Goal: Task Accomplishment & Management: Manage account settings

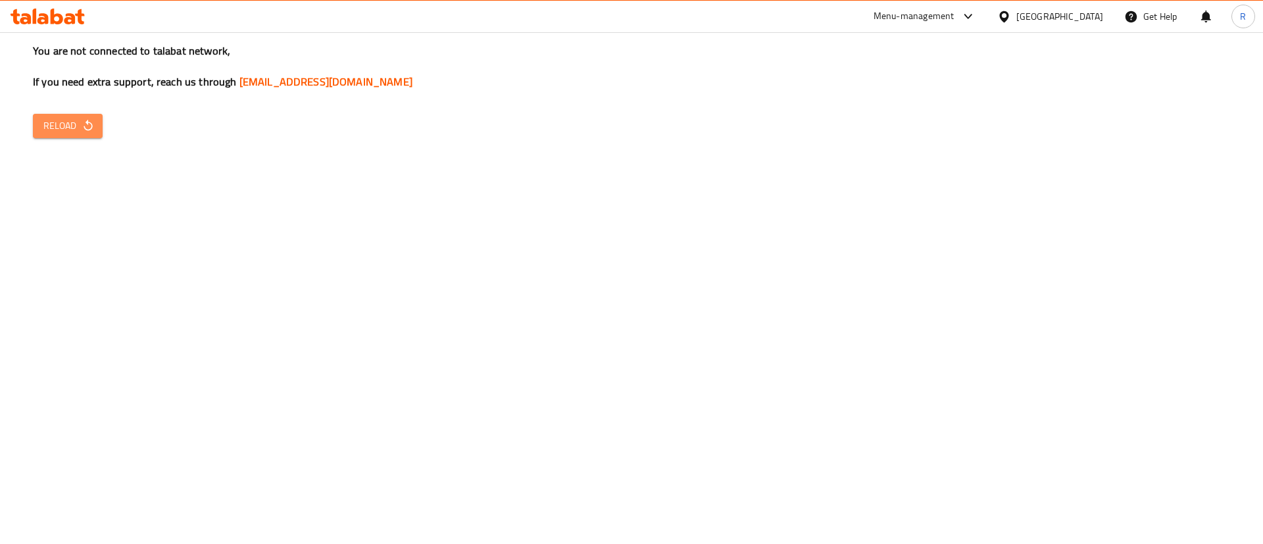
click at [60, 116] on button "Reload" at bounding box center [68, 126] width 70 height 24
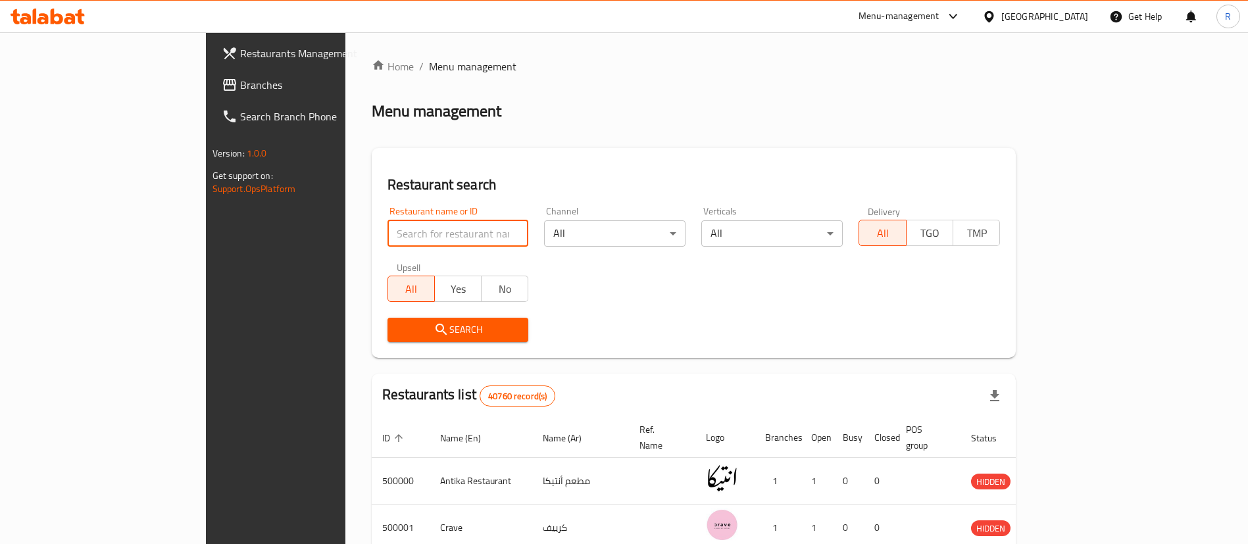
click at [388, 233] on input "search" at bounding box center [458, 233] width 141 height 26
paste input "703785"
type input "703785"
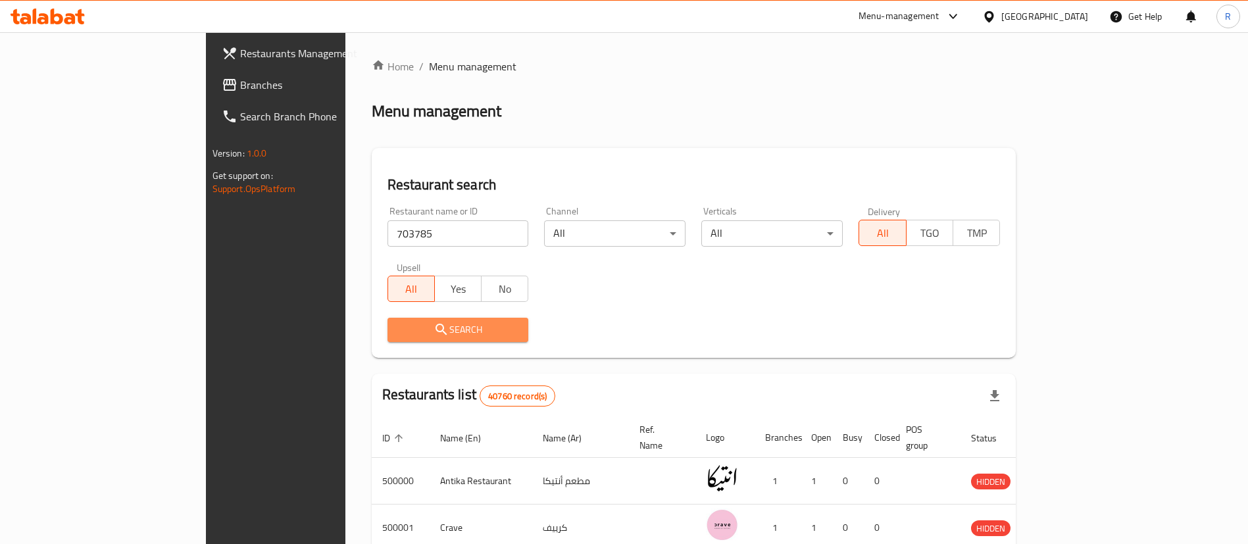
click at [418, 326] on span "Search" at bounding box center [458, 330] width 120 height 16
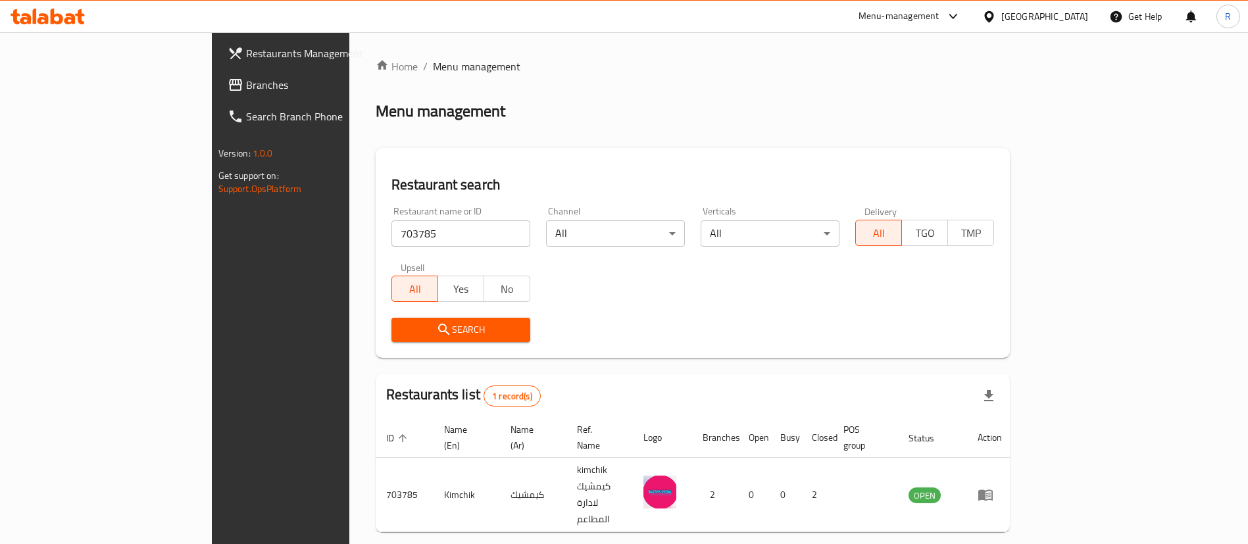
scroll to position [17, 0]
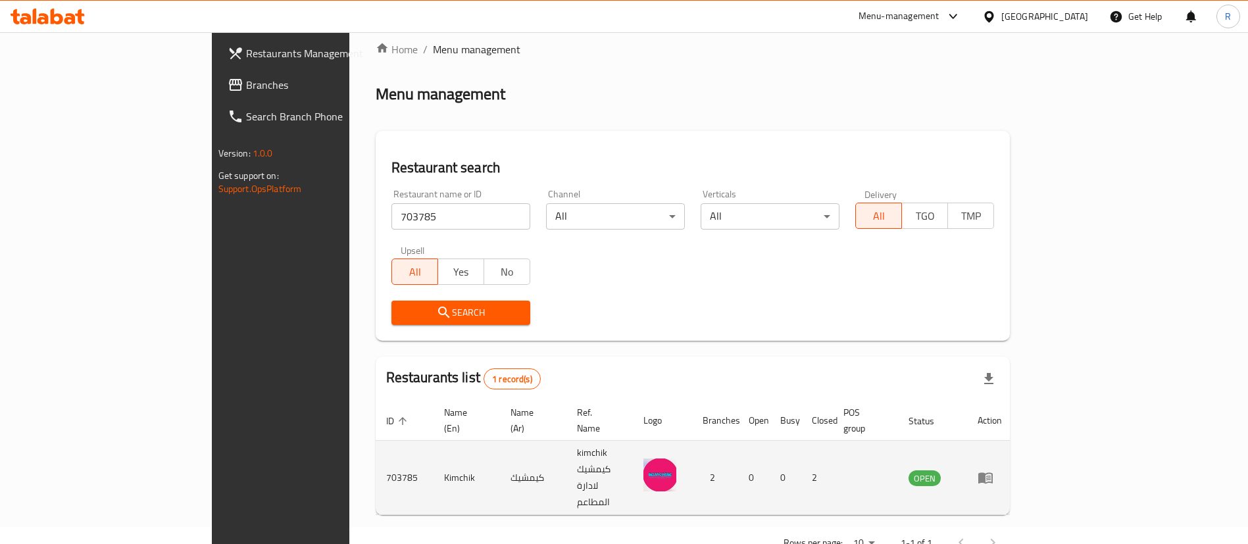
click at [994, 470] on icon "enhanced table" at bounding box center [986, 478] width 16 height 16
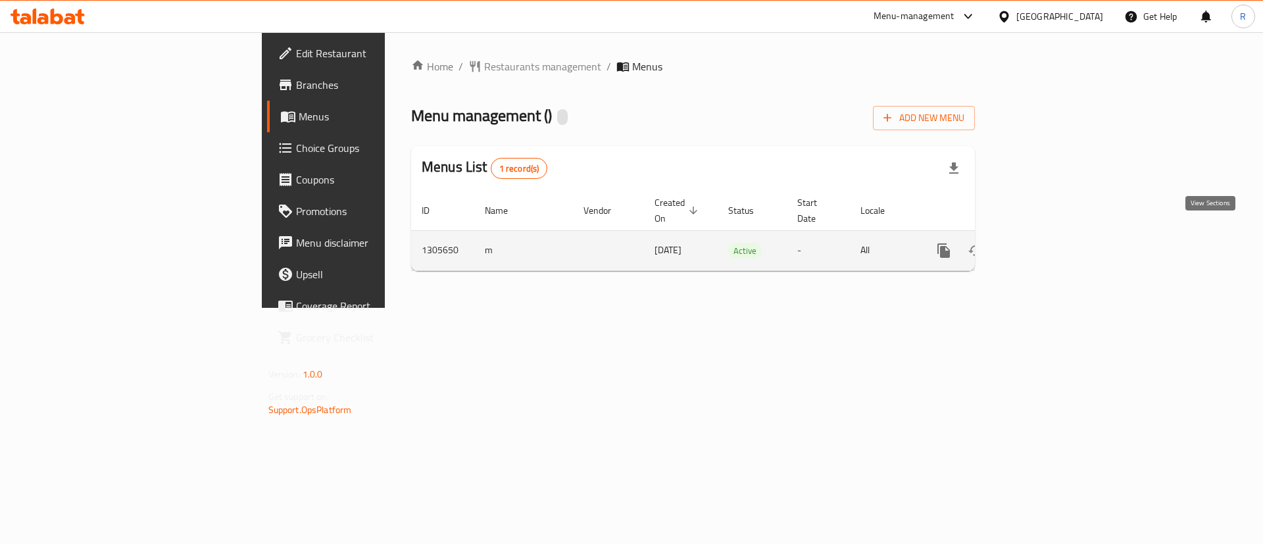
click at [1047, 243] on icon "enhanced table" at bounding box center [1039, 251] width 16 height 16
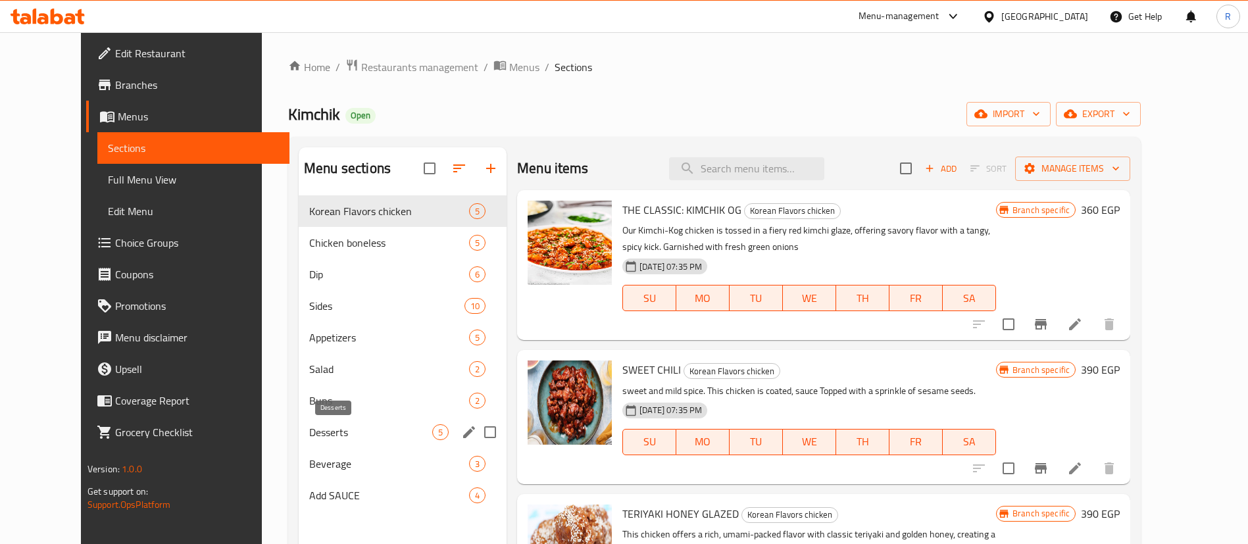
click at [315, 429] on span "Desserts" at bounding box center [370, 432] width 123 height 16
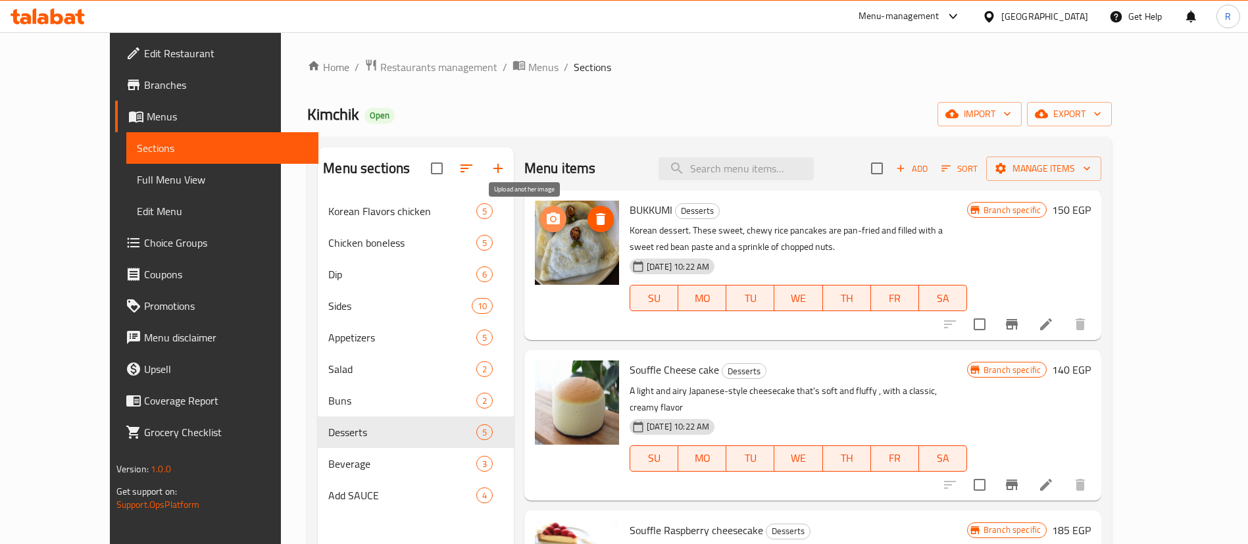
click at [547, 224] on icon "upload picture" at bounding box center [553, 219] width 13 height 12
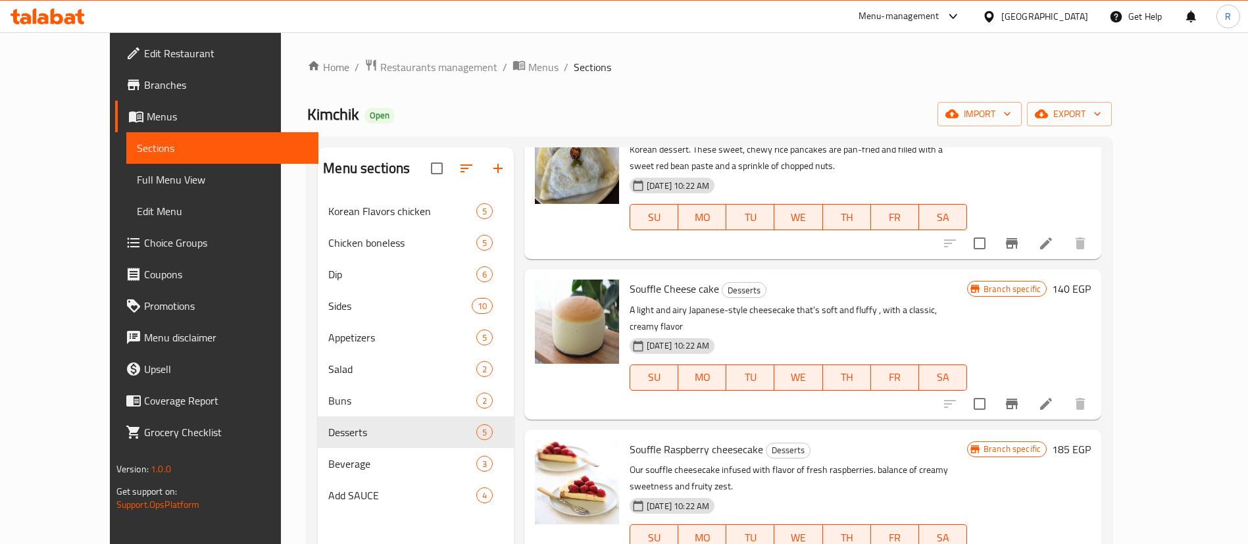
scroll to position [134, 0]
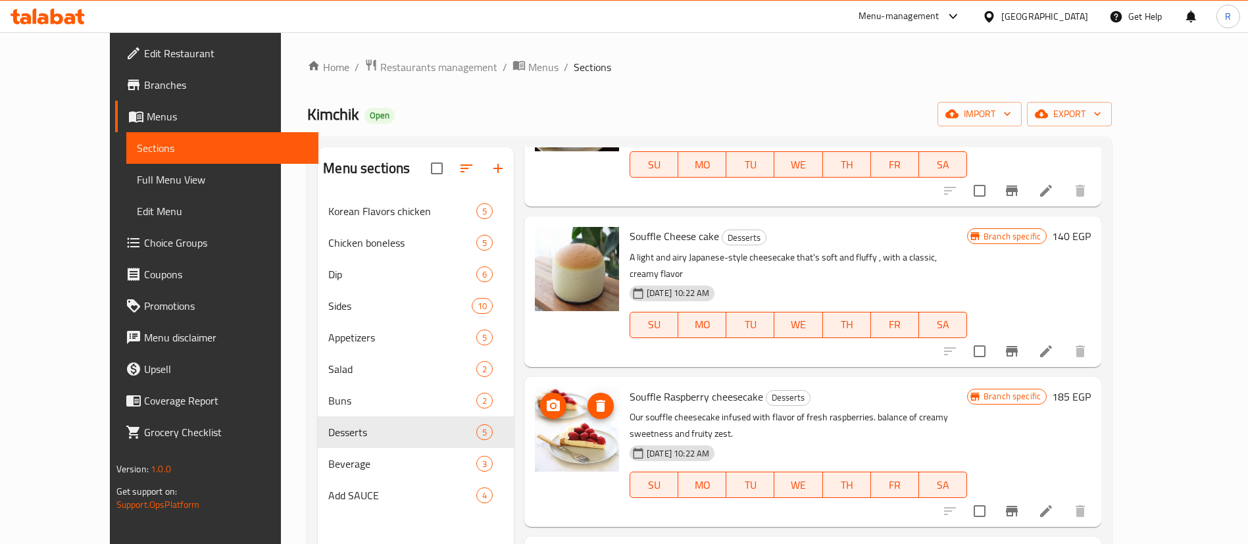
click at [535, 388] on img at bounding box center [577, 430] width 84 height 84
click at [547, 399] on icon "upload picture" at bounding box center [553, 405] width 13 height 12
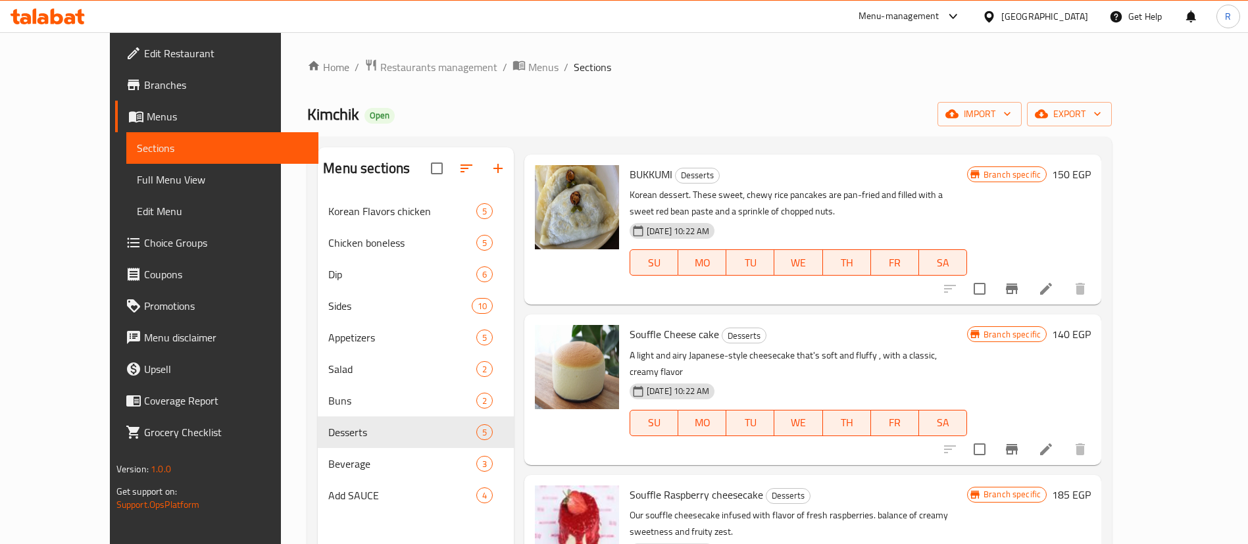
scroll to position [224, 0]
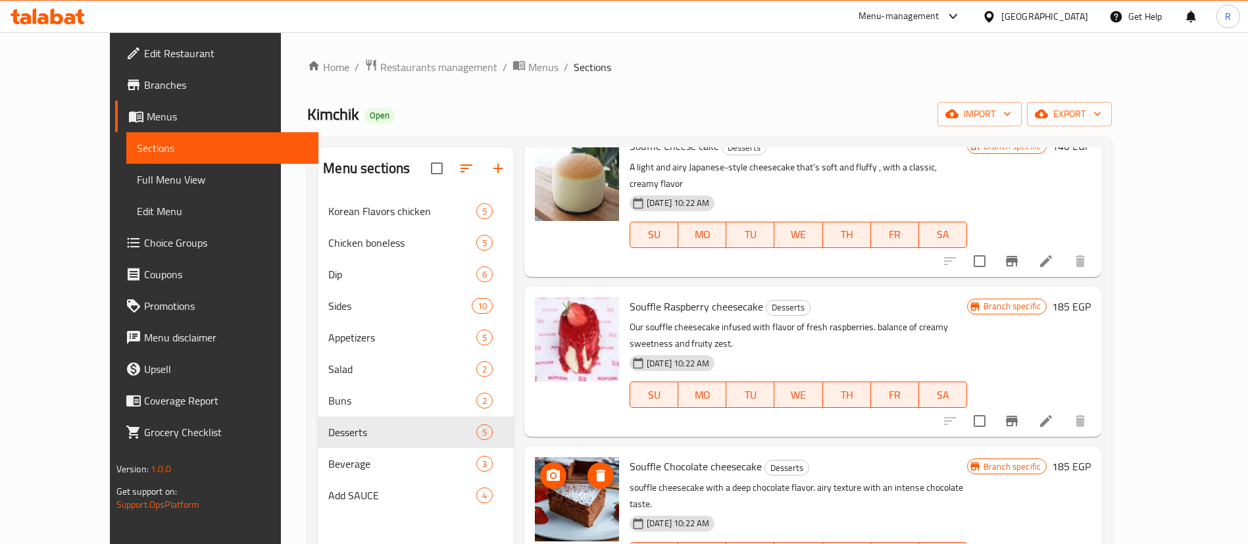
click at [551, 474] on circle "upload picture" at bounding box center [553, 476] width 4 height 4
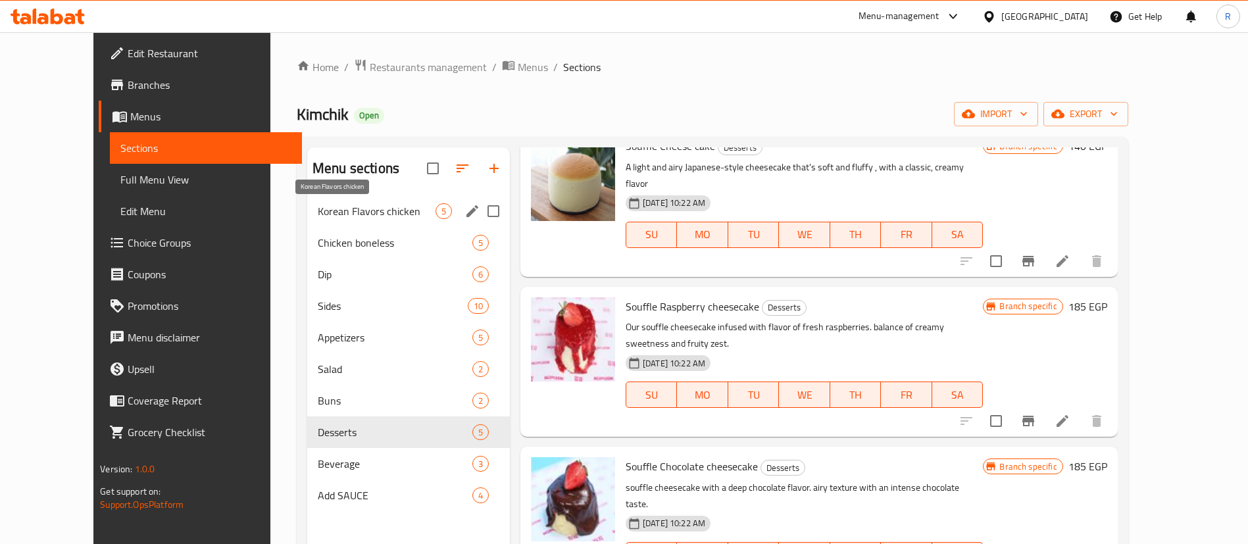
click at [318, 216] on span "Korean Flavors chicken" at bounding box center [377, 211] width 118 height 16
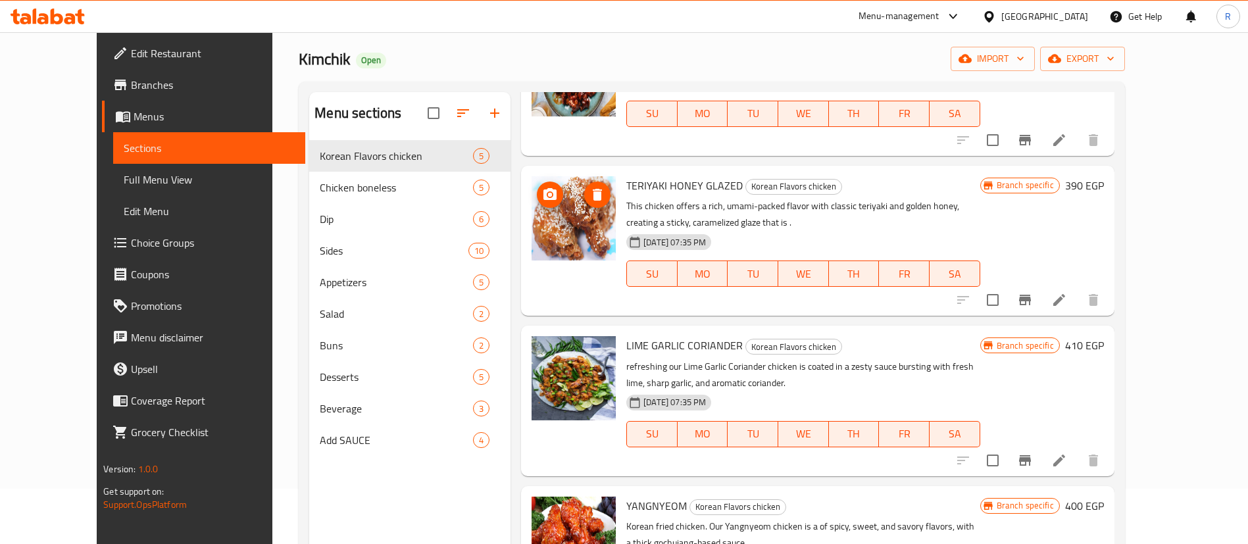
scroll to position [51, 0]
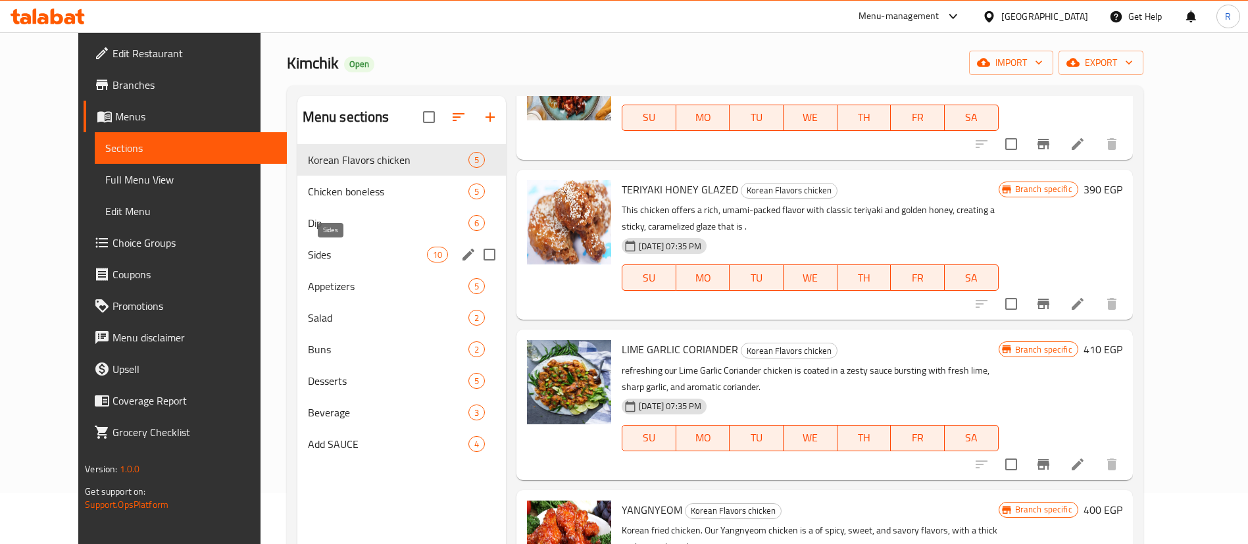
click at [341, 261] on span "Sides" at bounding box center [367, 255] width 119 height 16
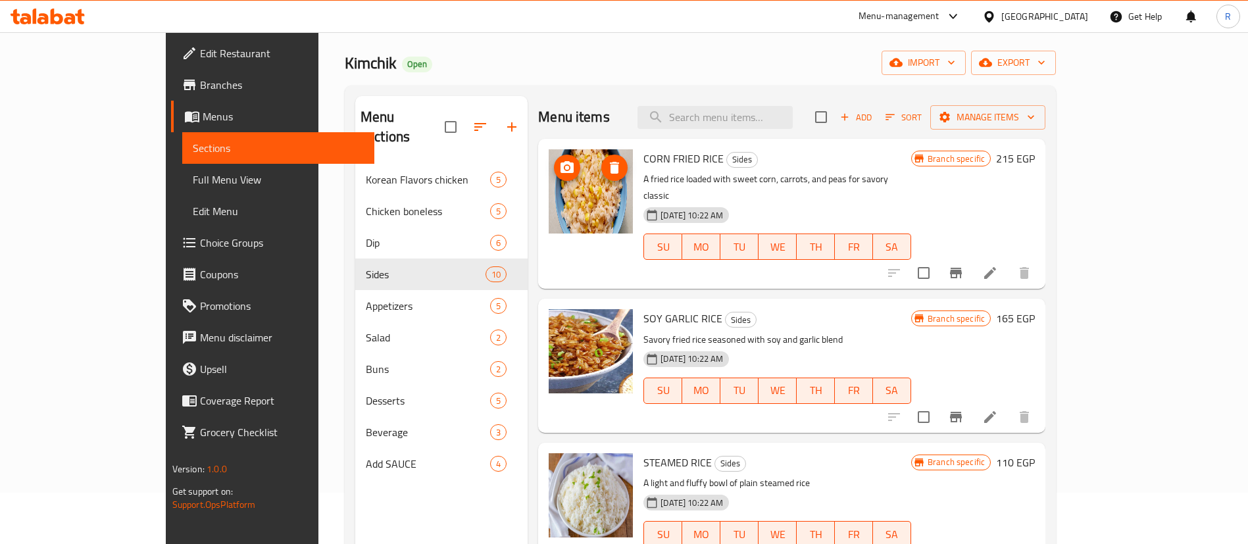
click at [561, 164] on icon "upload picture" at bounding box center [567, 167] width 13 height 12
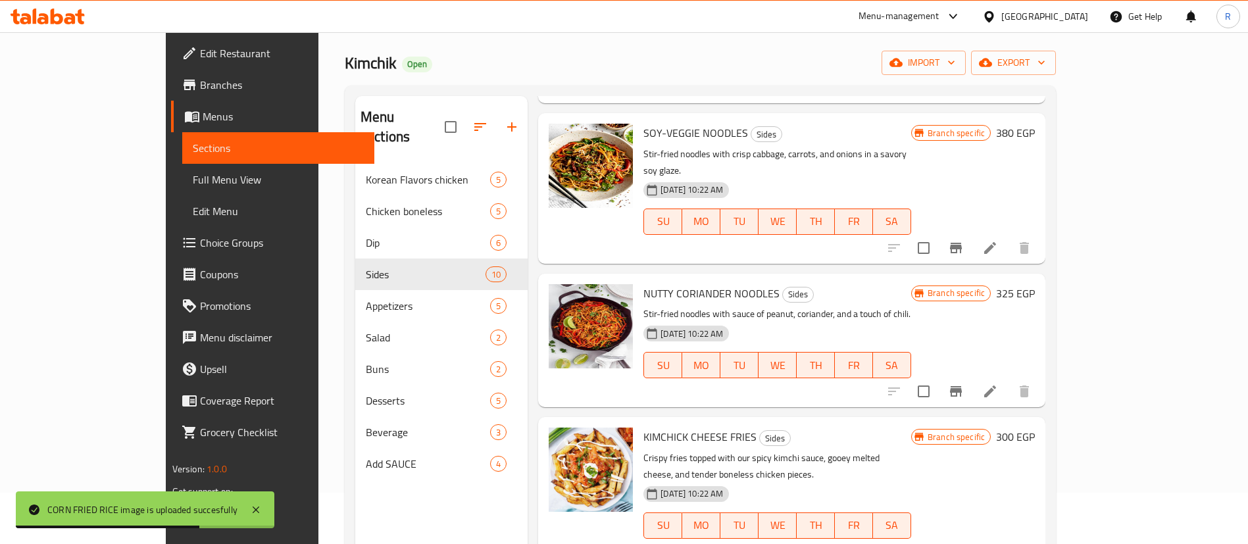
scroll to position [474, 0]
click at [561, 295] on icon "upload picture" at bounding box center [567, 301] width 13 height 12
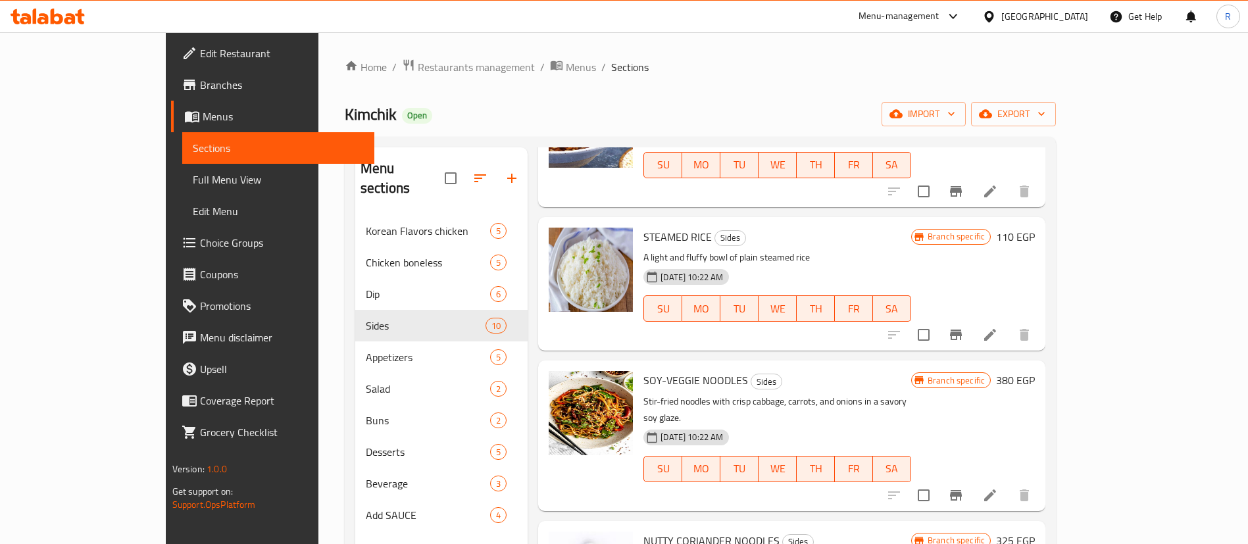
scroll to position [274, 0]
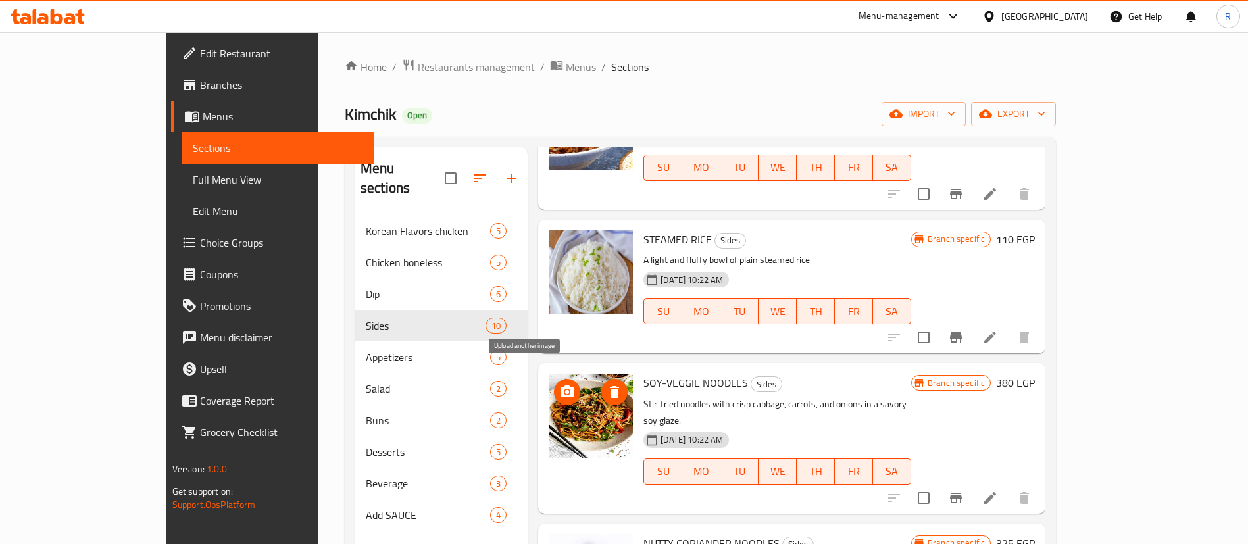
click at [559, 384] on icon "upload picture" at bounding box center [567, 392] width 16 height 16
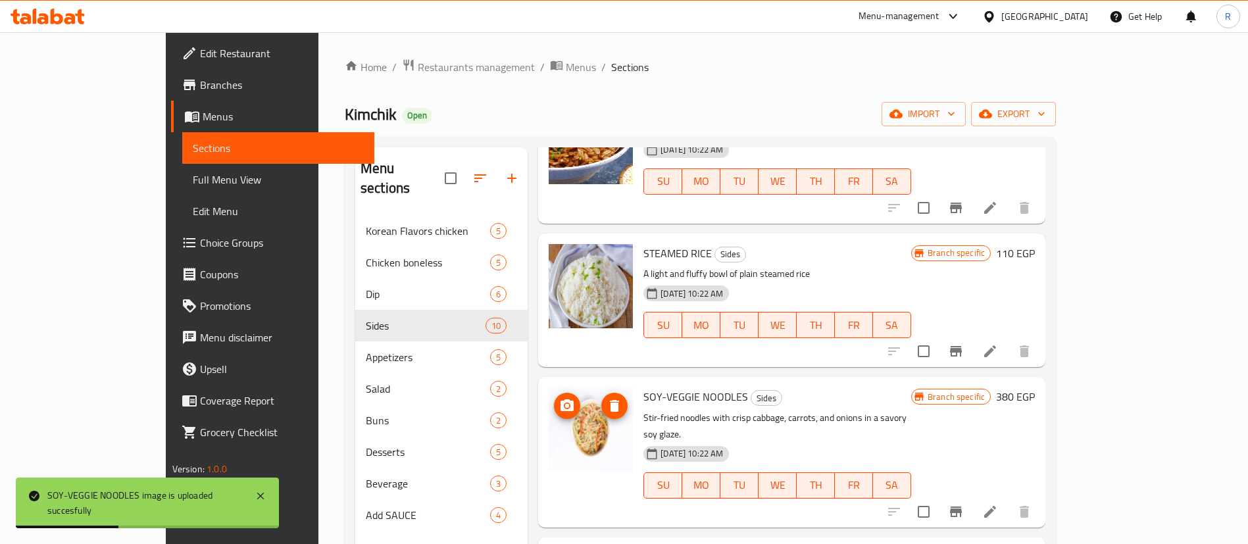
scroll to position [243, 0]
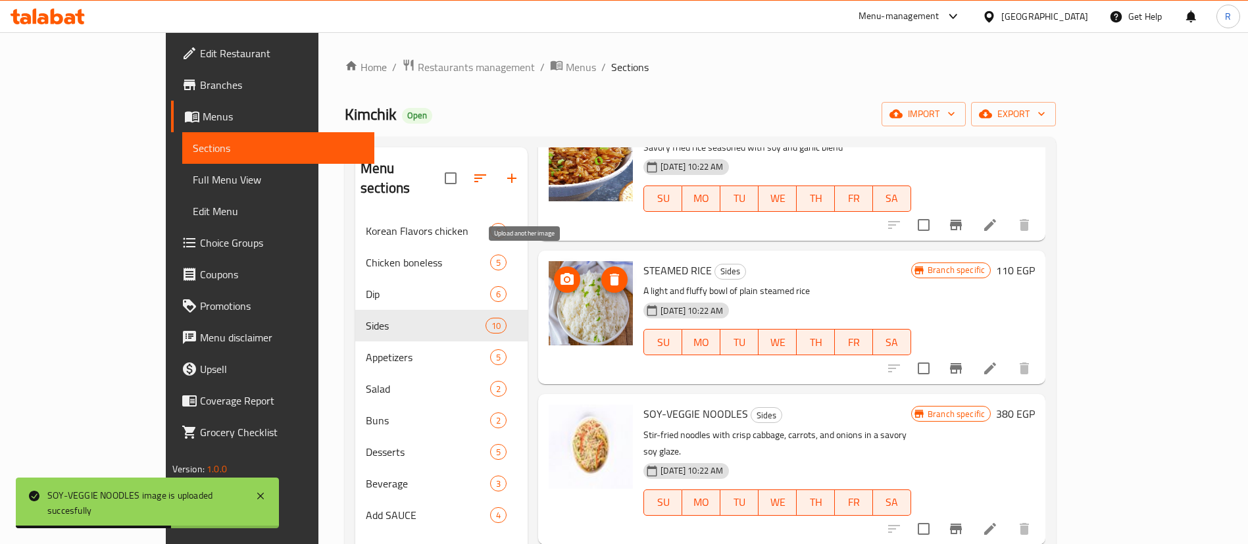
click at [561, 273] on icon "upload picture" at bounding box center [567, 279] width 13 height 12
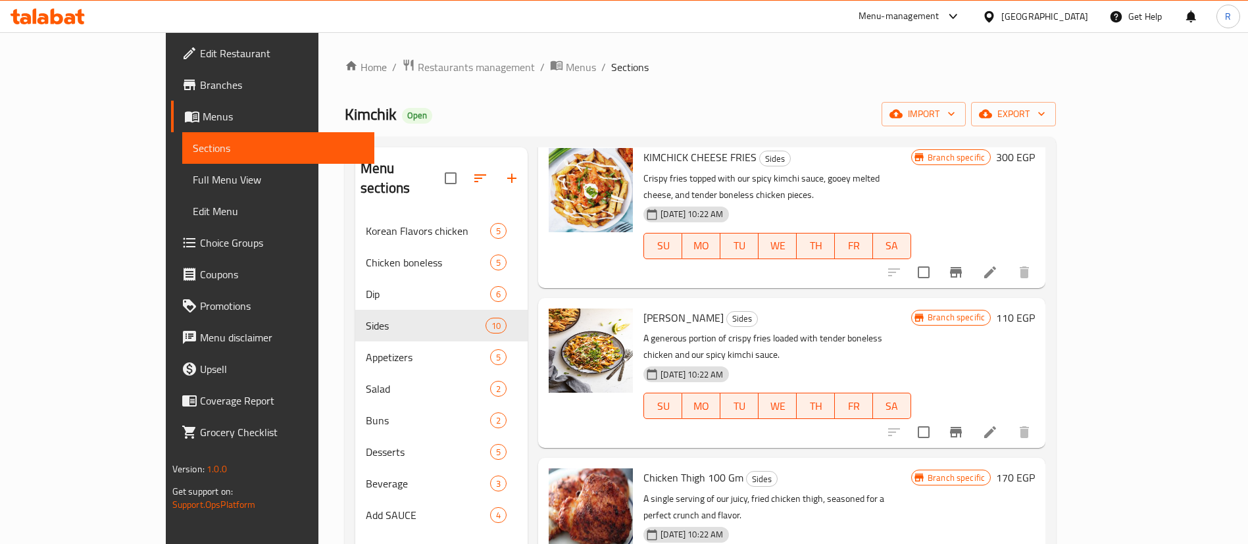
scroll to position [926, 0]
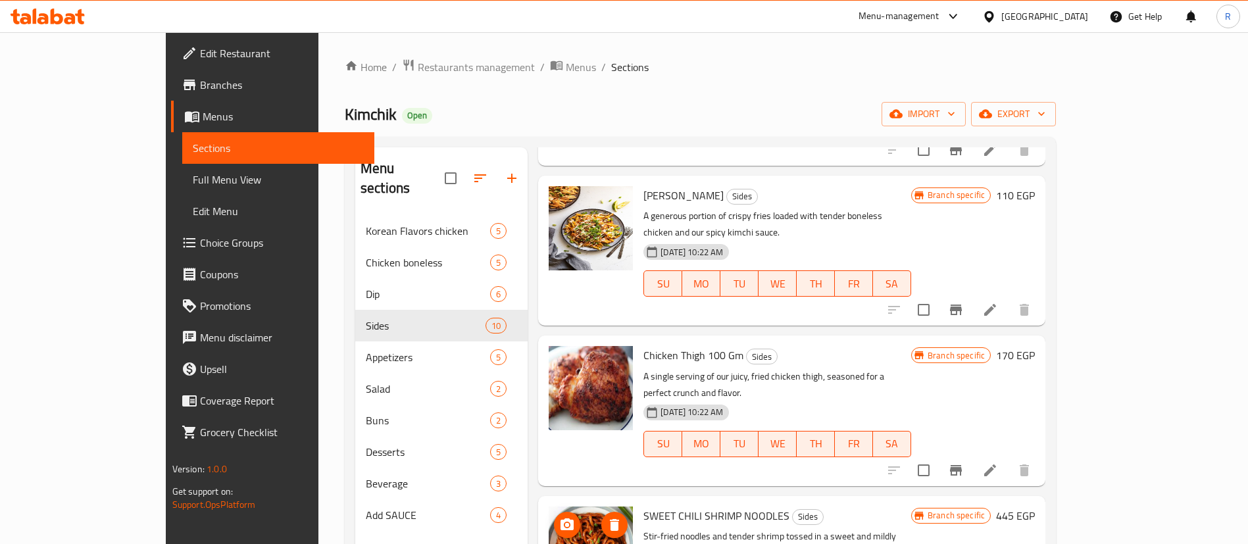
click at [565, 522] on circle "upload picture" at bounding box center [567, 524] width 4 height 4
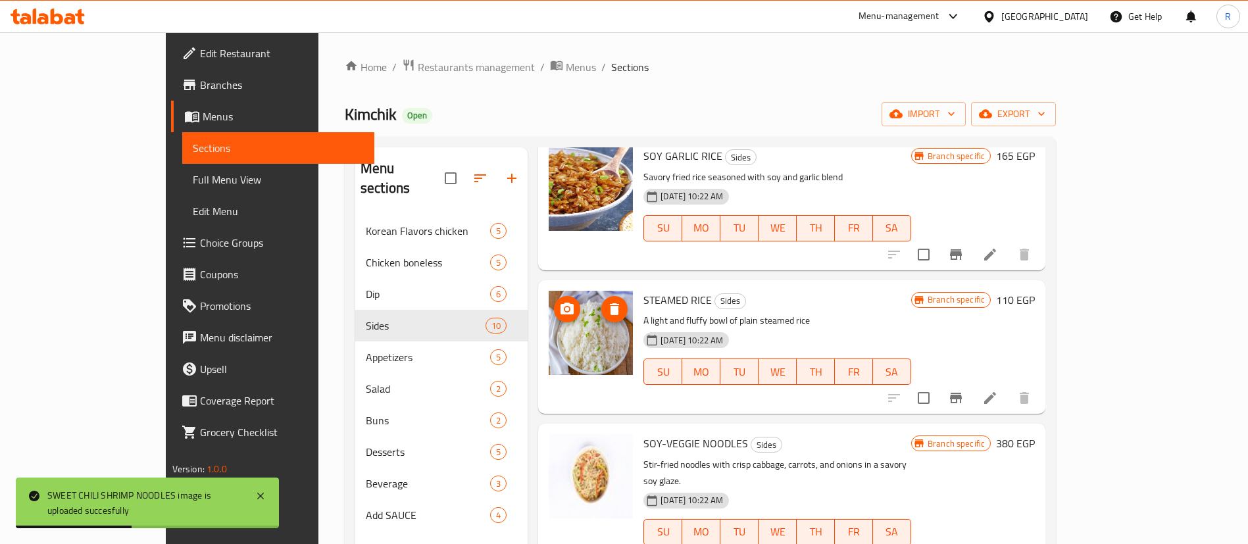
scroll to position [202, 0]
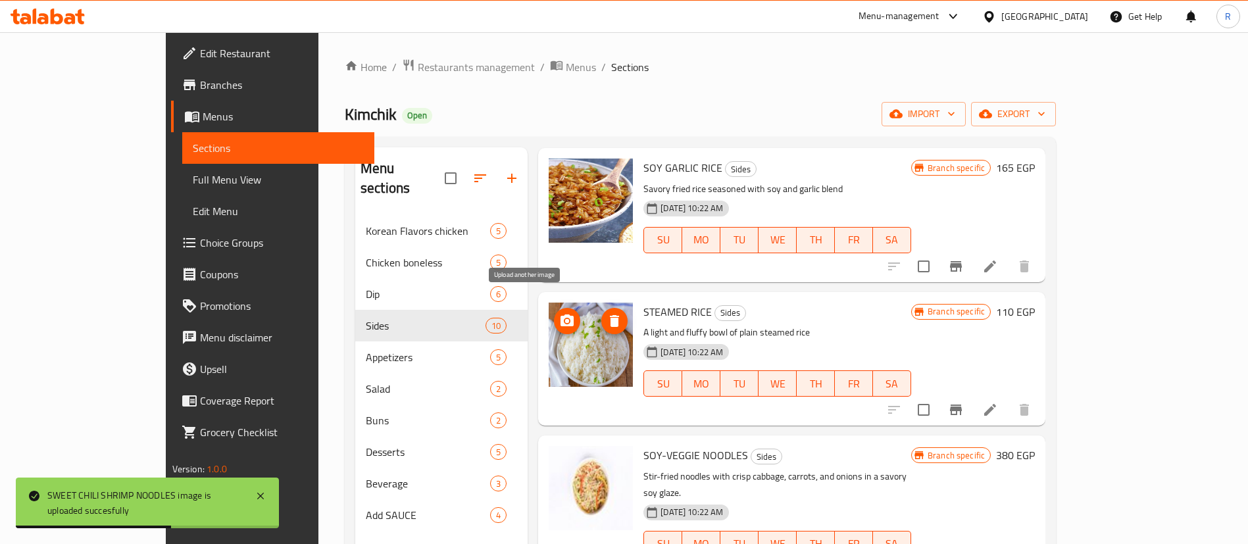
click at [565, 319] on circle "upload picture" at bounding box center [567, 321] width 4 height 4
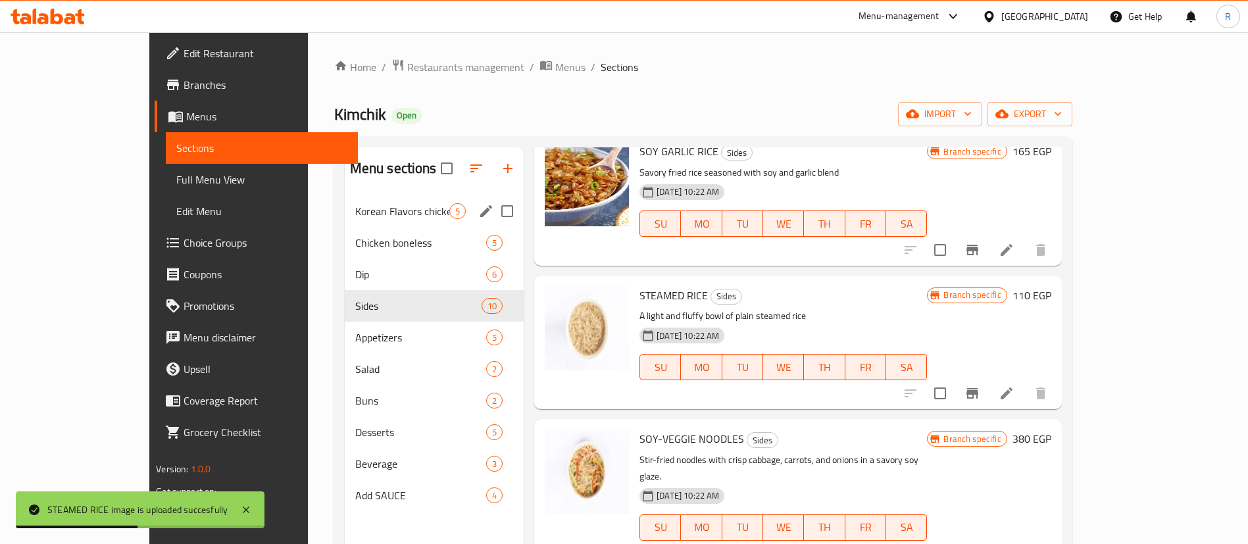
click at [345, 220] on div "Korean Flavors chicken 5" at bounding box center [435, 211] width 180 height 32
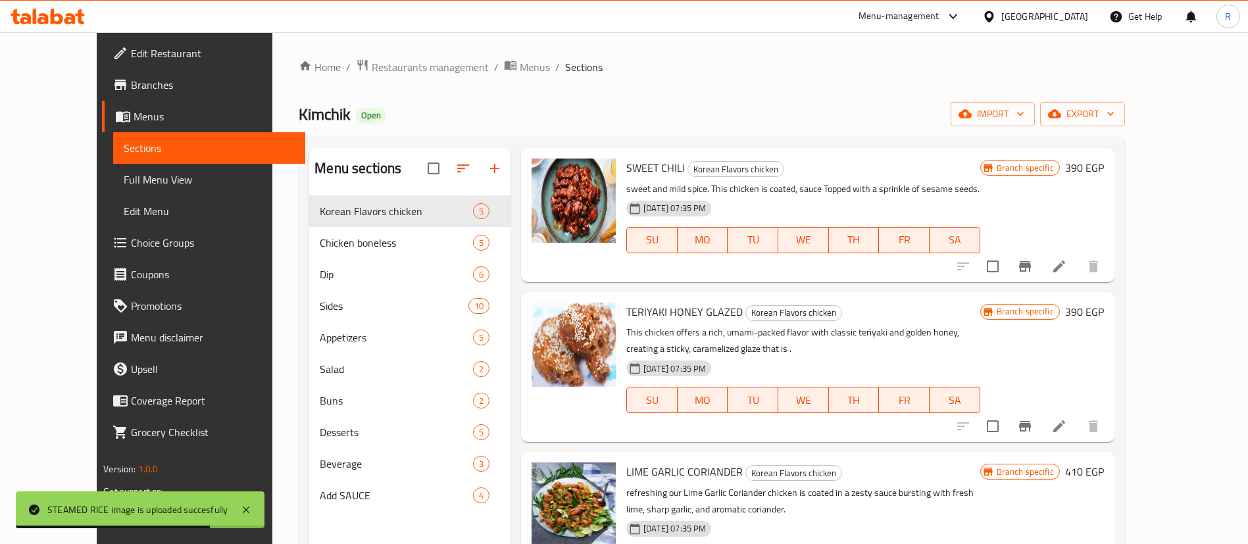
scroll to position [273, 0]
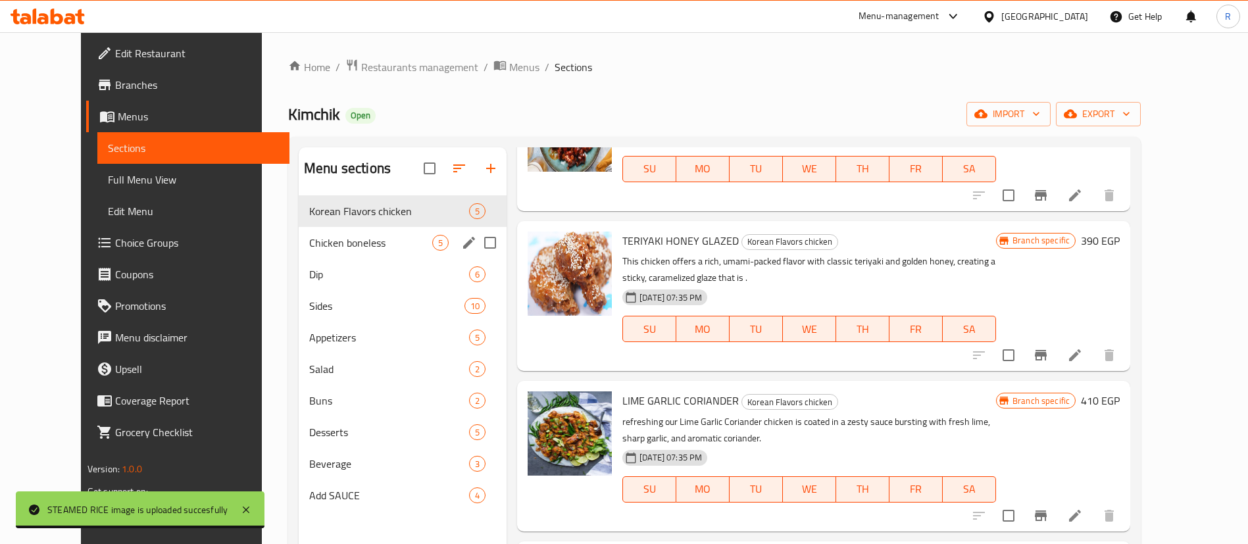
click at [357, 242] on span "Chicken boneless" at bounding box center [370, 243] width 123 height 16
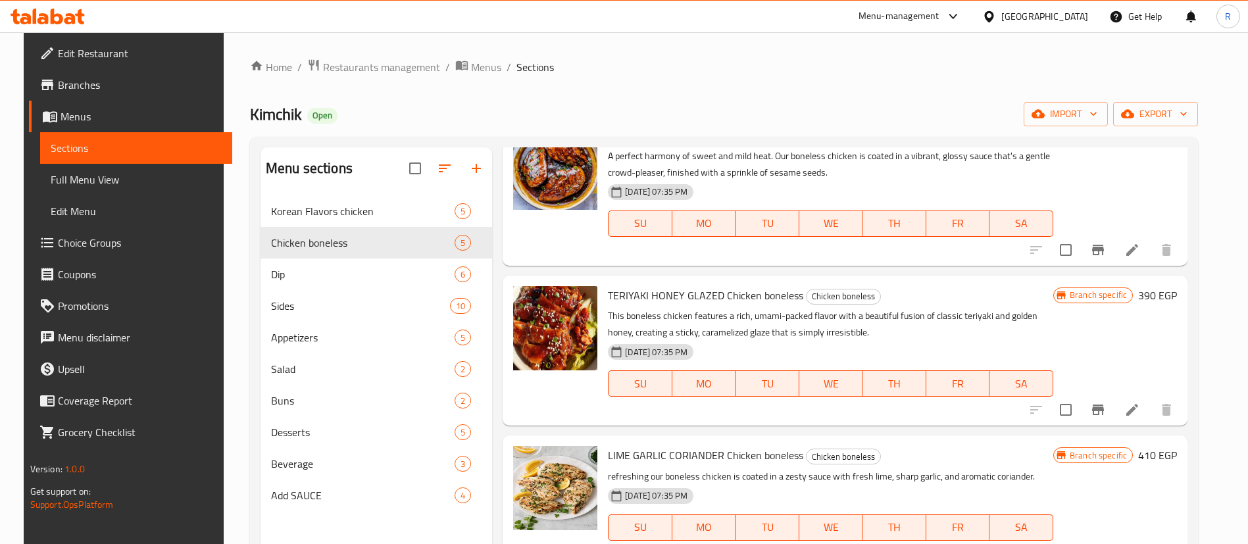
scroll to position [273, 0]
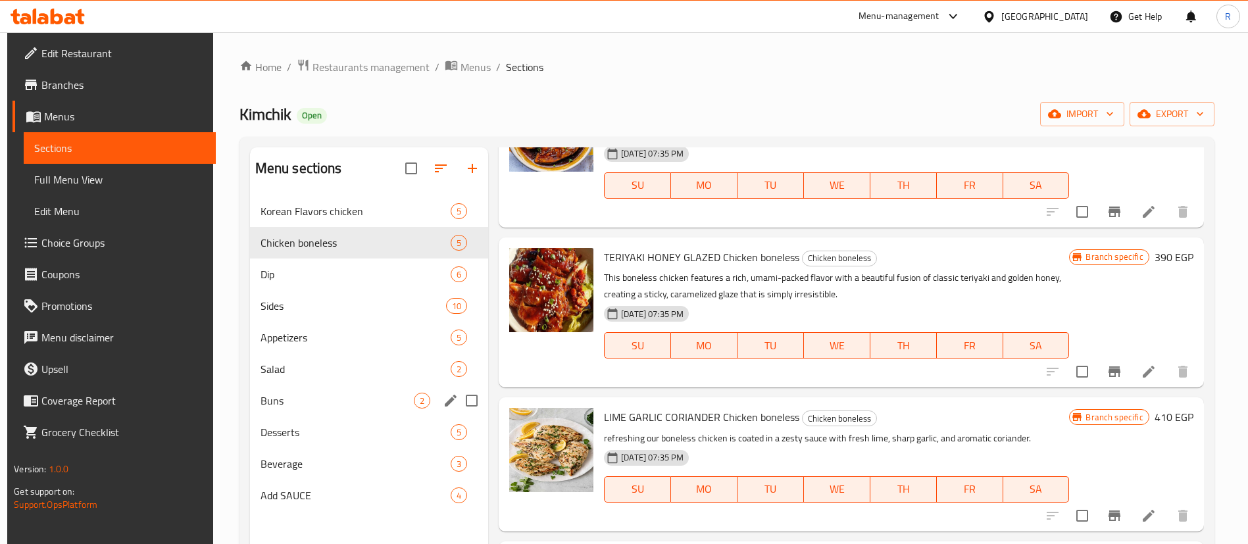
click at [322, 405] on span "Buns" at bounding box center [337, 401] width 153 height 16
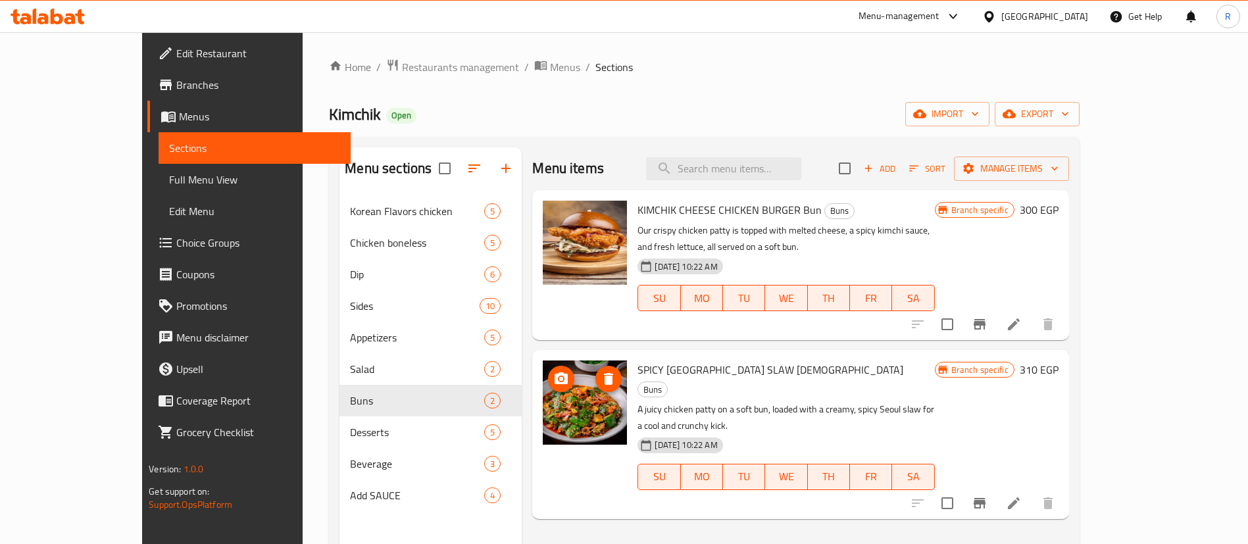
click at [555, 372] on icon "upload picture" at bounding box center [561, 378] width 13 height 12
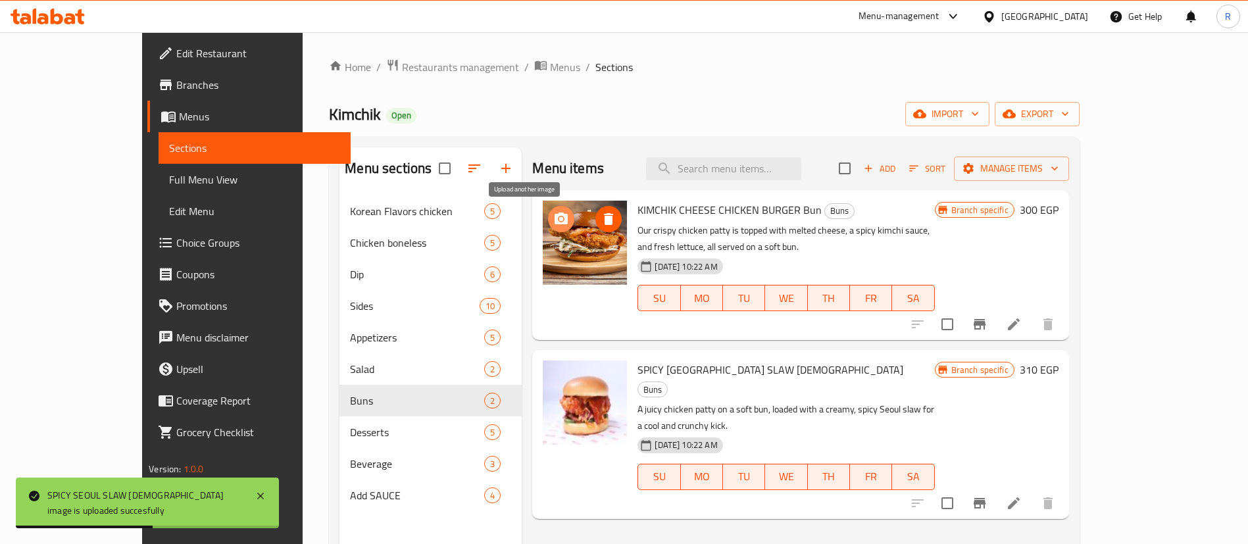
click at [555, 223] on icon "upload picture" at bounding box center [561, 219] width 13 height 12
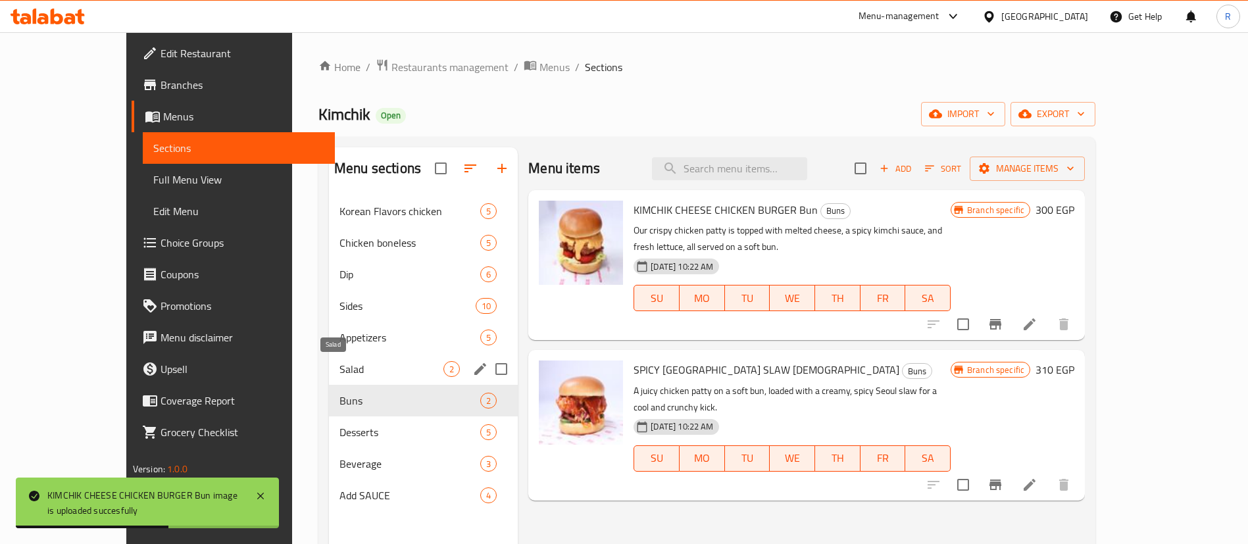
click at [340, 366] on span "Salad" at bounding box center [392, 369] width 104 height 16
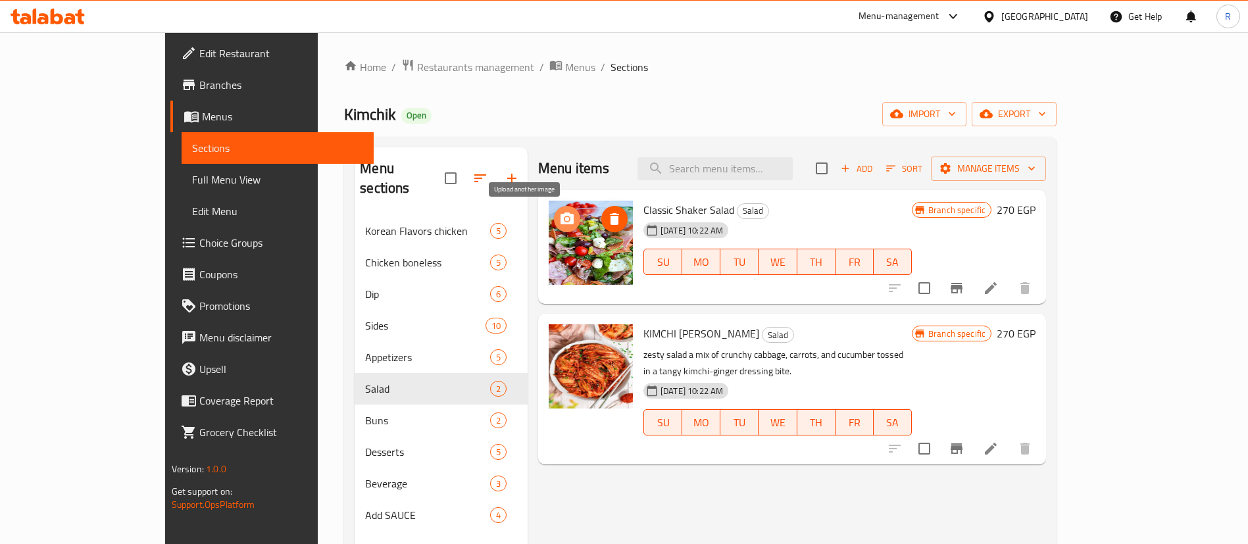
click at [559, 216] on icon "upload picture" at bounding box center [567, 219] width 16 height 16
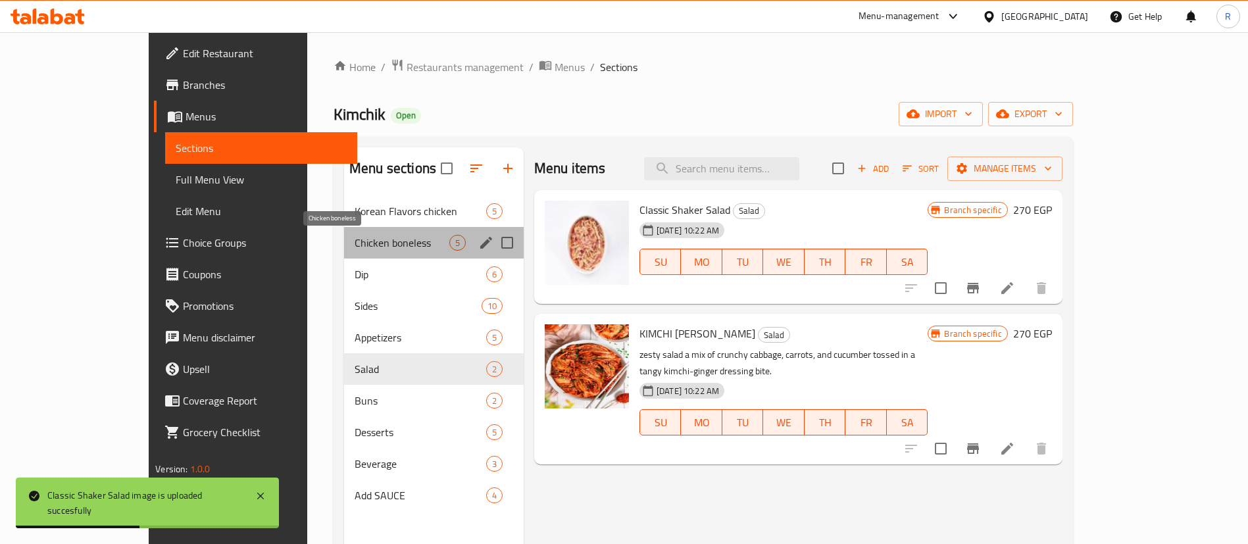
click at [355, 240] on span "Chicken boneless" at bounding box center [402, 243] width 95 height 16
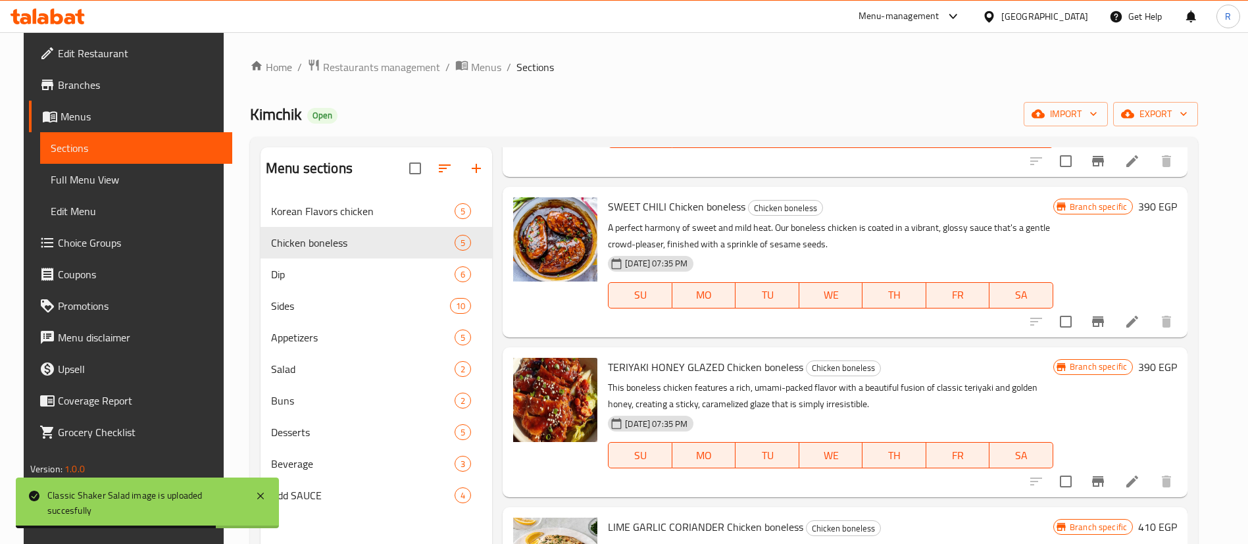
scroll to position [273, 0]
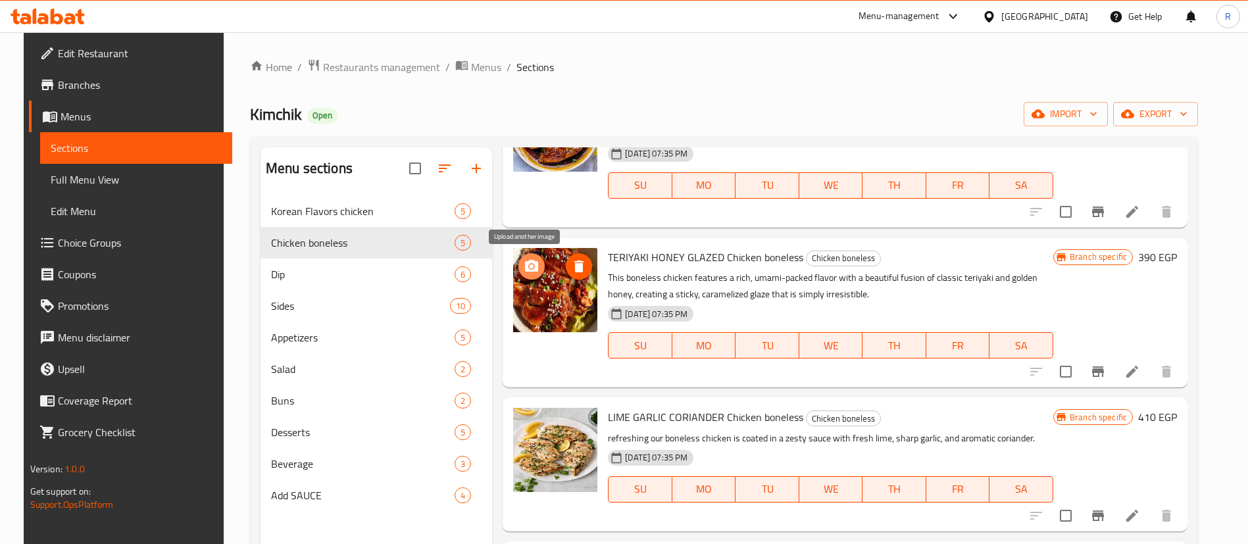
click at [526, 272] on icon "upload picture" at bounding box center [532, 267] width 16 height 16
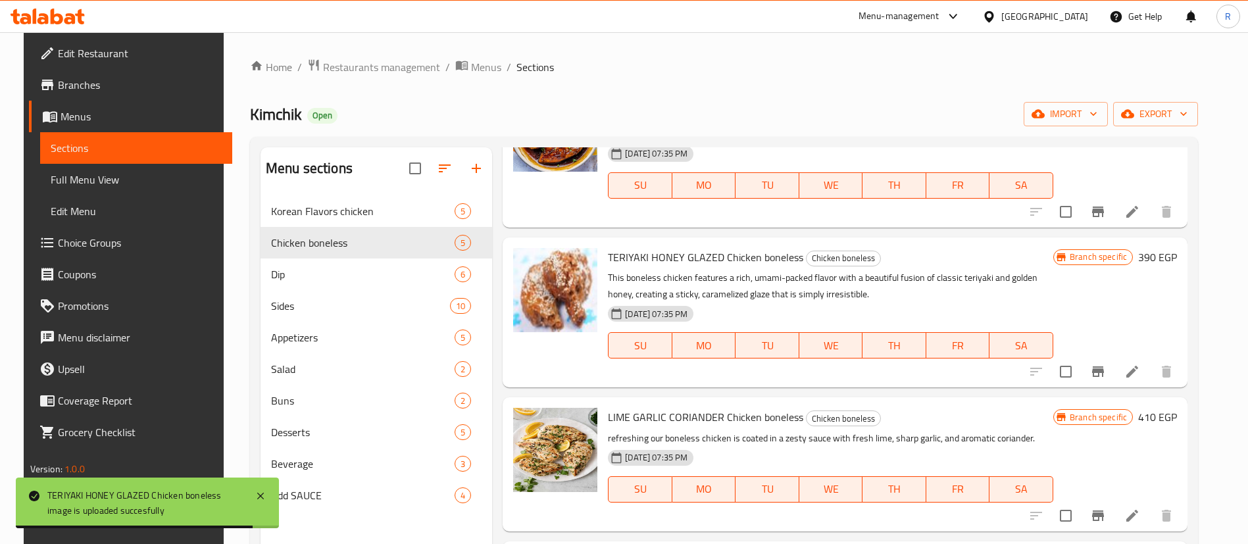
scroll to position [272, 0]
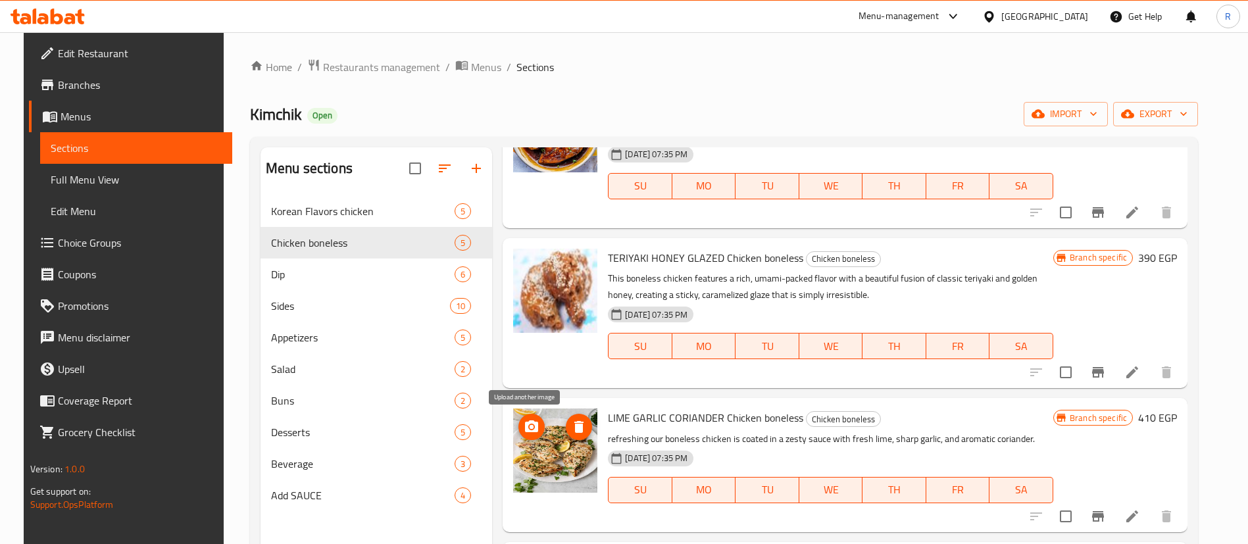
click at [528, 430] on icon "upload picture" at bounding box center [531, 426] width 13 height 12
click at [532, 424] on icon "upload picture" at bounding box center [531, 426] width 13 height 12
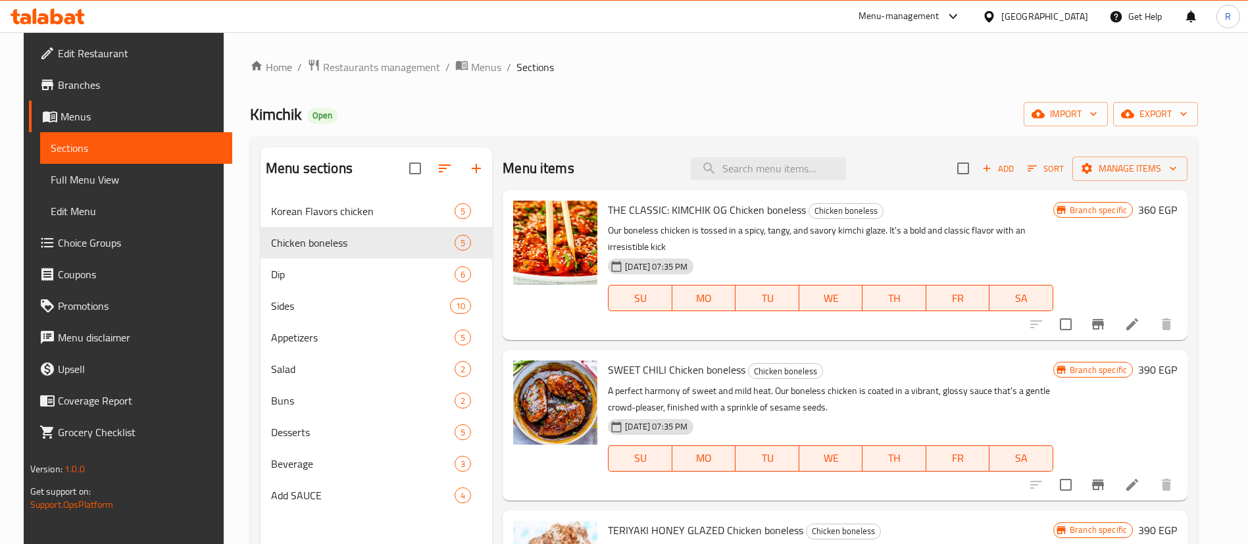
scroll to position [0, 0]
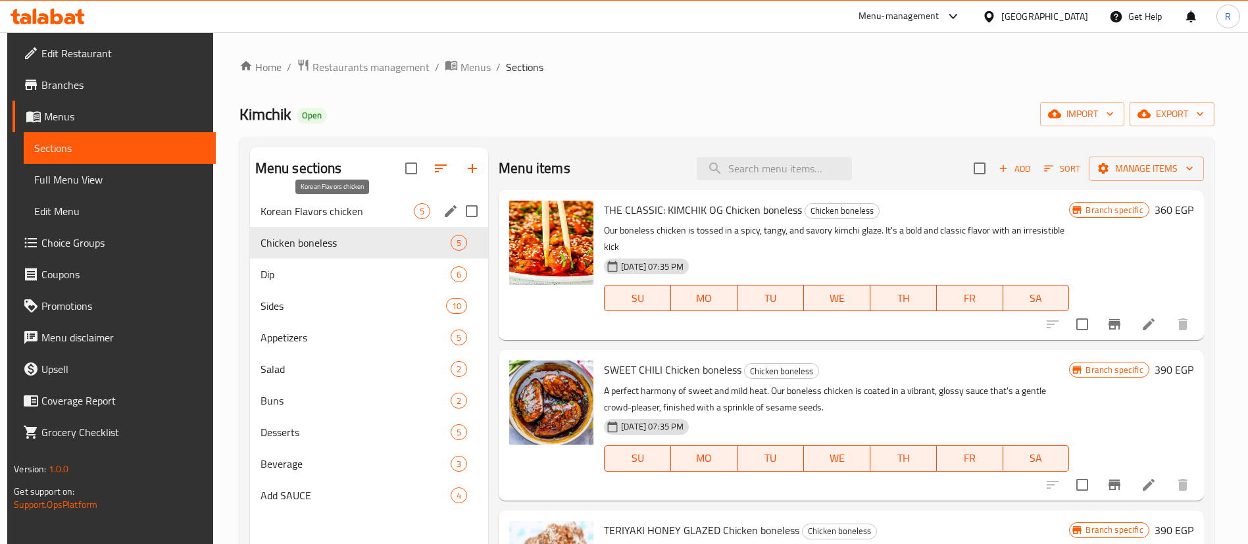
click at [336, 209] on span "Korean Flavors chicken" at bounding box center [337, 211] width 153 height 16
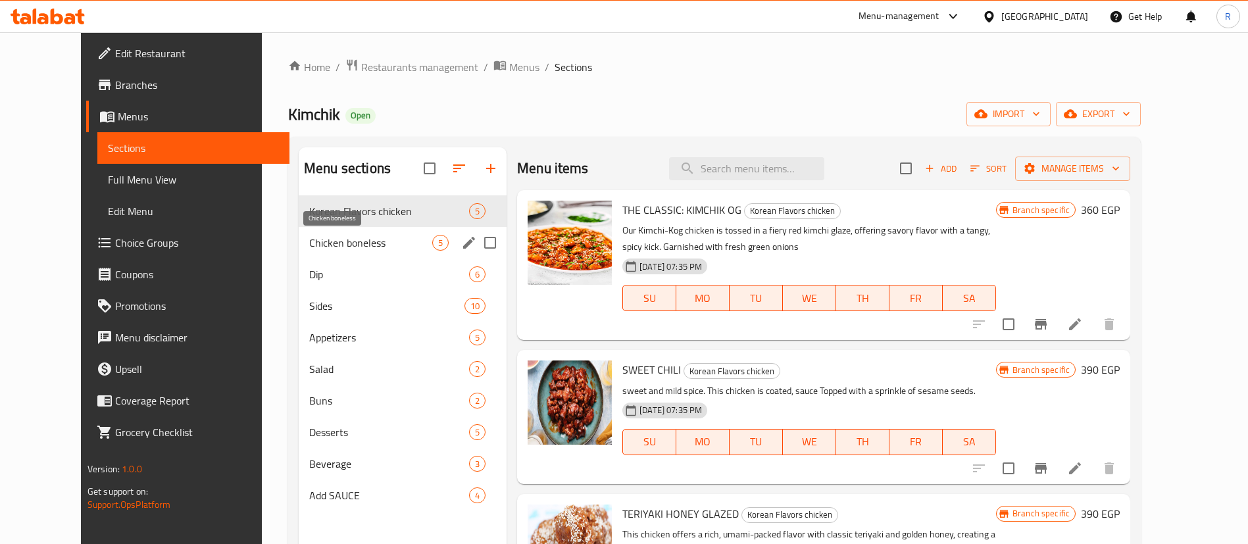
click at [343, 241] on span "Chicken boneless" at bounding box center [370, 243] width 123 height 16
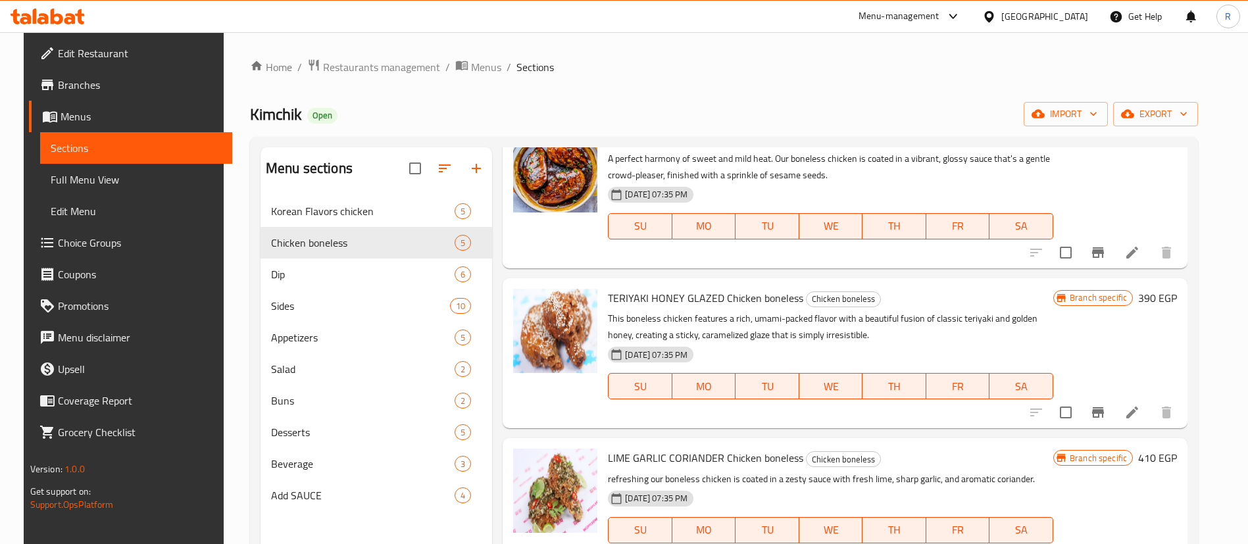
scroll to position [273, 0]
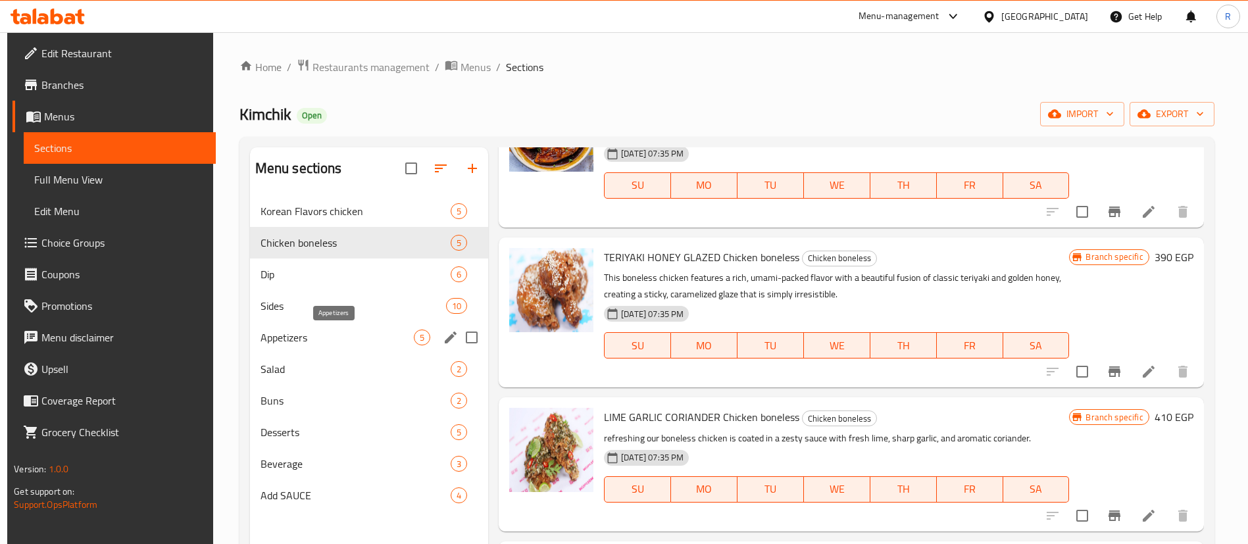
click at [313, 336] on span "Appetizers" at bounding box center [337, 338] width 153 height 16
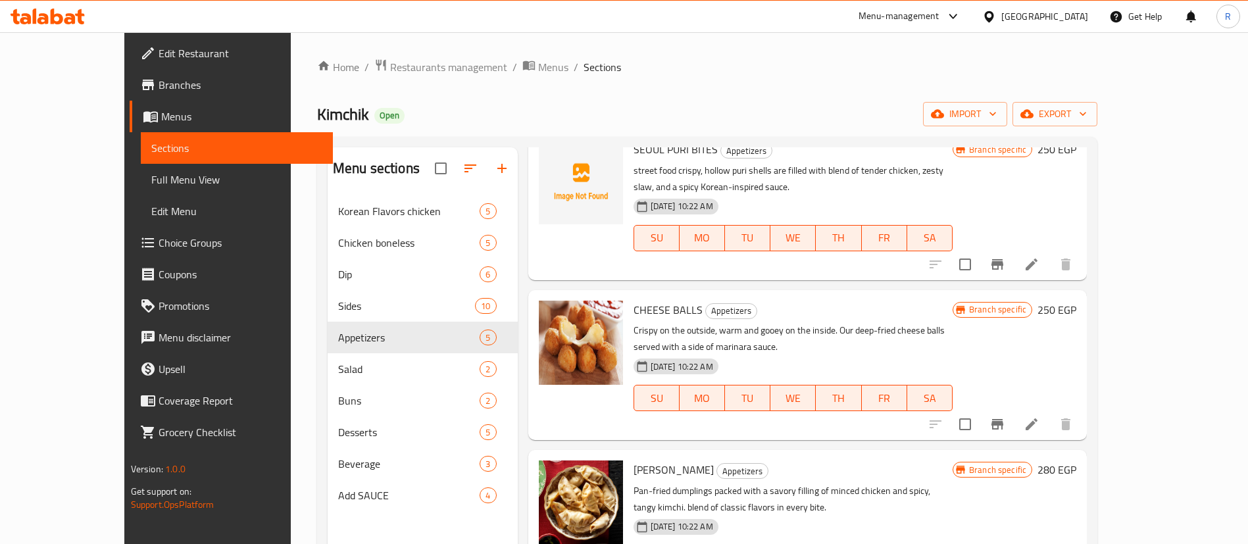
scroll to position [240, 0]
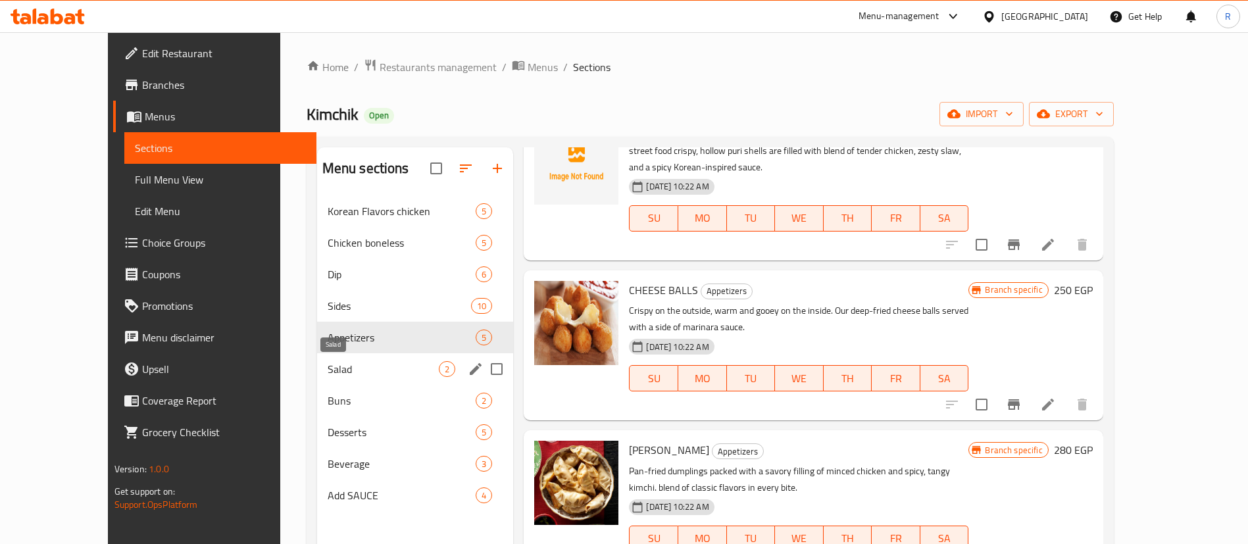
click at [328, 373] on span "Salad" at bounding box center [384, 369] width 112 height 16
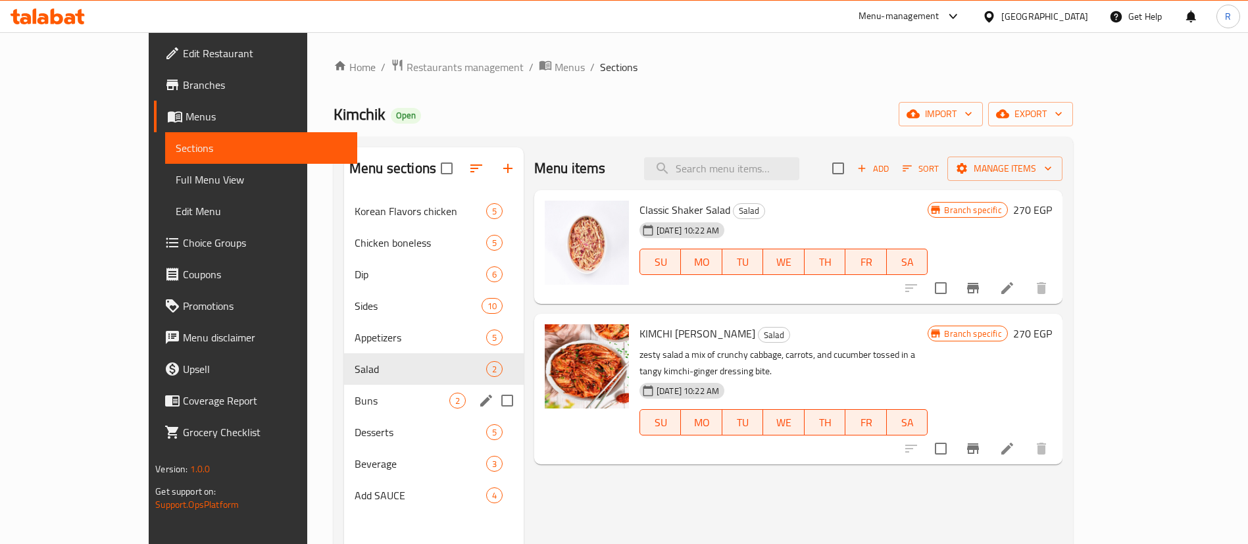
click at [344, 409] on div "Buns 2" at bounding box center [434, 401] width 180 height 32
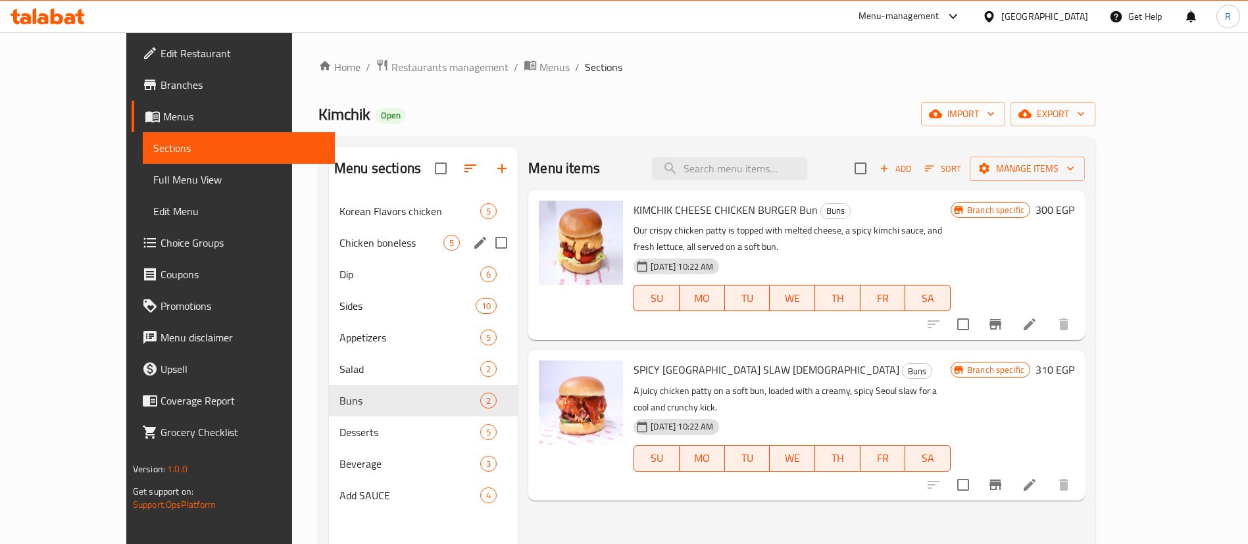
click at [340, 241] on span "Chicken boneless" at bounding box center [392, 243] width 104 height 16
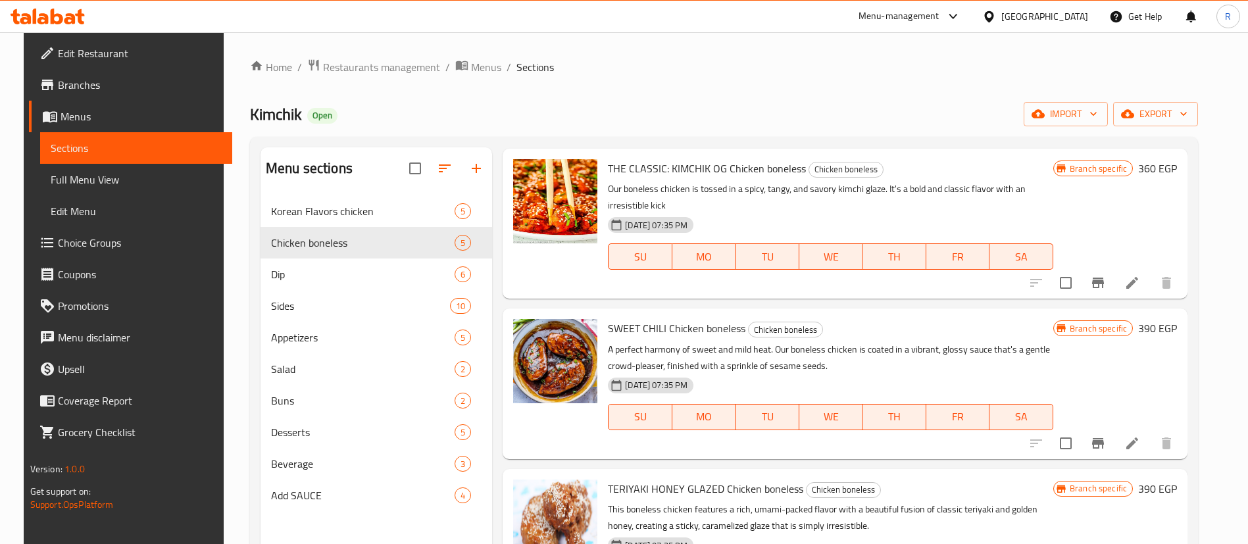
scroll to position [45, 0]
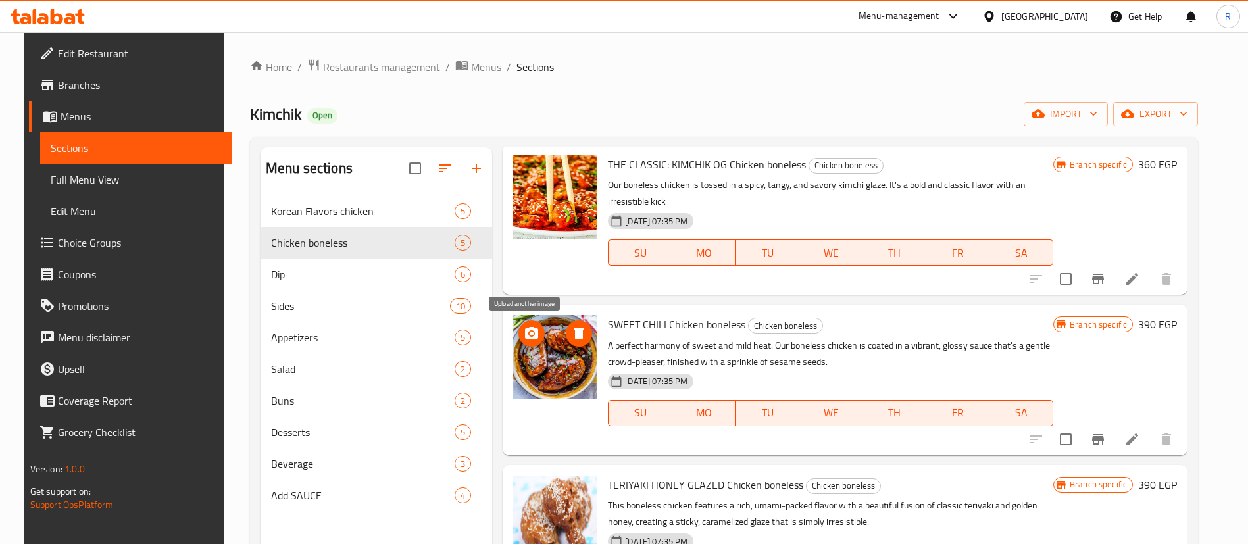
click at [525, 329] on icon "upload picture" at bounding box center [531, 333] width 13 height 12
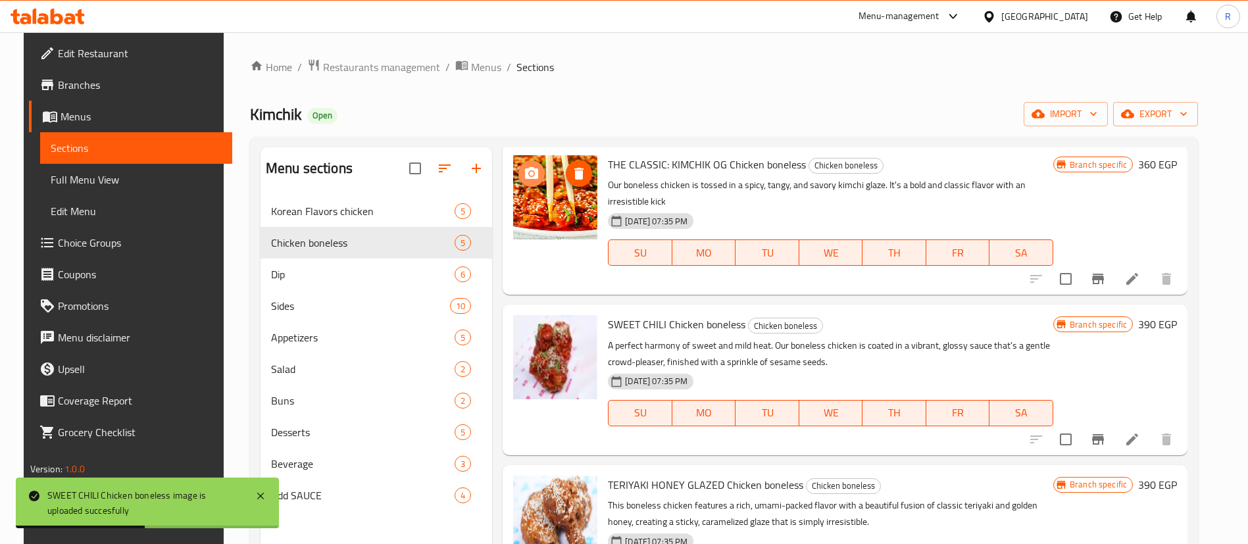
click at [525, 172] on icon "upload picture" at bounding box center [531, 173] width 13 height 12
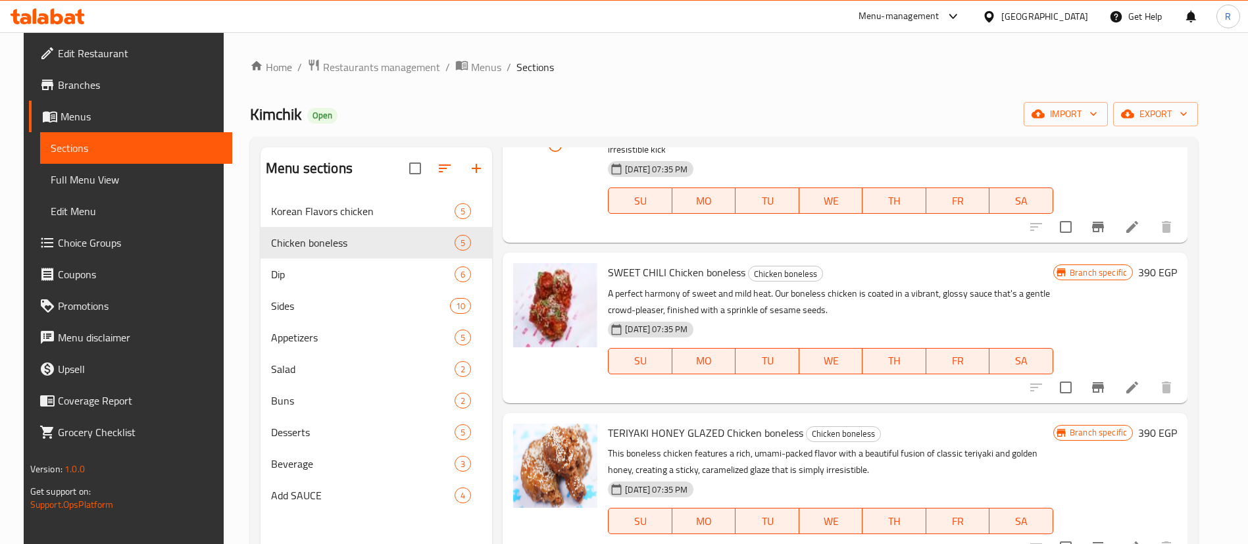
scroll to position [0, 0]
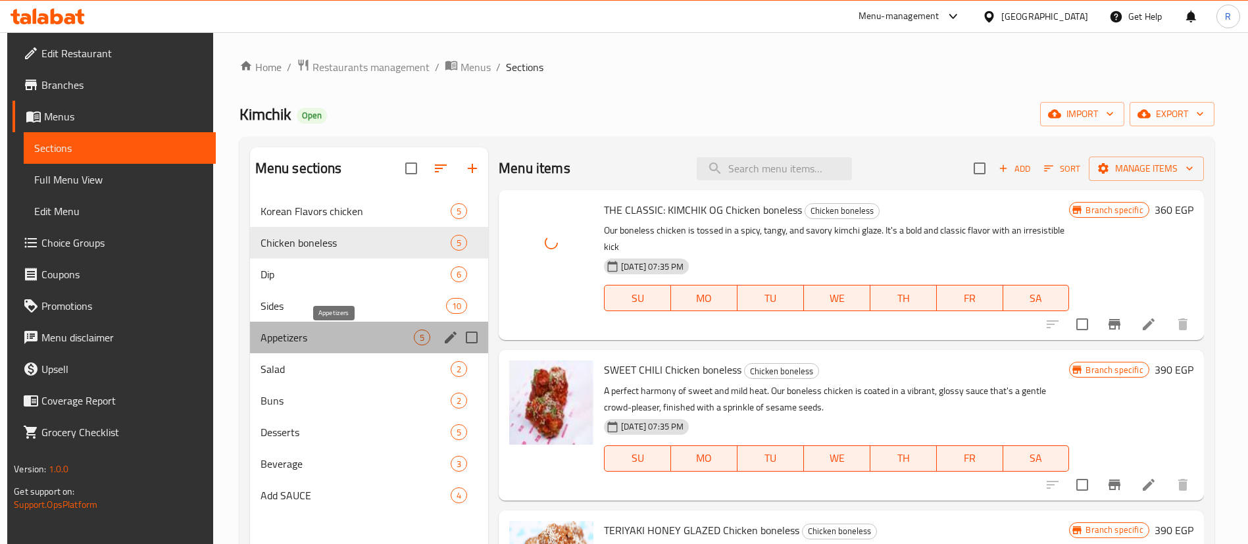
click at [318, 332] on span "Appetizers" at bounding box center [337, 338] width 153 height 16
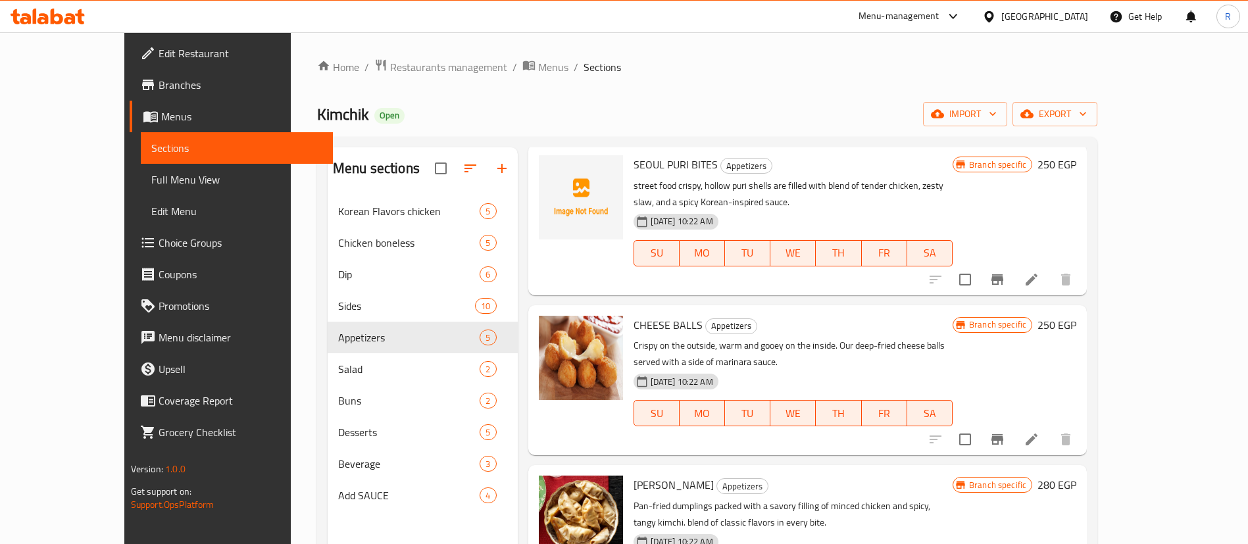
scroll to position [240, 0]
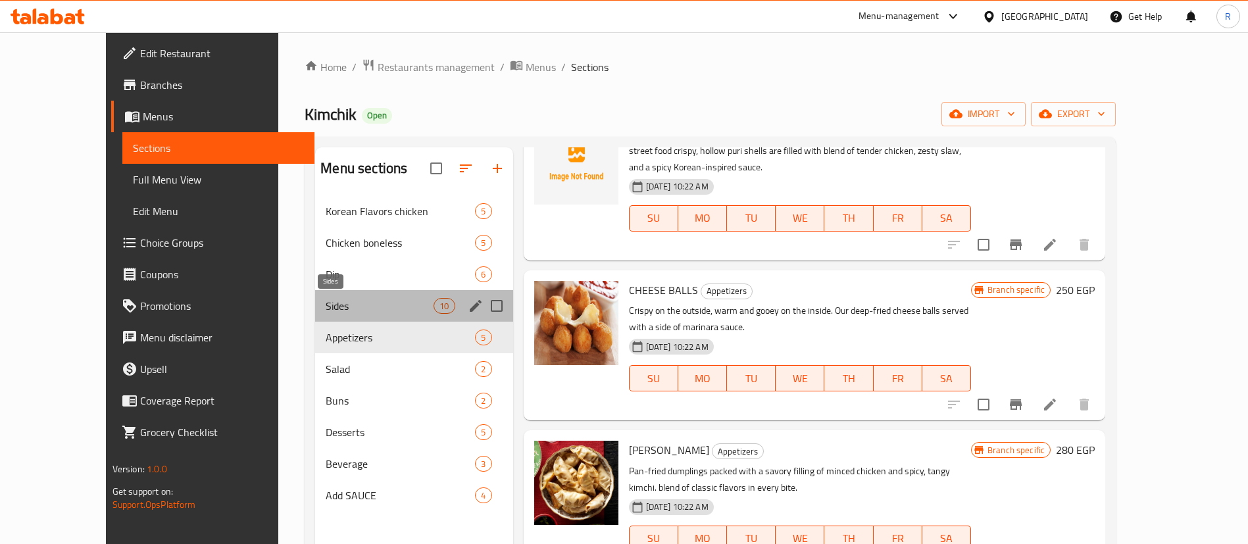
click at [346, 308] on span "Sides" at bounding box center [380, 306] width 108 height 16
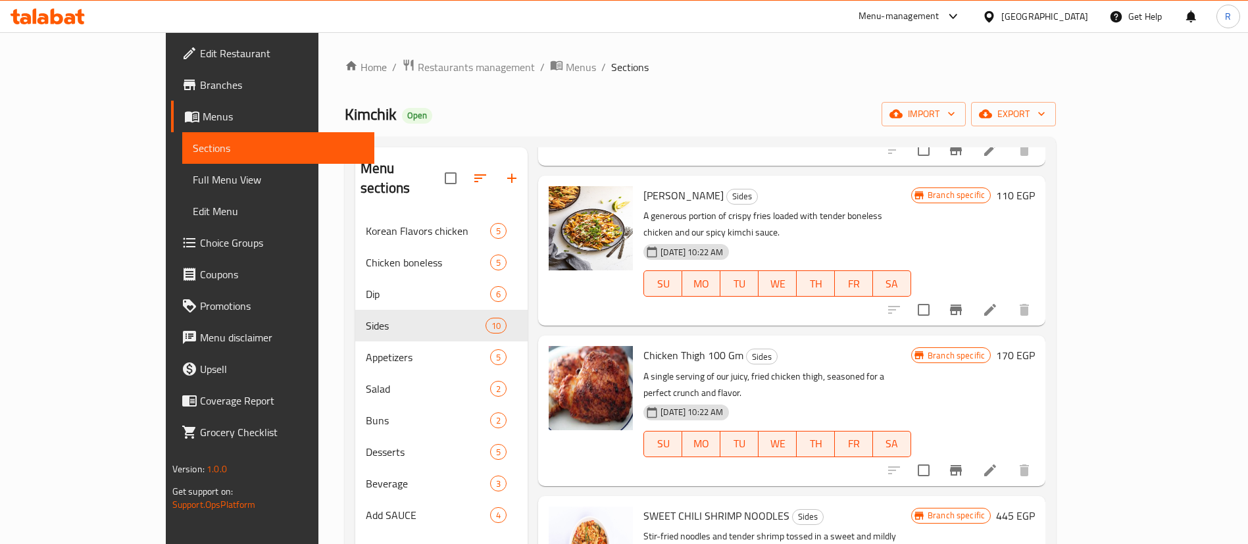
scroll to position [926, 0]
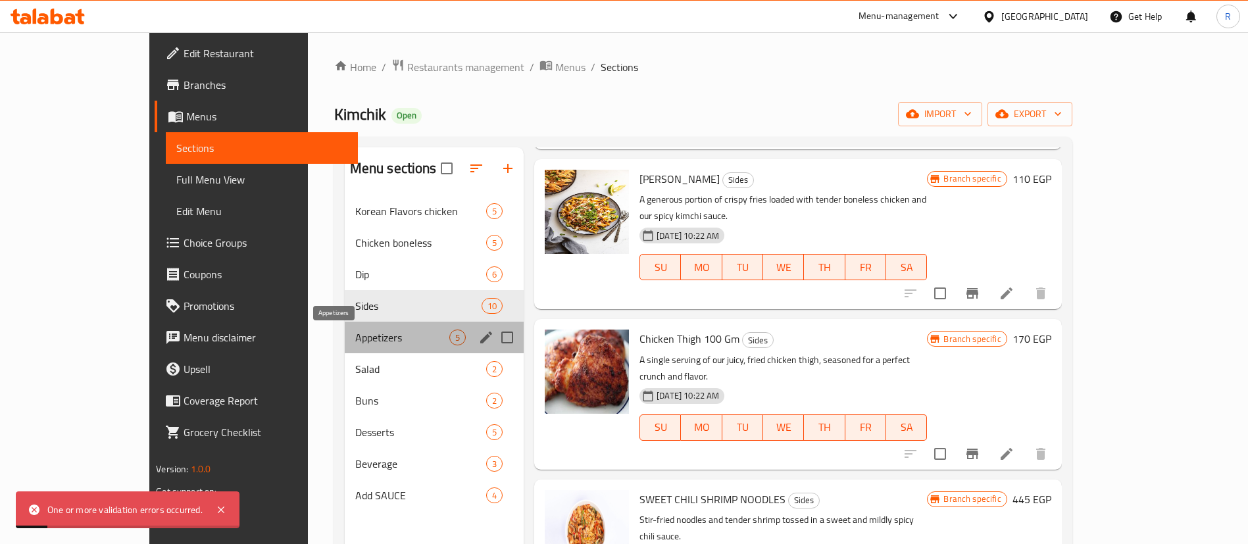
click at [355, 341] on span "Appetizers" at bounding box center [402, 338] width 94 height 16
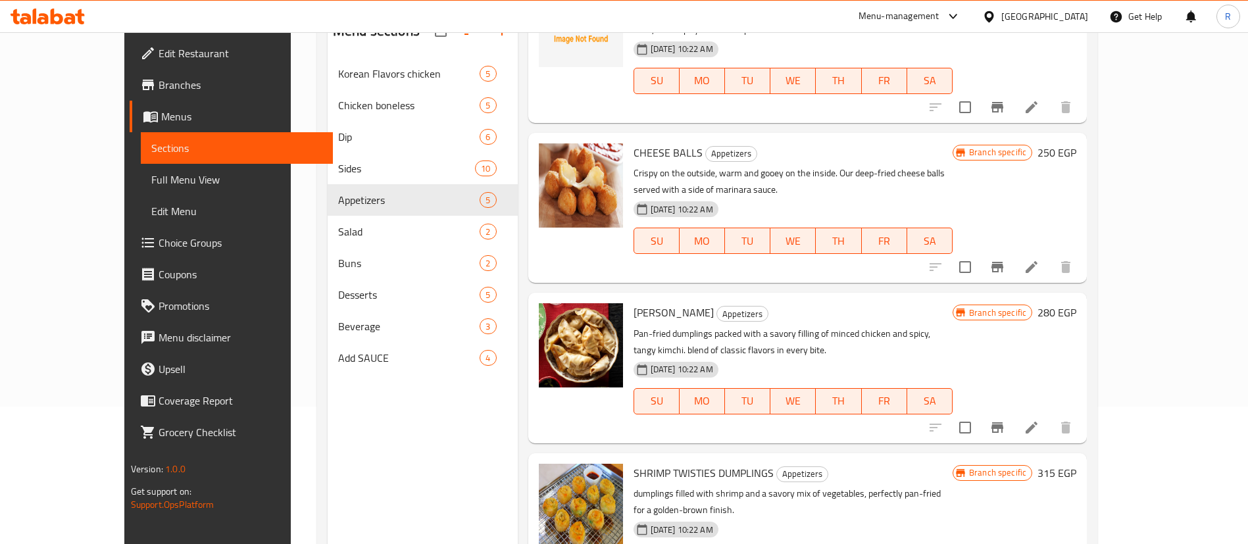
scroll to position [184, 0]
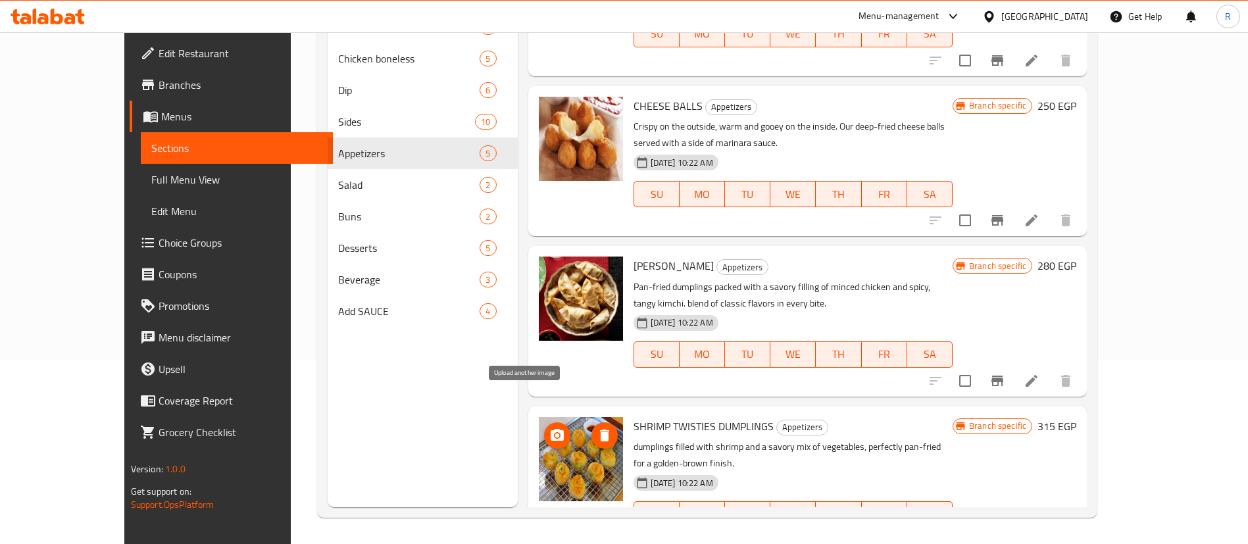
click at [549, 428] on icon "upload picture" at bounding box center [557, 436] width 16 height 16
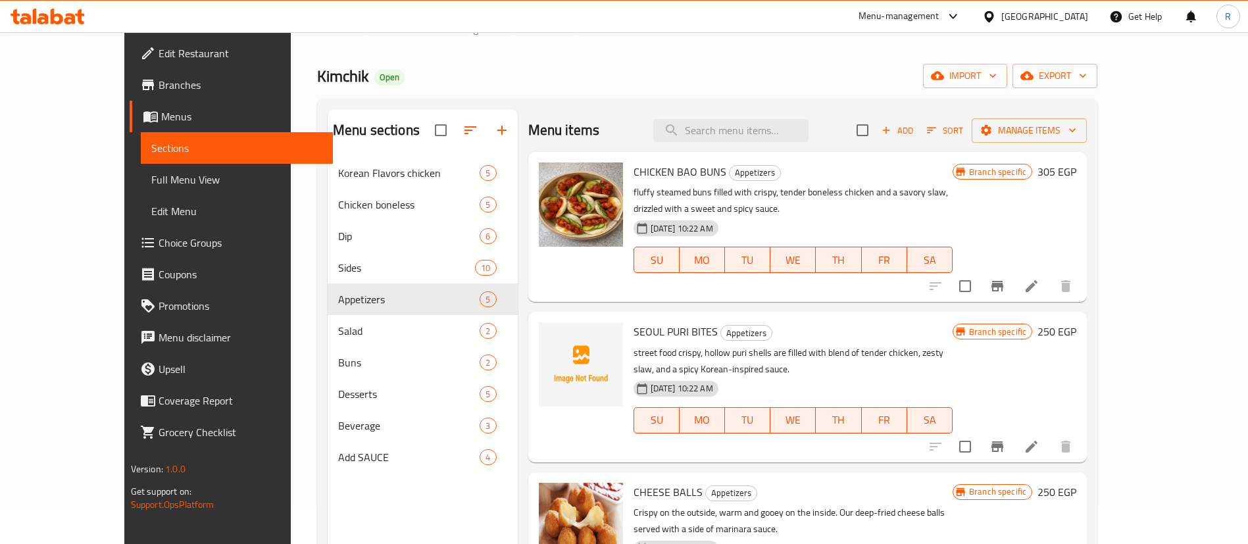
scroll to position [34, 0]
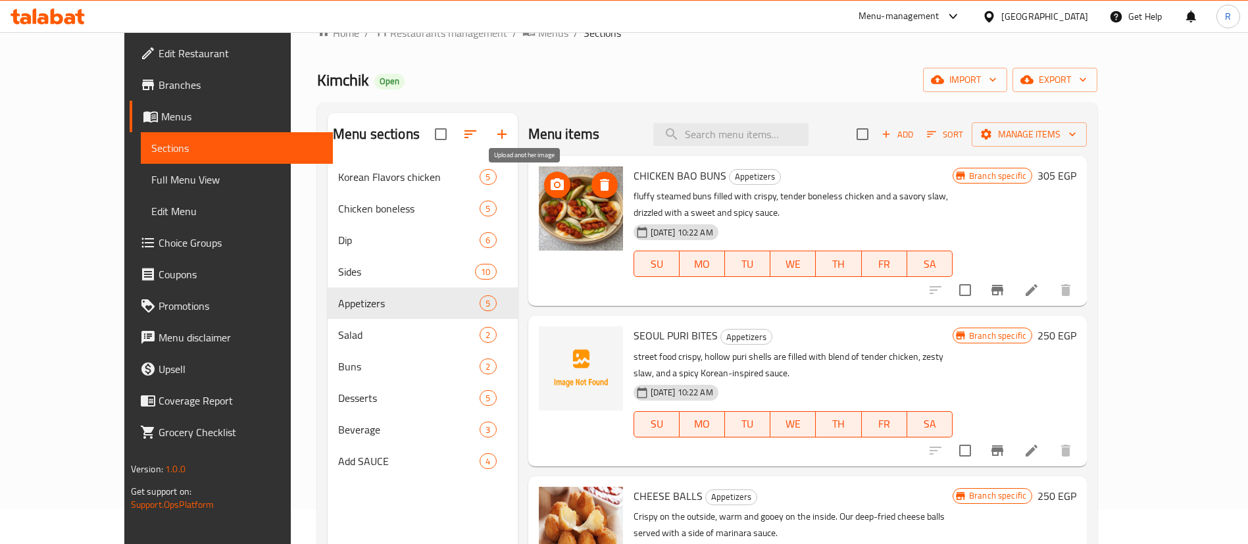
click at [551, 188] on icon "upload picture" at bounding box center [557, 184] width 13 height 12
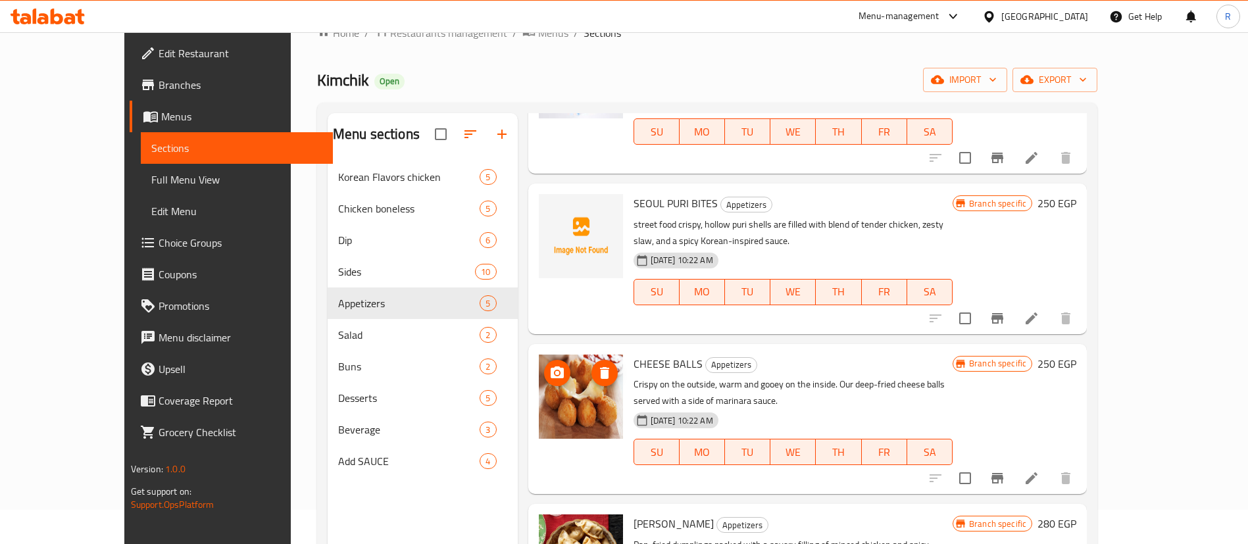
scroll to position [134, 0]
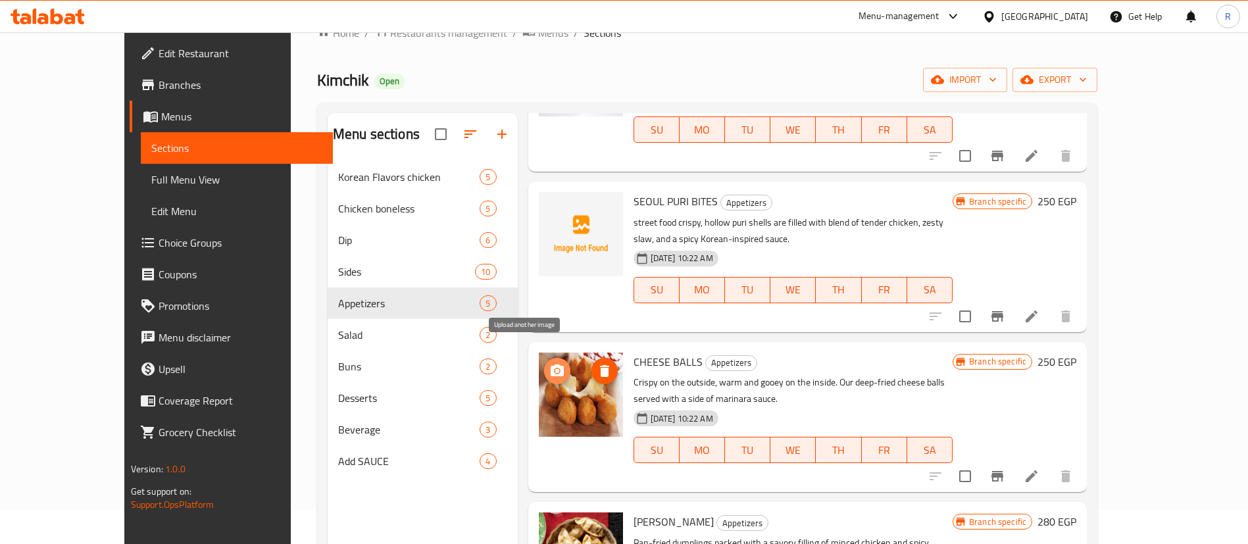
click at [551, 365] on icon "upload picture" at bounding box center [557, 371] width 13 height 12
click at [555, 369] on circle "upload picture" at bounding box center [557, 371] width 4 height 4
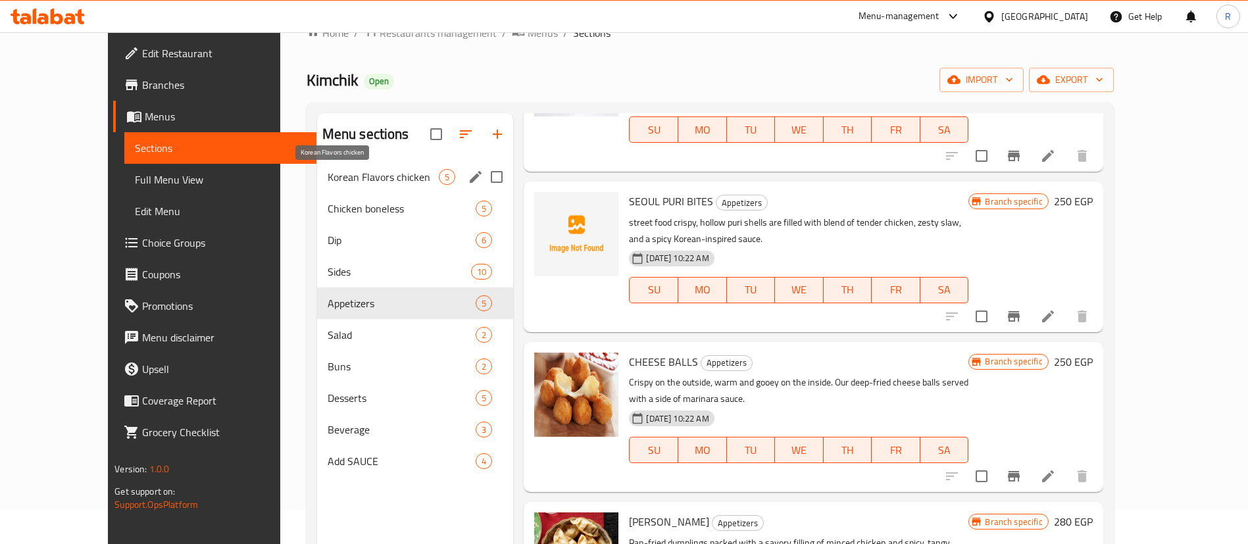
click at [328, 184] on span "Korean Flavors chicken" at bounding box center [384, 177] width 112 height 16
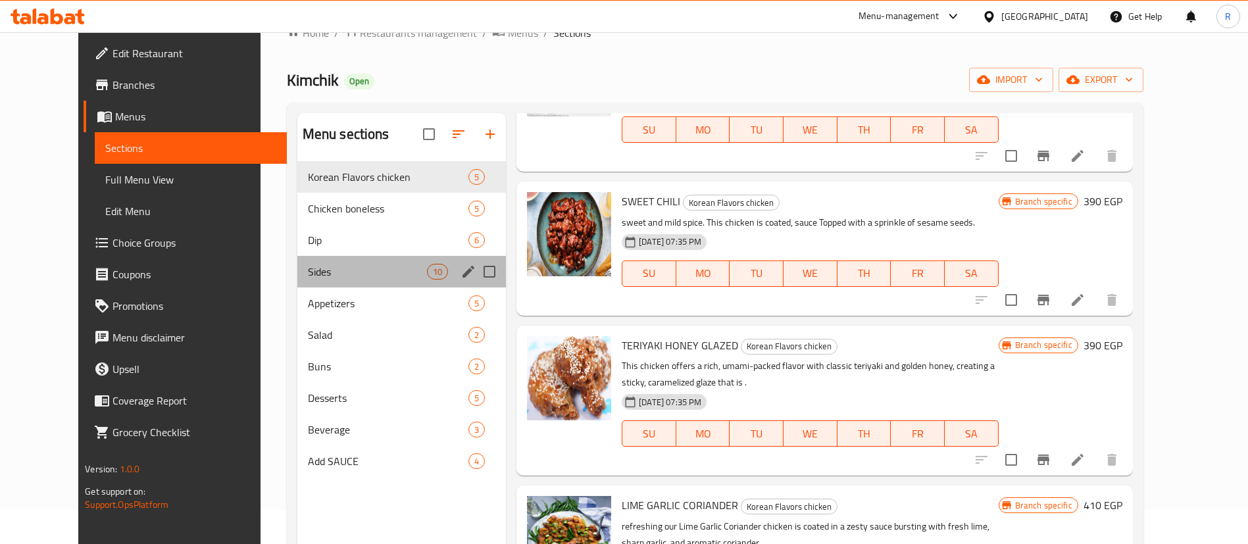
click at [309, 280] on div "Sides 10" at bounding box center [401, 272] width 209 height 32
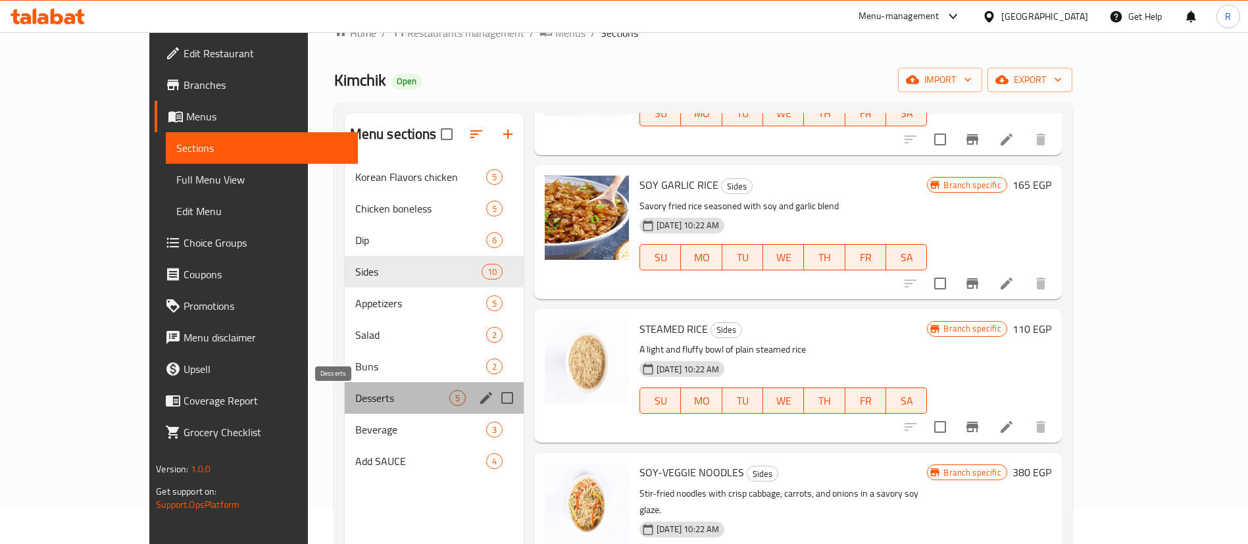
click at [355, 397] on span "Desserts" at bounding box center [402, 398] width 94 height 16
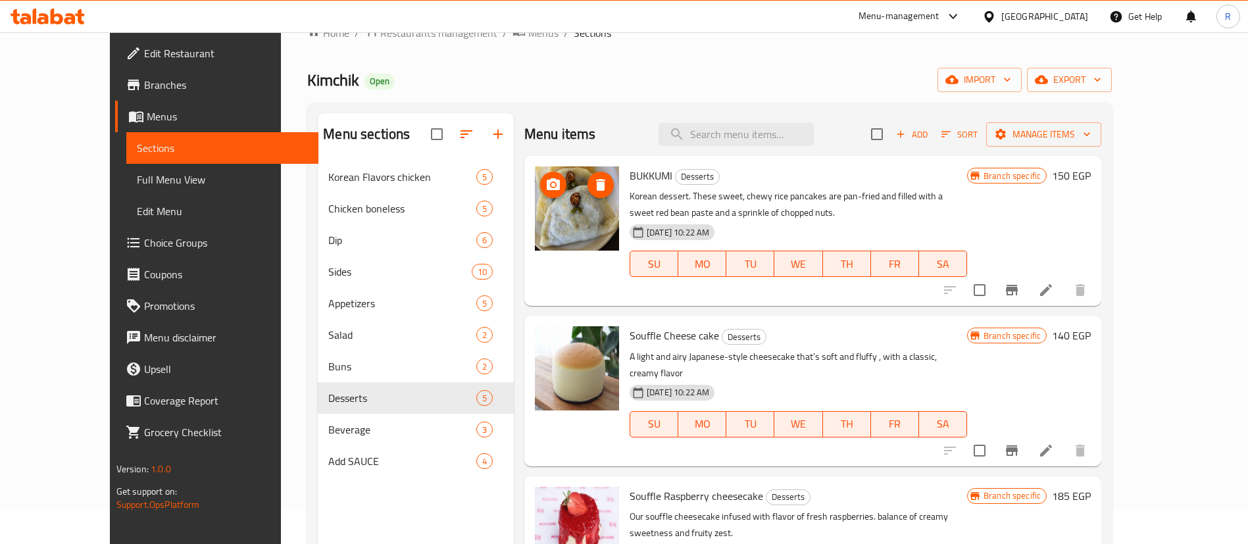
click at [551, 185] on circle "upload picture" at bounding box center [553, 185] width 4 height 4
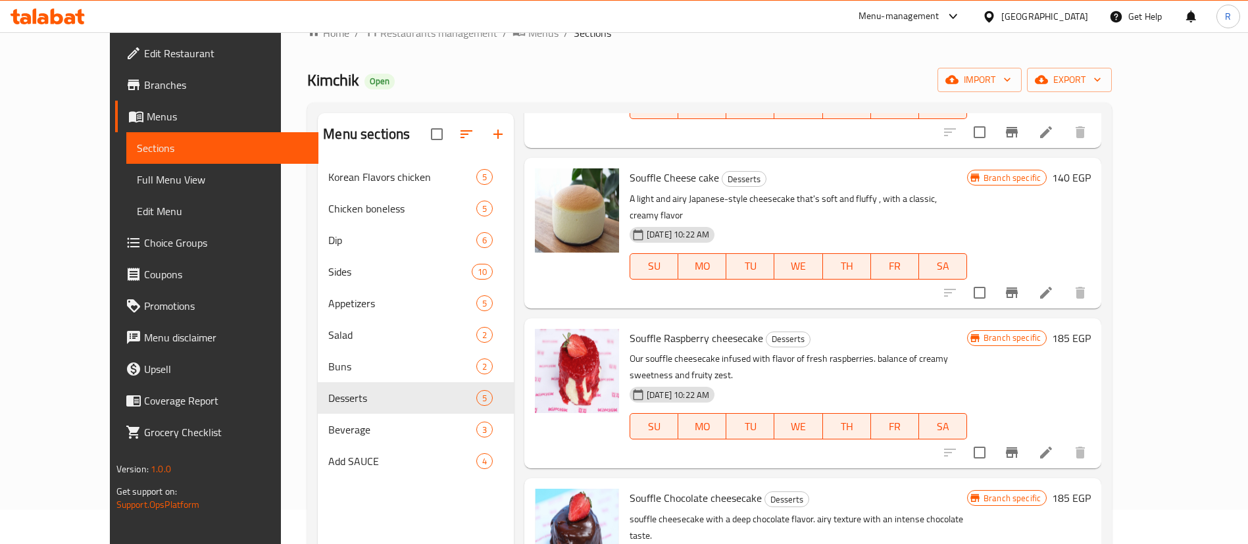
scroll to position [158, 0]
click at [403, 78] on div "Kimchik Open import export" at bounding box center [709, 80] width 805 height 24
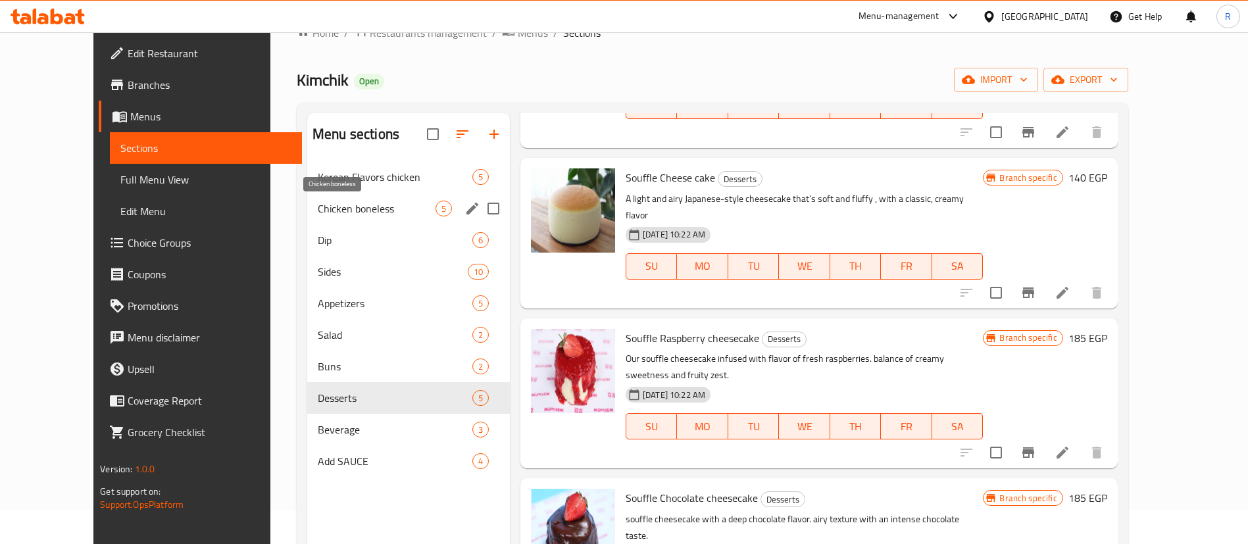
click at [336, 209] on span "Chicken boneless" at bounding box center [377, 209] width 118 height 16
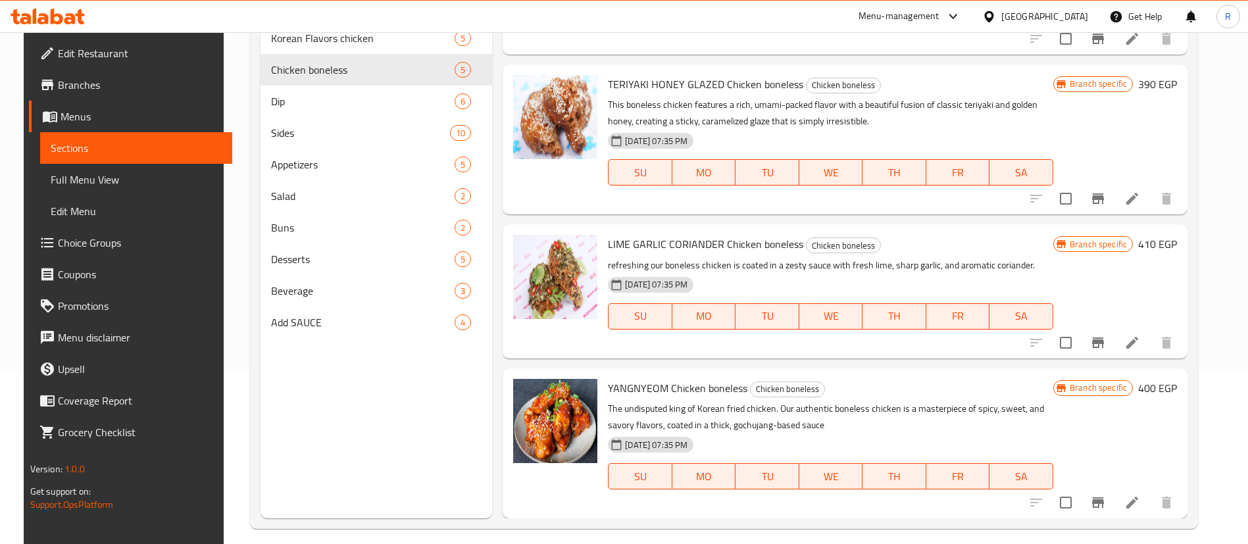
scroll to position [175, 0]
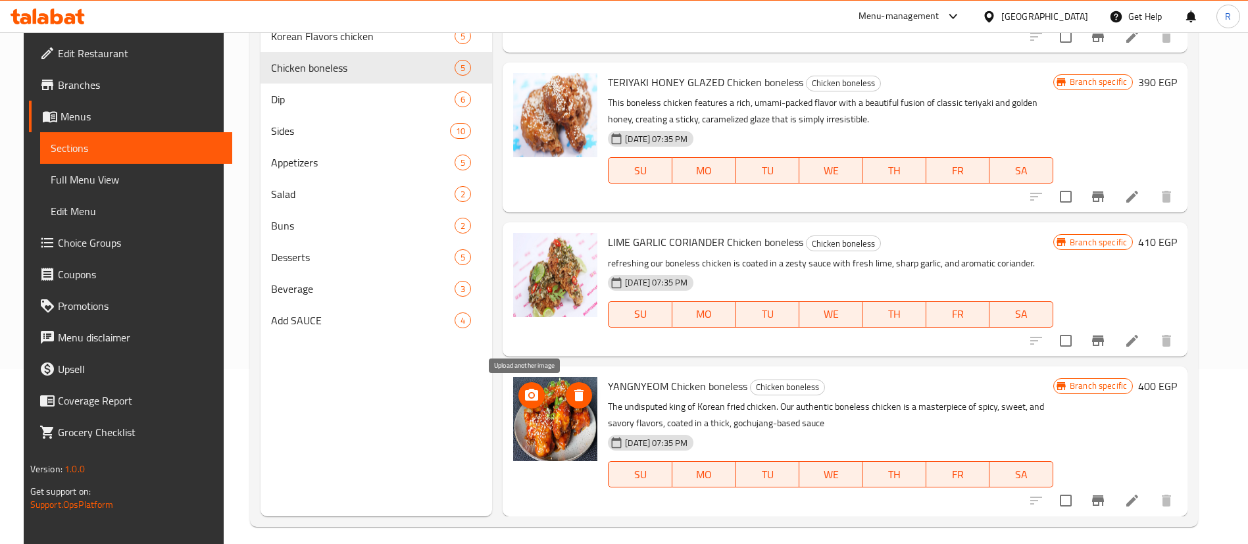
click at [532, 392] on icon "upload picture" at bounding box center [531, 395] width 13 height 12
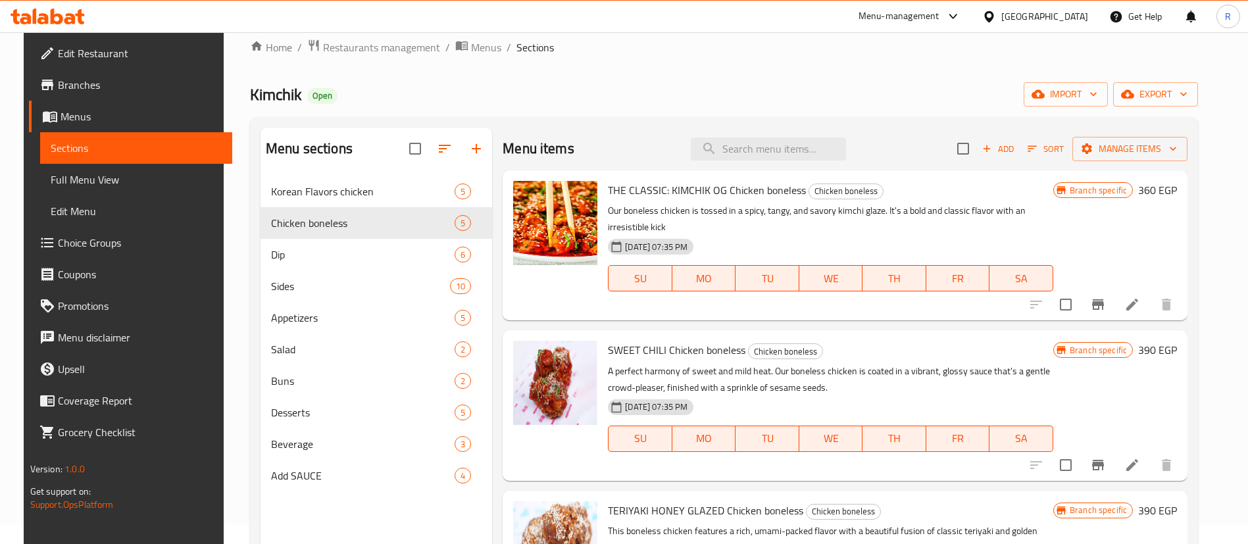
scroll to position [21, 0]
click at [525, 355] on icon "upload picture" at bounding box center [531, 357] width 13 height 12
click at [691, 70] on div "Home / Restaurants management / Menus / Sections Kimchik Open import export Men…" at bounding box center [724, 360] width 948 height 644
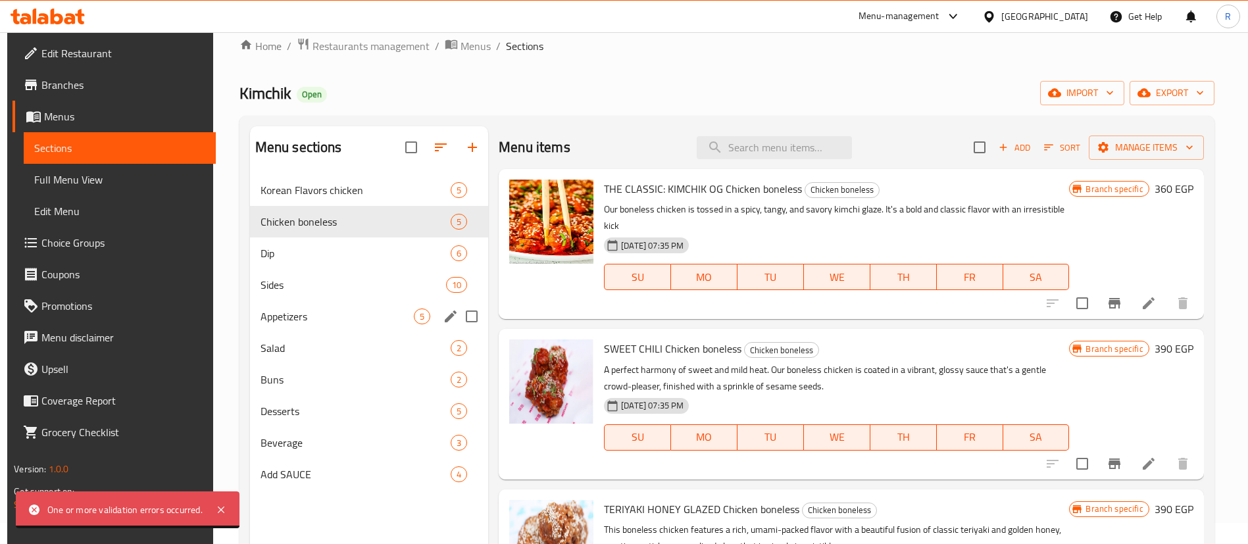
click at [317, 307] on div "Appetizers 5" at bounding box center [369, 317] width 239 height 32
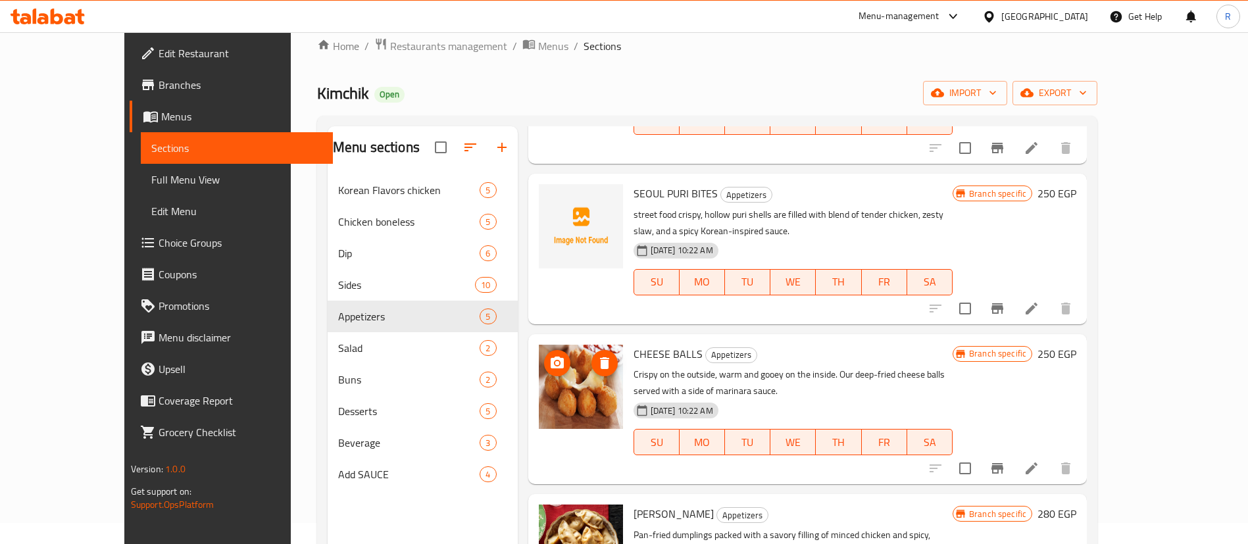
scroll to position [240, 0]
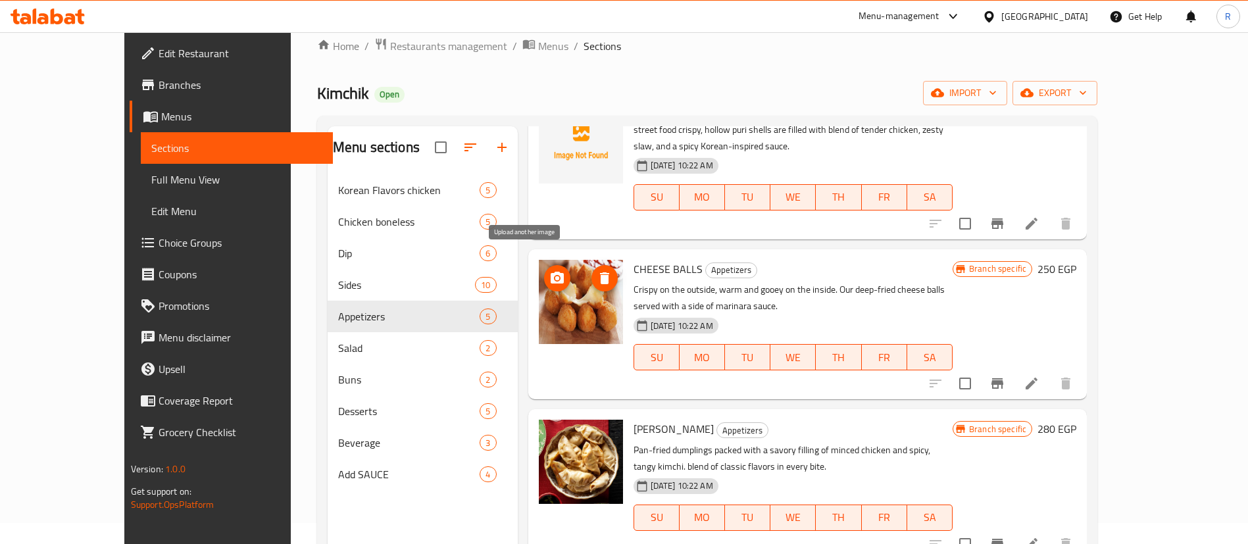
click at [549, 270] on icon "upload picture" at bounding box center [557, 278] width 16 height 16
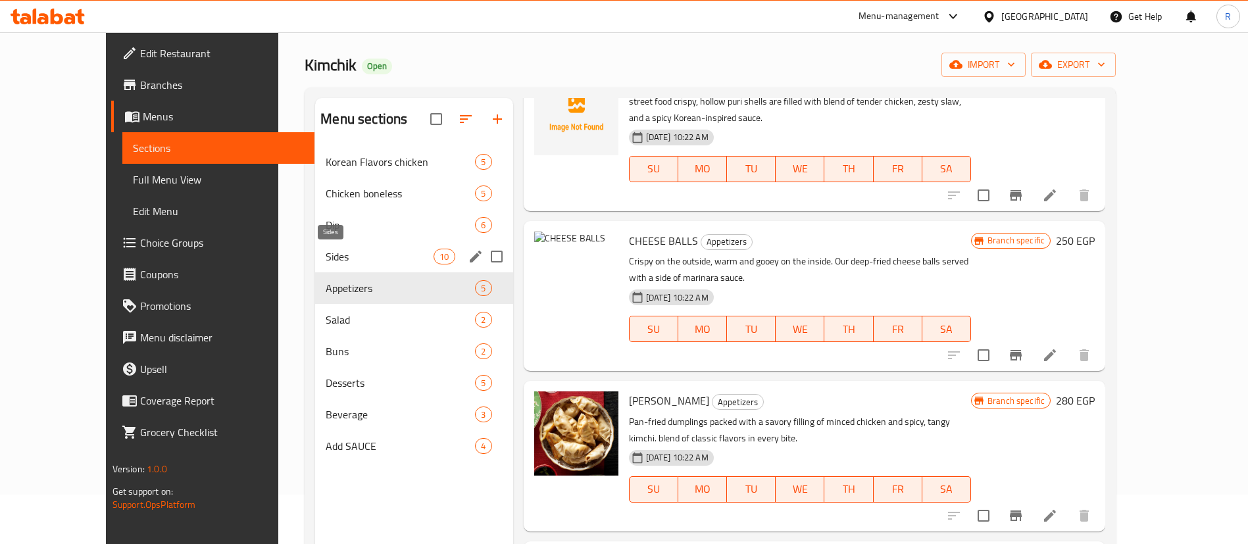
scroll to position [45, 0]
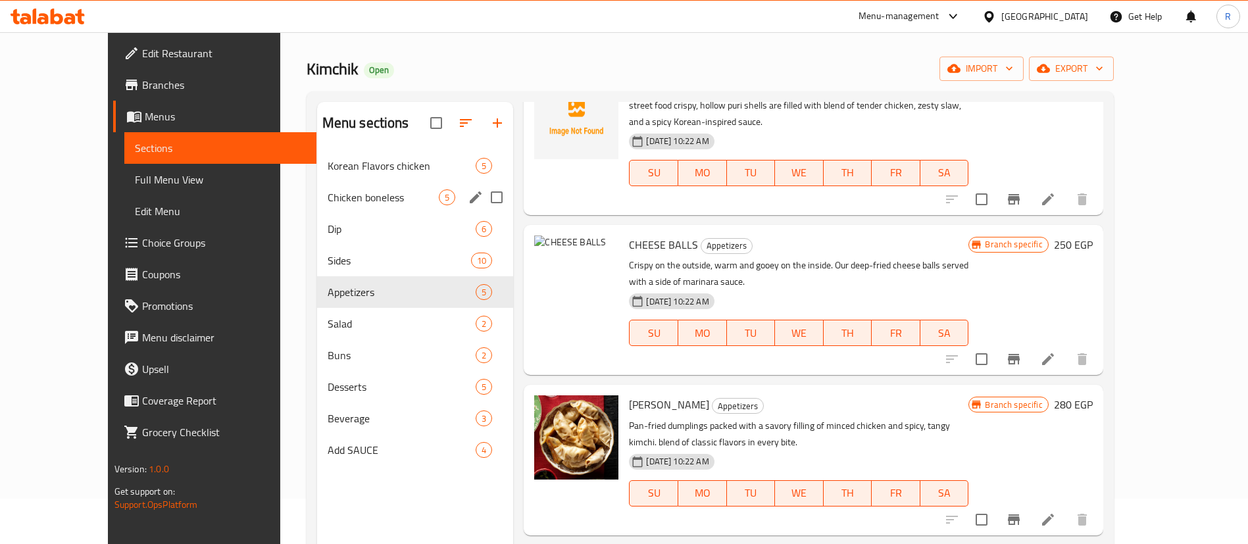
click at [317, 208] on div "Chicken boneless 5" at bounding box center [415, 198] width 197 height 32
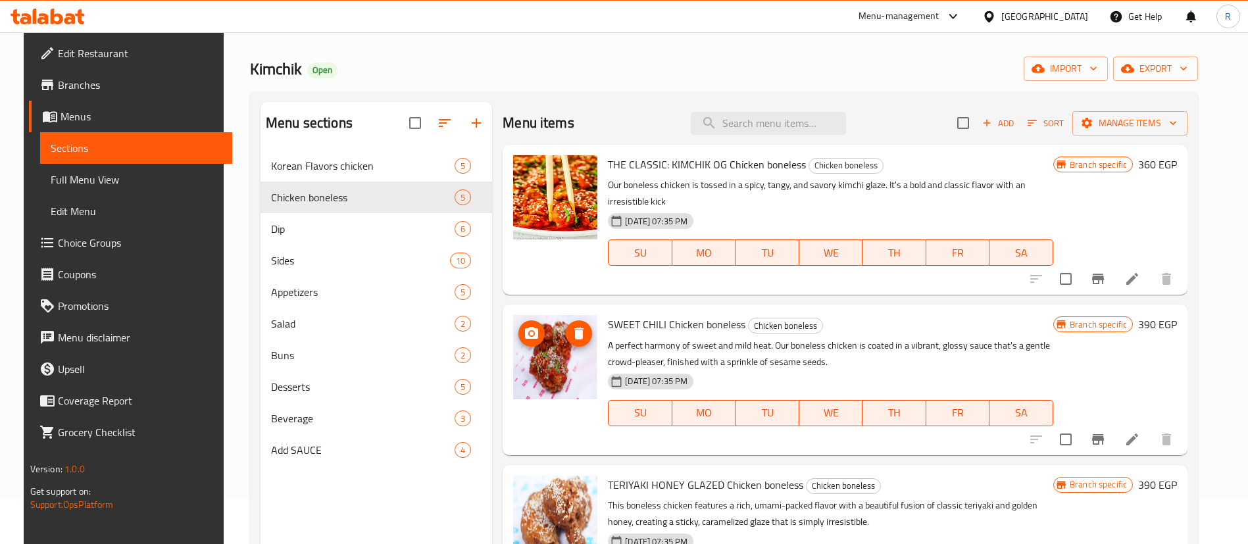
click at [530, 334] on circle "upload picture" at bounding box center [532, 334] width 4 height 4
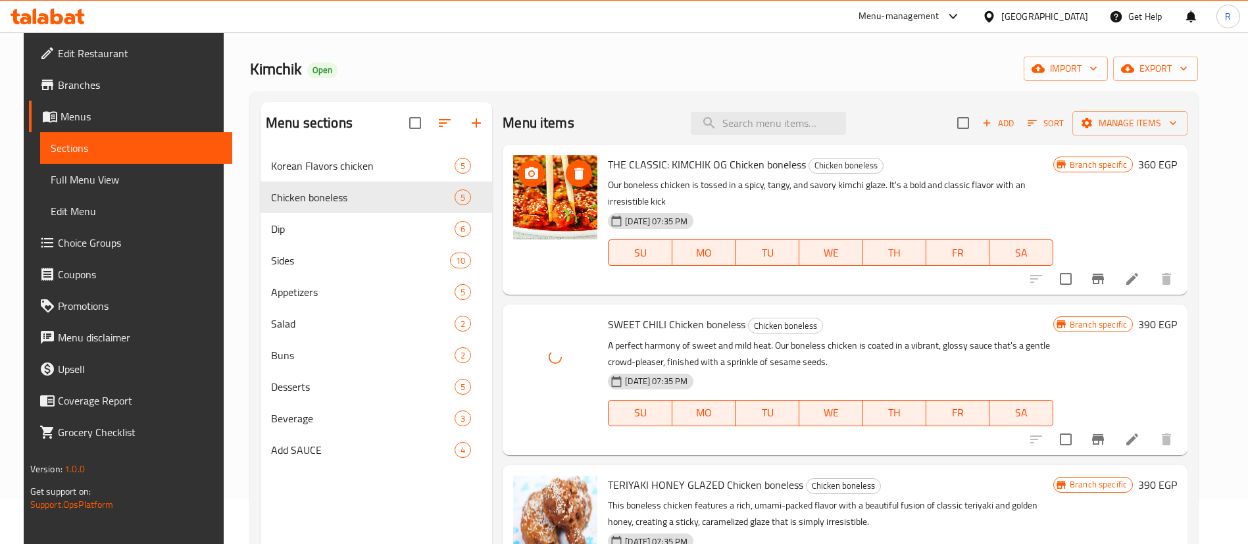
click at [530, 175] on icon "upload picture" at bounding box center [531, 173] width 13 height 12
click at [527, 337] on icon "upload picture" at bounding box center [531, 333] width 13 height 12
click at [530, 173] on circle "upload picture" at bounding box center [532, 174] width 4 height 4
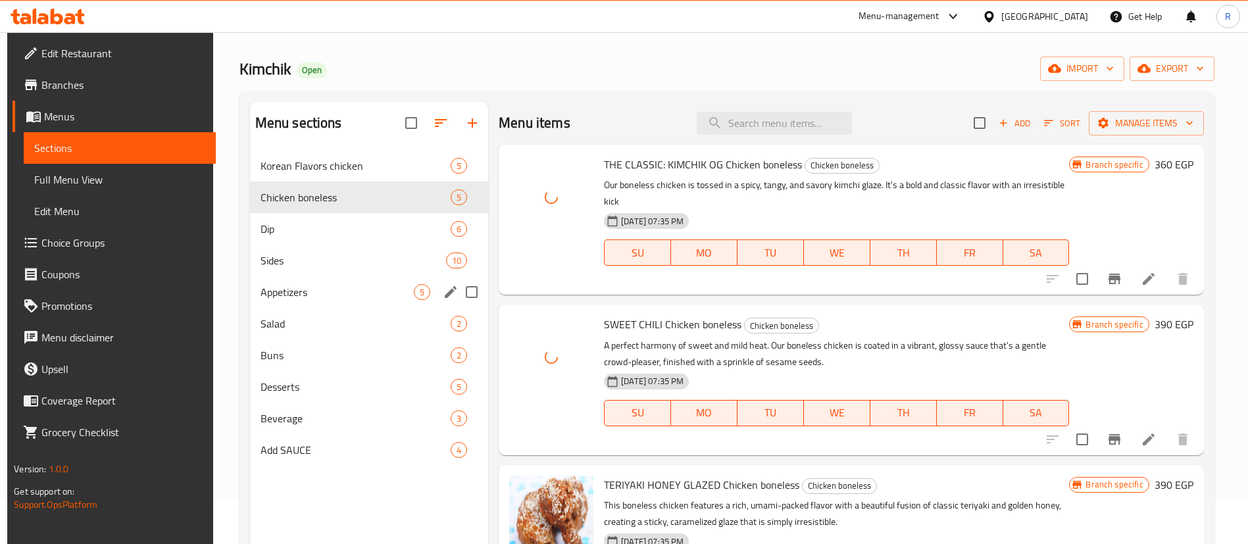
click at [314, 286] on span "Appetizers" at bounding box center [337, 292] width 153 height 16
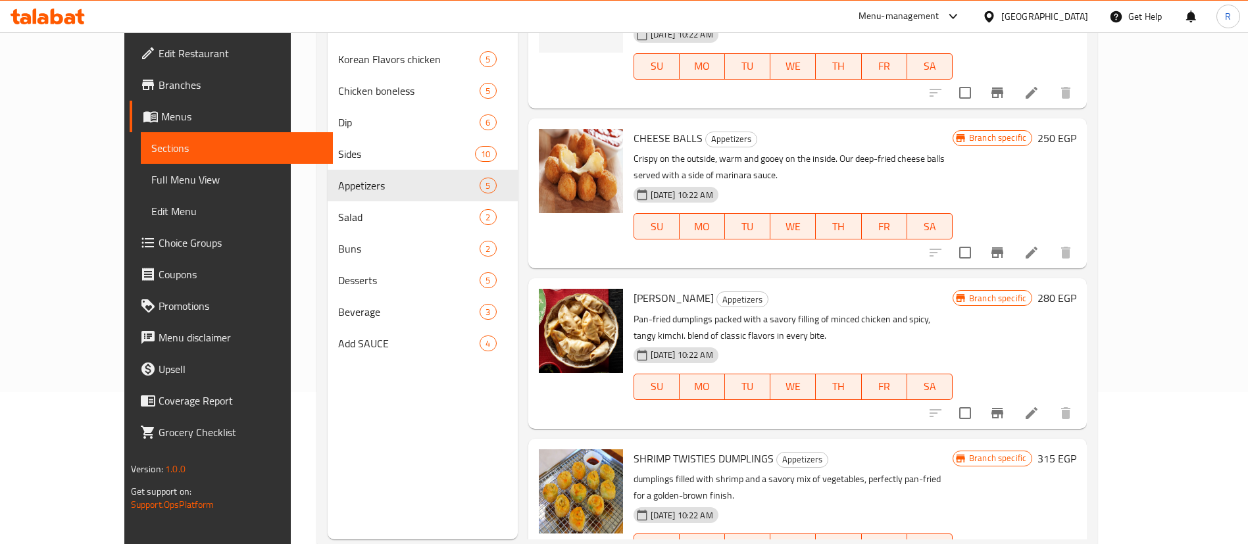
scroll to position [158, 0]
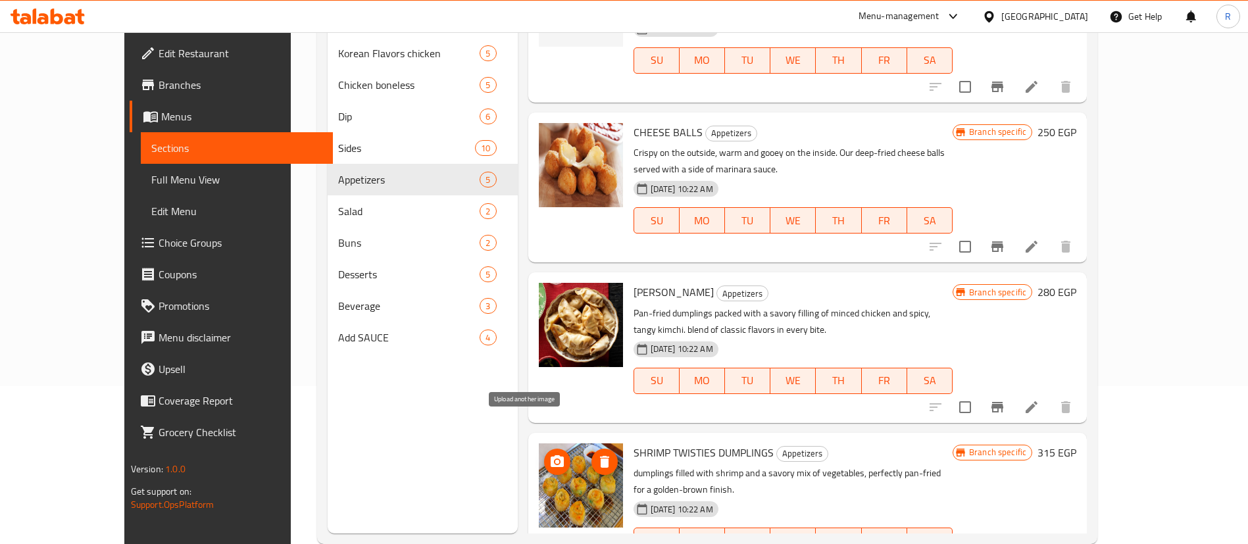
click at [549, 454] on icon "upload picture" at bounding box center [557, 462] width 16 height 16
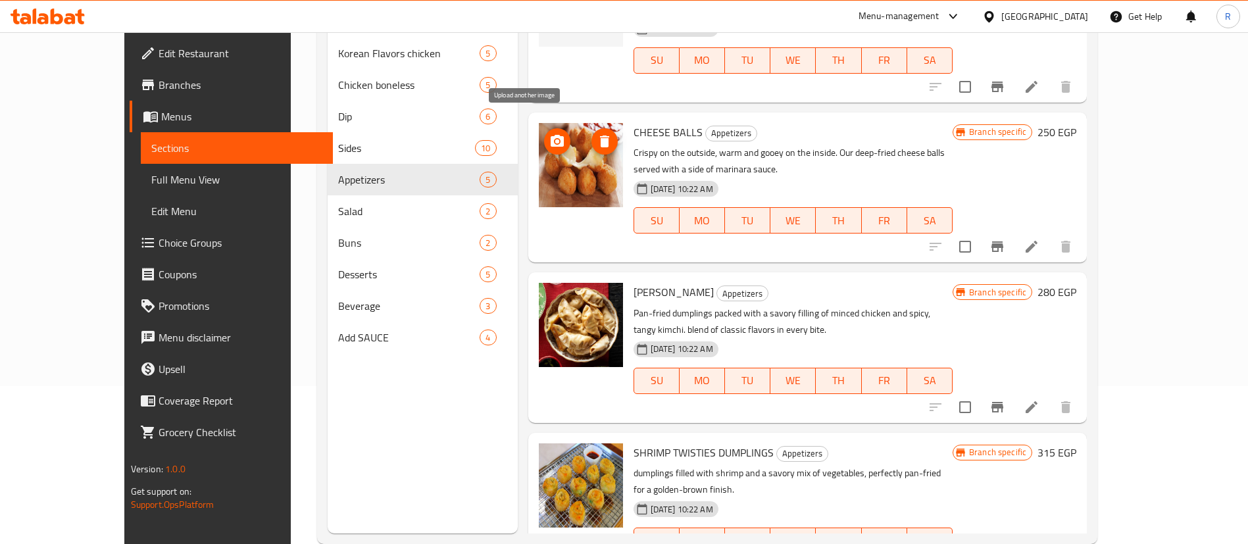
click at [551, 135] on icon "upload picture" at bounding box center [557, 141] width 13 height 12
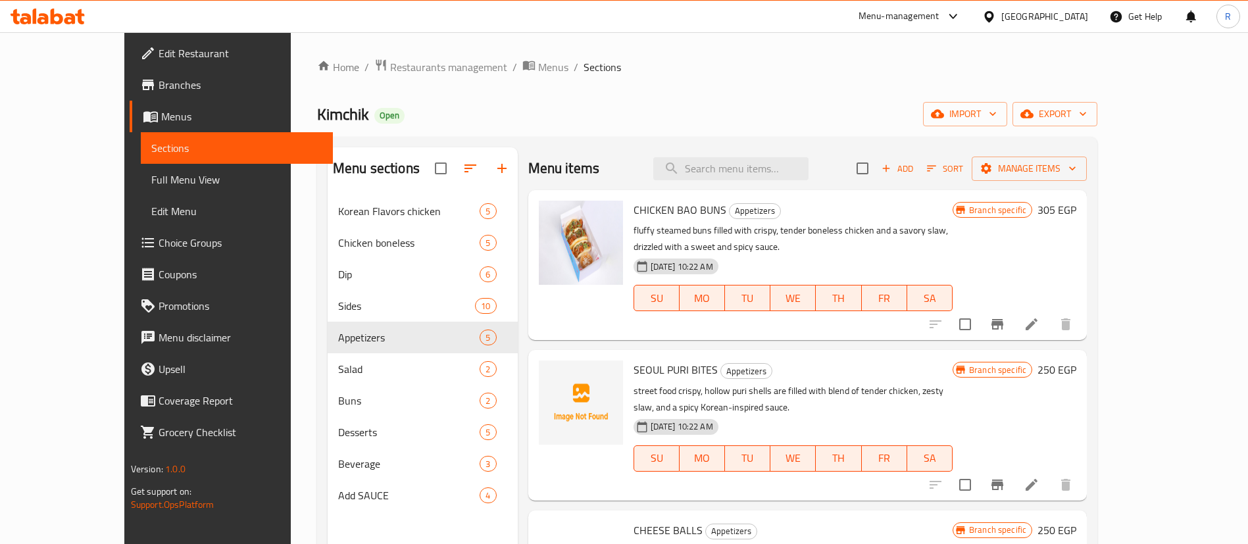
scroll to position [1, 0]
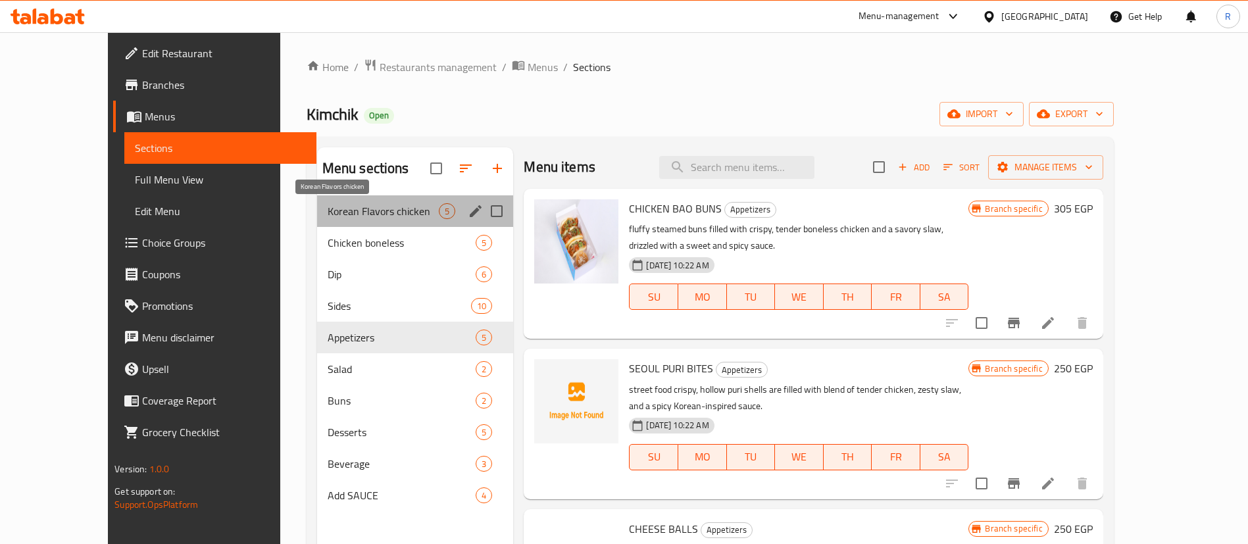
click at [342, 204] on span "Korean Flavors chicken" at bounding box center [384, 211] width 112 height 16
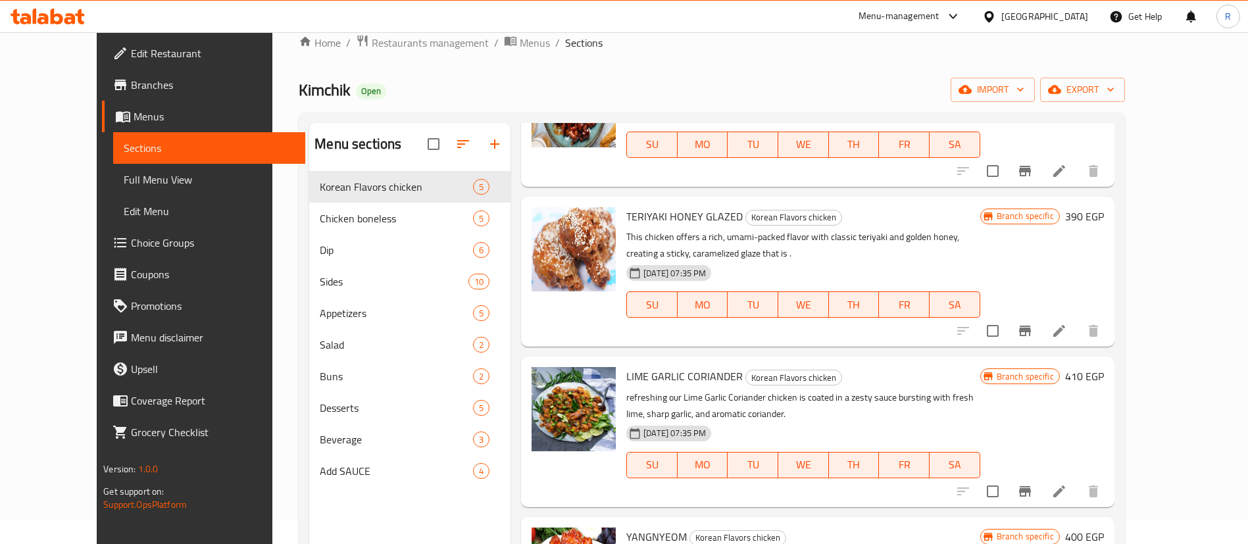
scroll to position [8, 0]
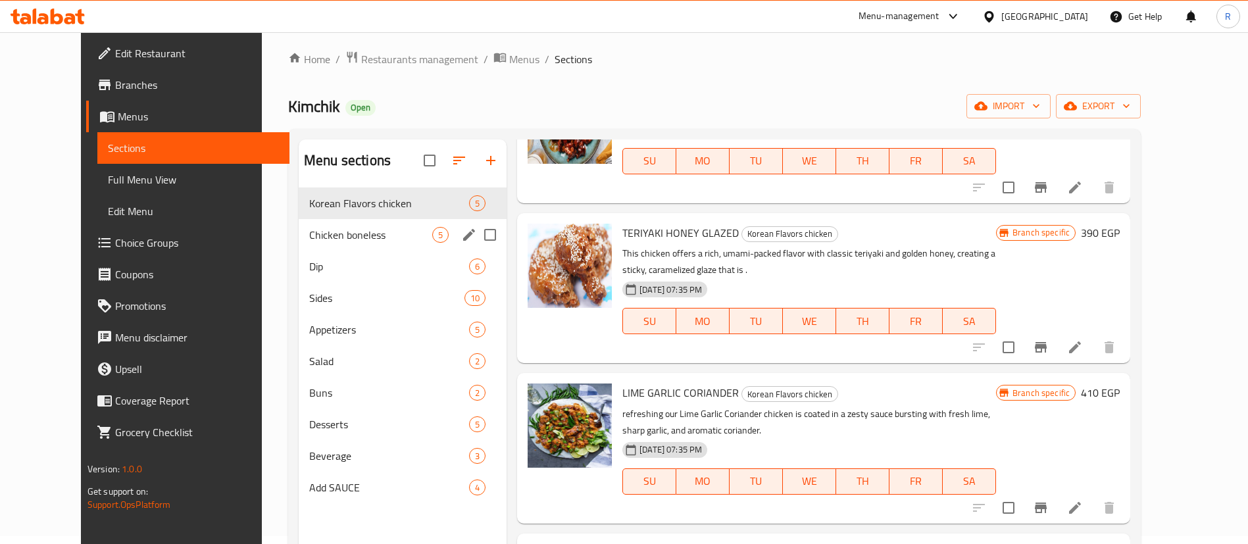
click at [351, 243] on div "Chicken boneless 5" at bounding box center [403, 235] width 208 height 32
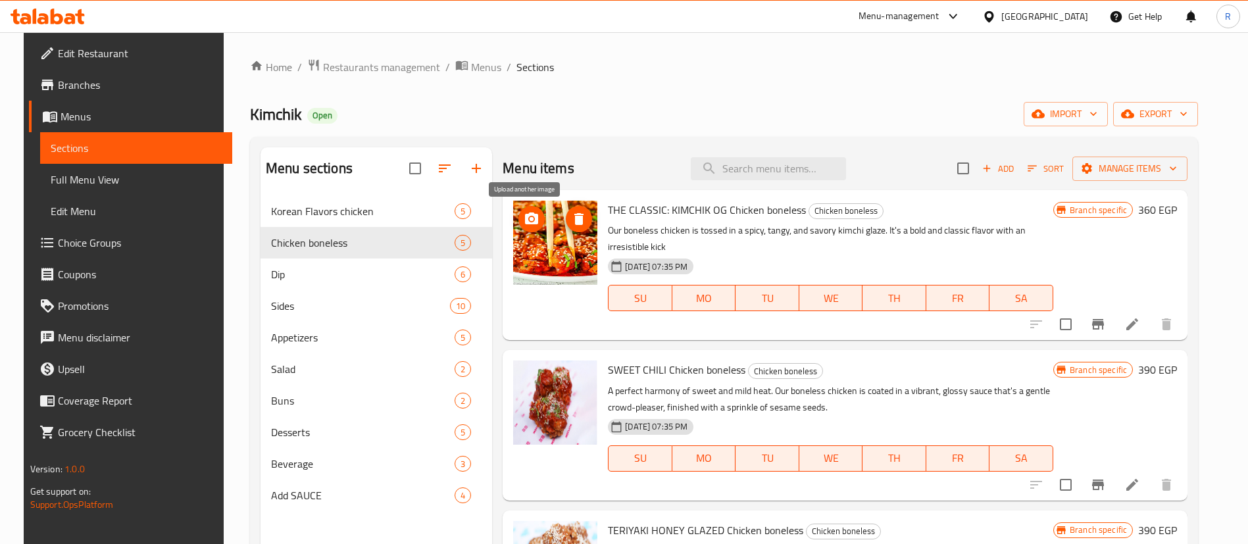
click at [528, 222] on icon "upload picture" at bounding box center [531, 219] width 13 height 12
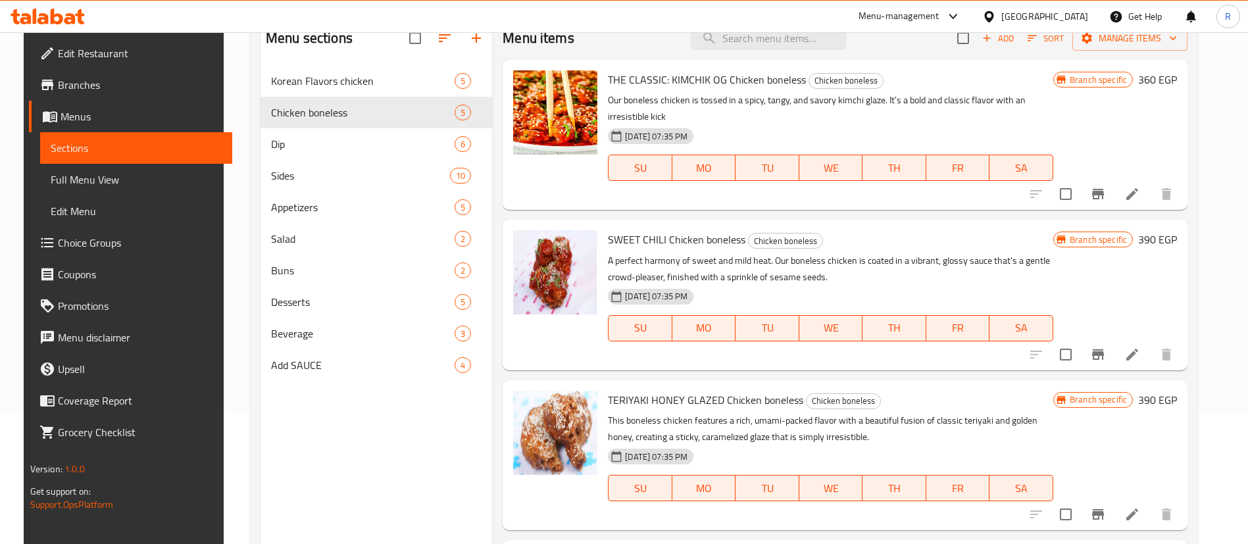
scroll to position [126, 0]
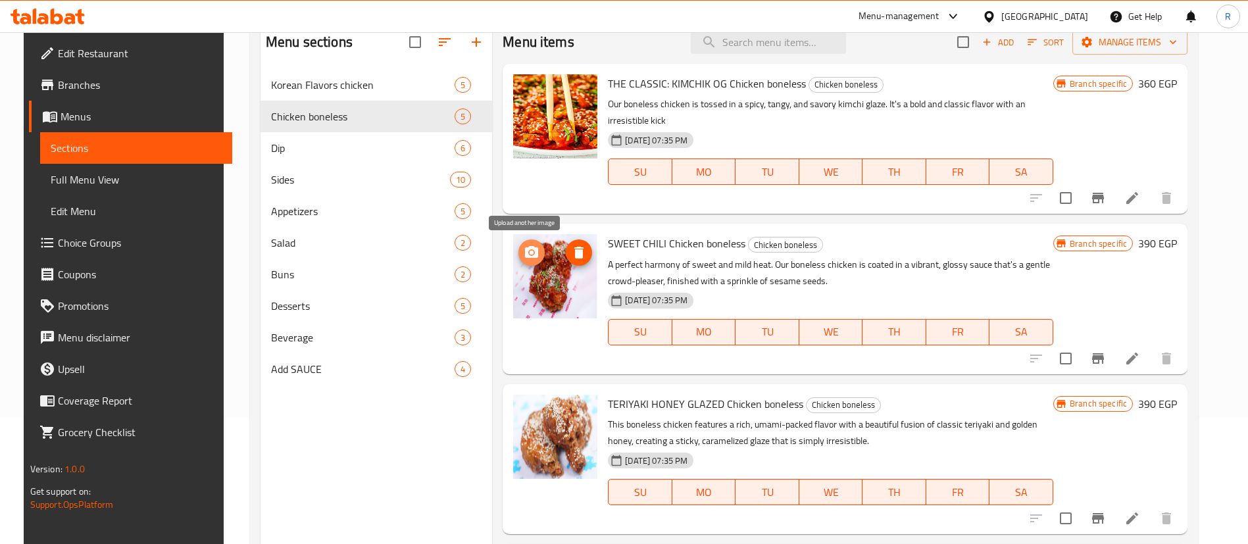
click at [528, 263] on button "upload picture" at bounding box center [532, 253] width 26 height 26
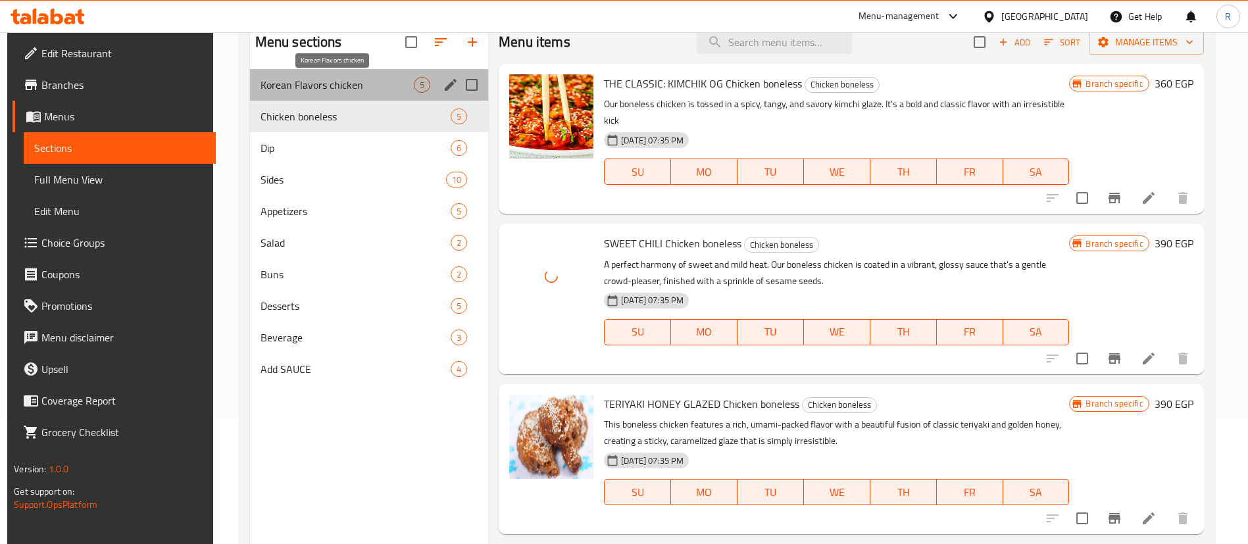
click at [343, 90] on span "Korean Flavors chicken" at bounding box center [337, 85] width 153 height 16
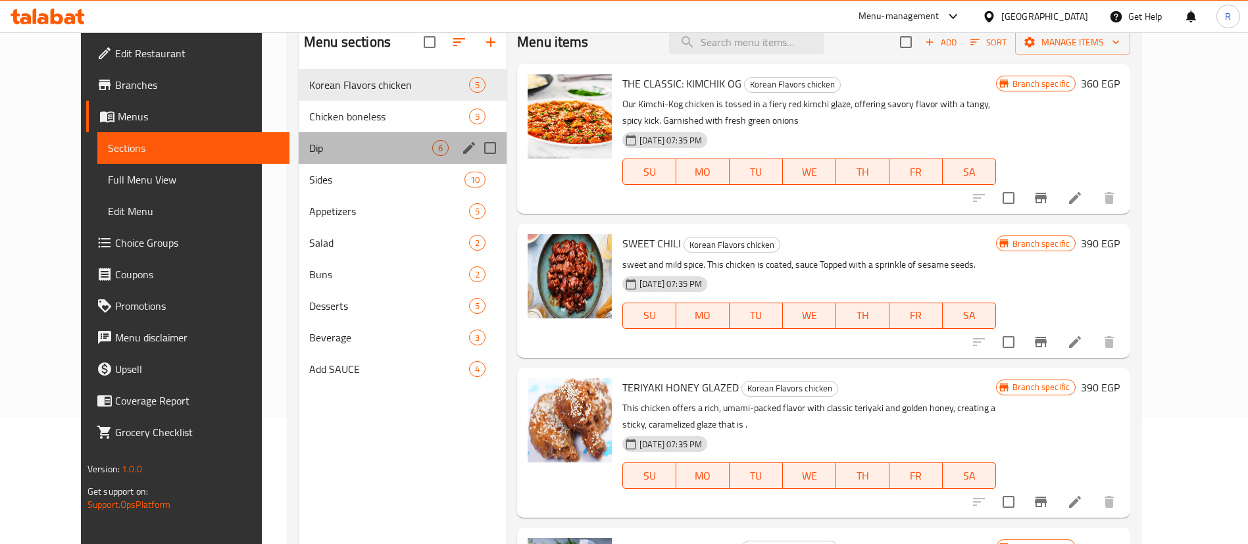
click at [299, 157] on div "Dip 6" at bounding box center [403, 148] width 208 height 32
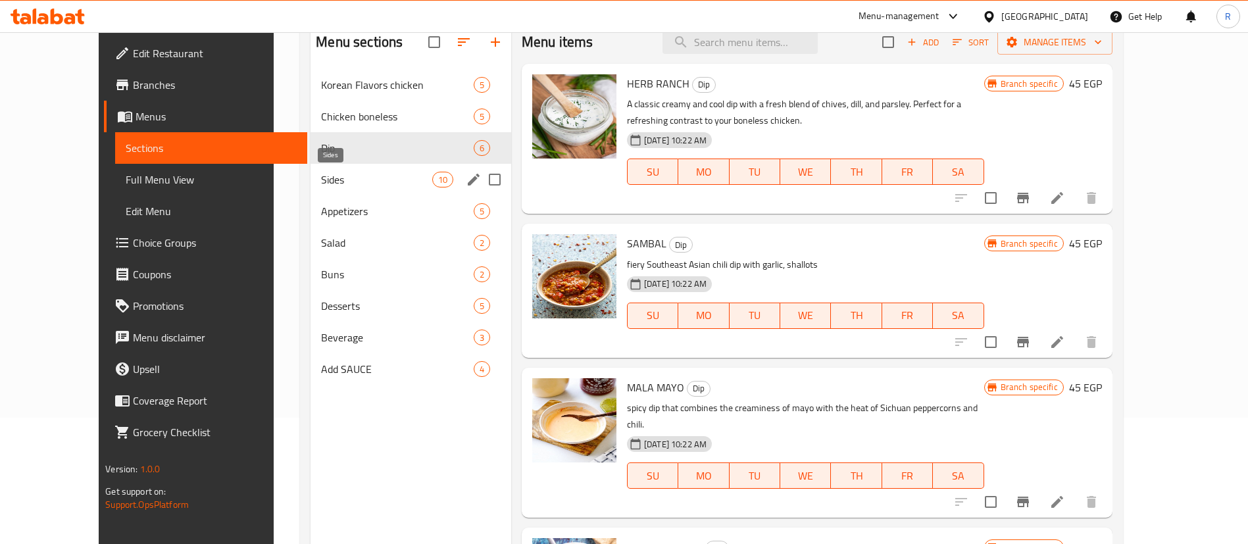
click at [321, 182] on span "Sides" at bounding box center [376, 180] width 111 height 16
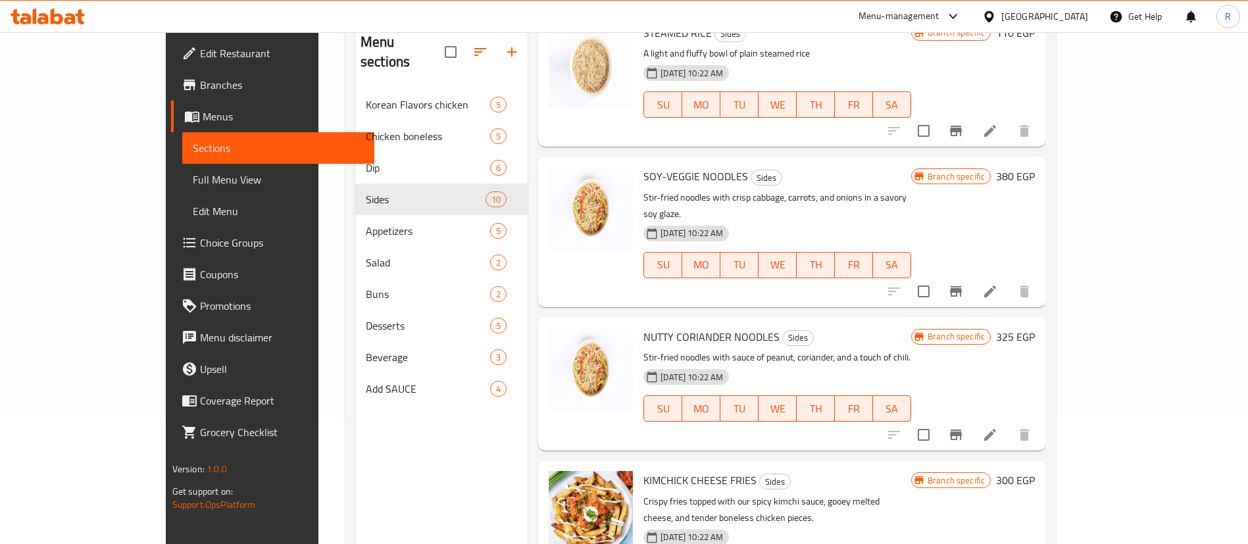
scroll to position [528, 0]
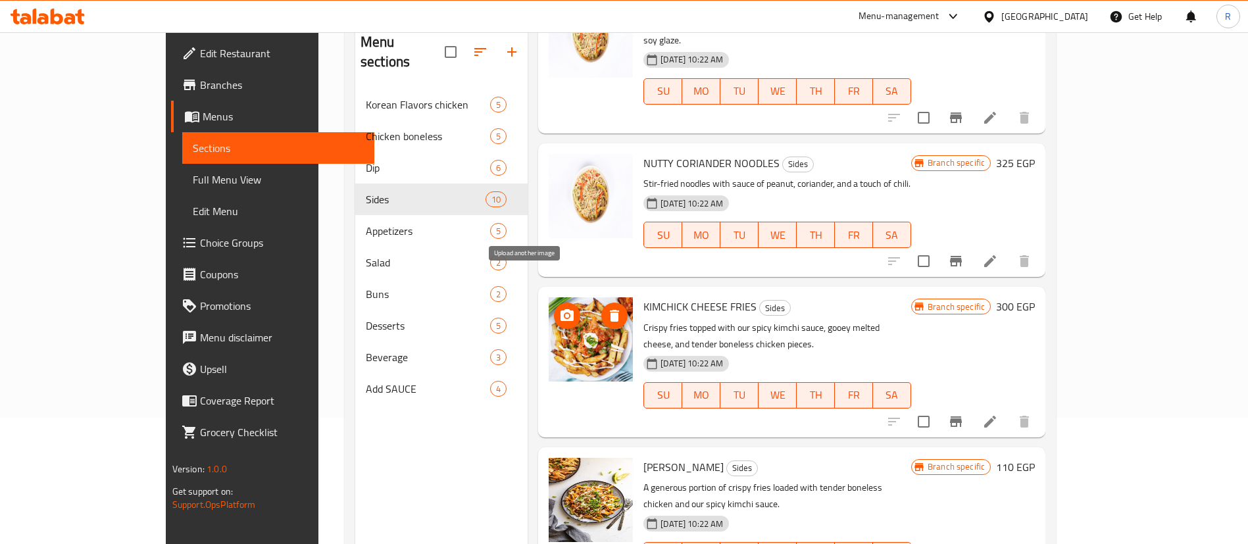
click at [565, 314] on circle "upload picture" at bounding box center [567, 316] width 4 height 4
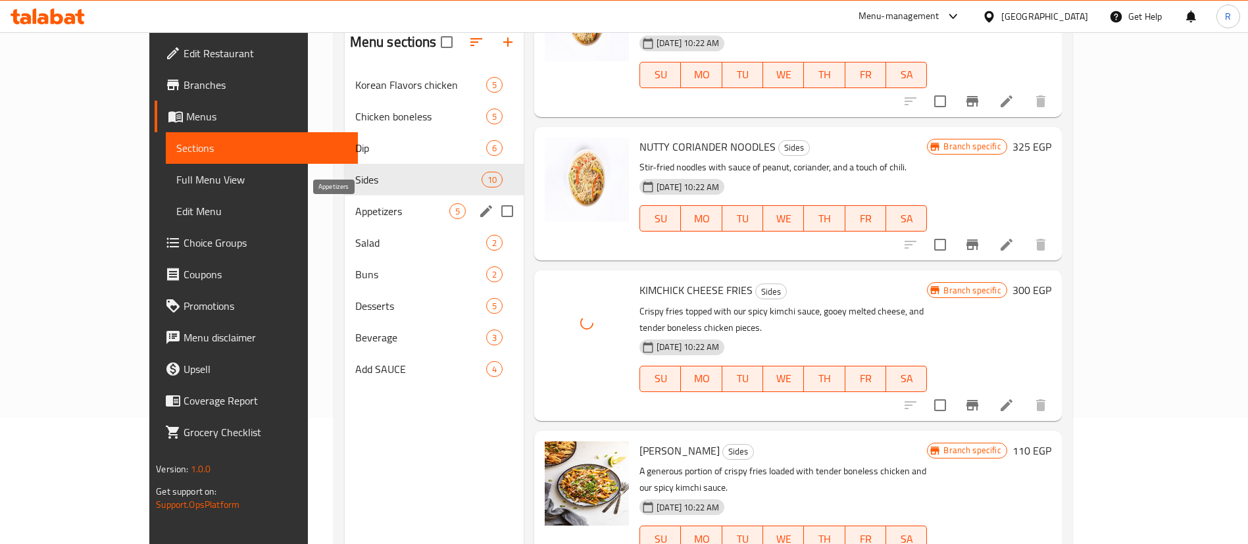
click at [355, 216] on span "Appetizers" at bounding box center [402, 211] width 94 height 16
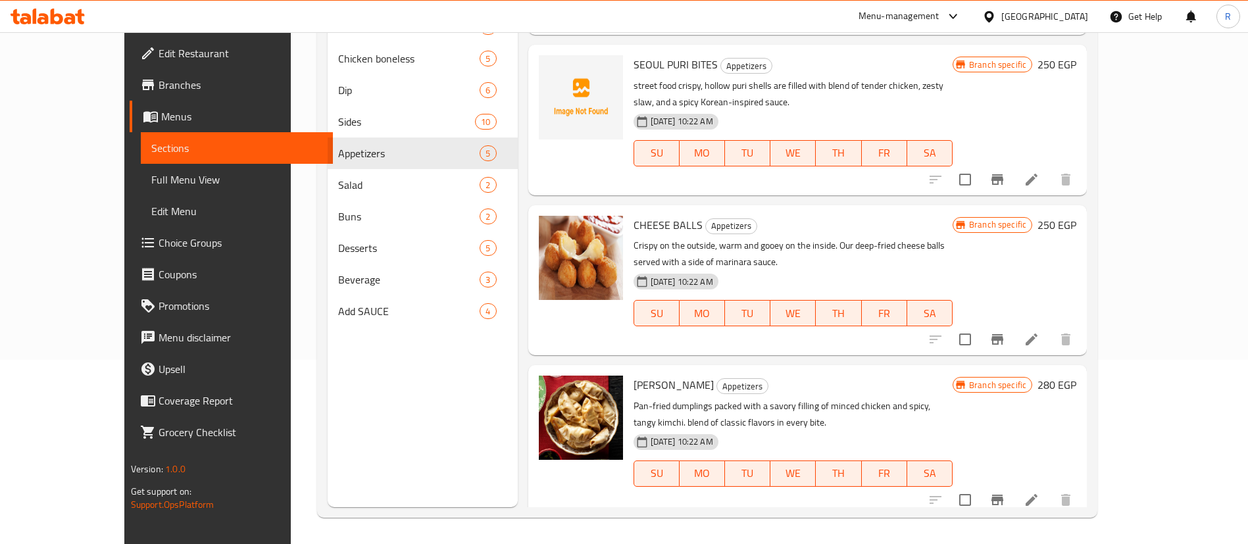
scroll to position [104, 0]
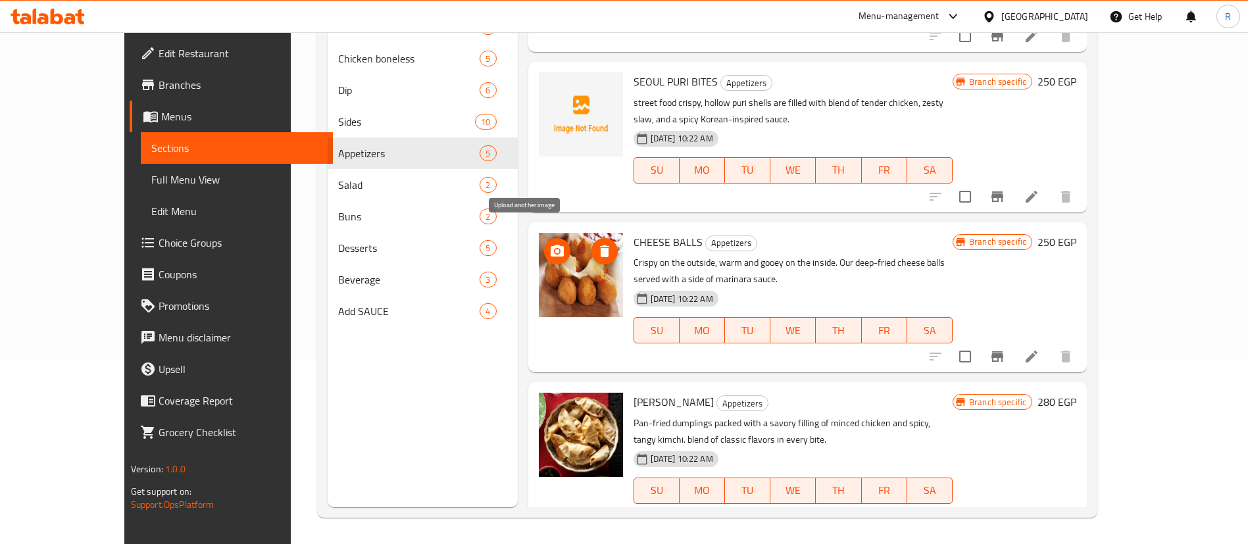
click at [549, 243] on icon "upload picture" at bounding box center [557, 251] width 16 height 16
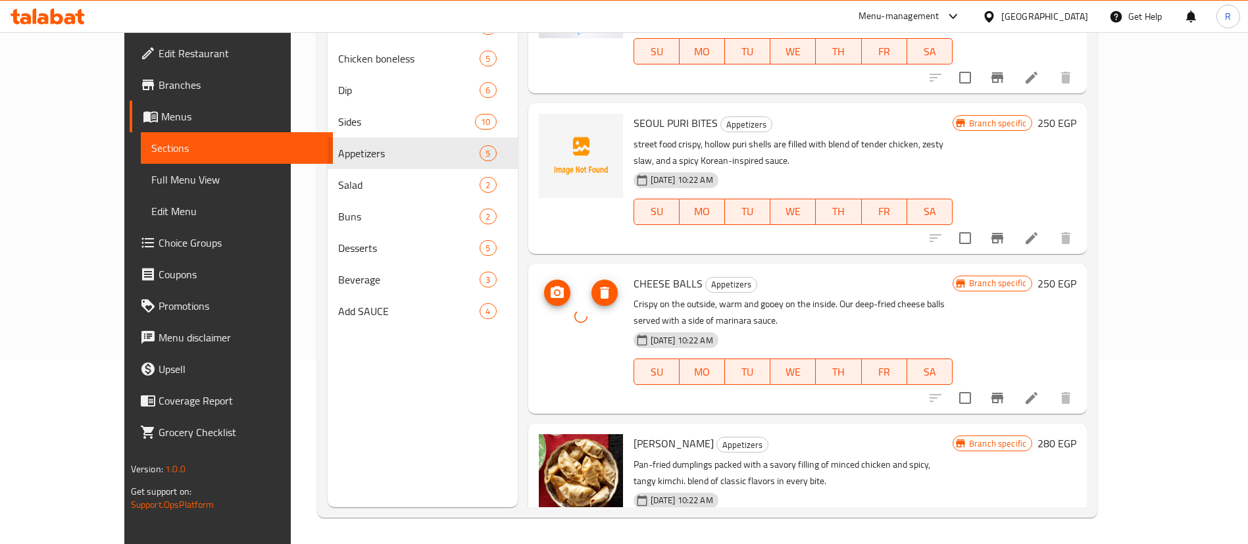
scroll to position [240, 0]
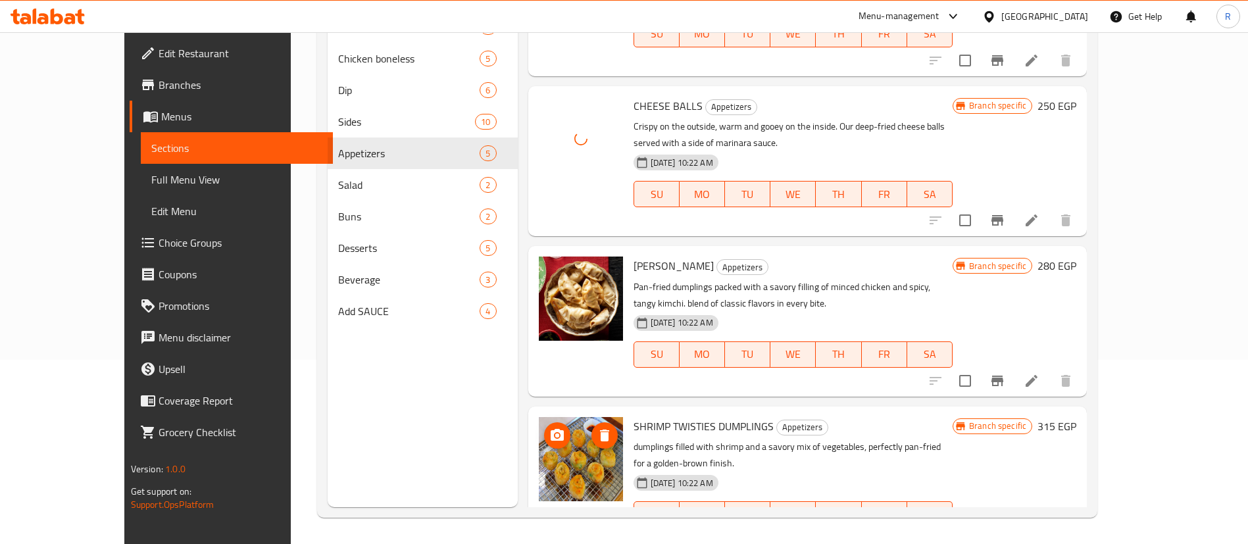
click at [551, 429] on icon "upload picture" at bounding box center [557, 435] width 13 height 12
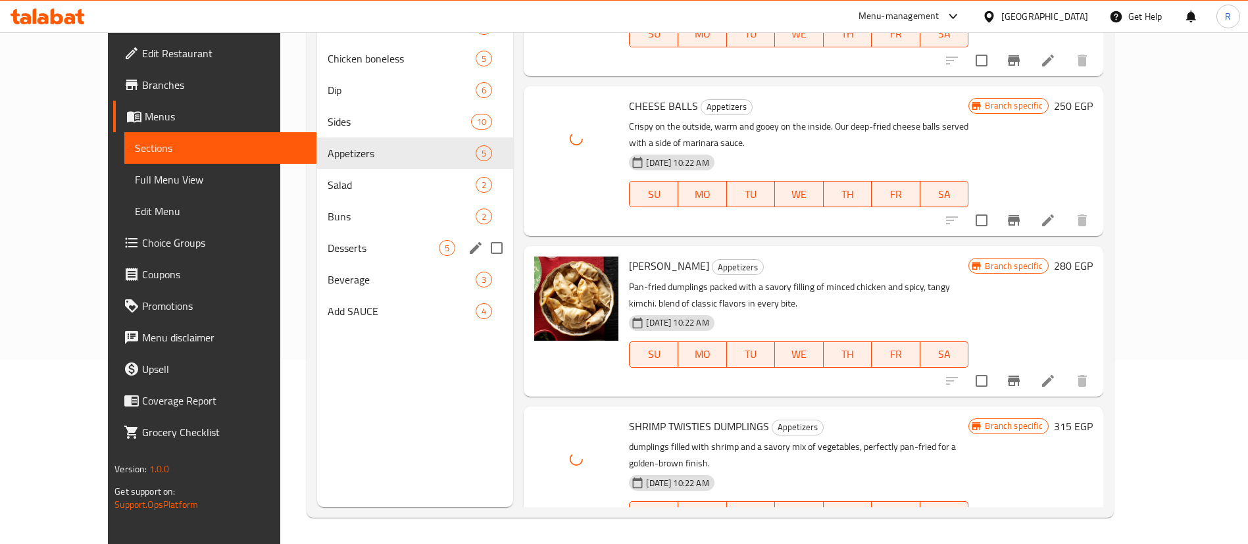
scroll to position [0, 0]
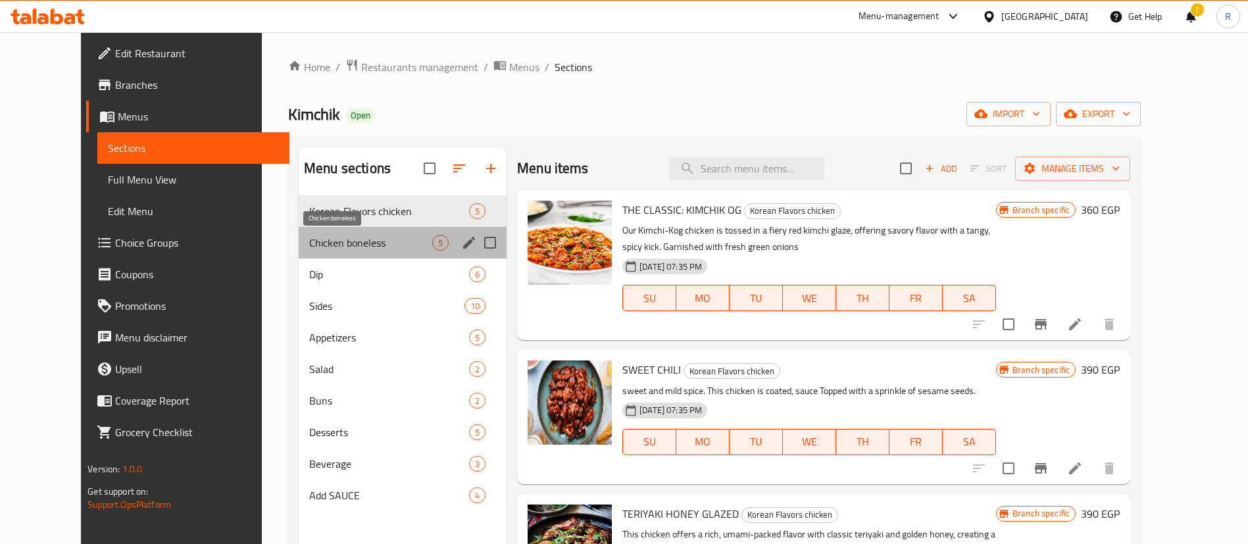
click at [309, 238] on span "Chicken boneless" at bounding box center [370, 243] width 123 height 16
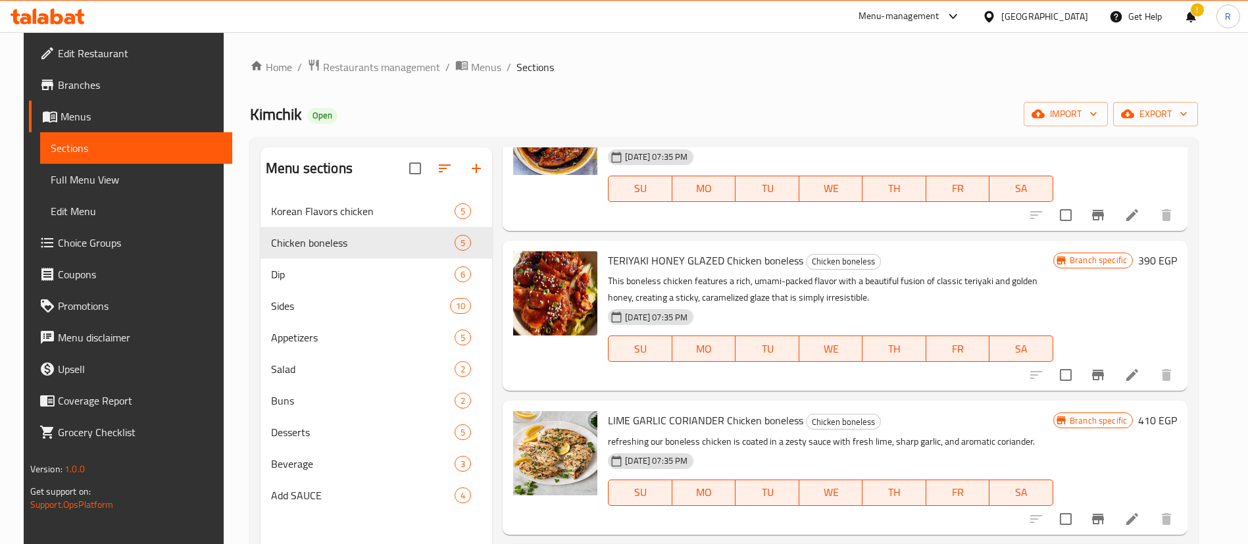
scroll to position [273, 0]
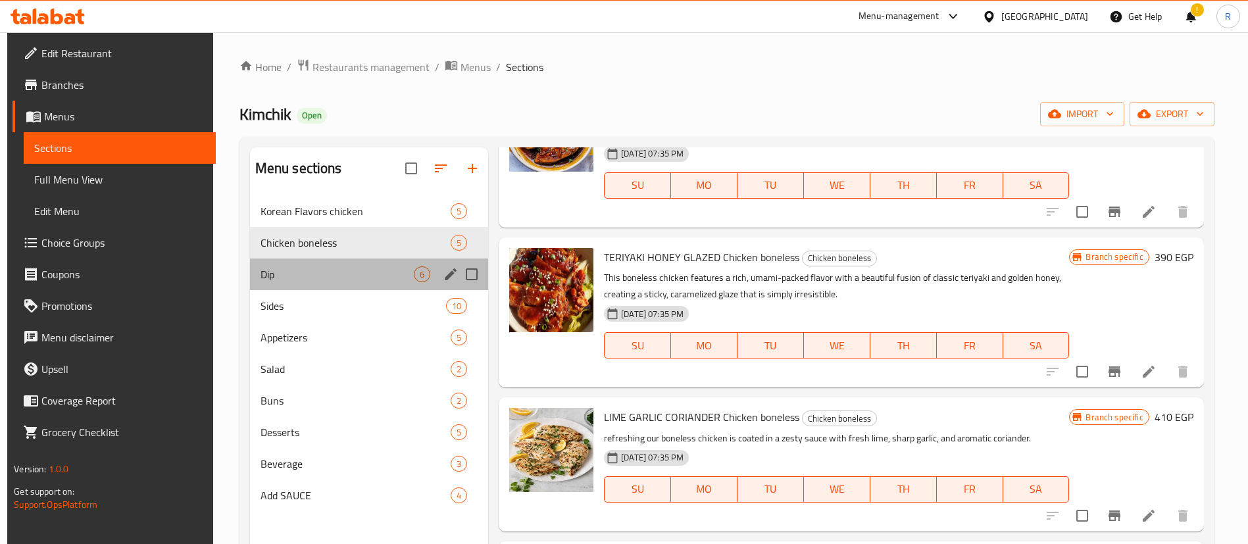
click at [305, 284] on div "Dip 6" at bounding box center [369, 275] width 239 height 32
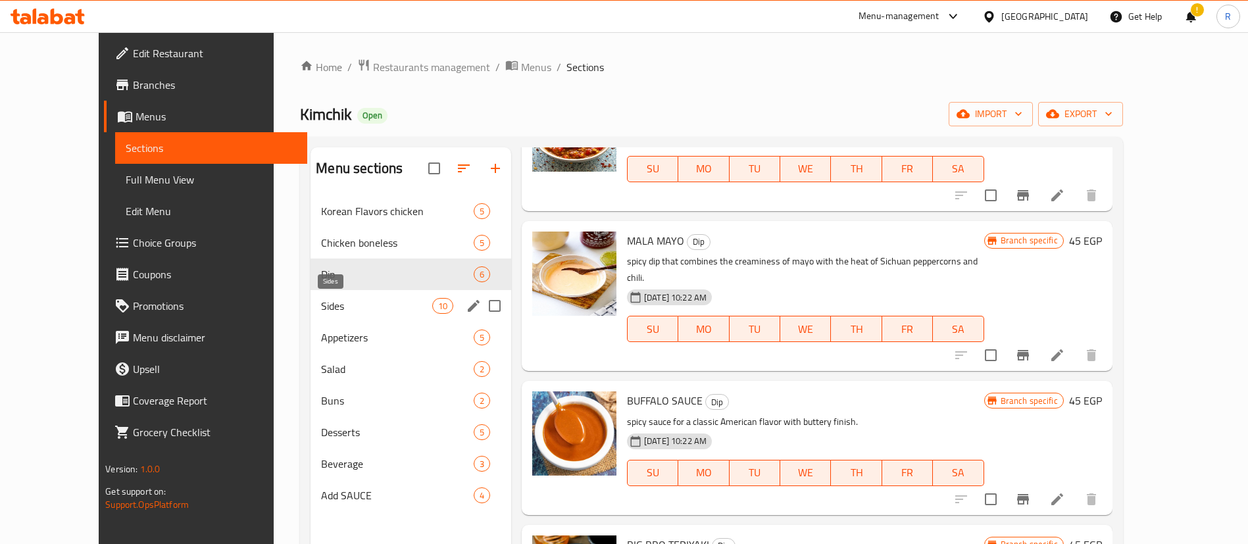
click at [321, 300] on span "Sides" at bounding box center [376, 306] width 111 height 16
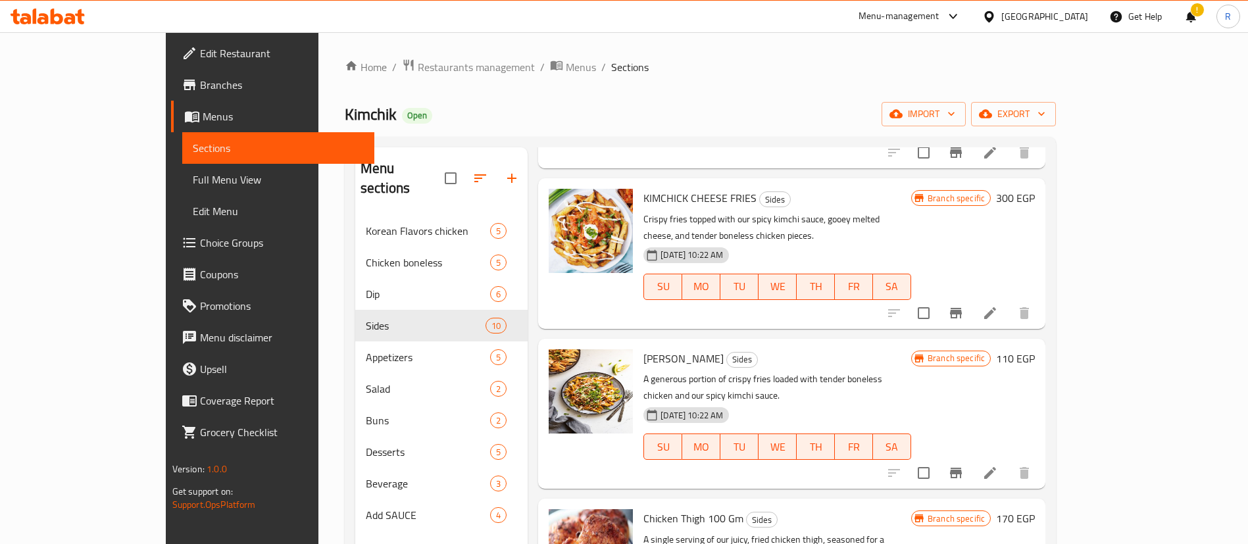
scroll to position [926, 0]
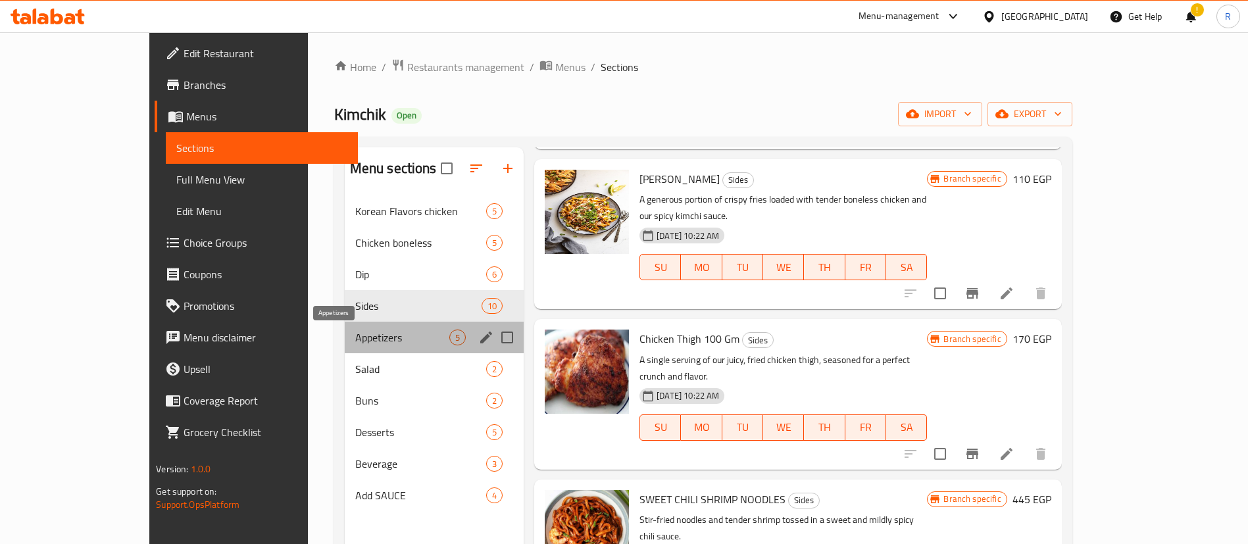
click at [355, 342] on span "Appetizers" at bounding box center [402, 338] width 94 height 16
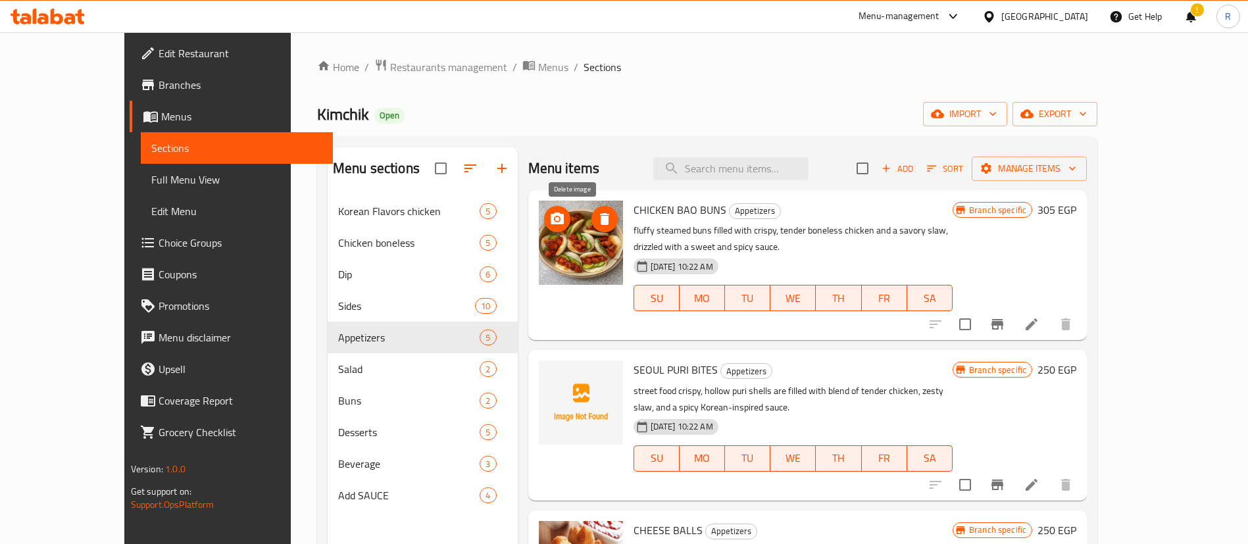
click at [600, 216] on icon "delete image" at bounding box center [604, 219] width 9 height 12
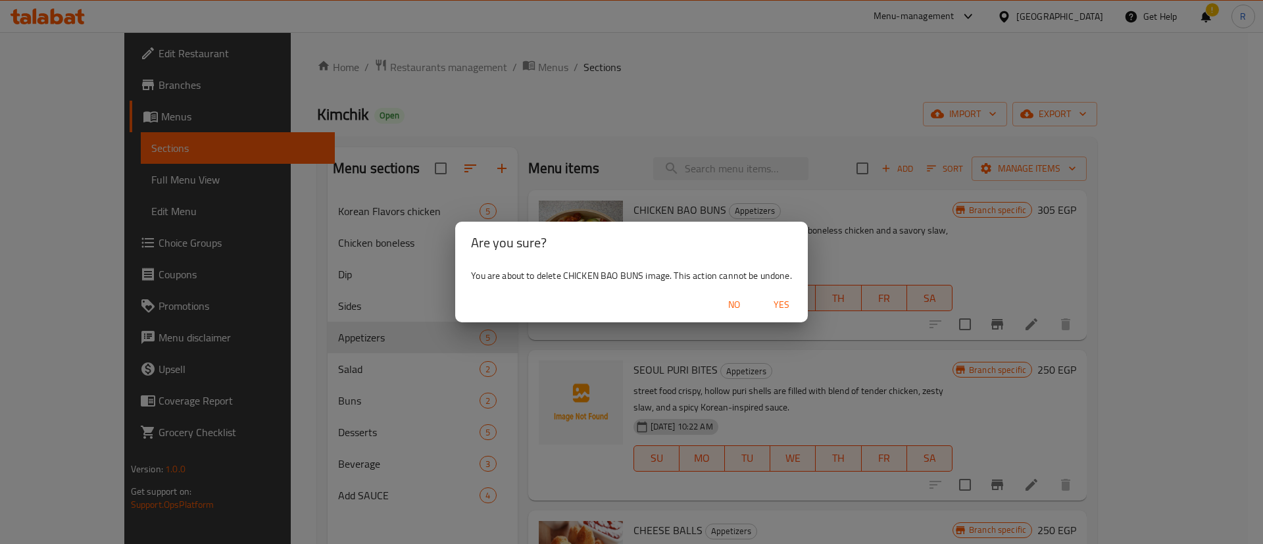
click at [770, 315] on button "Yes" at bounding box center [782, 305] width 42 height 24
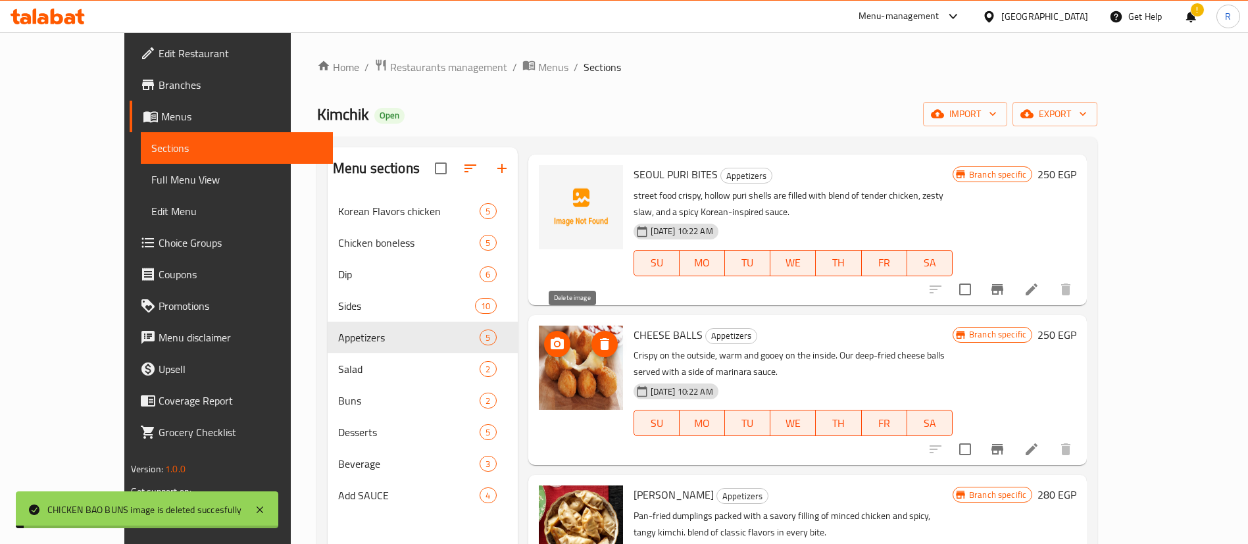
scroll to position [240, 0]
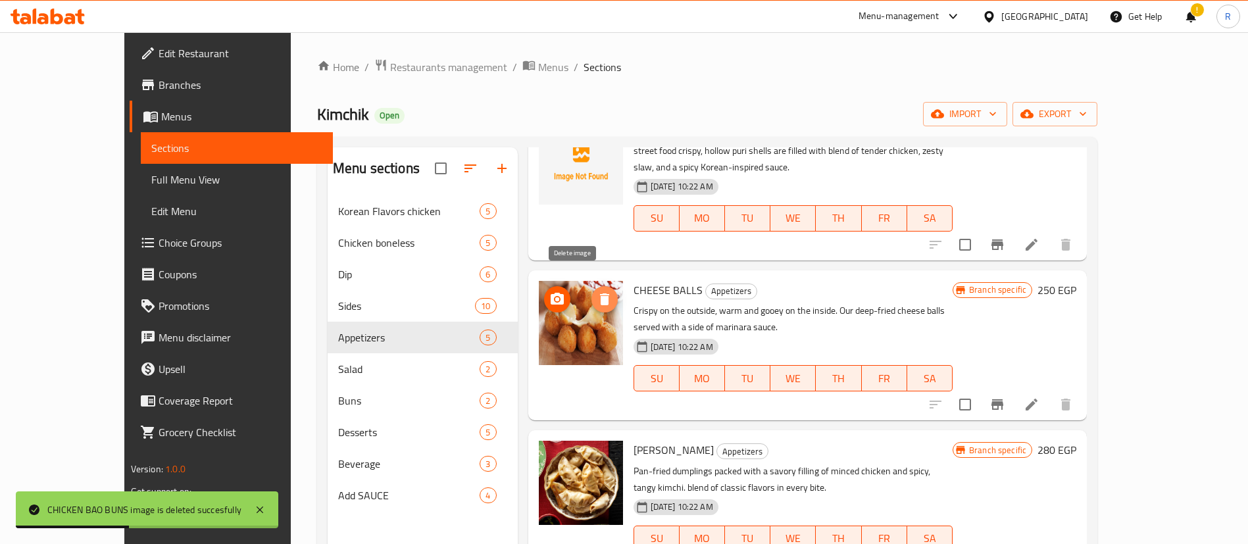
click at [600, 293] on icon "delete image" at bounding box center [604, 299] width 9 height 12
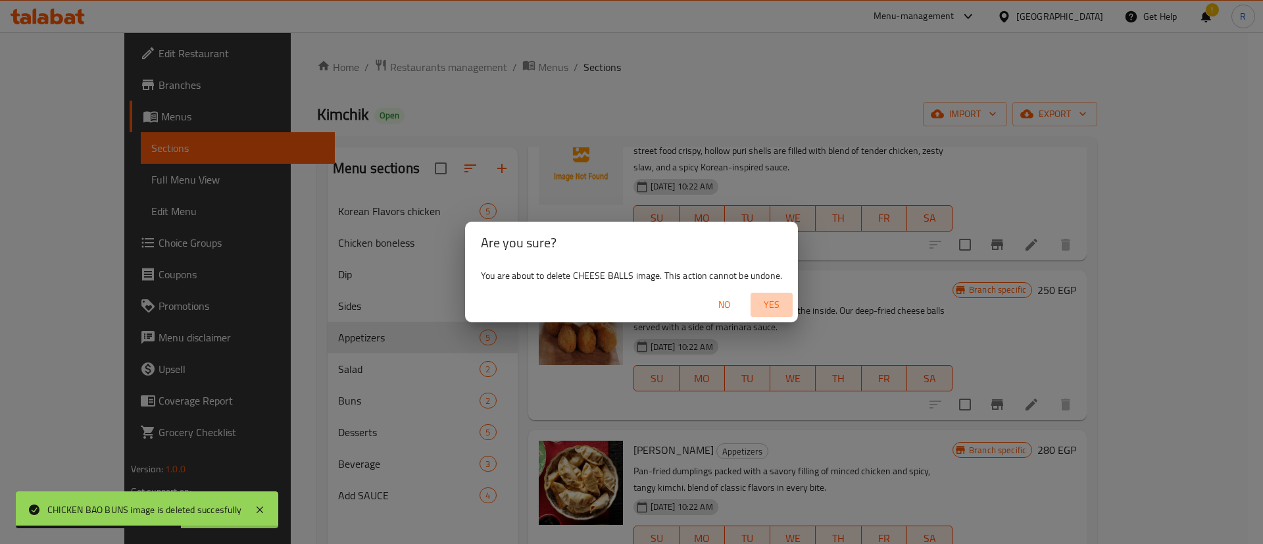
click at [780, 303] on span "Yes" at bounding box center [772, 305] width 32 height 16
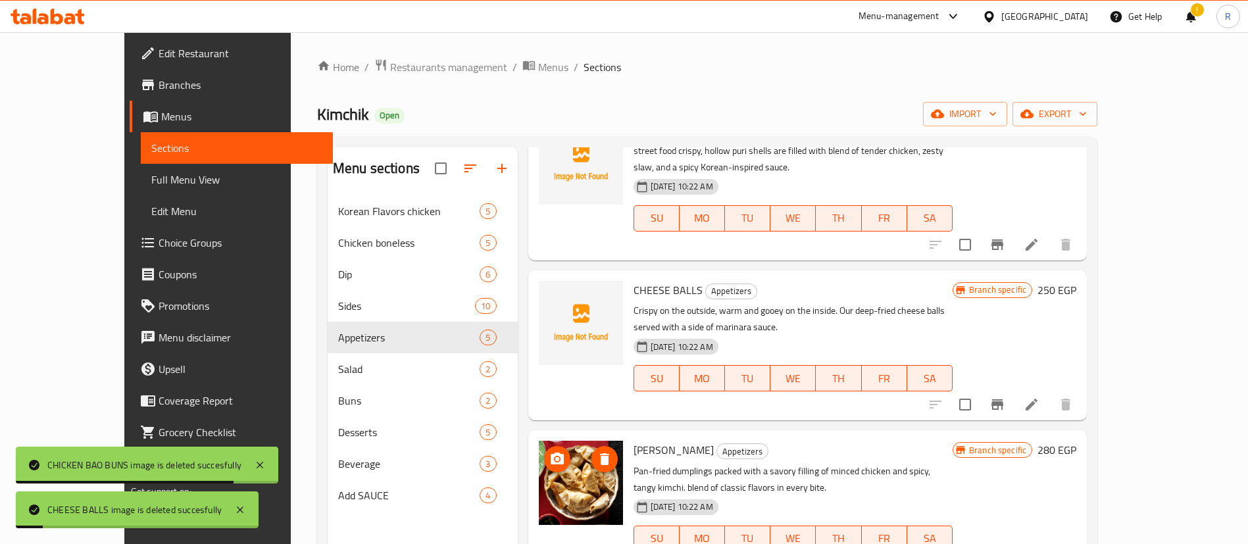
click at [597, 451] on icon "delete image" at bounding box center [605, 459] width 16 height 16
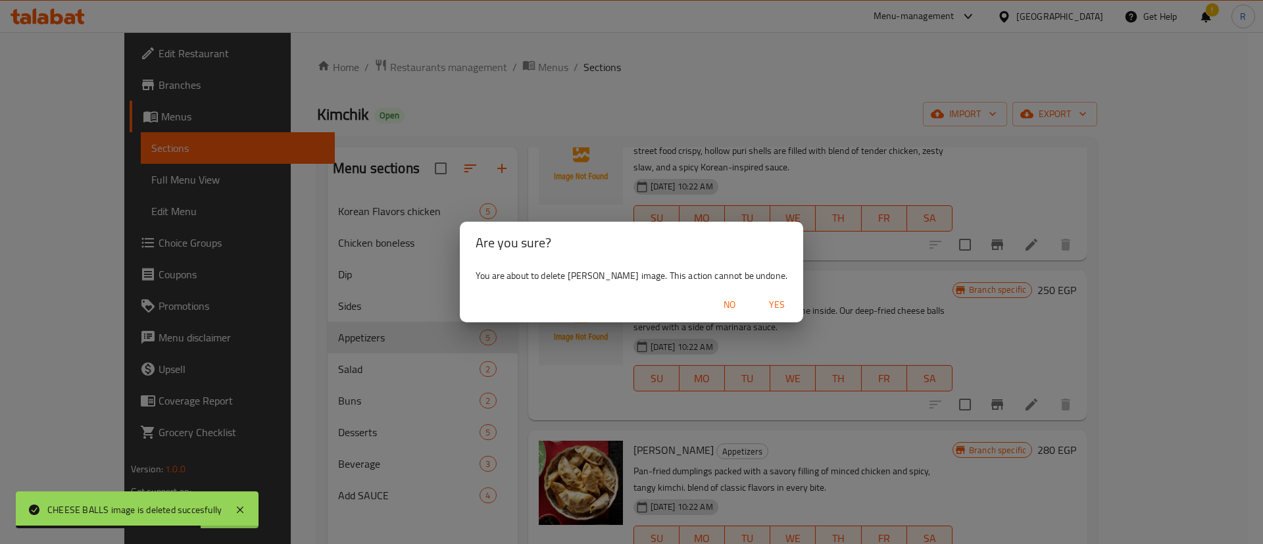
click at [793, 299] on span "Yes" at bounding box center [777, 305] width 32 height 16
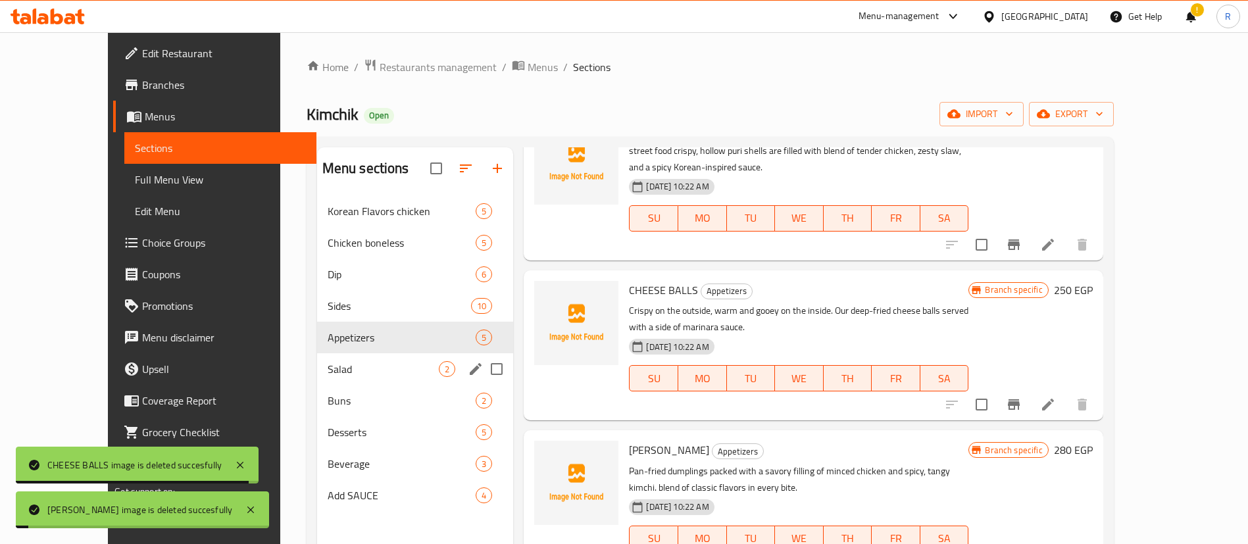
click at [374, 363] on span "Salad" at bounding box center [384, 369] width 112 height 16
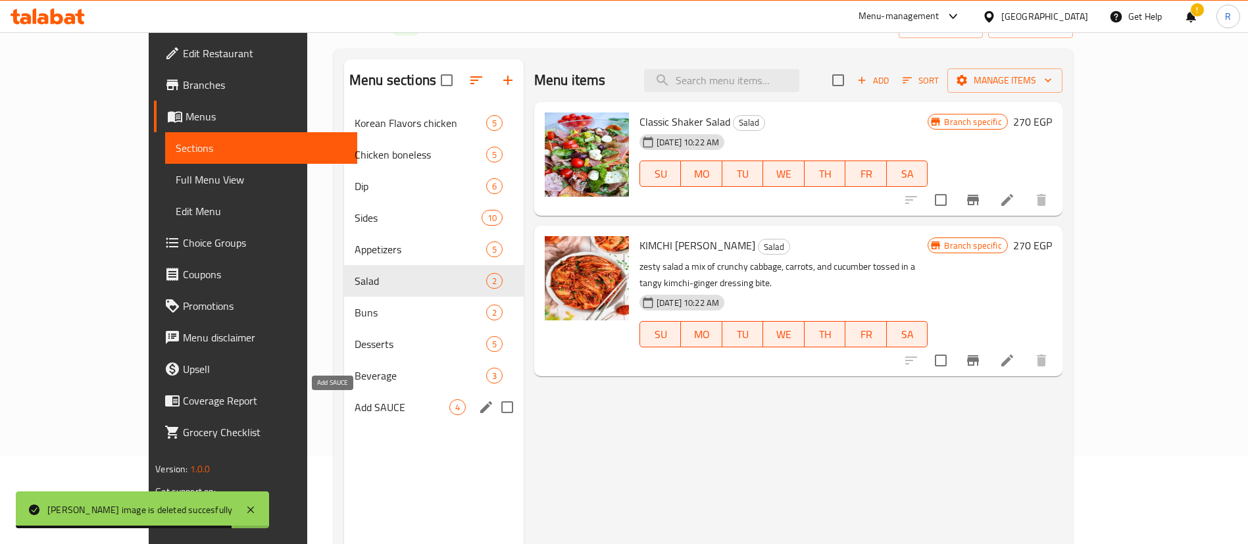
scroll to position [89, 0]
click at [355, 309] on span "Buns" at bounding box center [402, 312] width 95 height 16
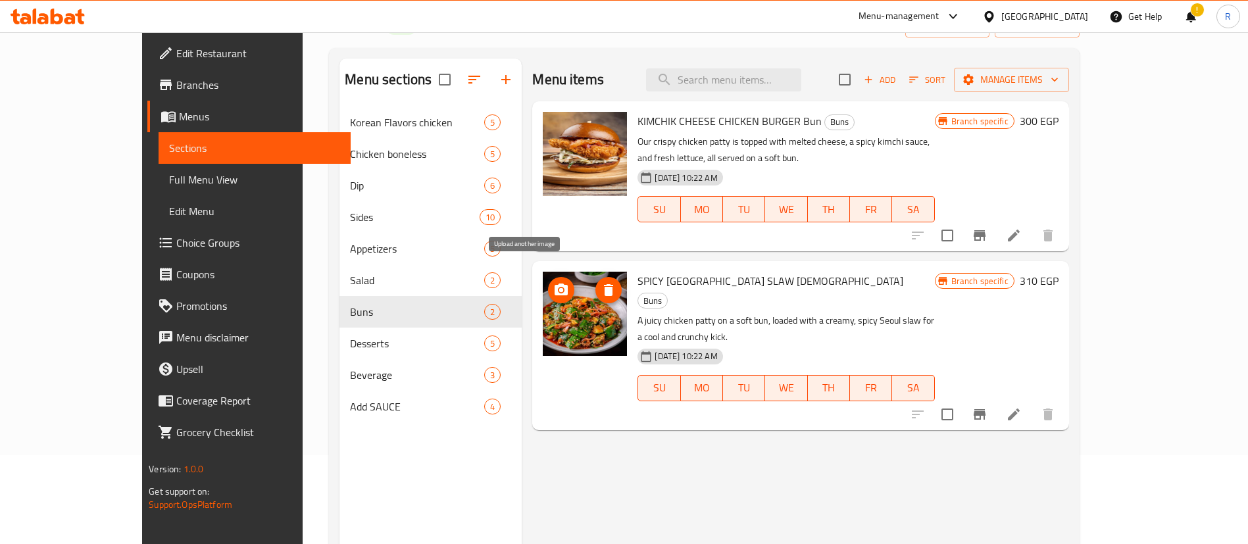
click at [555, 284] on icon "upload picture" at bounding box center [561, 290] width 13 height 12
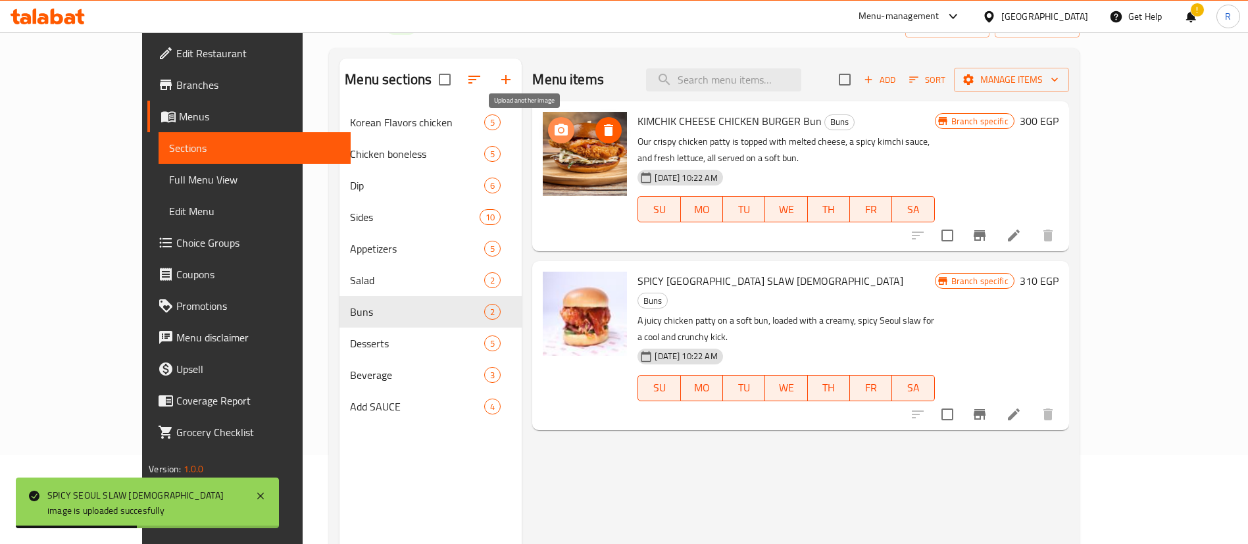
click at [555, 132] on icon "upload picture" at bounding box center [561, 130] width 13 height 12
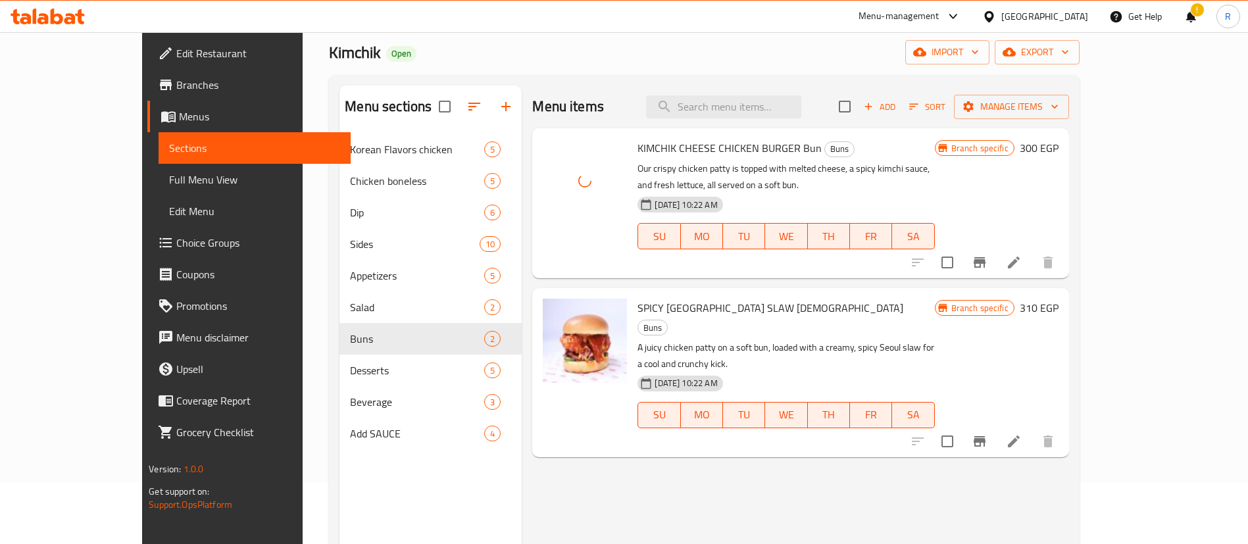
scroll to position [86, 0]
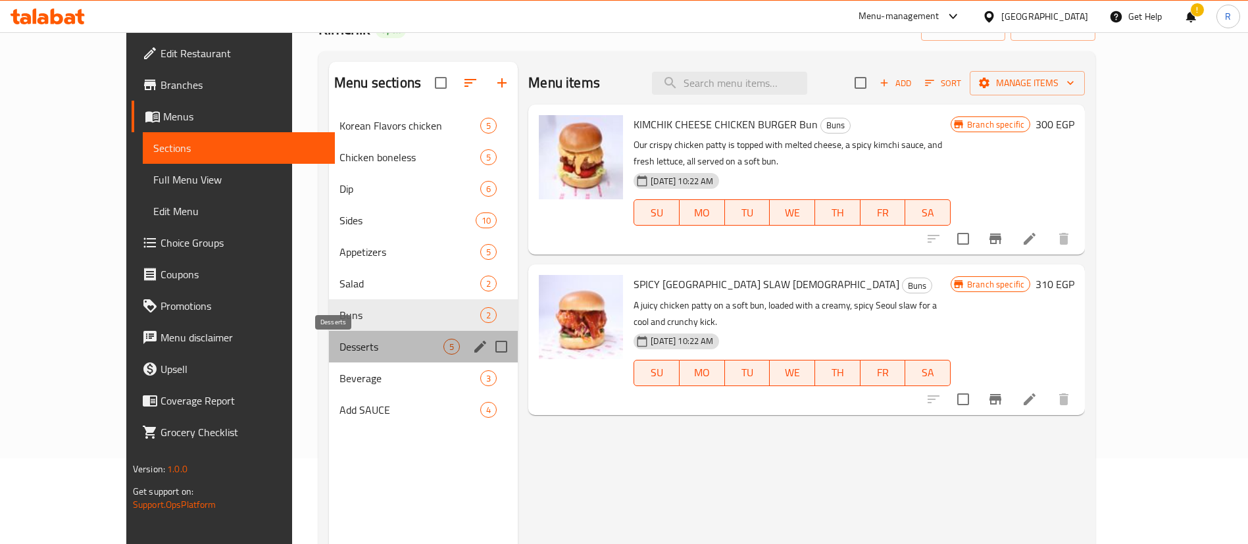
click at [340, 347] on span "Desserts" at bounding box center [392, 347] width 104 height 16
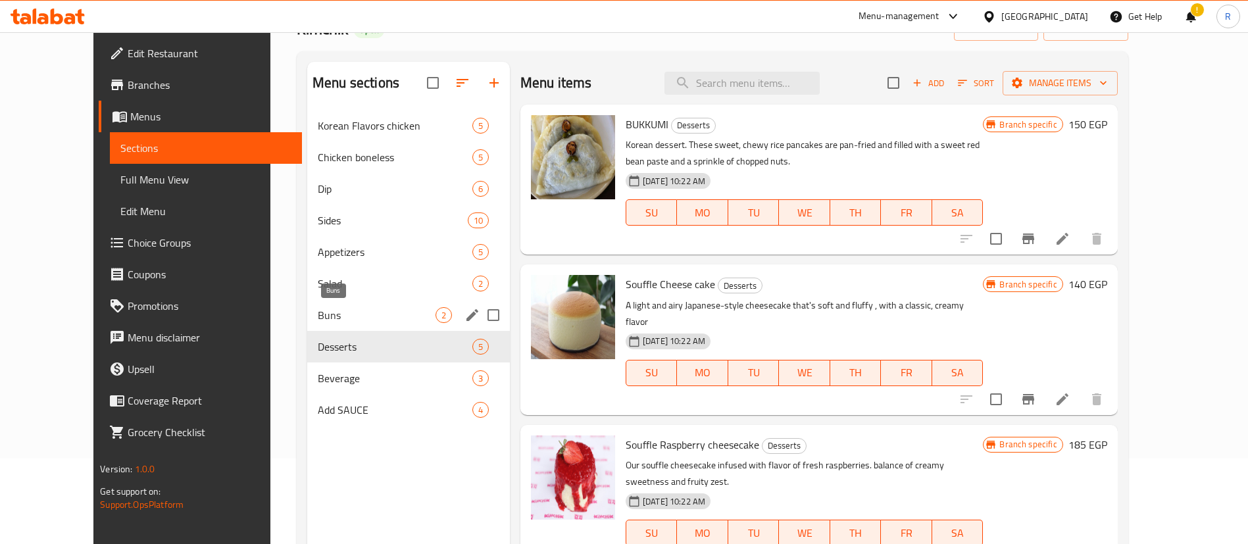
click at [318, 318] on span "Buns" at bounding box center [377, 315] width 118 height 16
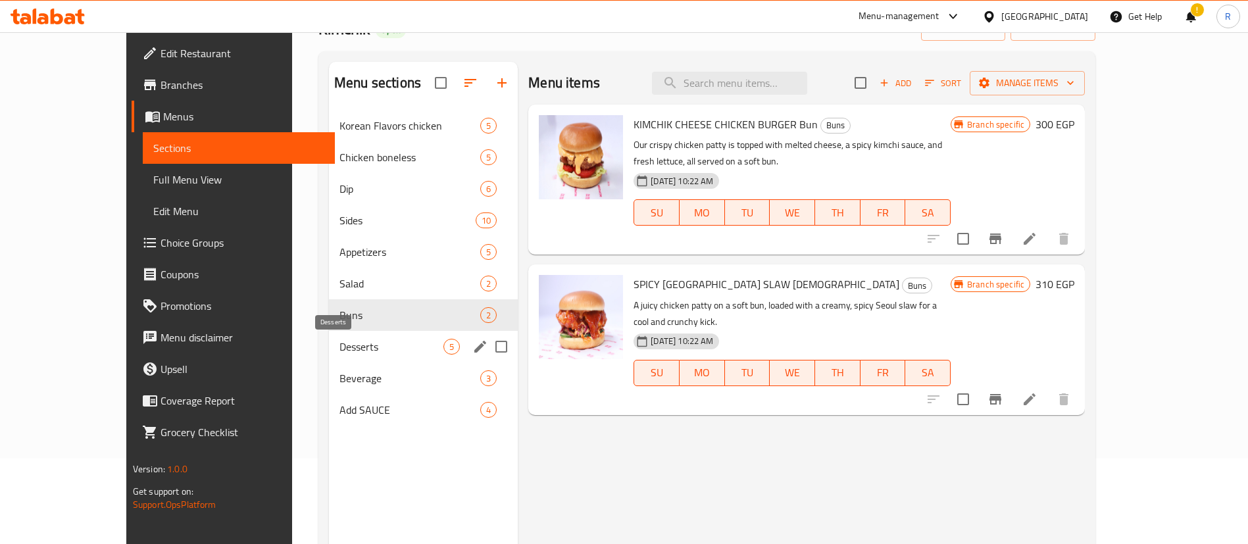
click at [329, 355] on div "Desserts 5" at bounding box center [423, 347] width 189 height 32
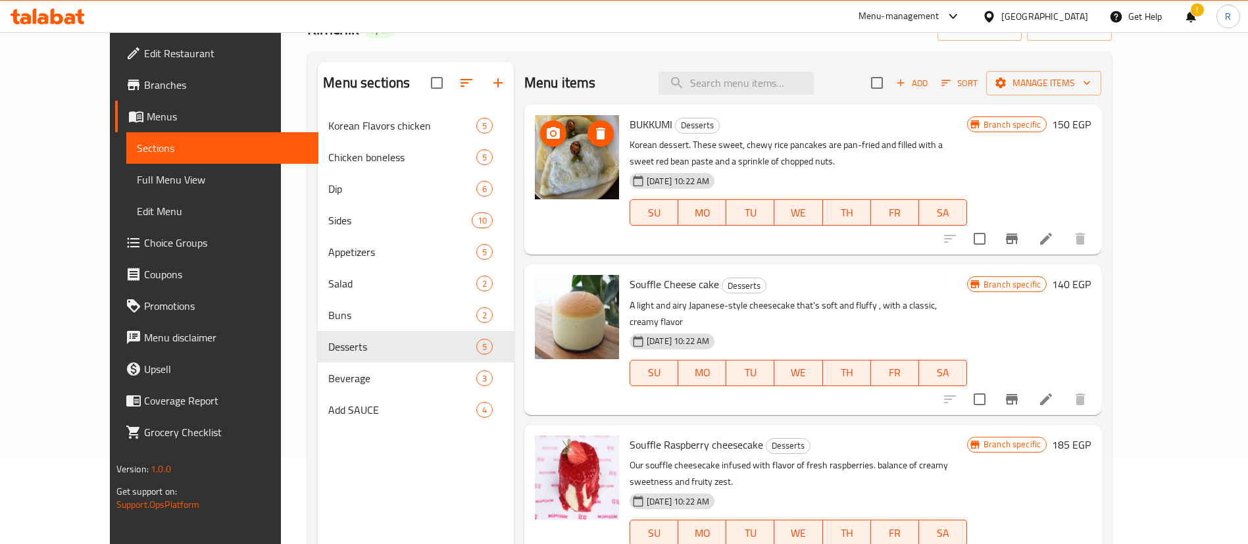
click at [546, 139] on icon "upload picture" at bounding box center [554, 134] width 16 height 16
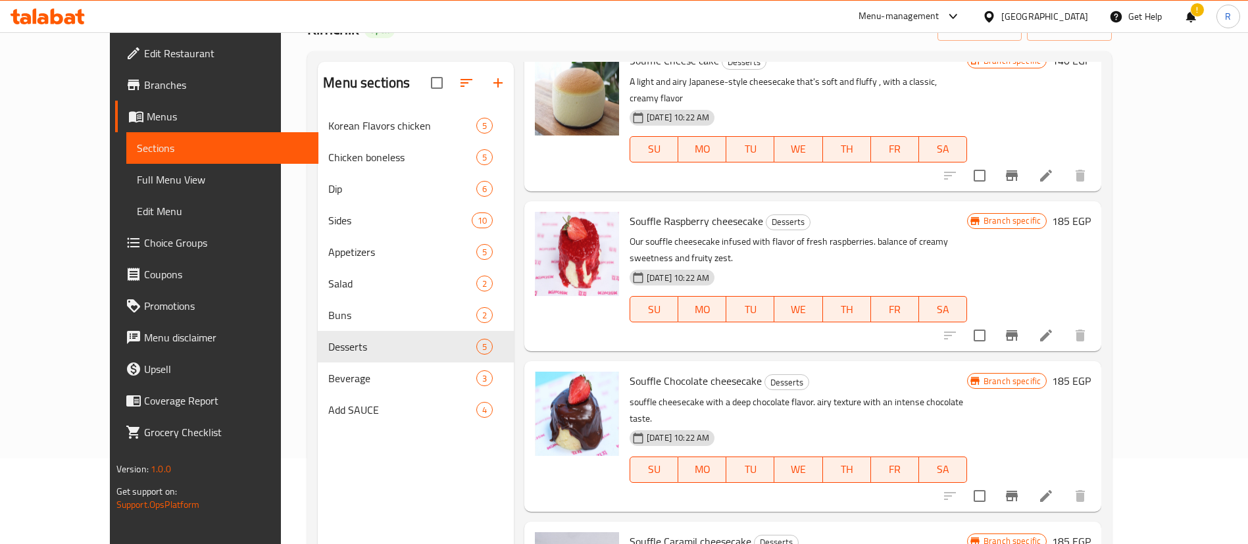
scroll to position [184, 0]
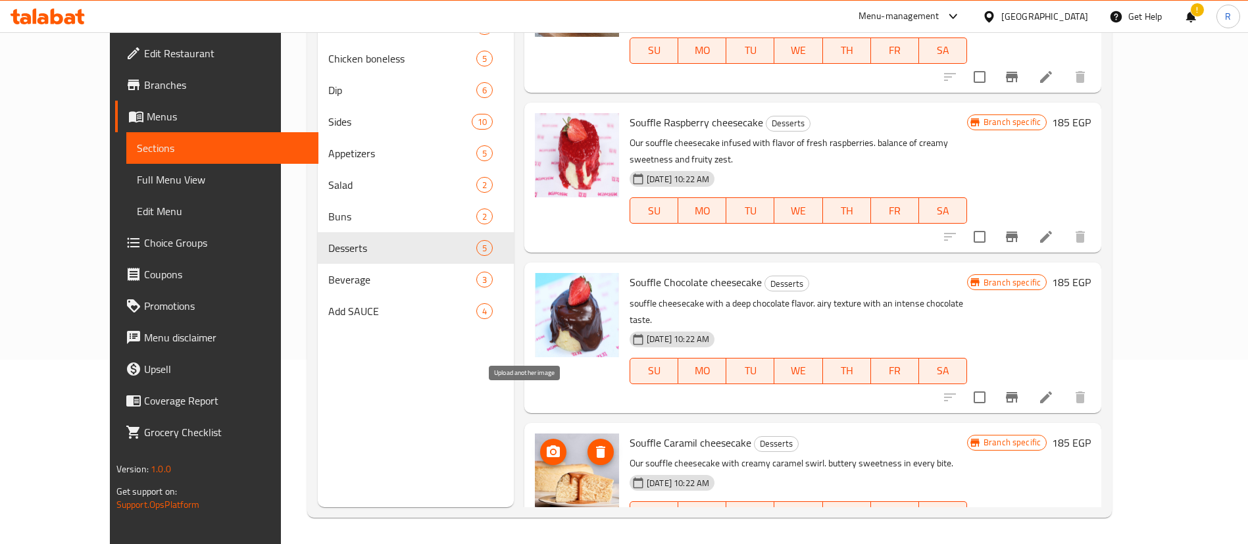
click at [547, 445] on icon "upload picture" at bounding box center [553, 451] width 13 height 12
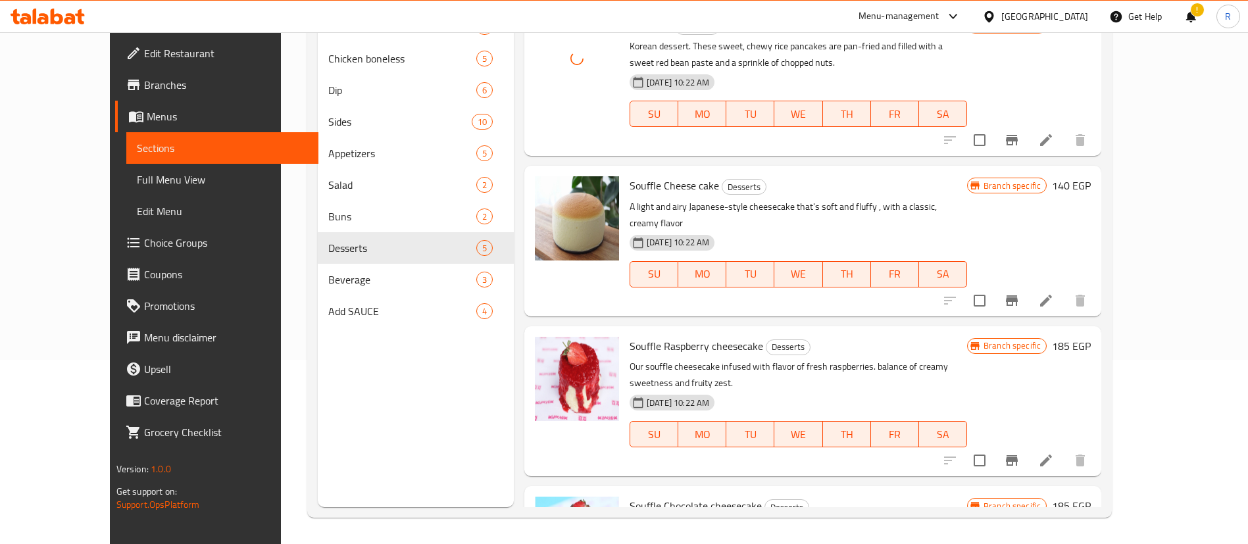
scroll to position [126, 0]
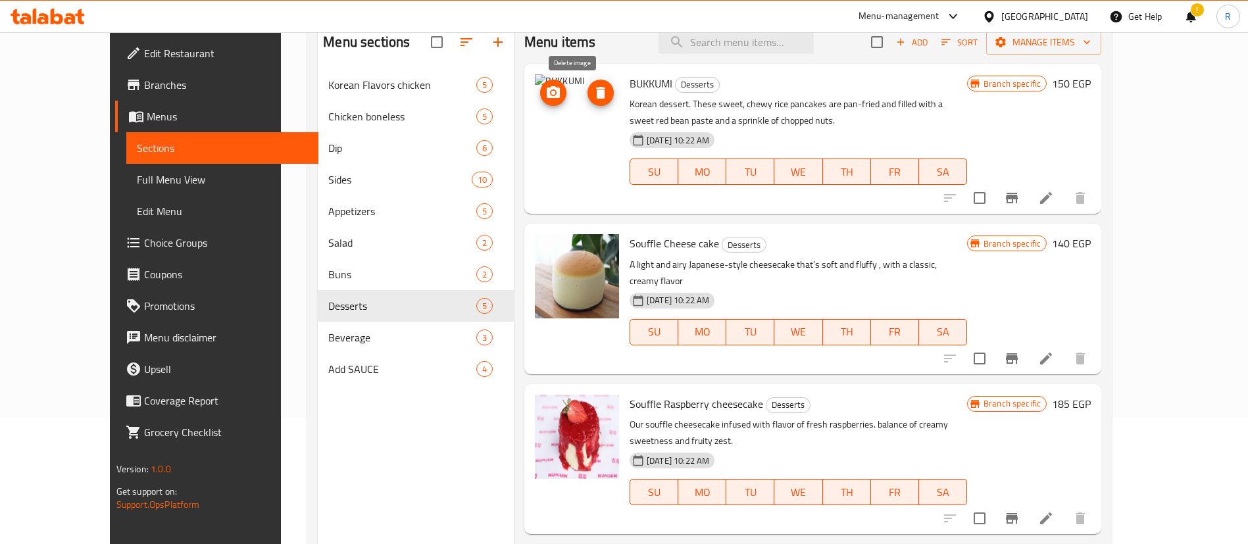
click at [593, 95] on icon "delete image" at bounding box center [601, 93] width 16 height 16
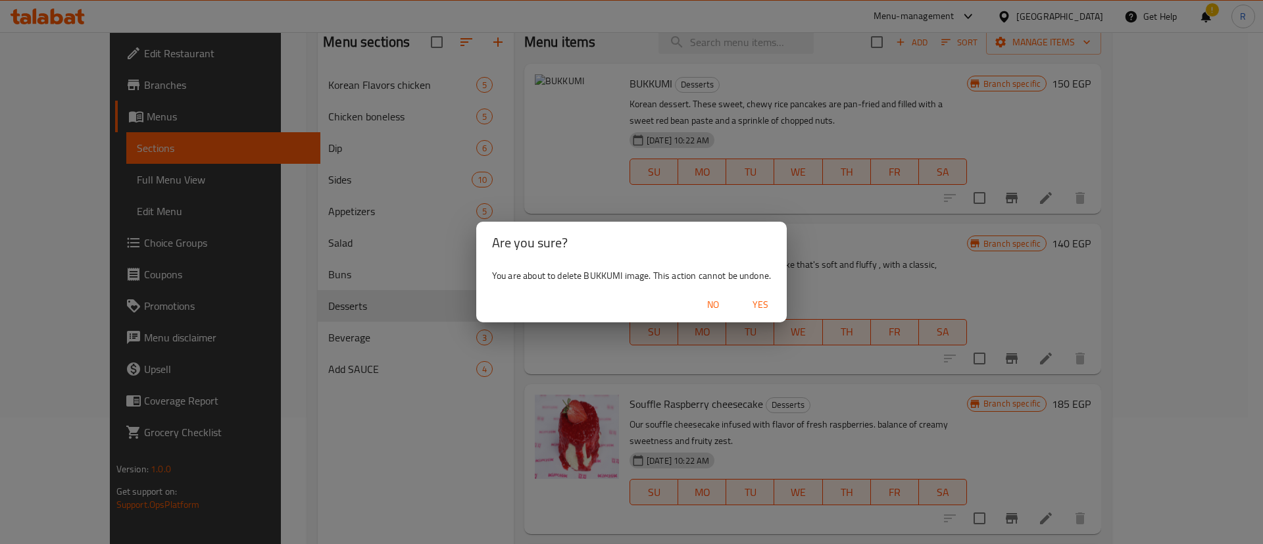
click at [763, 308] on span "Yes" at bounding box center [761, 305] width 32 height 16
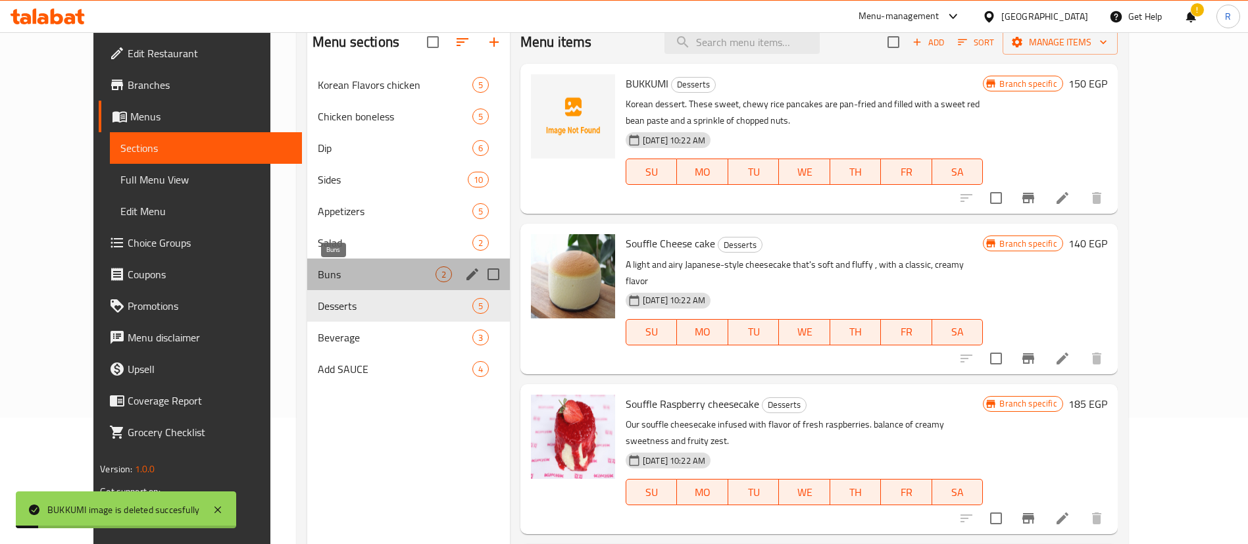
click at [349, 276] on span "Buns" at bounding box center [377, 274] width 118 height 16
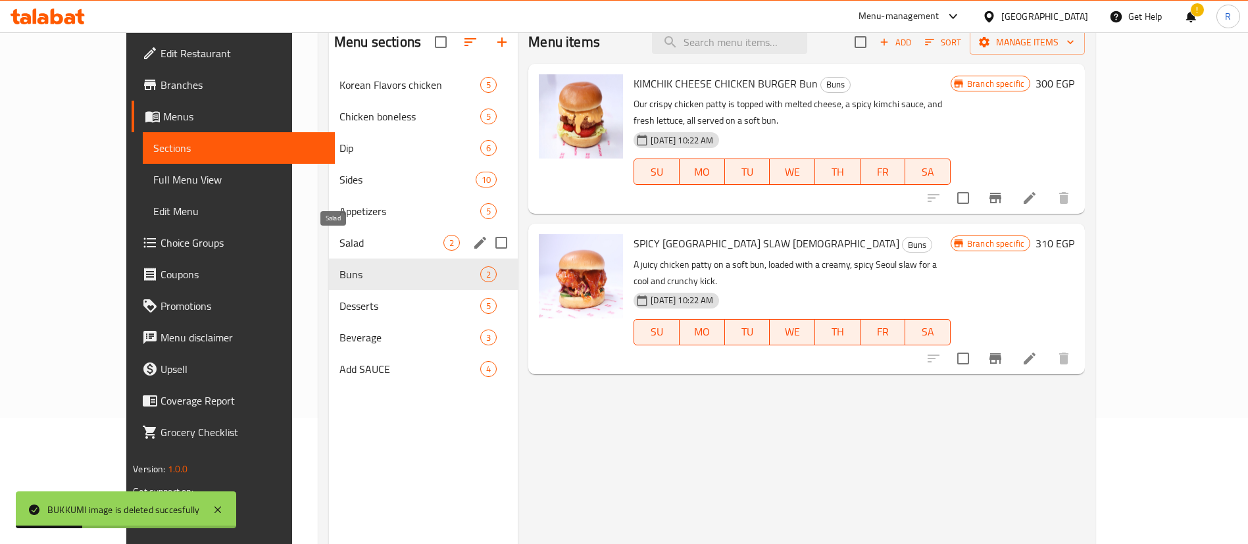
click at [344, 247] on span "Salad" at bounding box center [392, 243] width 104 height 16
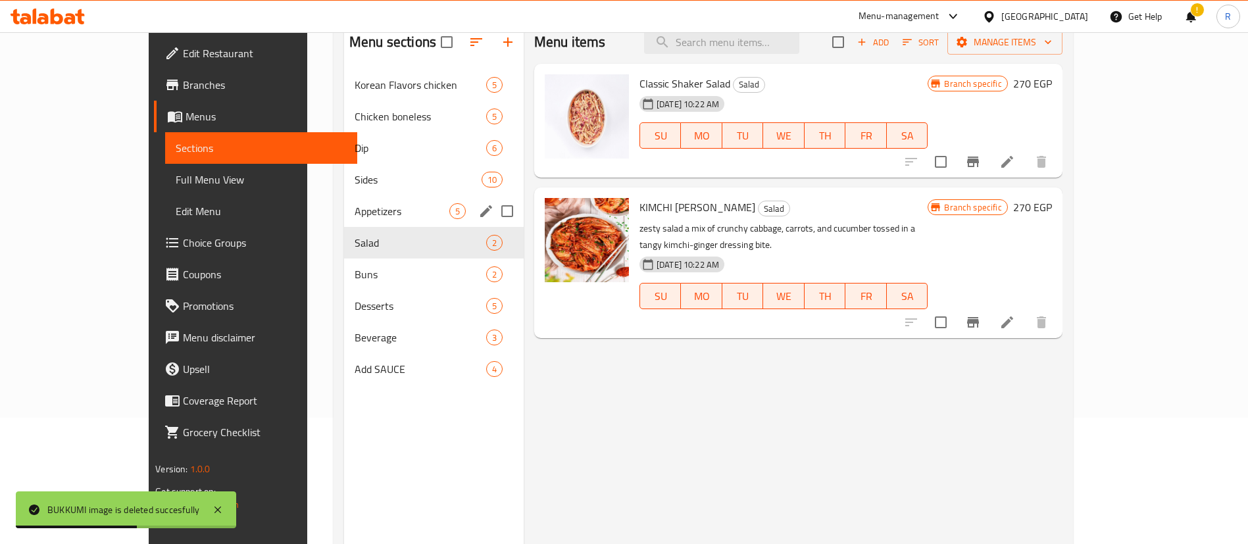
click at [355, 203] on span "Appetizers" at bounding box center [402, 211] width 95 height 16
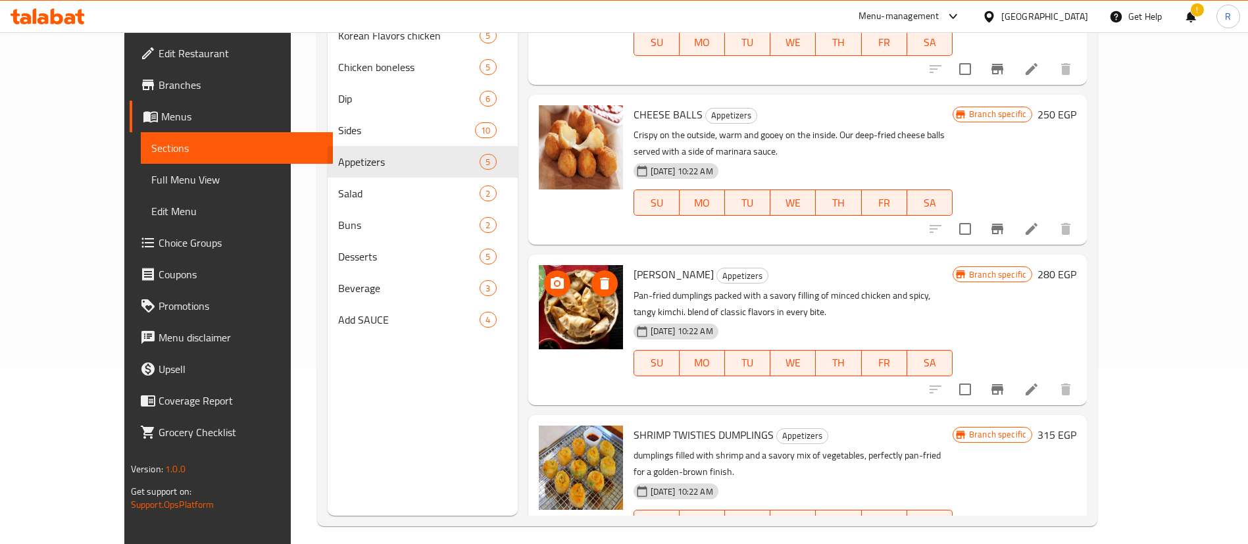
scroll to position [184, 0]
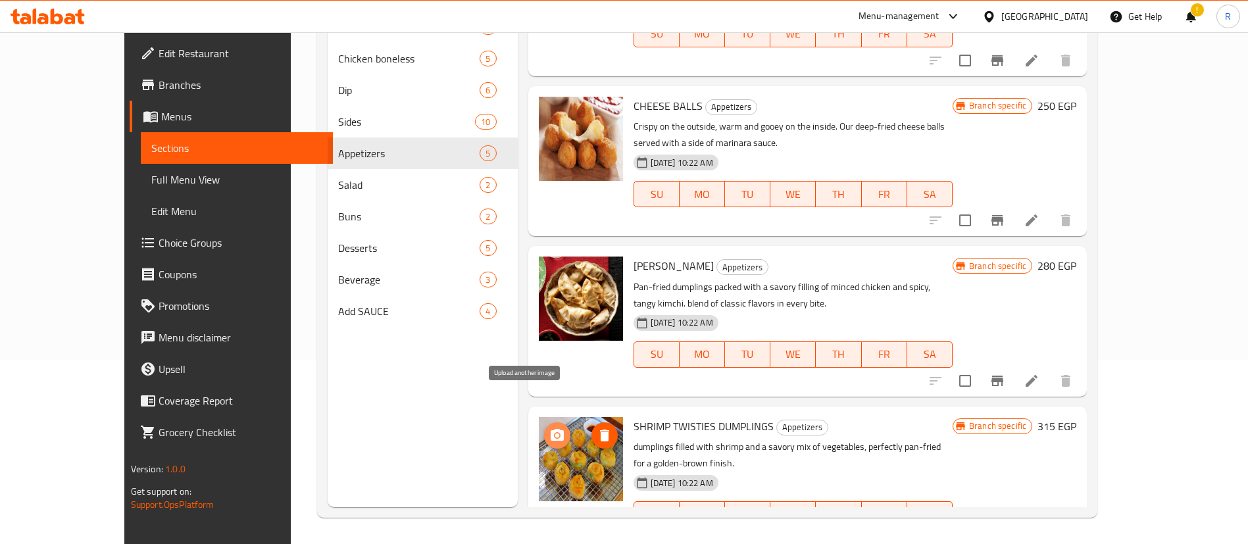
click at [551, 429] on icon "upload picture" at bounding box center [557, 435] width 13 height 12
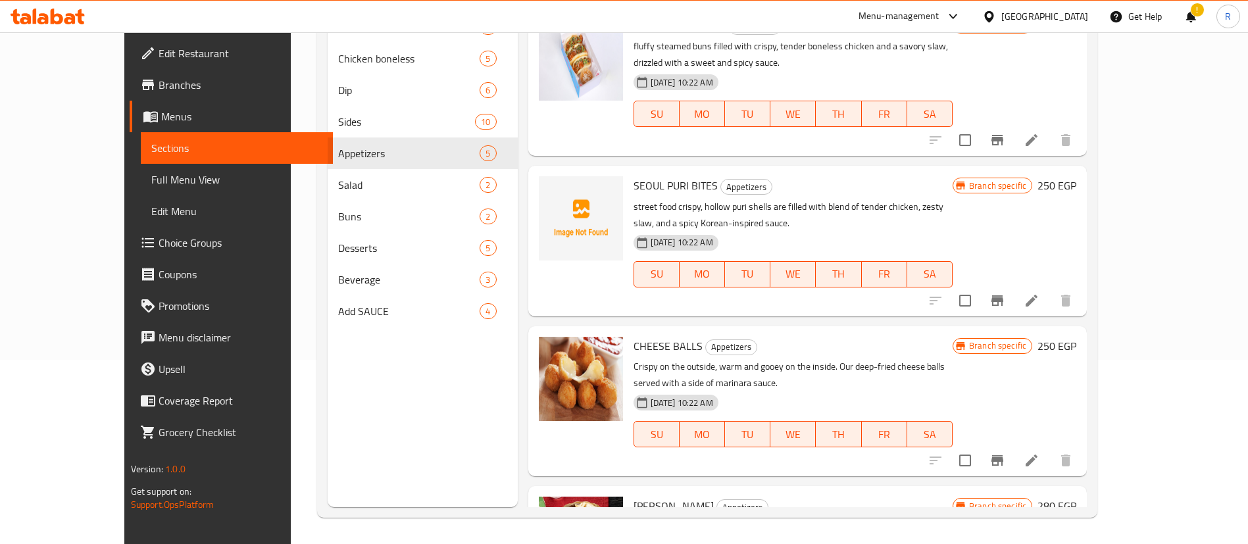
scroll to position [152, 0]
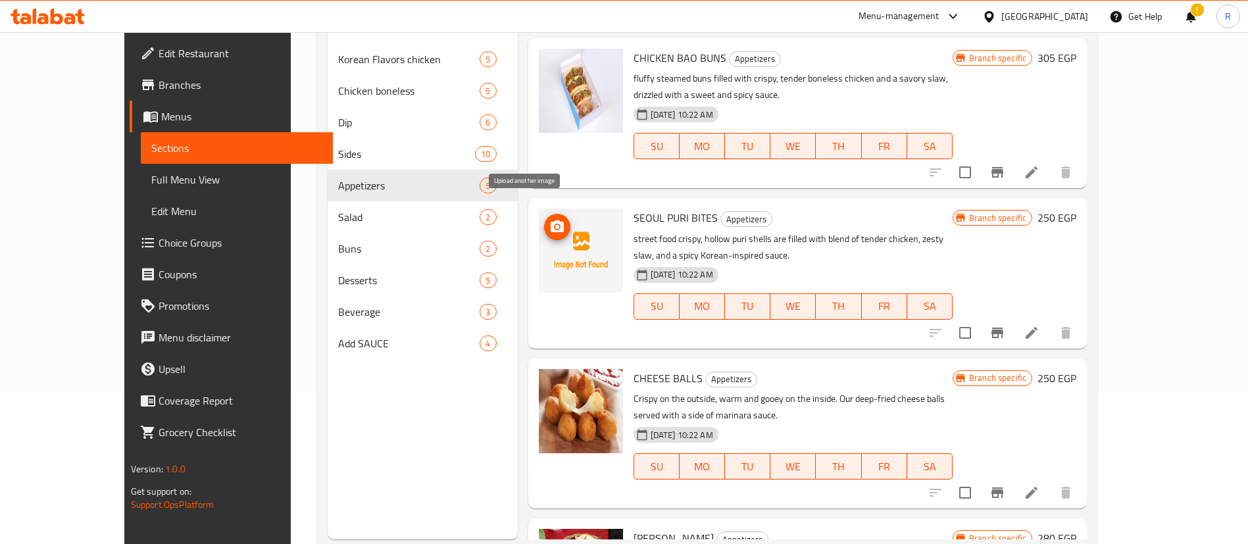
click at [551, 220] on icon "upload picture" at bounding box center [557, 226] width 13 height 12
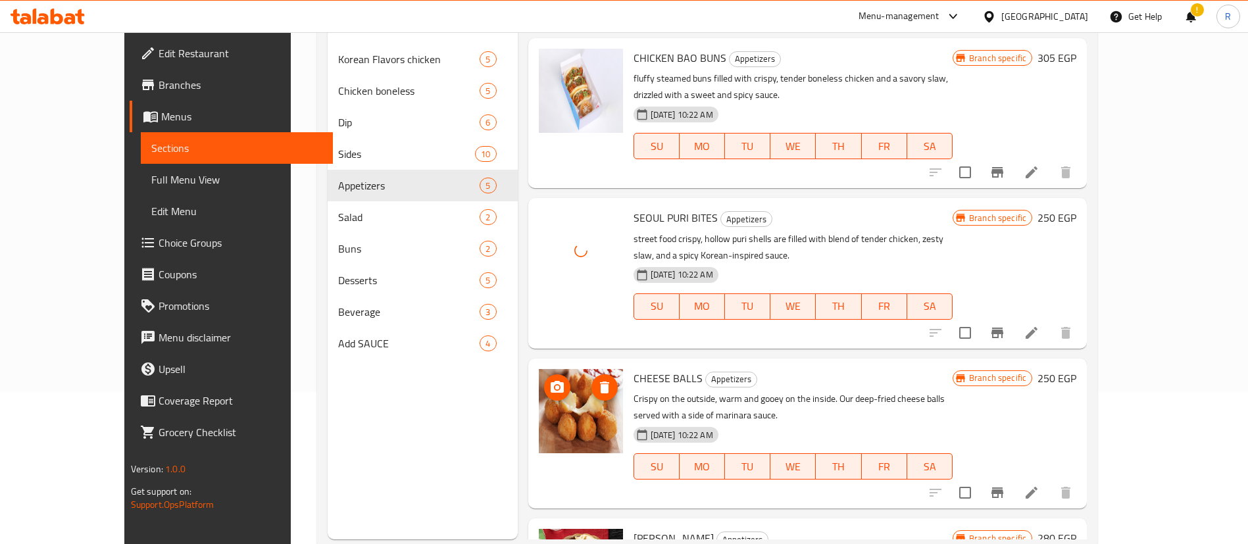
click at [551, 381] on icon "upload picture" at bounding box center [557, 387] width 13 height 12
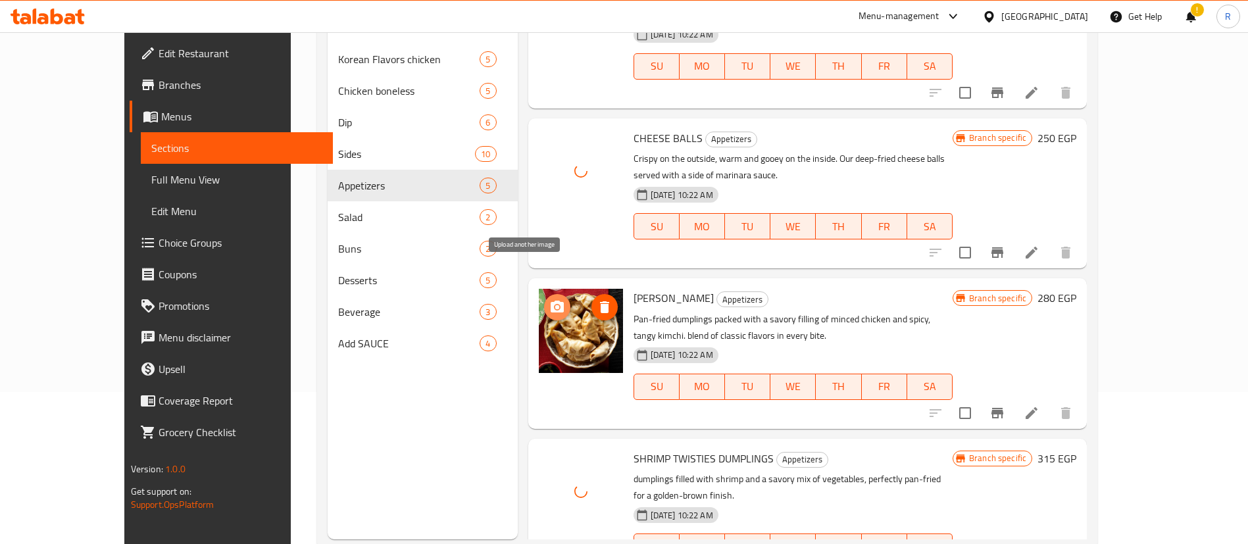
click at [555, 305] on circle "upload picture" at bounding box center [557, 307] width 4 height 4
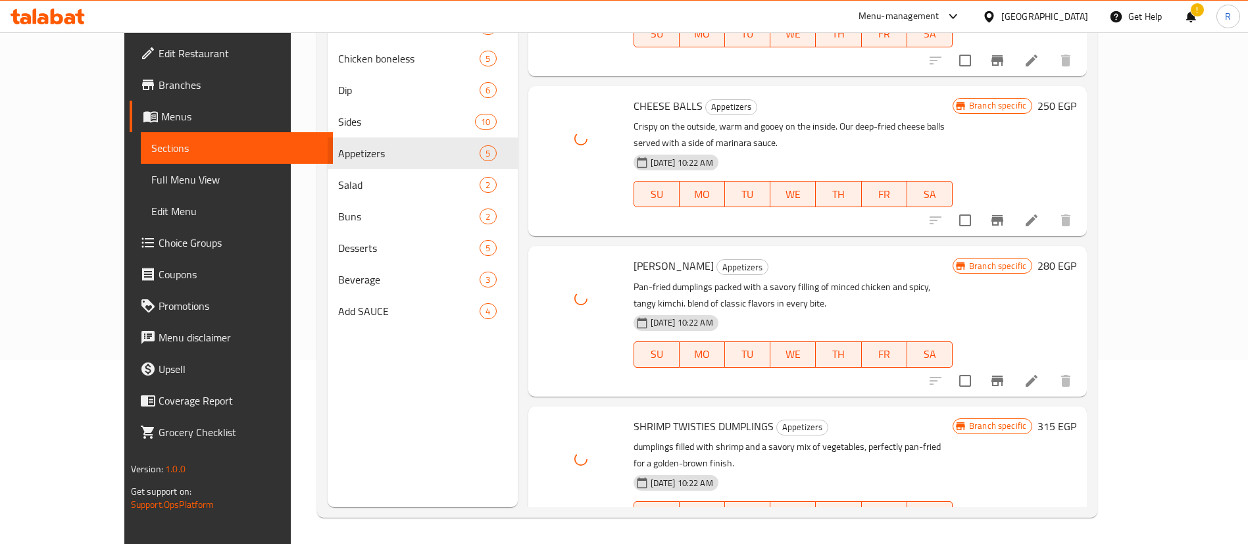
scroll to position [38, 0]
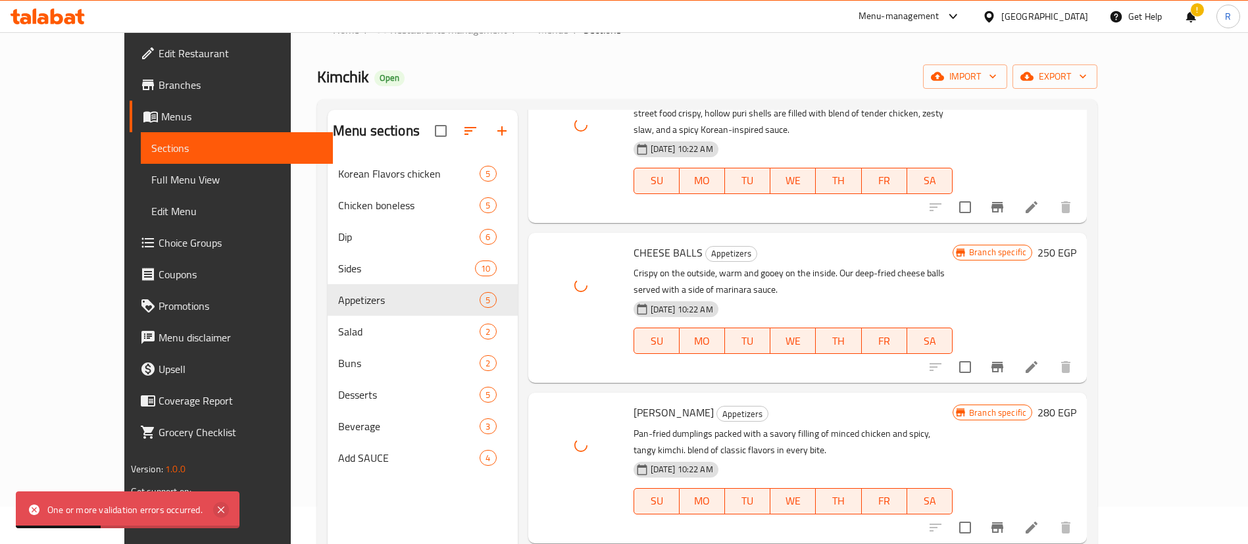
click at [226, 510] on icon at bounding box center [221, 510] width 16 height 16
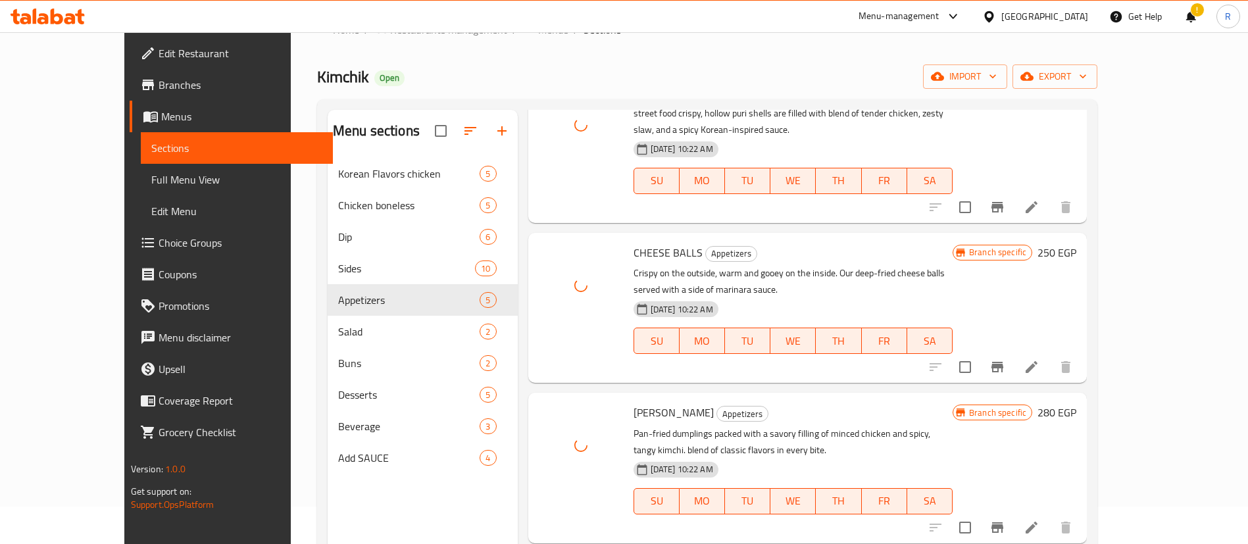
scroll to position [184, 0]
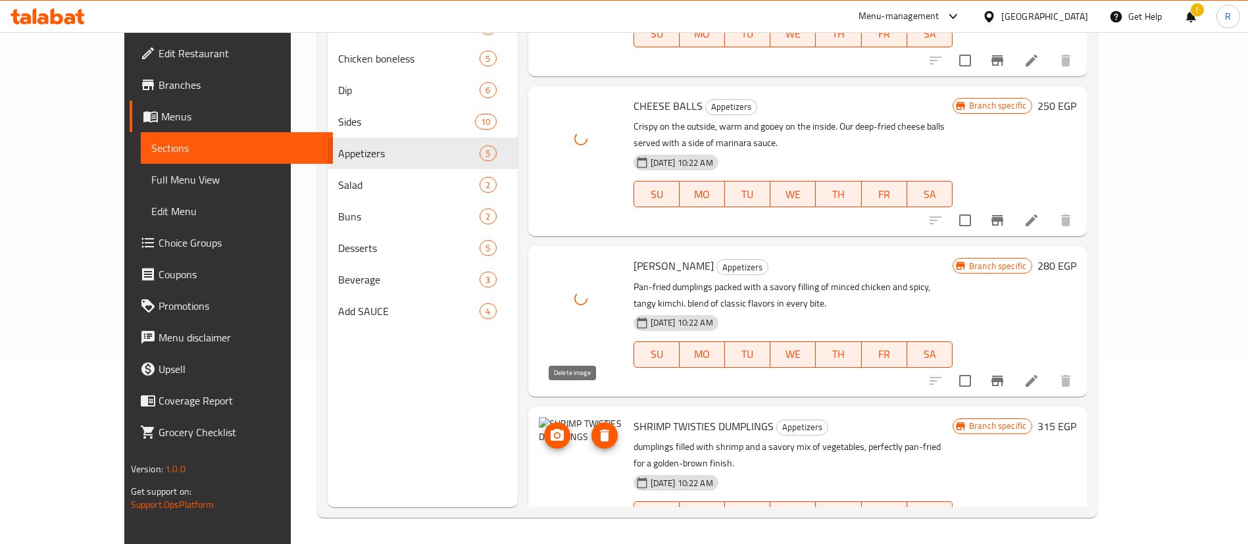
click at [600, 430] on icon "delete image" at bounding box center [604, 436] width 9 height 12
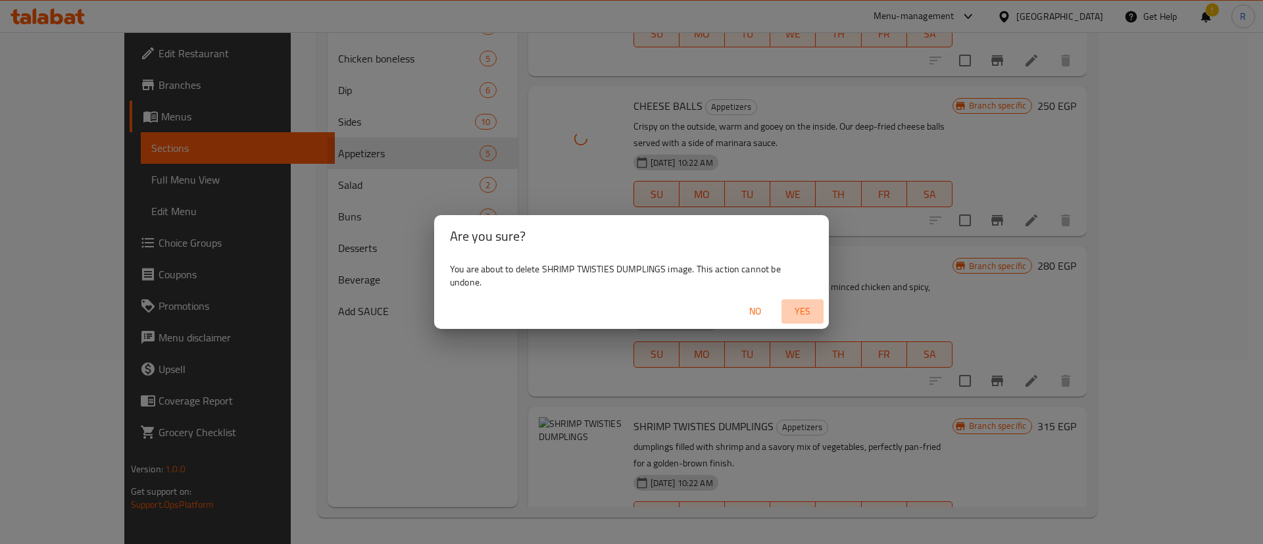
click at [807, 310] on span "Yes" at bounding box center [803, 311] width 32 height 16
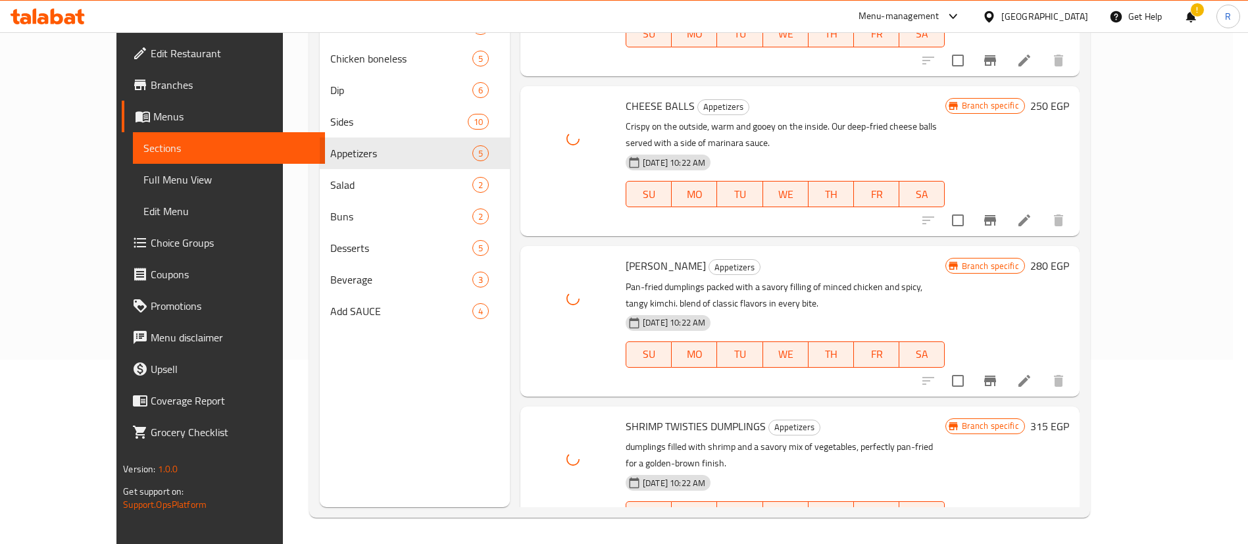
scroll to position [224, 0]
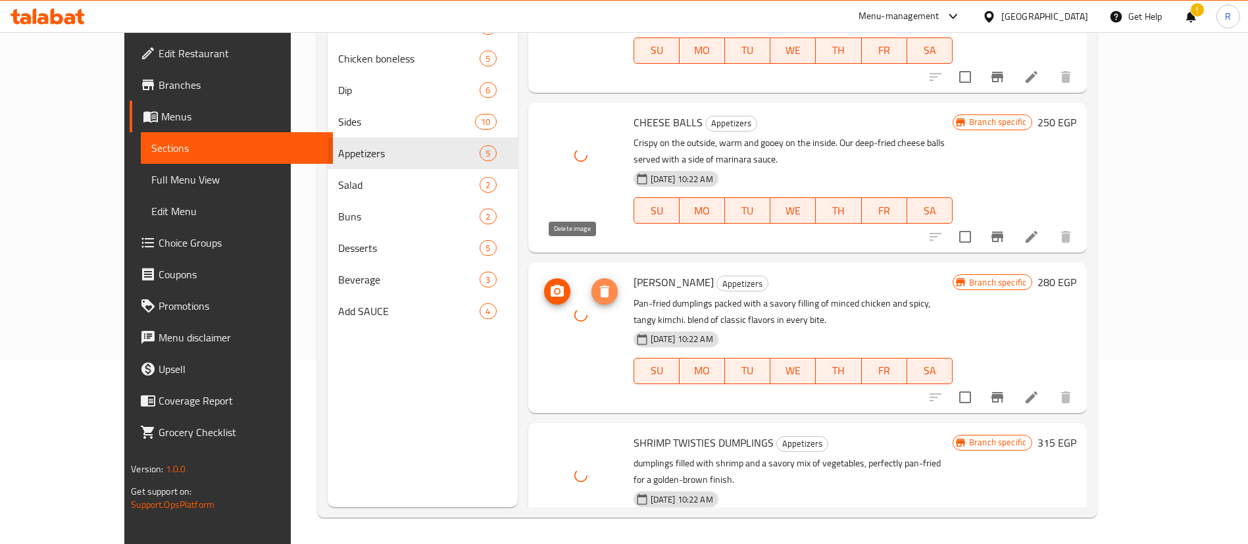
click at [597, 284] on icon "delete image" at bounding box center [605, 292] width 16 height 16
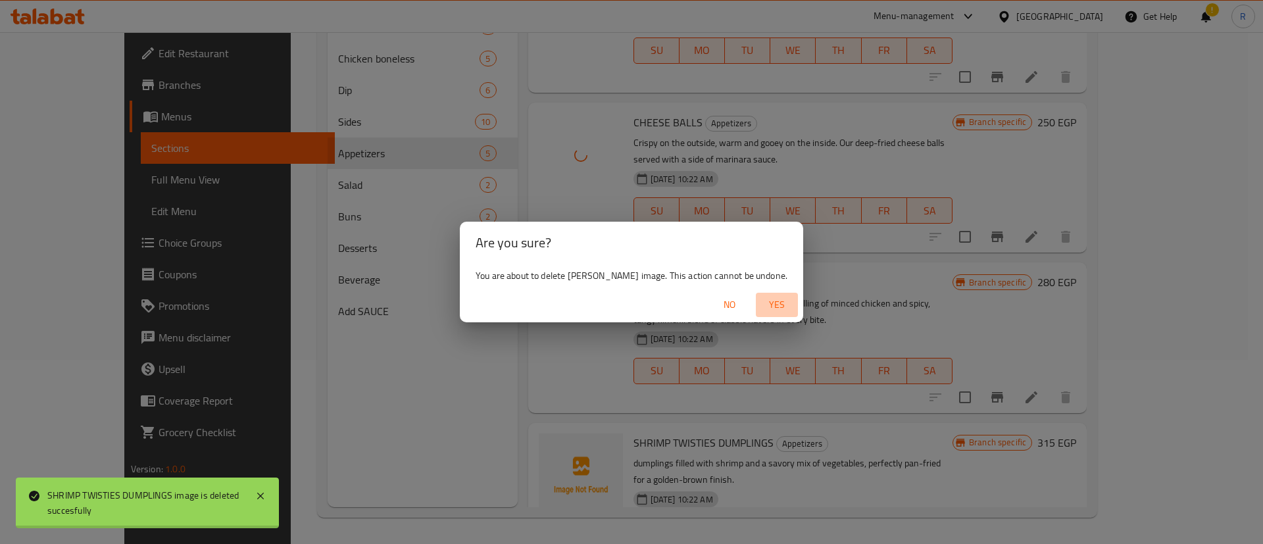
click at [791, 302] on span "Yes" at bounding box center [777, 305] width 32 height 16
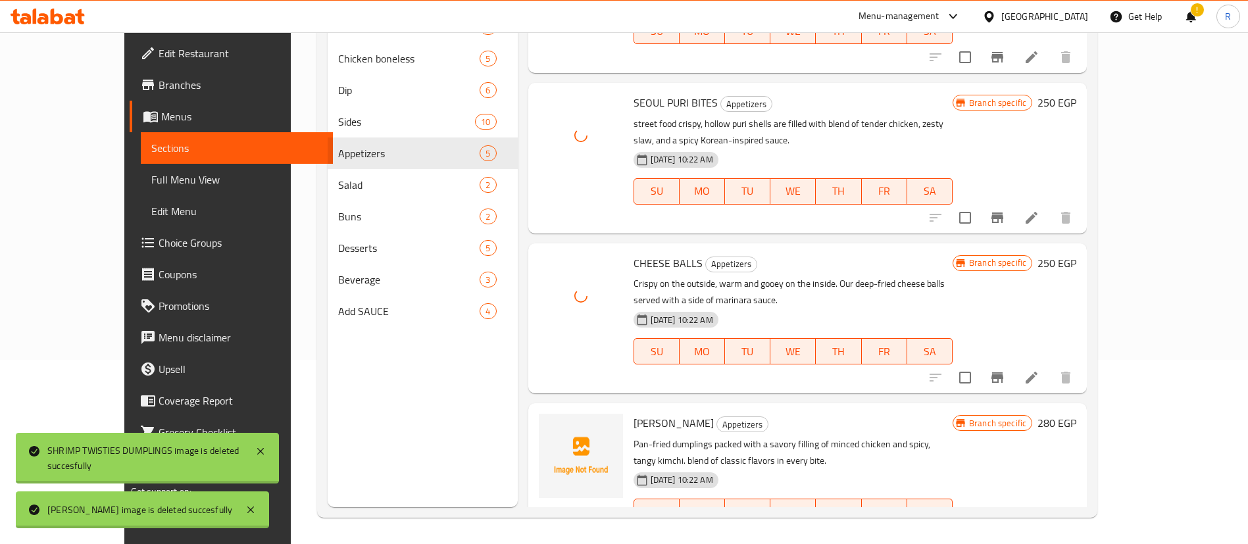
scroll to position [70, 0]
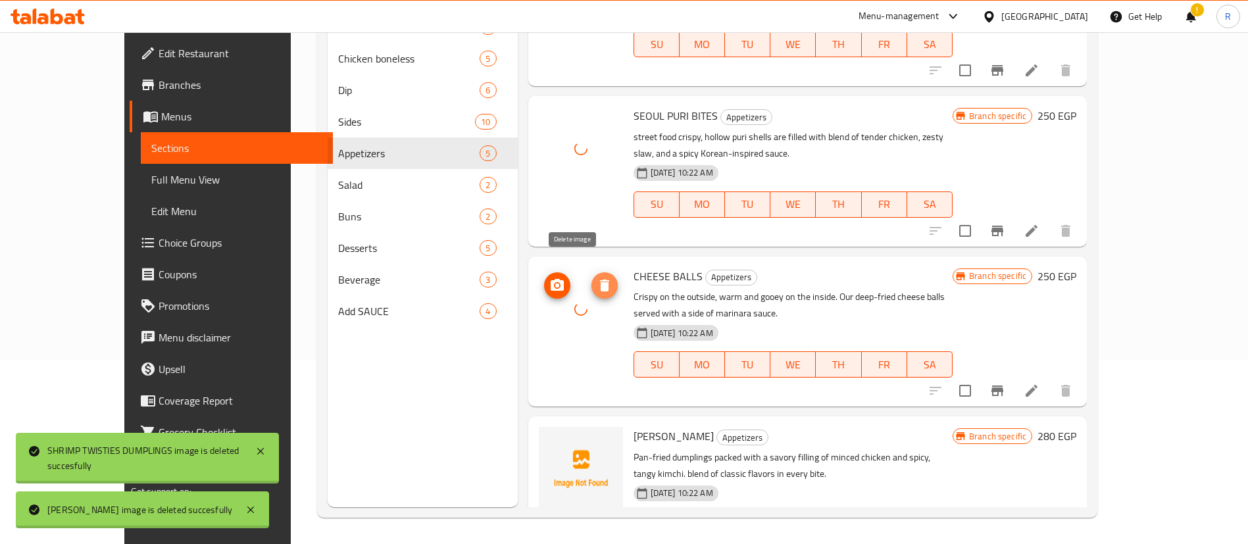
click at [597, 278] on icon "delete image" at bounding box center [605, 286] width 16 height 16
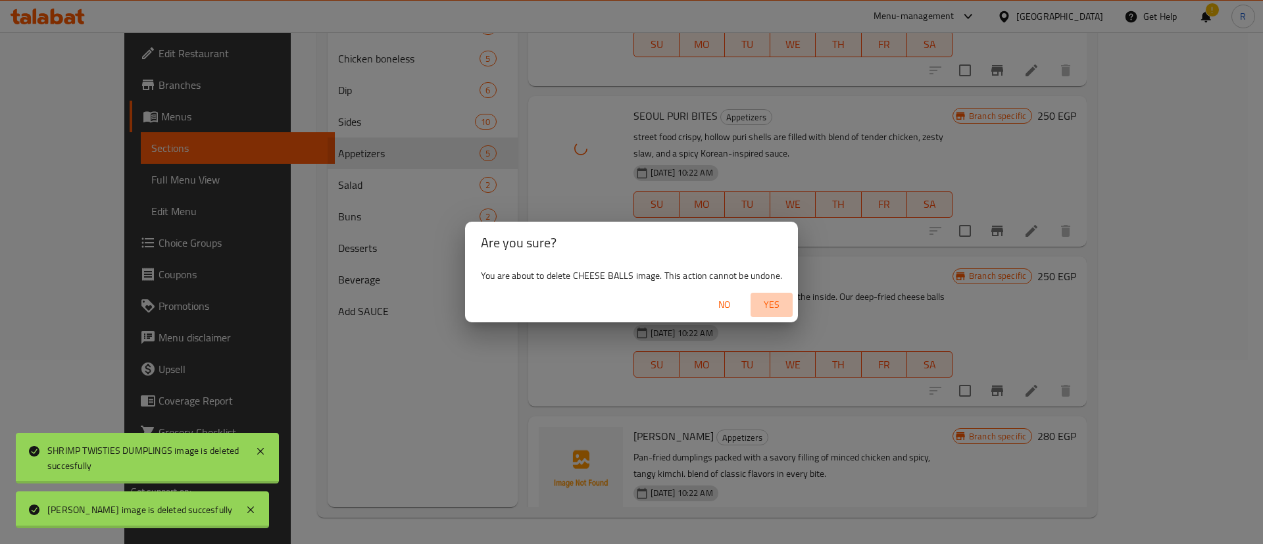
click at [780, 307] on span "Yes" at bounding box center [772, 305] width 32 height 16
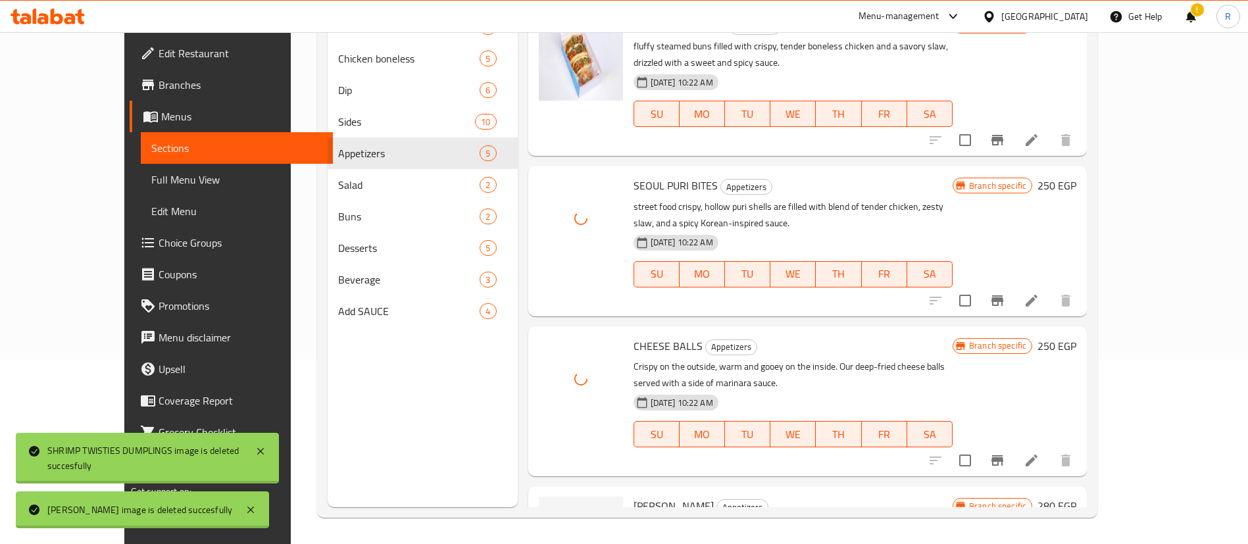
scroll to position [0, 0]
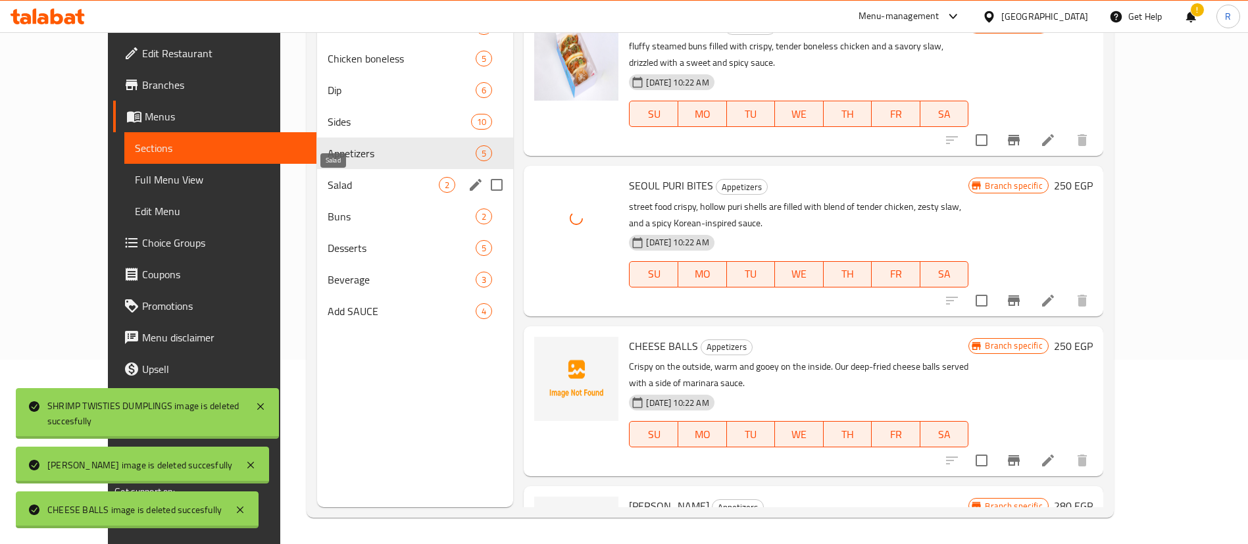
click at [328, 182] on span "Salad" at bounding box center [384, 185] width 112 height 16
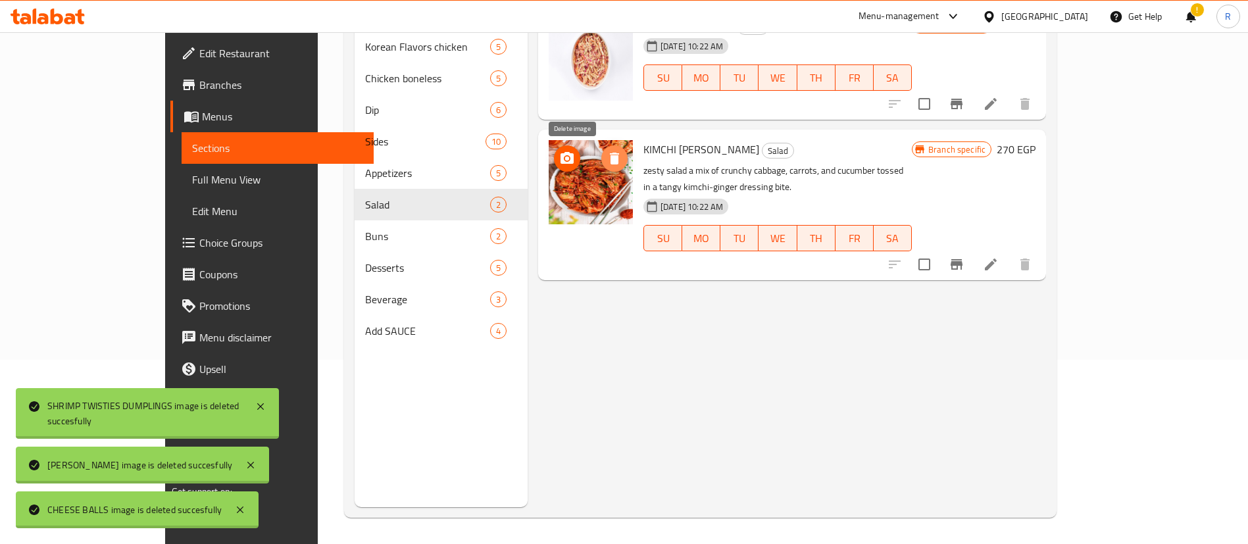
click at [607, 155] on icon "delete image" at bounding box center [615, 159] width 16 height 16
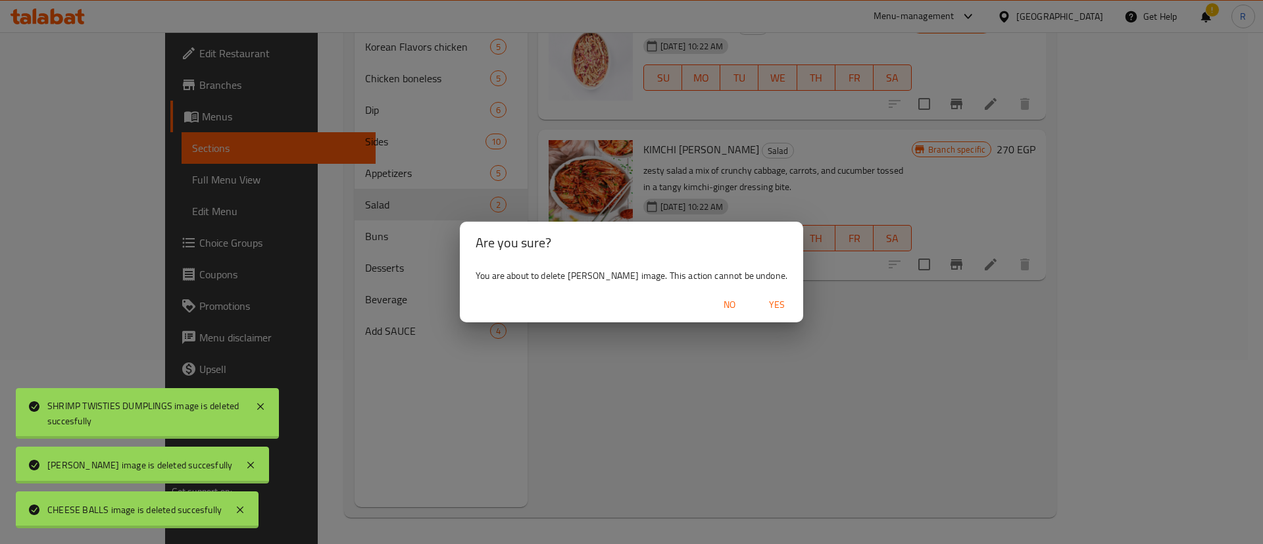
click at [793, 313] on span "Yes" at bounding box center [777, 305] width 32 height 16
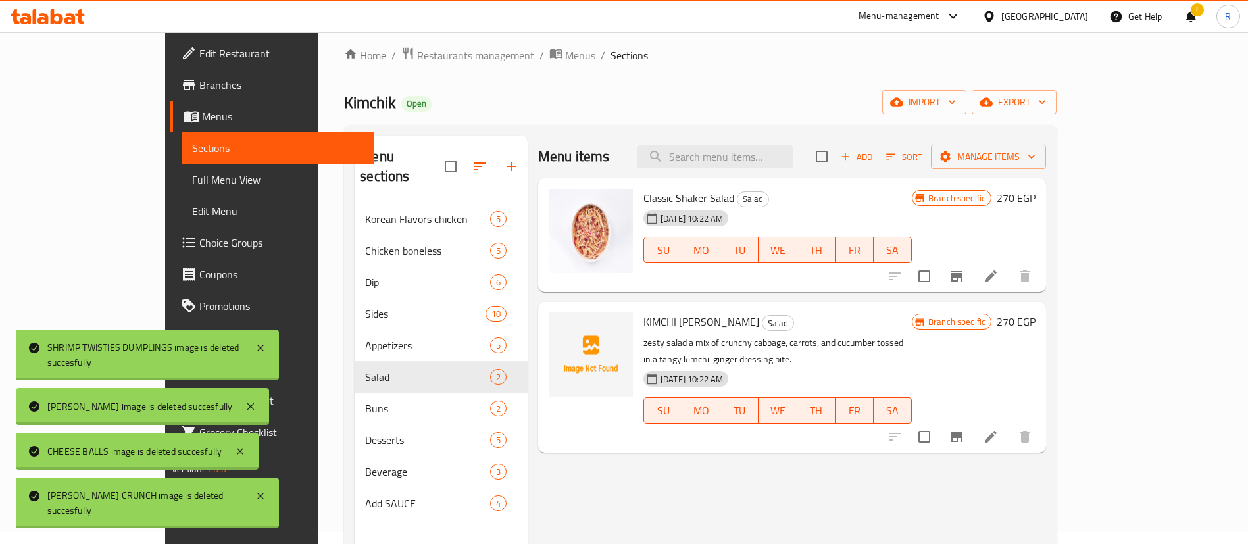
scroll to position [13, 0]
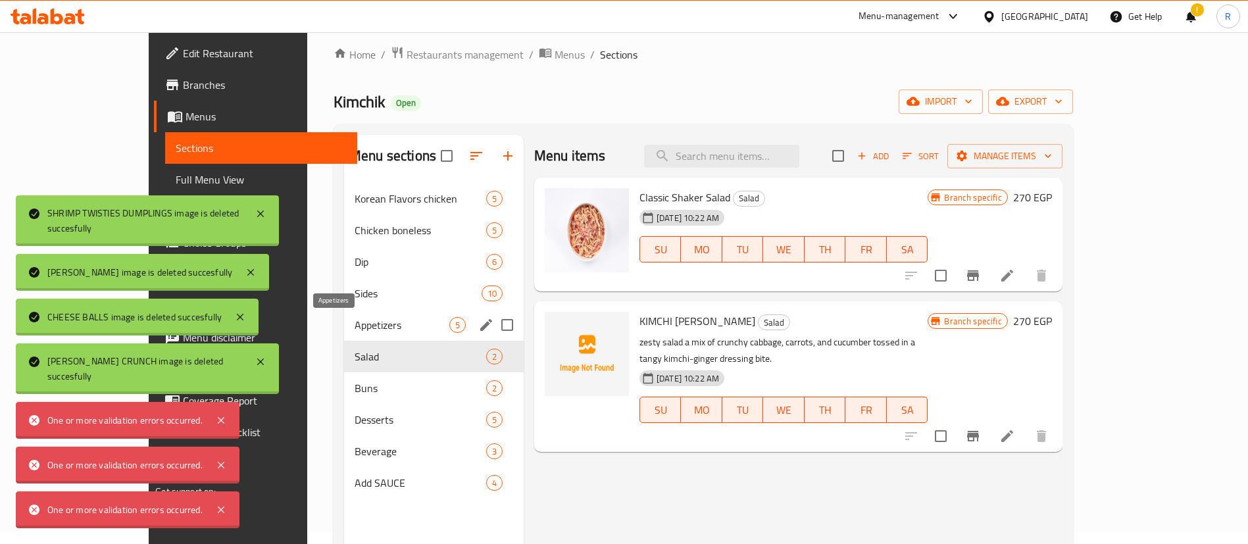
click at [393, 326] on span "Appetizers" at bounding box center [402, 325] width 95 height 16
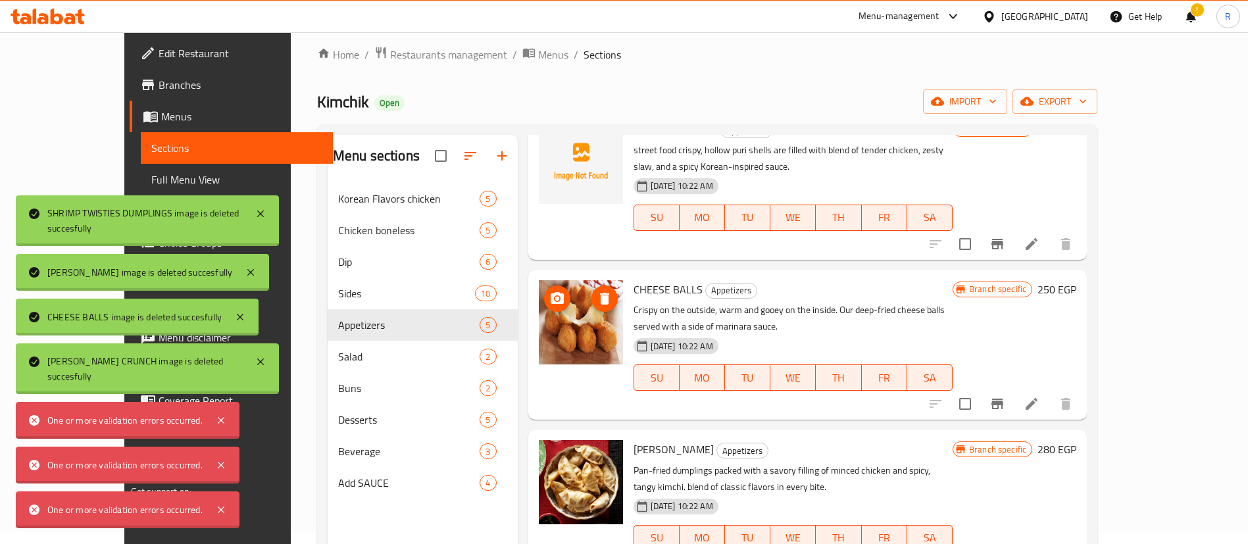
scroll to position [240, 0]
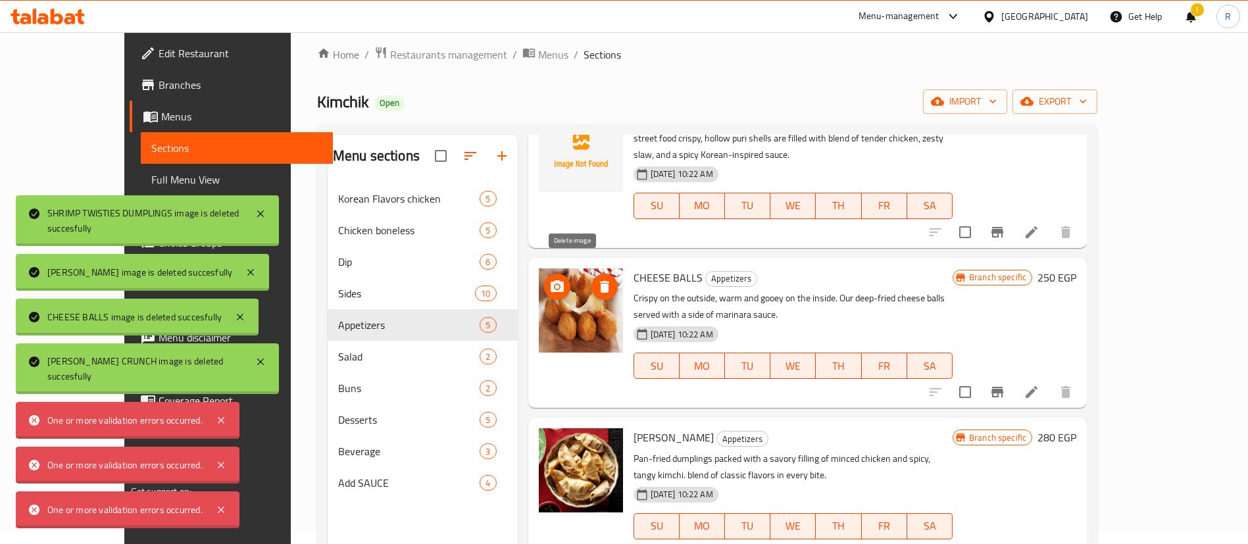
click at [600, 281] on icon "delete image" at bounding box center [604, 287] width 9 height 12
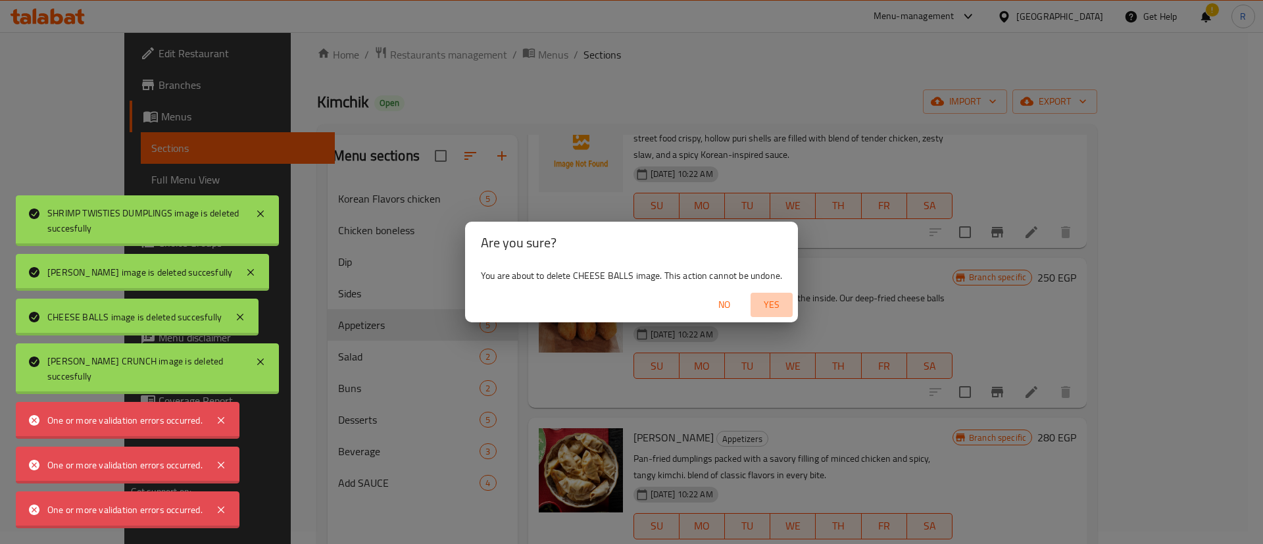
click at [775, 303] on span "Yes" at bounding box center [772, 305] width 32 height 16
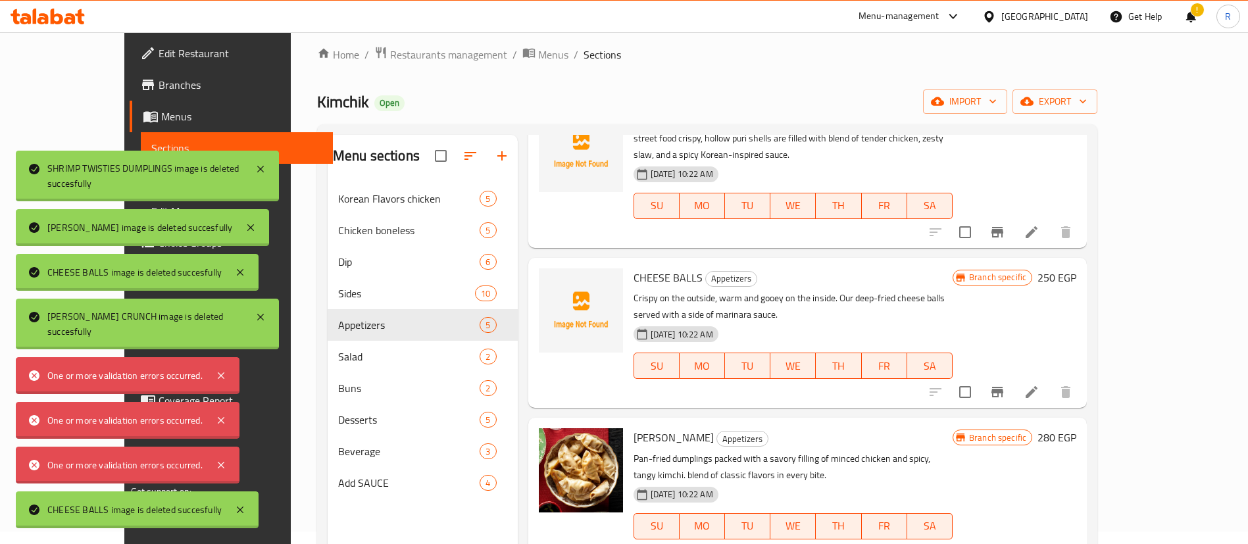
scroll to position [184, 0]
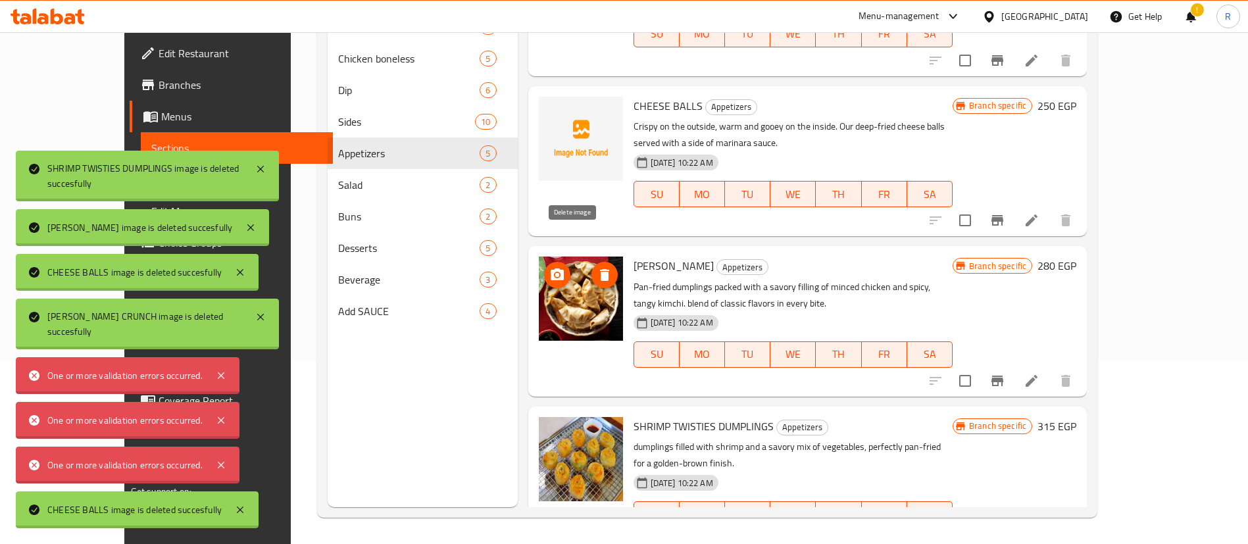
click at [600, 269] on icon "delete image" at bounding box center [604, 275] width 9 height 12
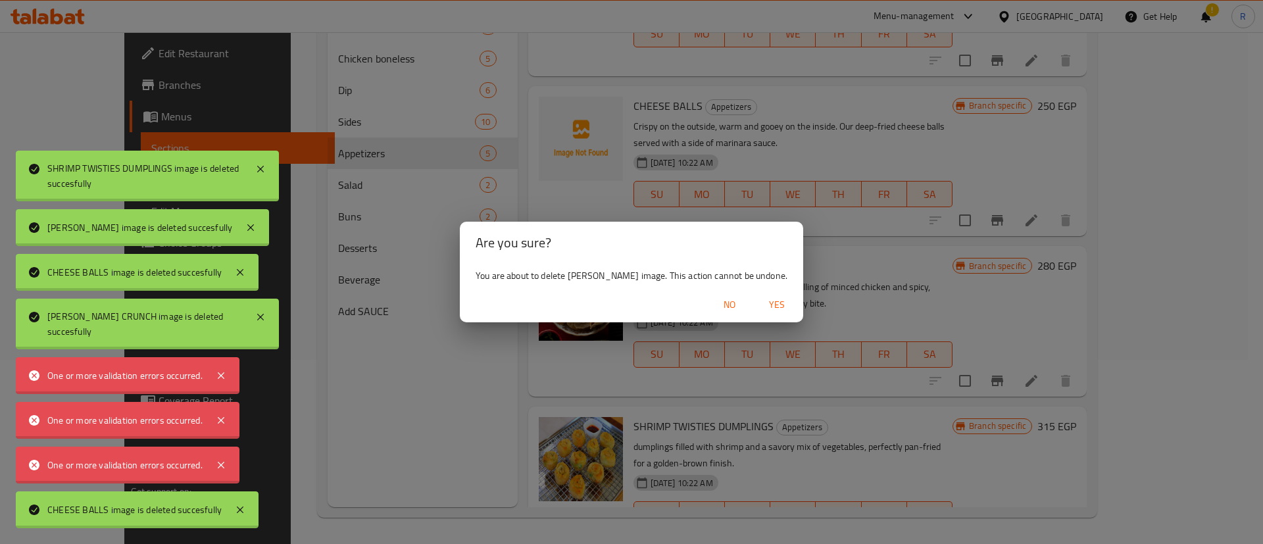
click at [781, 311] on span "Yes" at bounding box center [777, 305] width 32 height 16
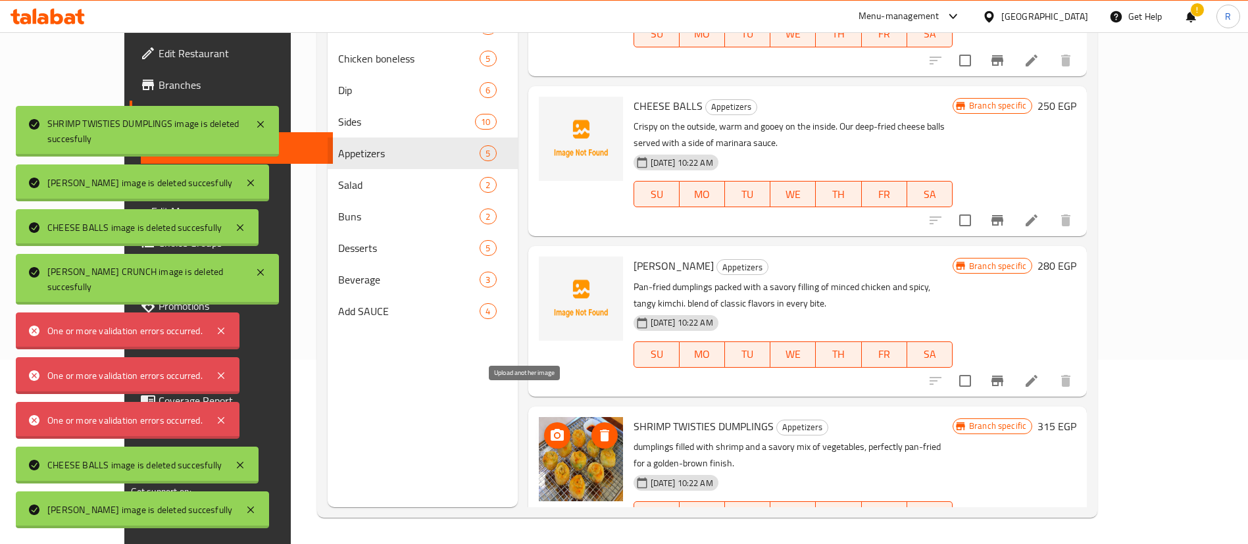
click at [555, 433] on circle "upload picture" at bounding box center [557, 435] width 4 height 4
click at [600, 430] on icon "delete image" at bounding box center [604, 436] width 9 height 12
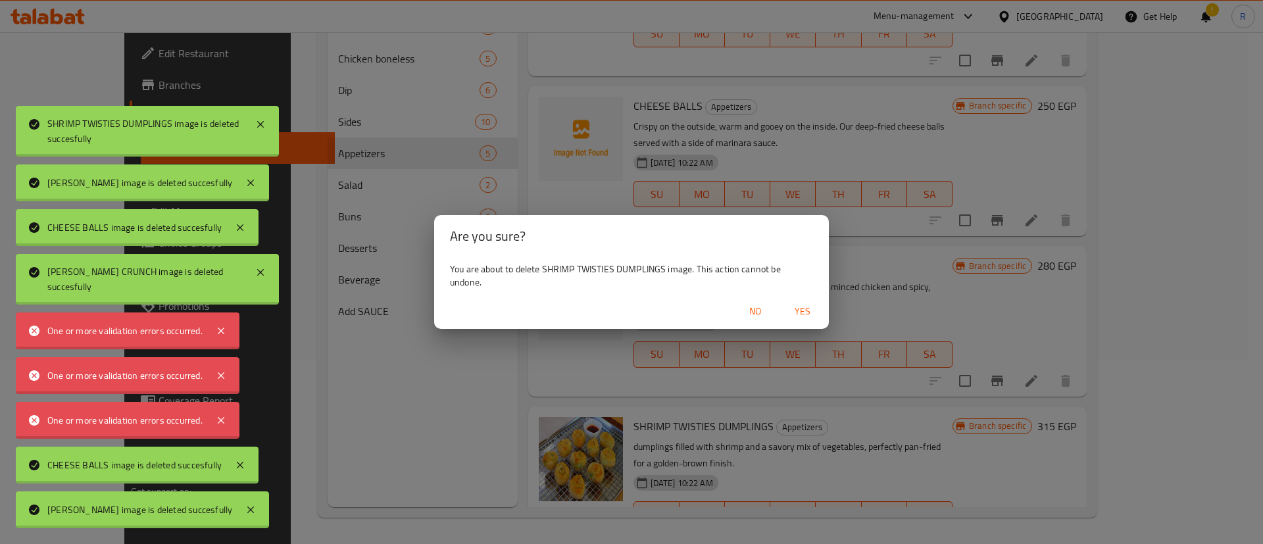
click at [798, 318] on span "Yes" at bounding box center [803, 311] width 32 height 16
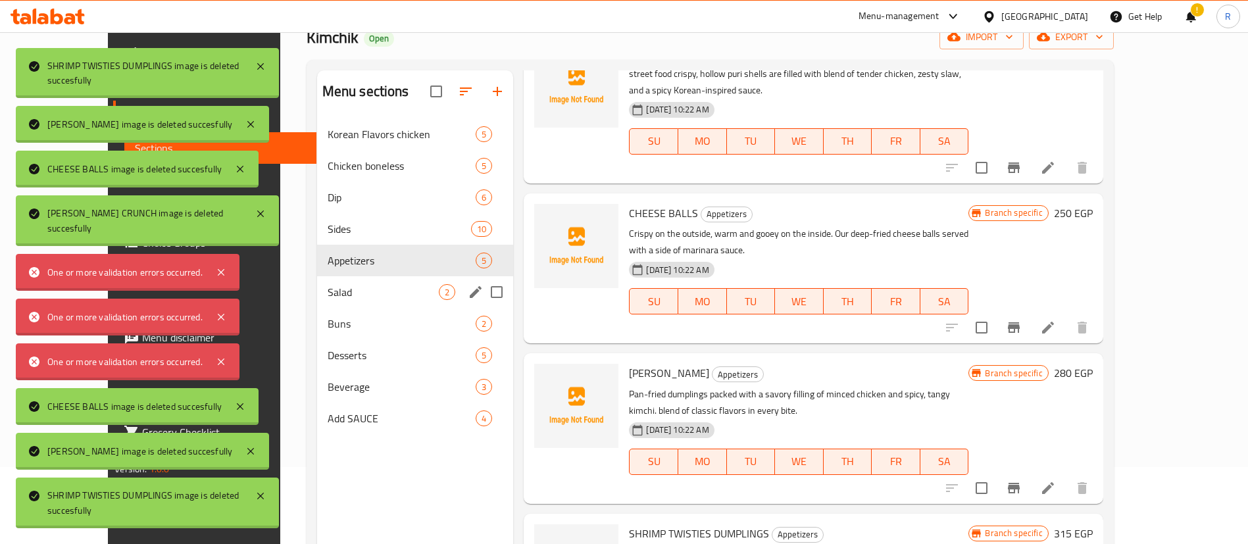
scroll to position [71, 0]
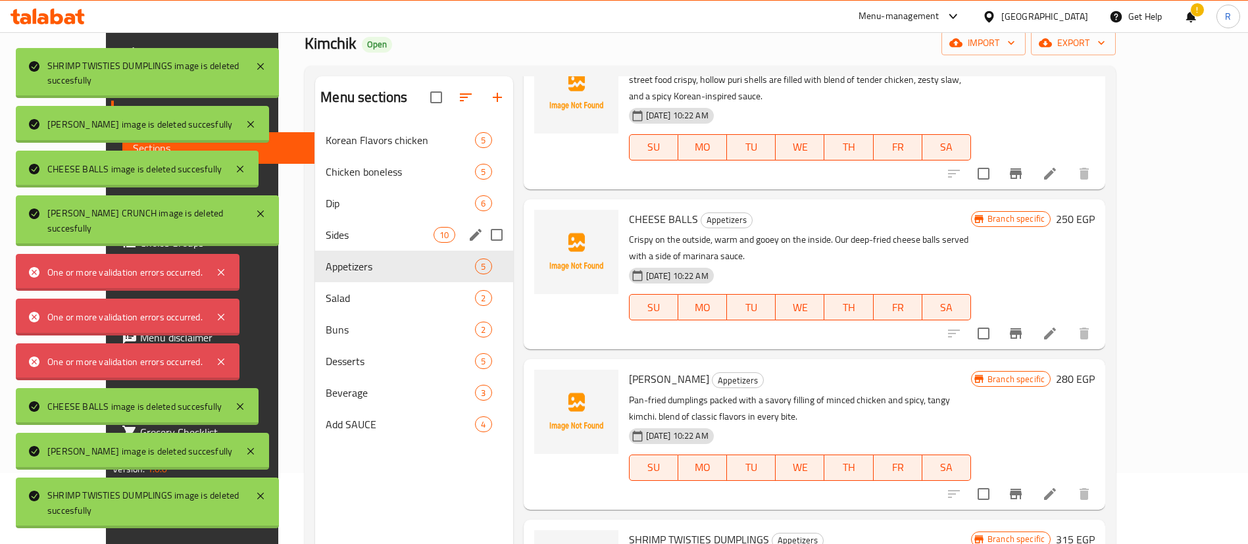
click at [342, 222] on div "Sides 10" at bounding box center [413, 235] width 197 height 32
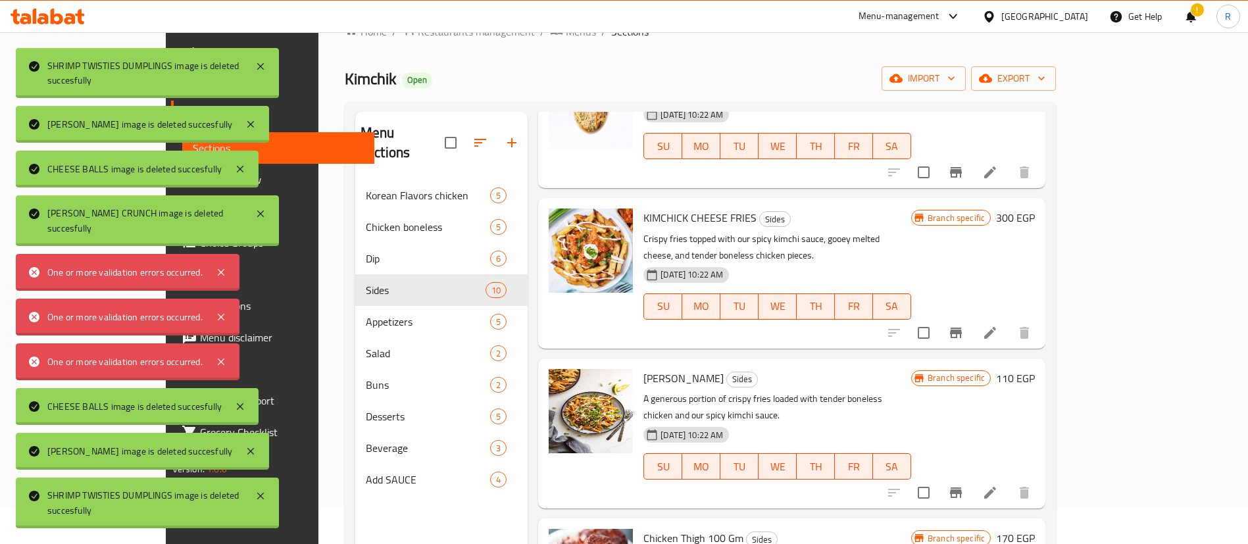
scroll to position [729, 0]
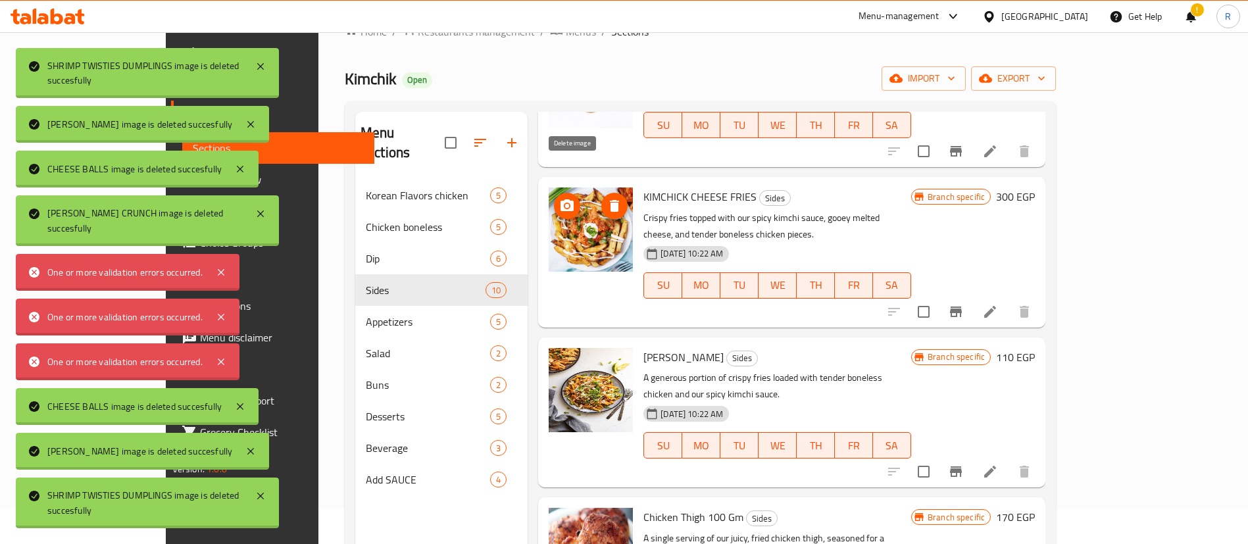
click at [607, 198] on icon "delete image" at bounding box center [615, 206] width 16 height 16
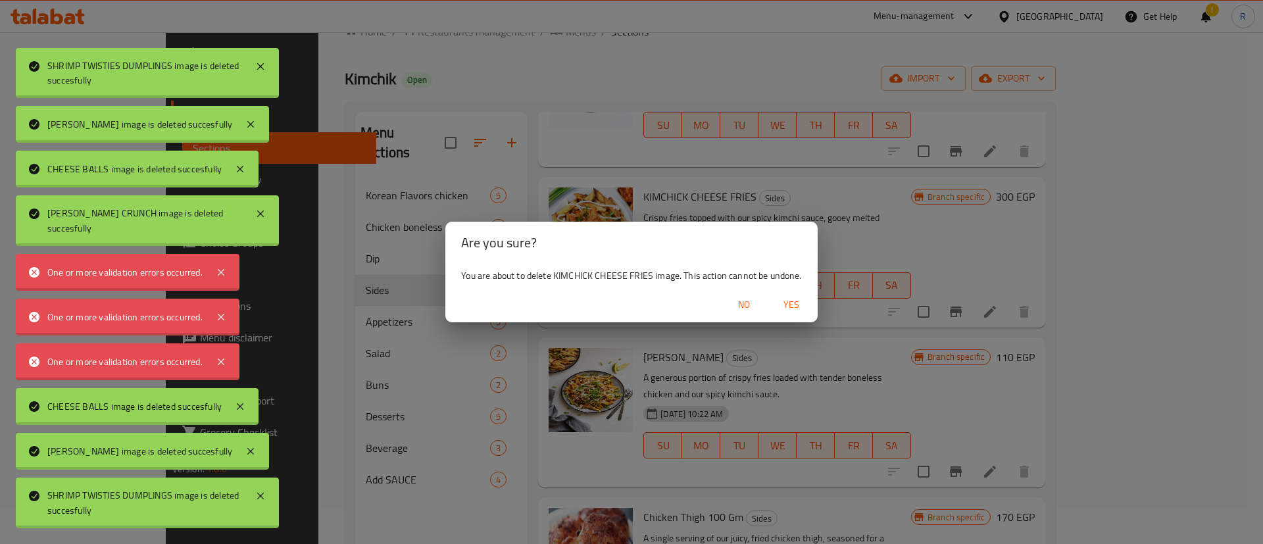
click at [790, 305] on span "Yes" at bounding box center [792, 305] width 32 height 16
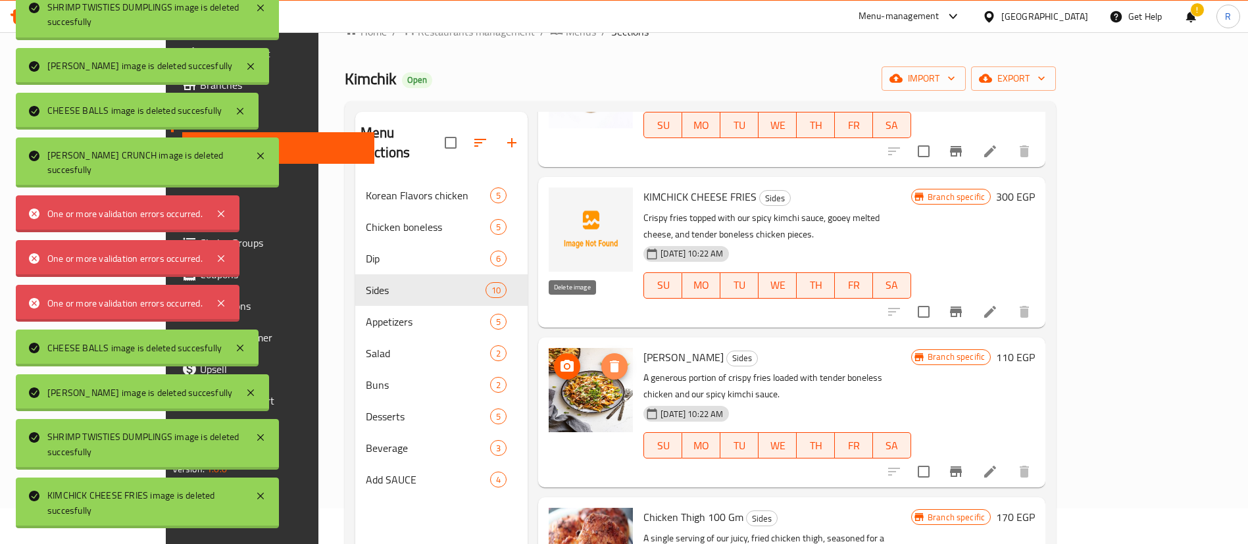
click at [610, 361] on icon "delete image" at bounding box center [614, 367] width 9 height 12
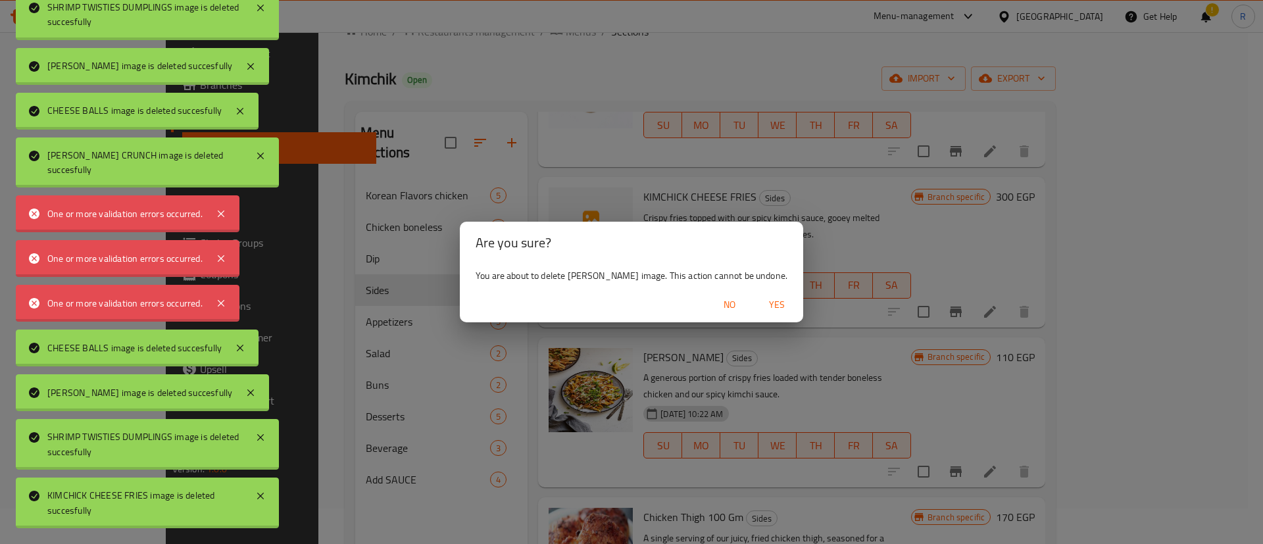
click at [774, 309] on span "Yes" at bounding box center [777, 305] width 32 height 16
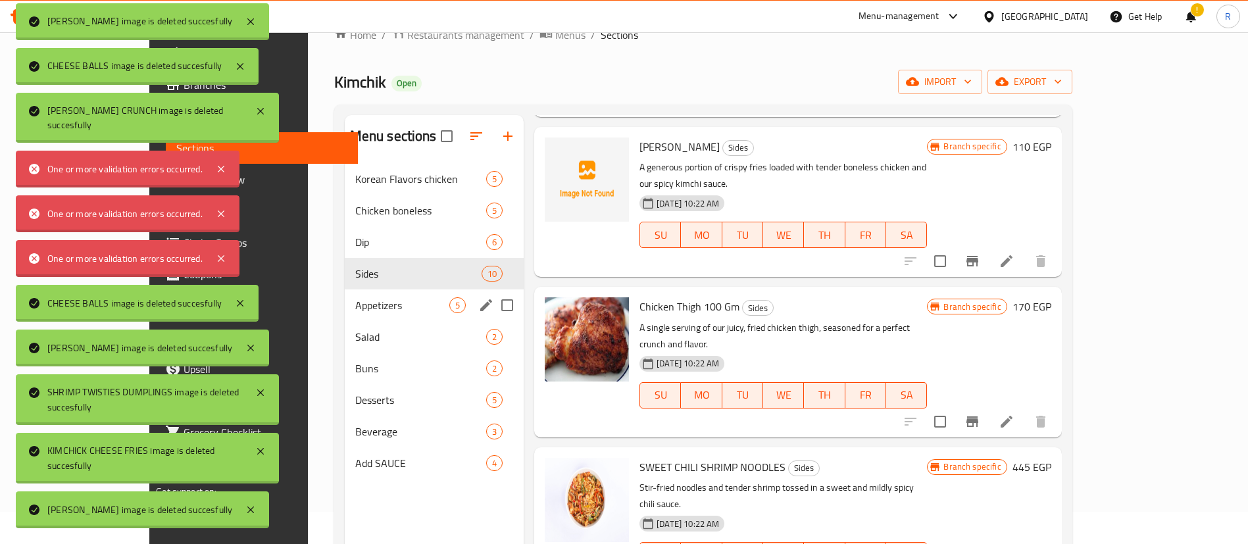
scroll to position [16, 0]
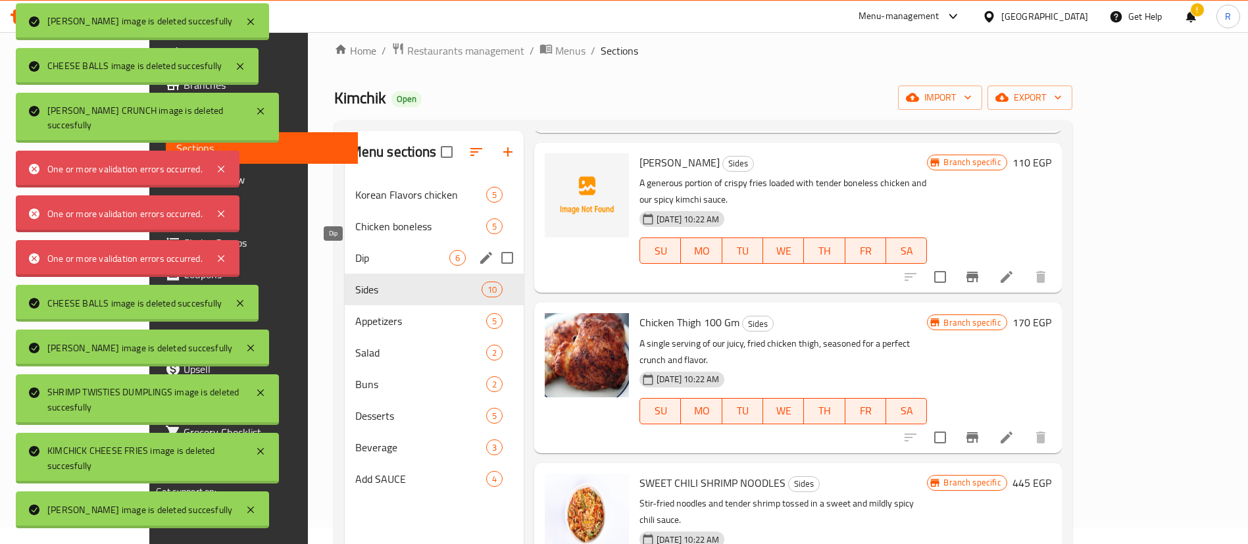
click at [355, 255] on span "Dip" at bounding box center [402, 258] width 94 height 16
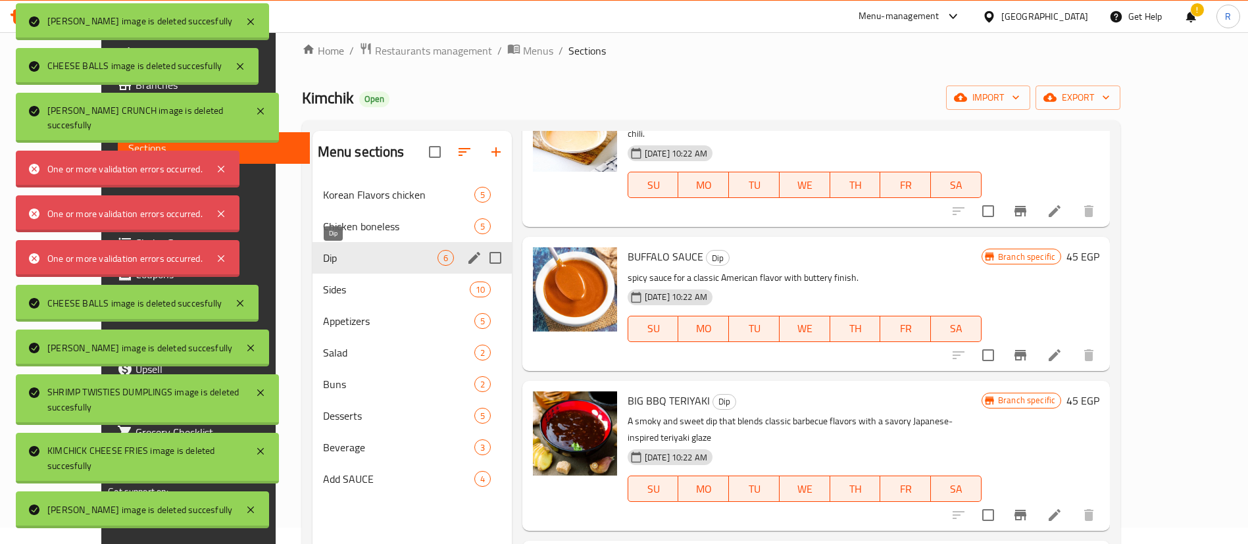
scroll to position [368, 0]
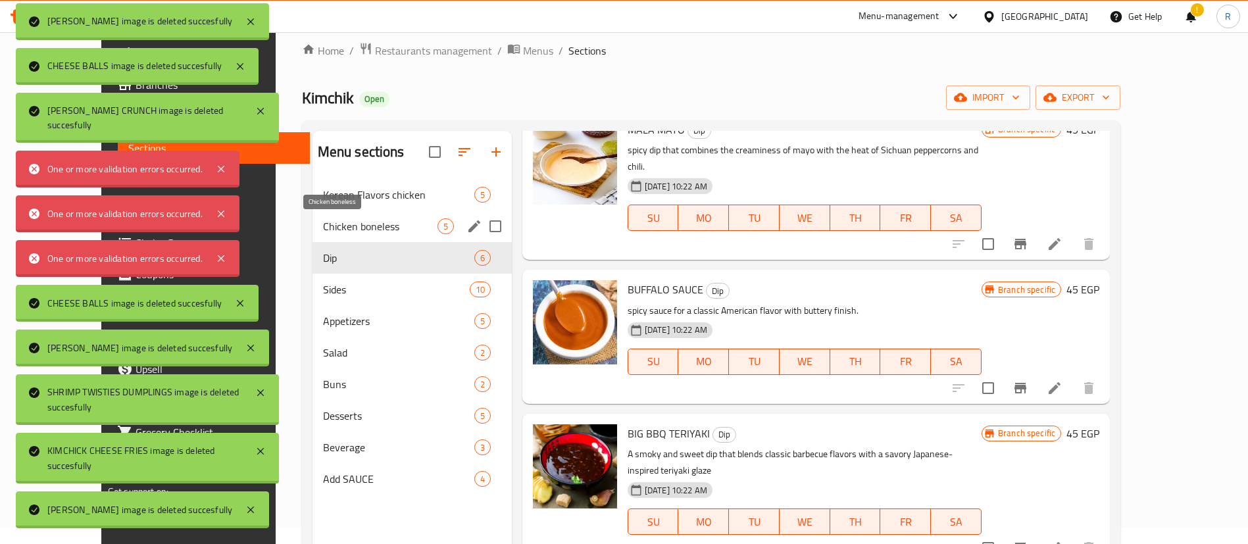
click at [374, 220] on span "Chicken boneless" at bounding box center [380, 226] width 114 height 16
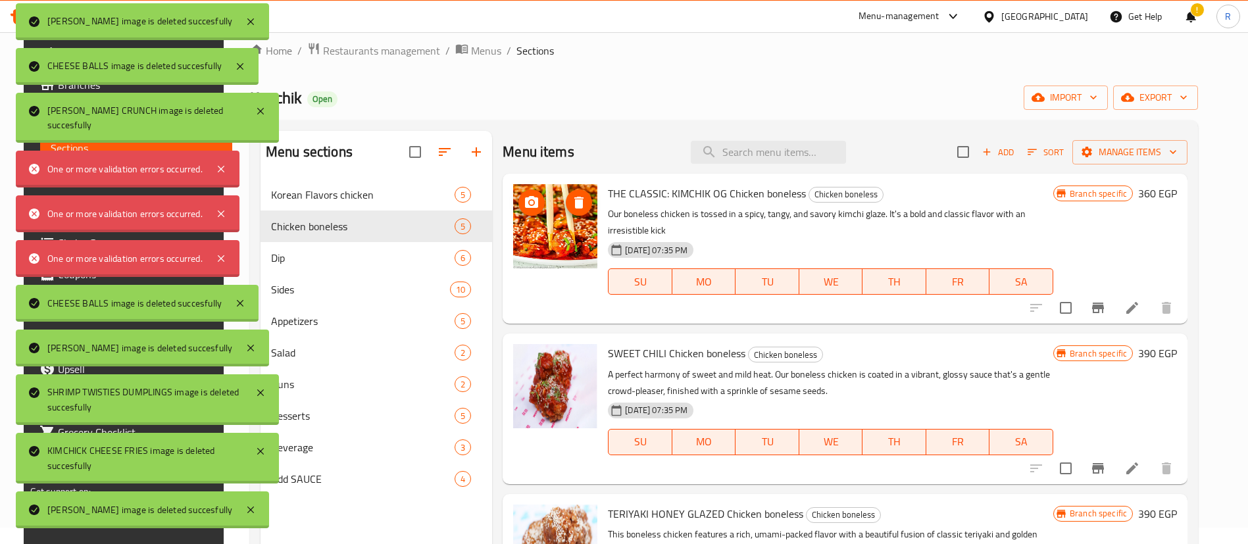
click at [571, 199] on icon "delete image" at bounding box center [579, 203] width 16 height 16
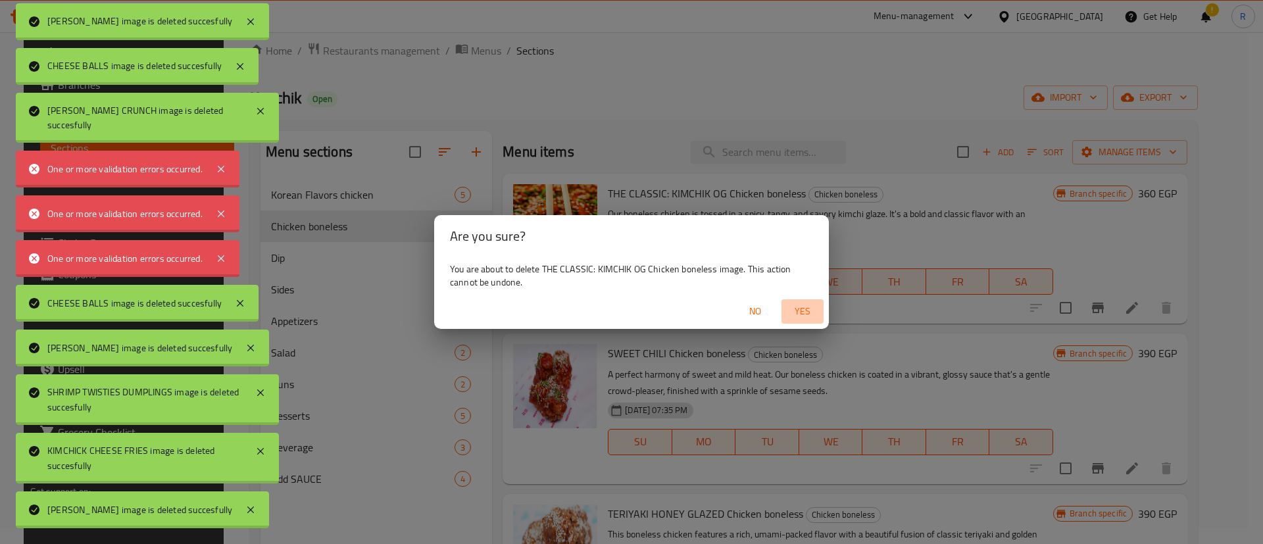
click at [809, 310] on span "Yes" at bounding box center [803, 311] width 32 height 16
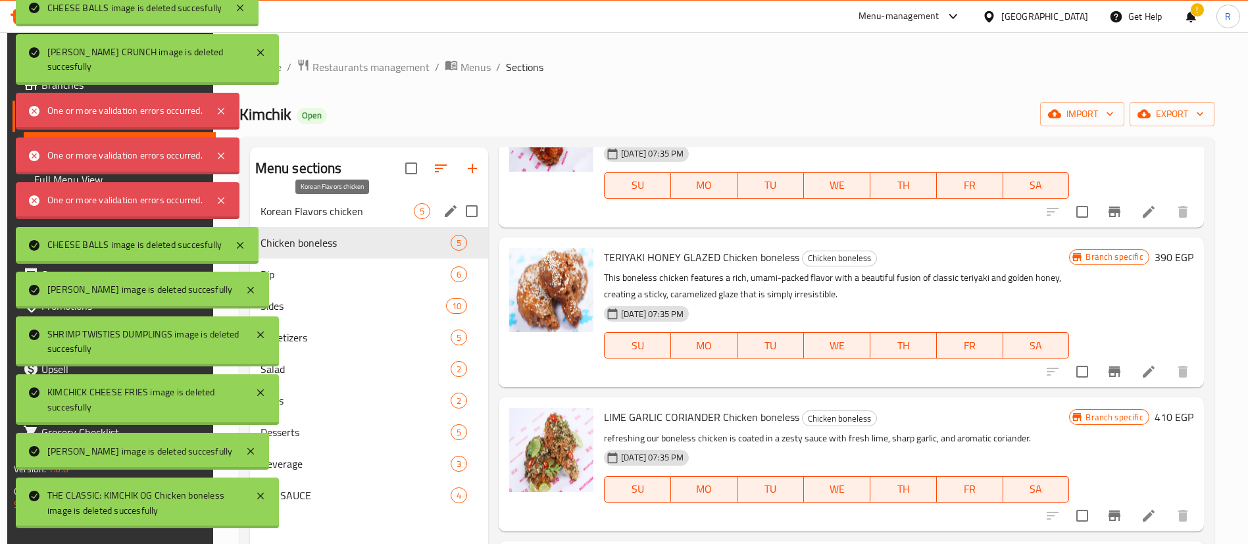
click at [363, 211] on span "Korean Flavors chicken" at bounding box center [337, 211] width 153 height 16
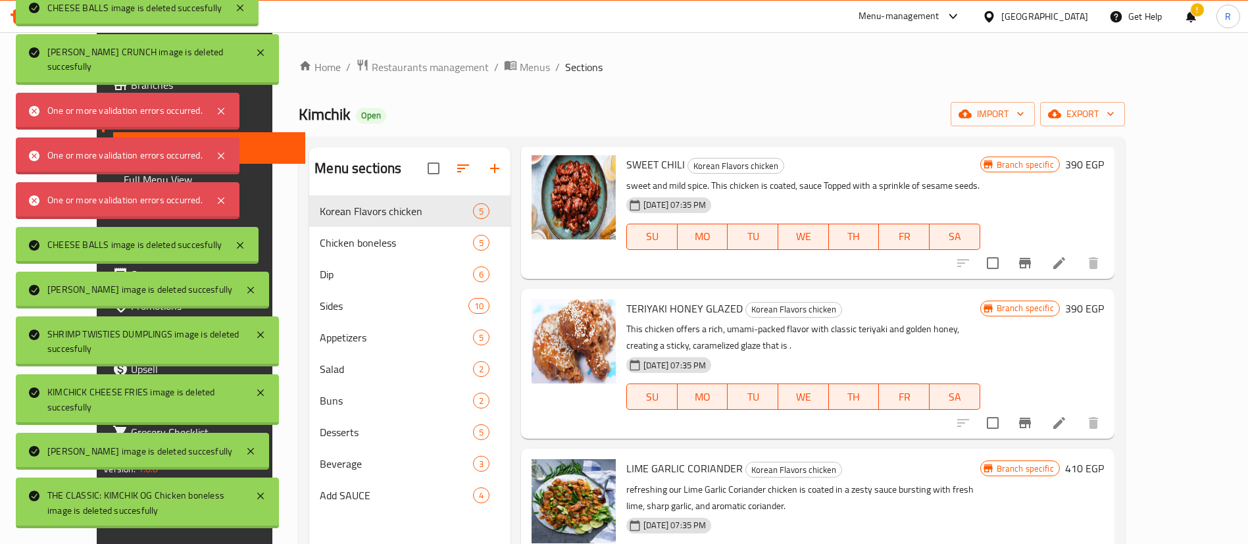
scroll to position [201, 0]
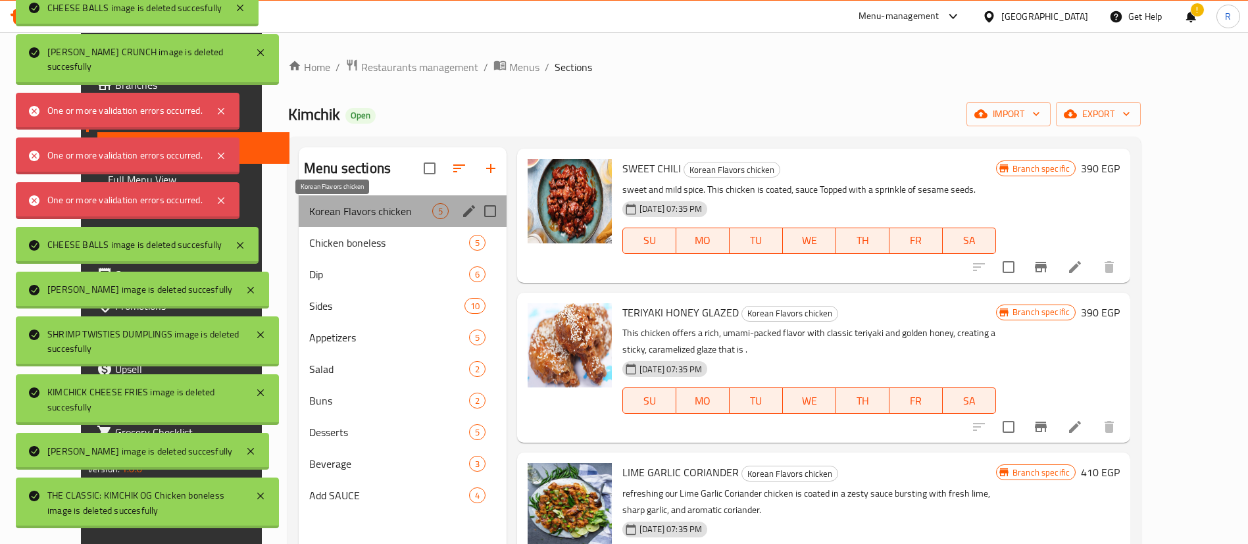
click at [347, 208] on span "Korean Flavors chicken" at bounding box center [370, 211] width 123 height 16
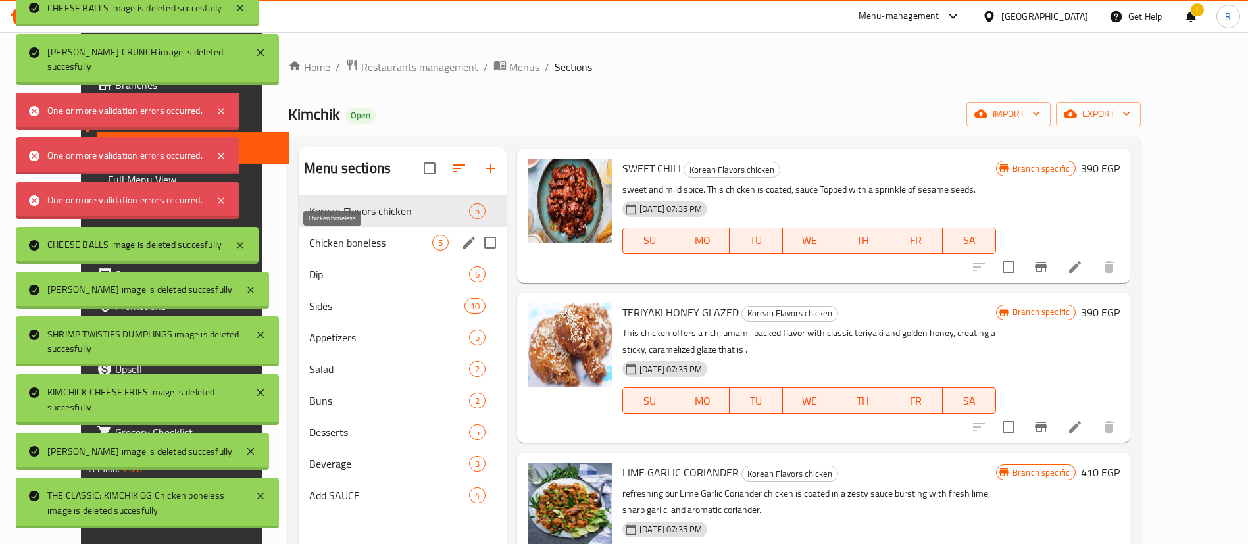
click at [352, 250] on span "Chicken boneless" at bounding box center [370, 243] width 123 height 16
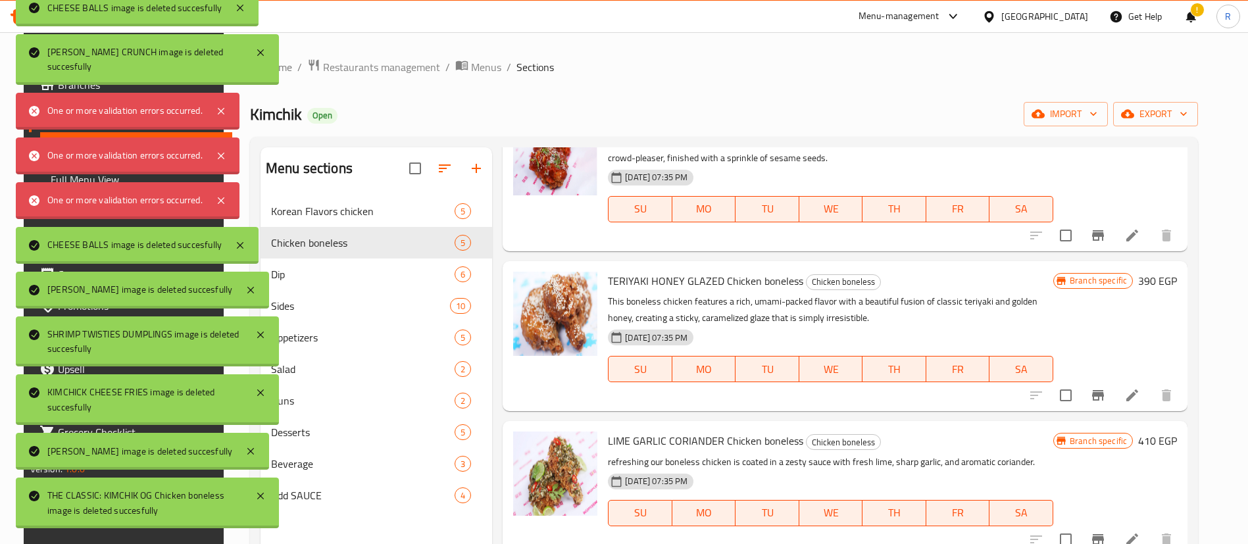
scroll to position [273, 0]
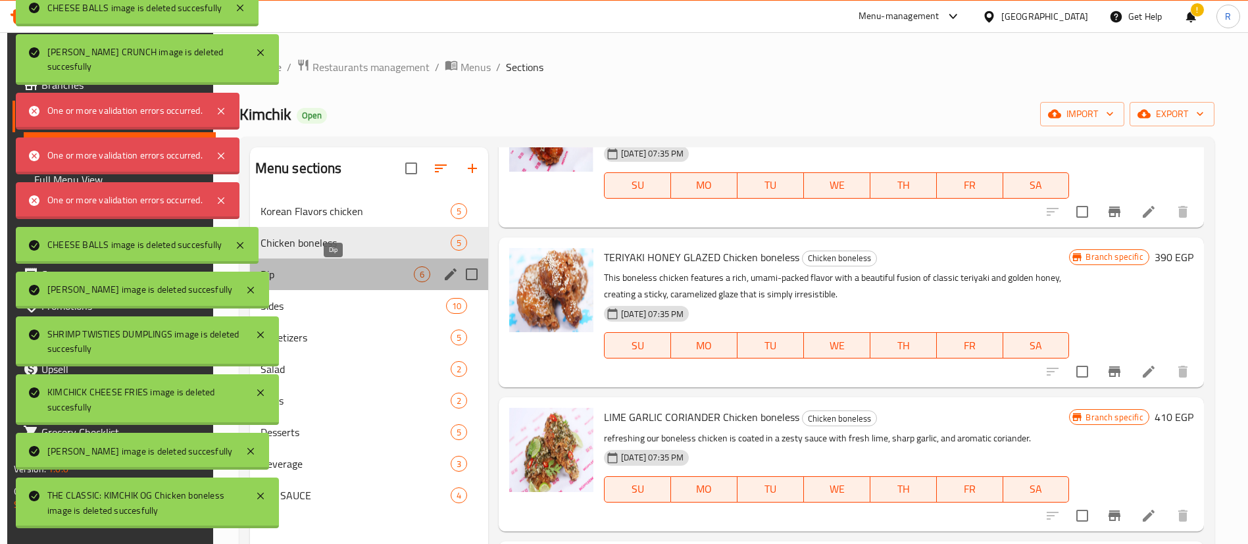
click at [393, 269] on span "Dip" at bounding box center [337, 274] width 153 height 16
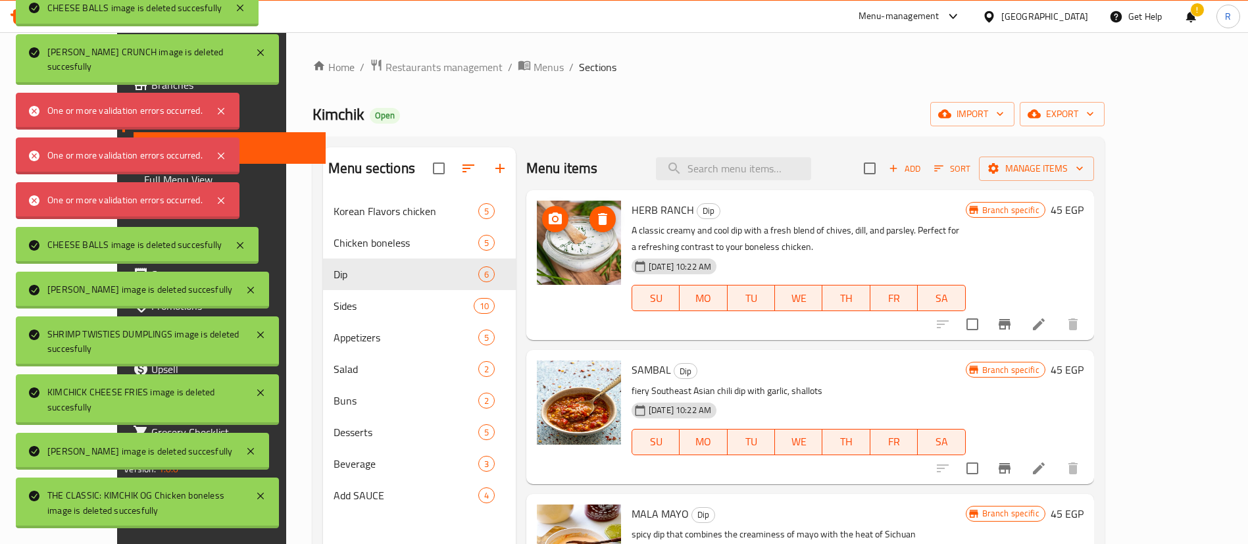
click at [595, 221] on icon "delete image" at bounding box center [603, 219] width 16 height 16
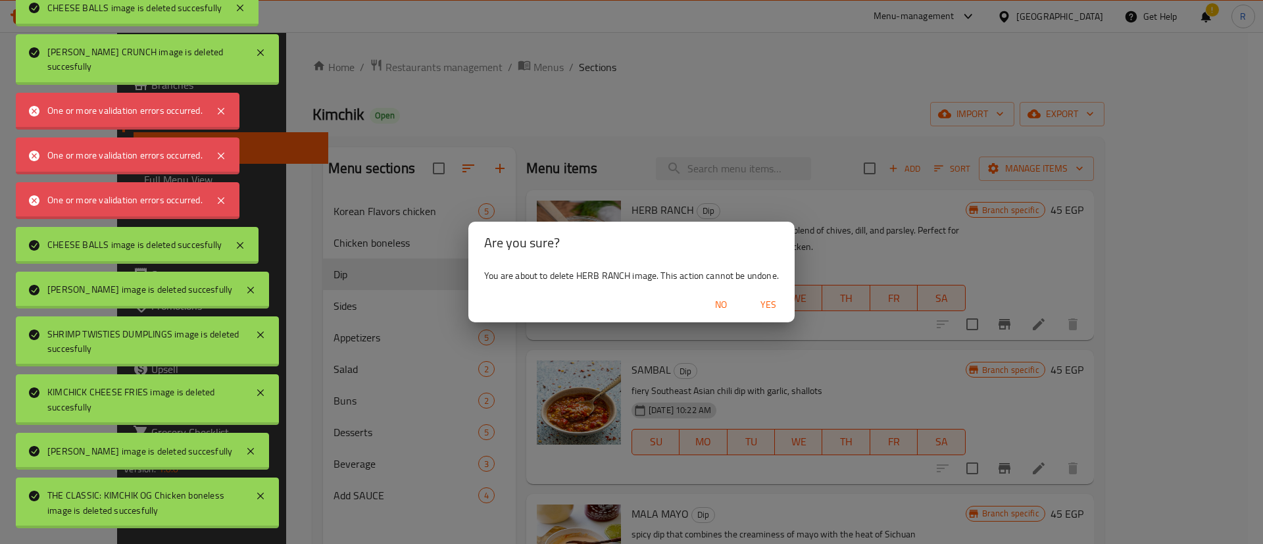
click at [771, 312] on span "Yes" at bounding box center [769, 305] width 32 height 16
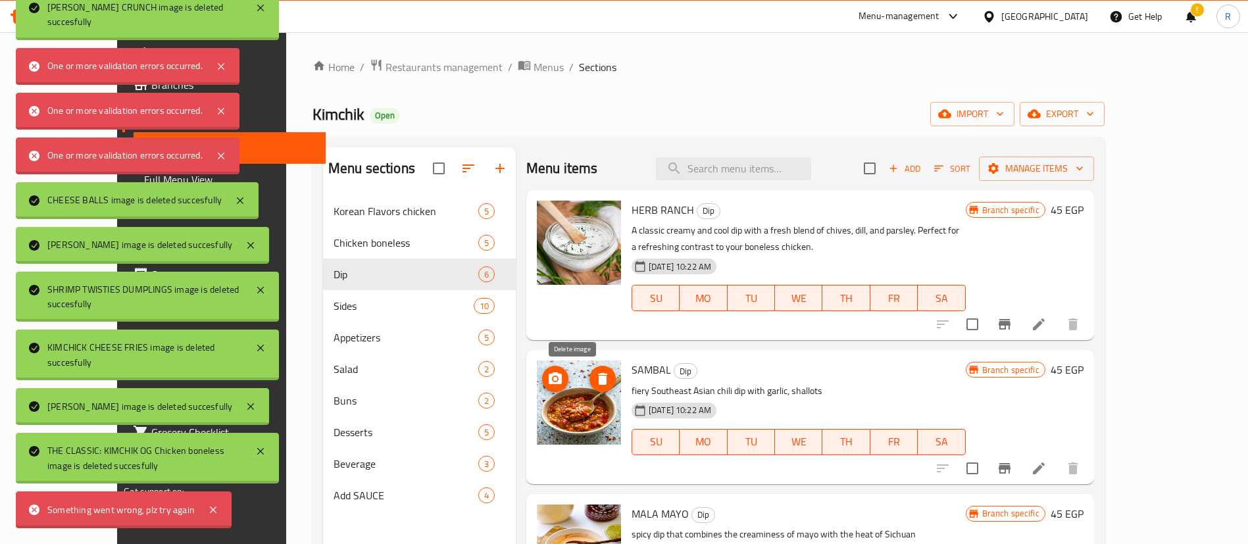
click at [590, 376] on span "delete image" at bounding box center [603, 379] width 26 height 16
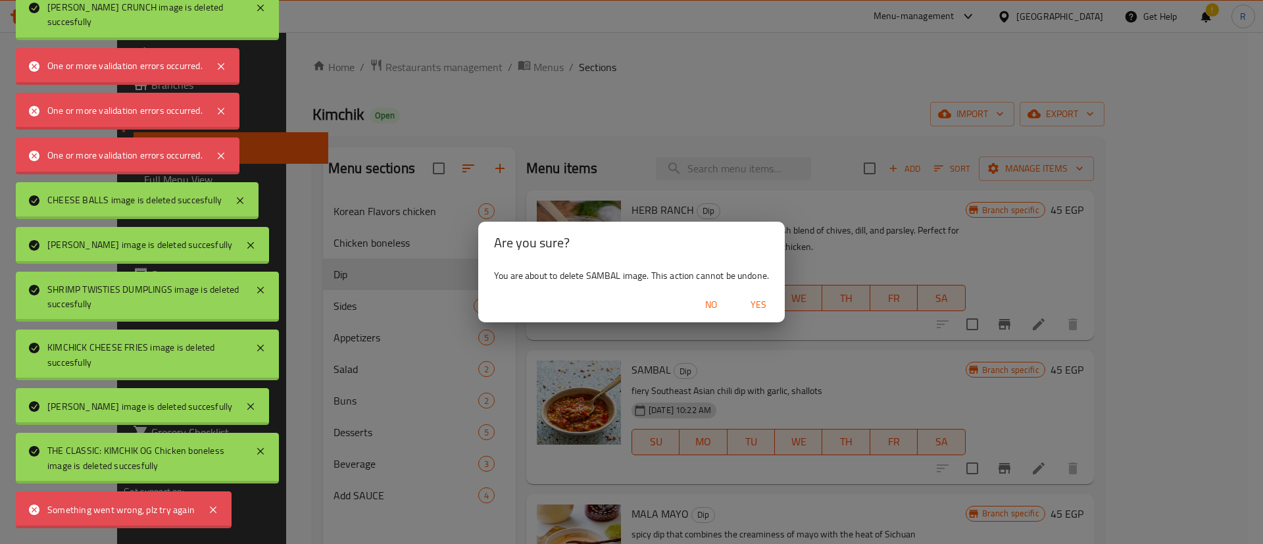
click at [767, 308] on span "Yes" at bounding box center [759, 305] width 32 height 16
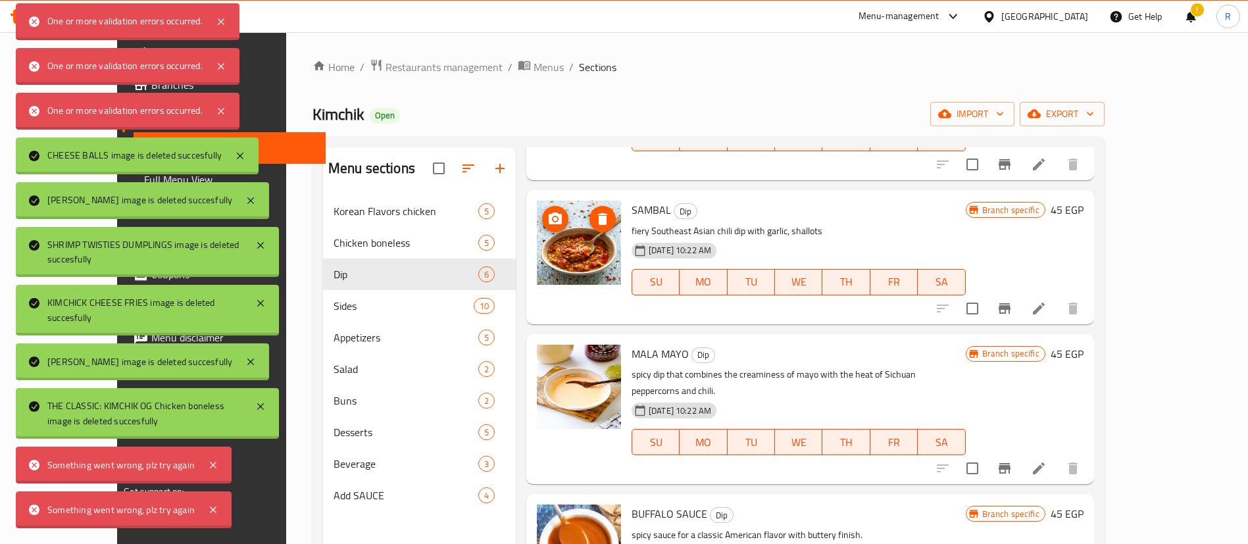
scroll to position [166, 0]
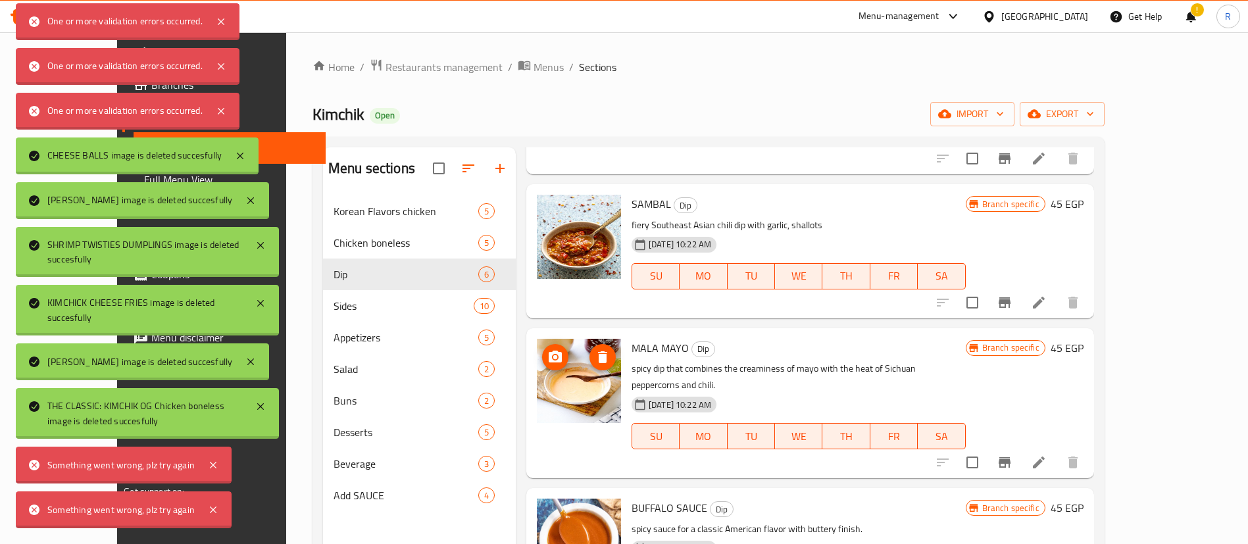
click at [598, 353] on icon "delete image" at bounding box center [602, 357] width 9 height 12
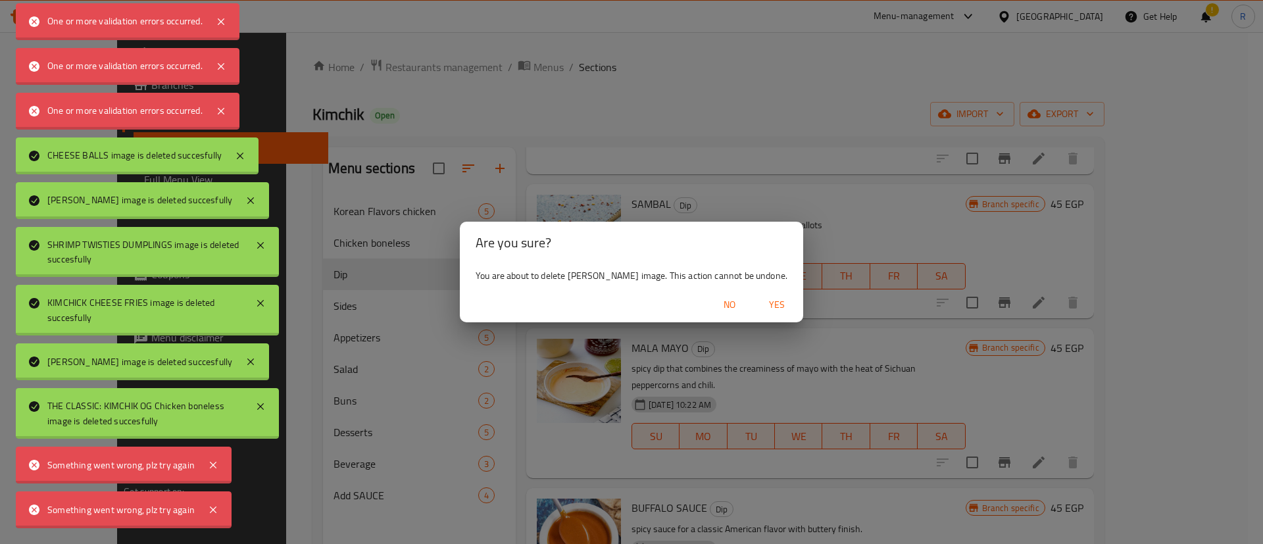
click at [762, 303] on span "Yes" at bounding box center [777, 305] width 32 height 16
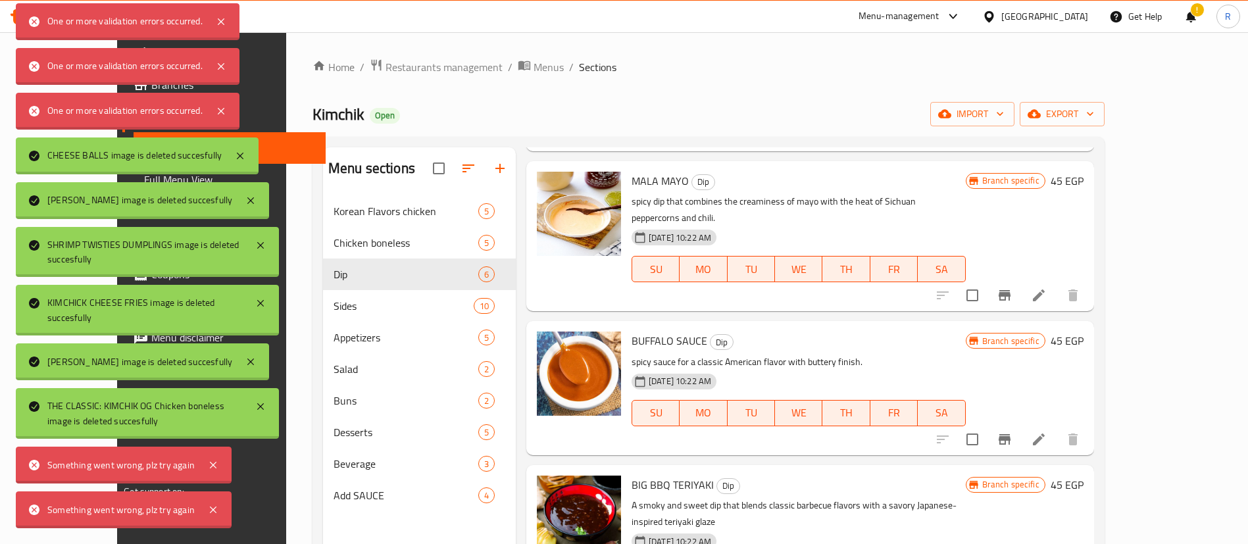
scroll to position [334, 0]
click at [590, 342] on span "delete image" at bounding box center [603, 350] width 26 height 16
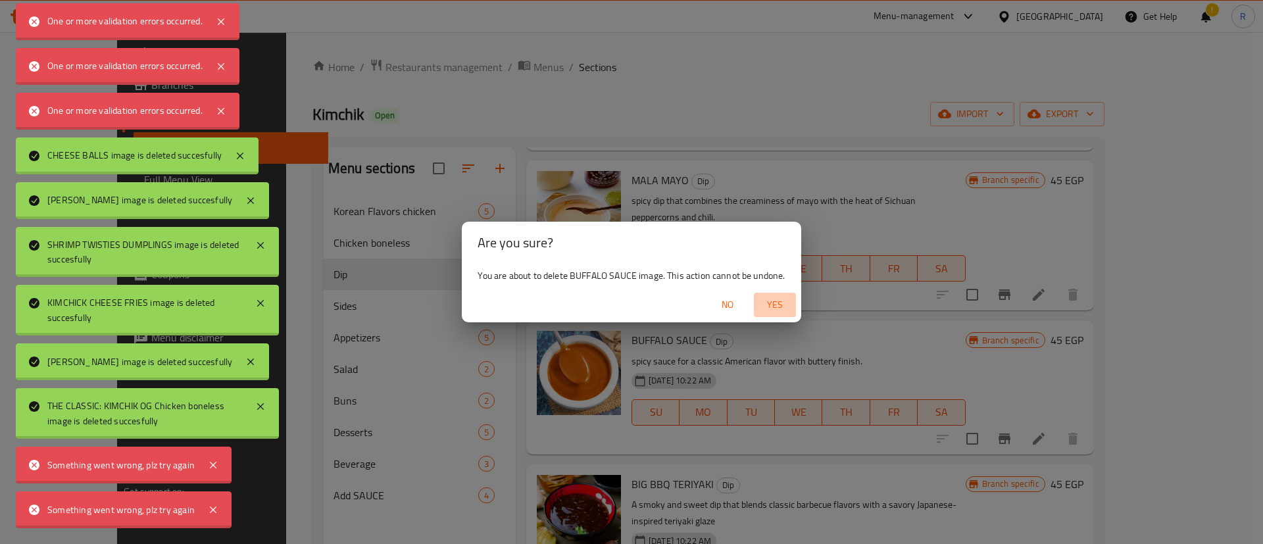
click at [769, 297] on span "Yes" at bounding box center [775, 305] width 32 height 16
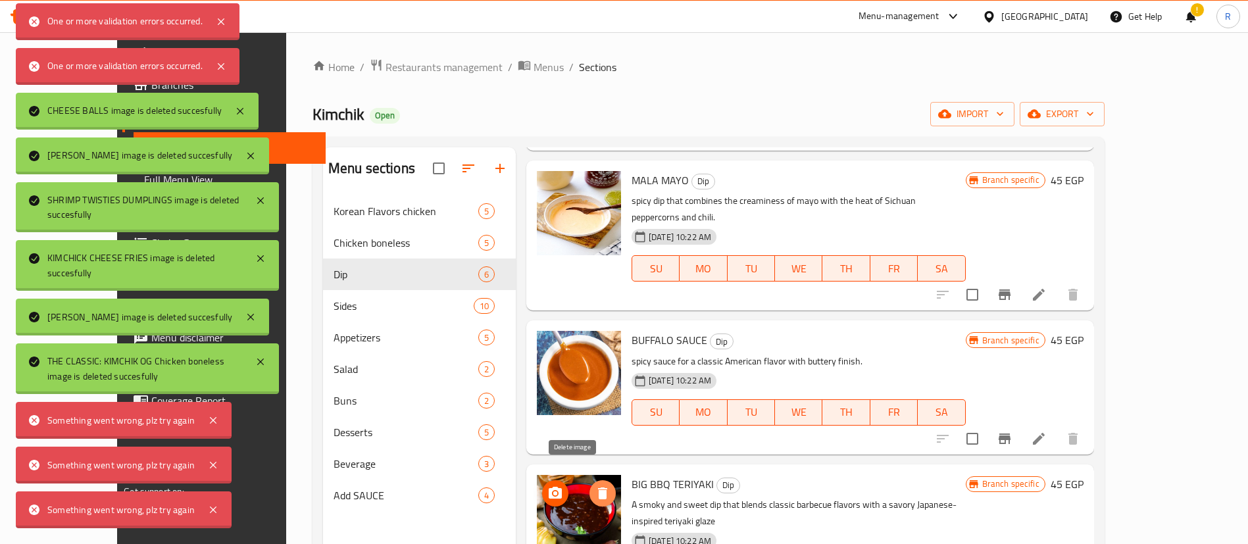
click at [595, 486] on icon "delete image" at bounding box center [603, 494] width 16 height 16
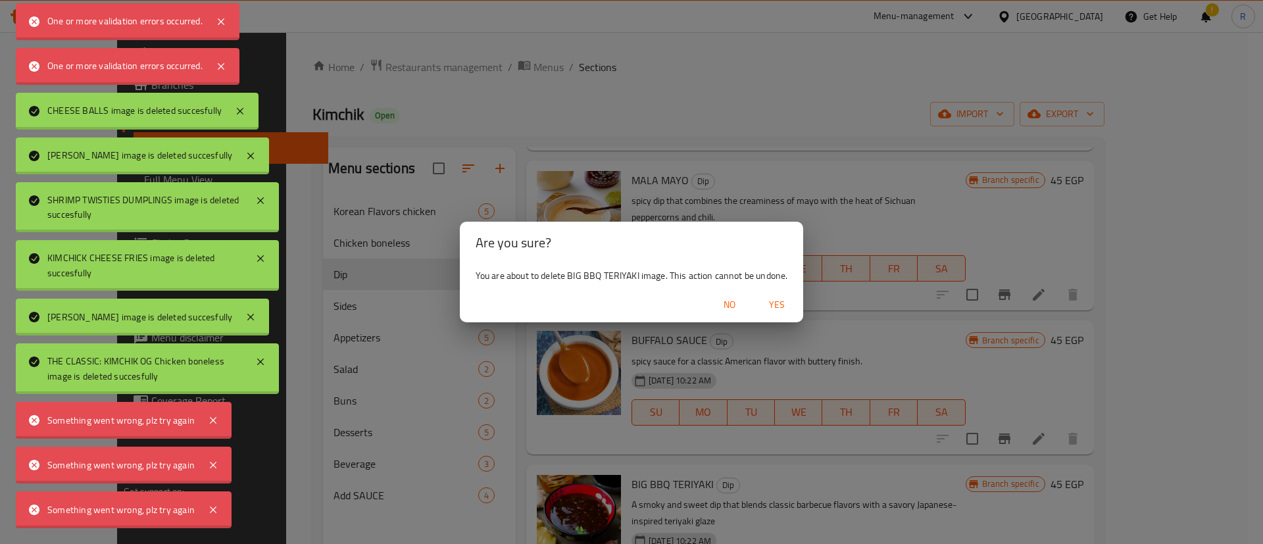
click at [783, 307] on span "Yes" at bounding box center [777, 305] width 32 height 16
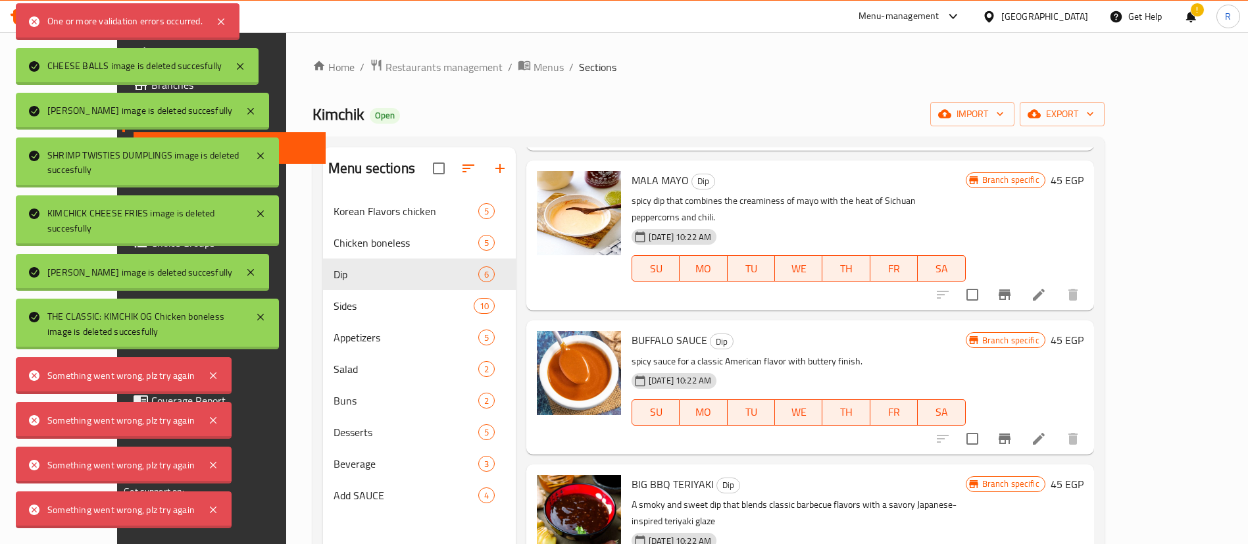
scroll to position [368, 0]
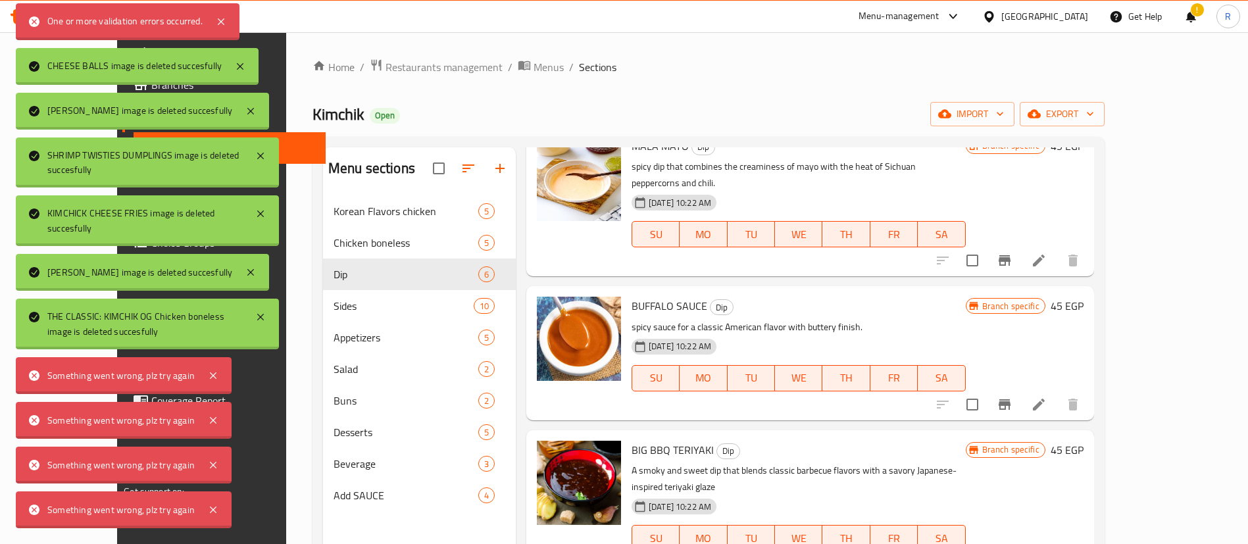
click at [940, 16] on div "Menu-management" at bounding box center [899, 17] width 81 height 16
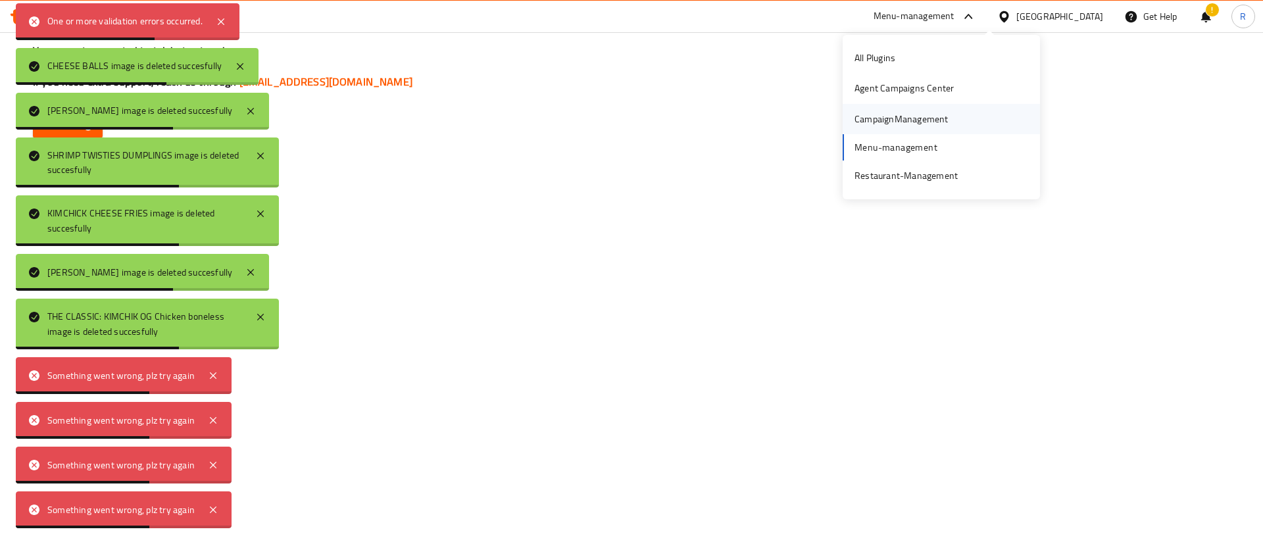
click at [887, 123] on div "CampaignManagement" at bounding box center [902, 119] width 94 height 14
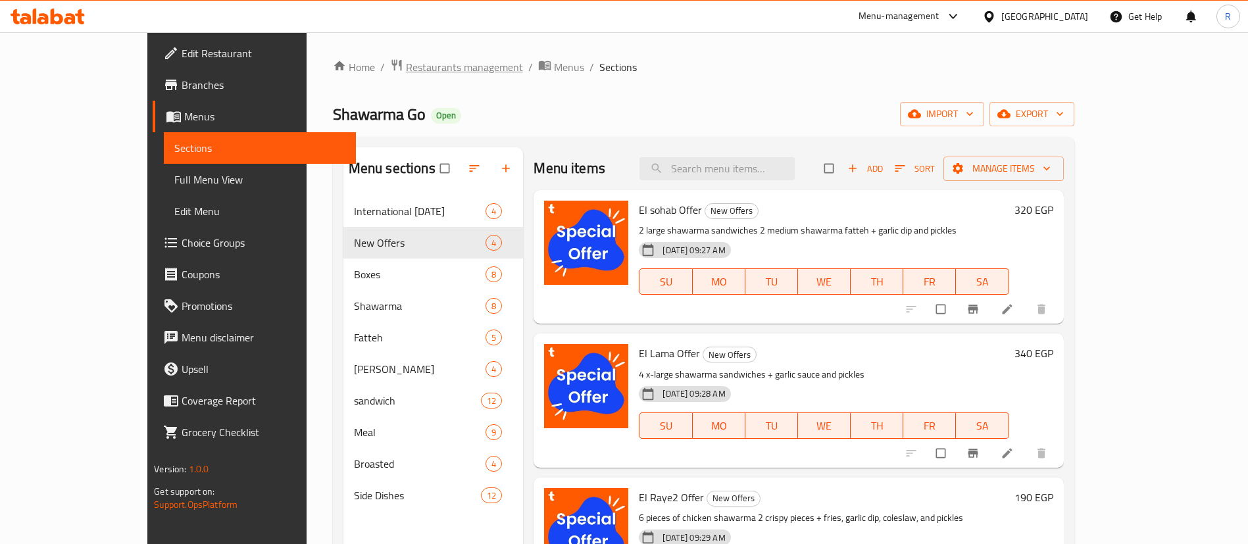
click at [406, 66] on span "Restaurants management" at bounding box center [464, 67] width 117 height 16
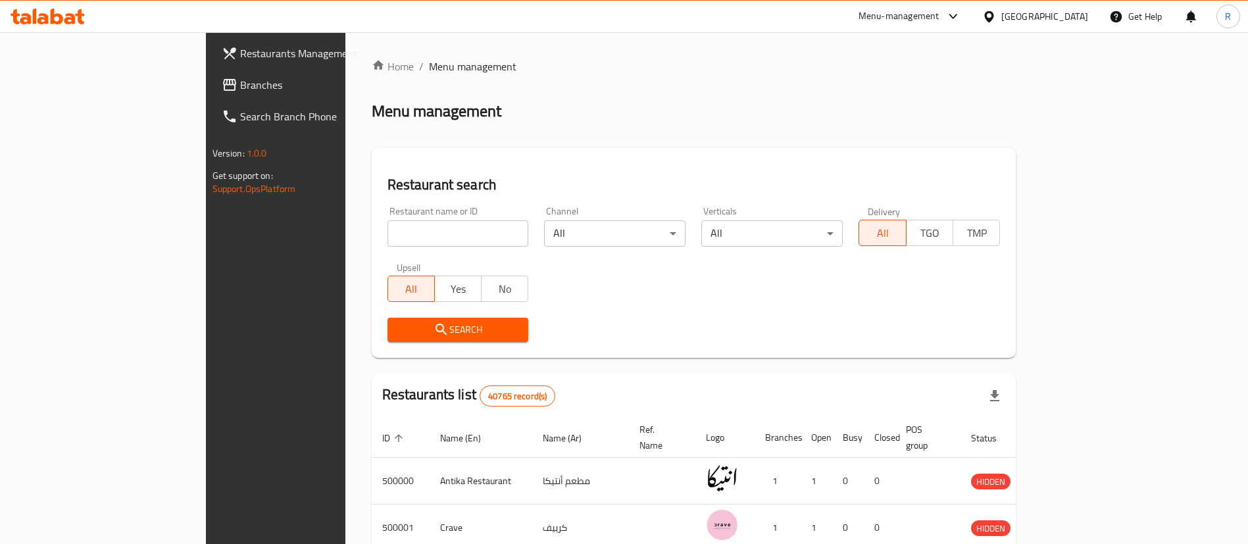
click at [388, 234] on input "search" at bounding box center [458, 233] width 141 height 26
paste input "703785"
type input "703785"
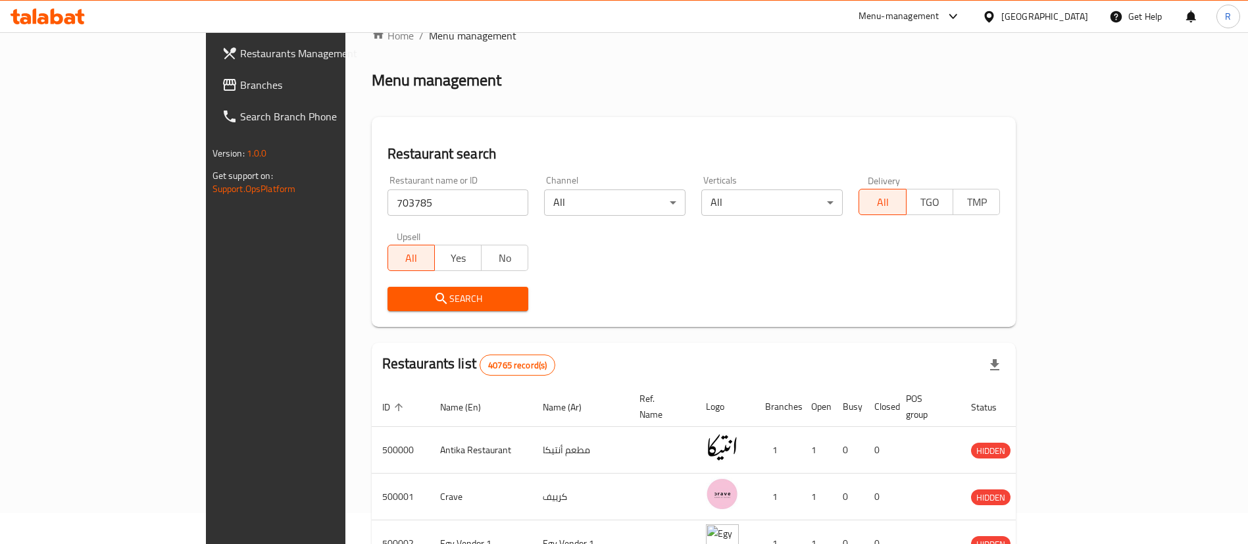
scroll to position [39, 0]
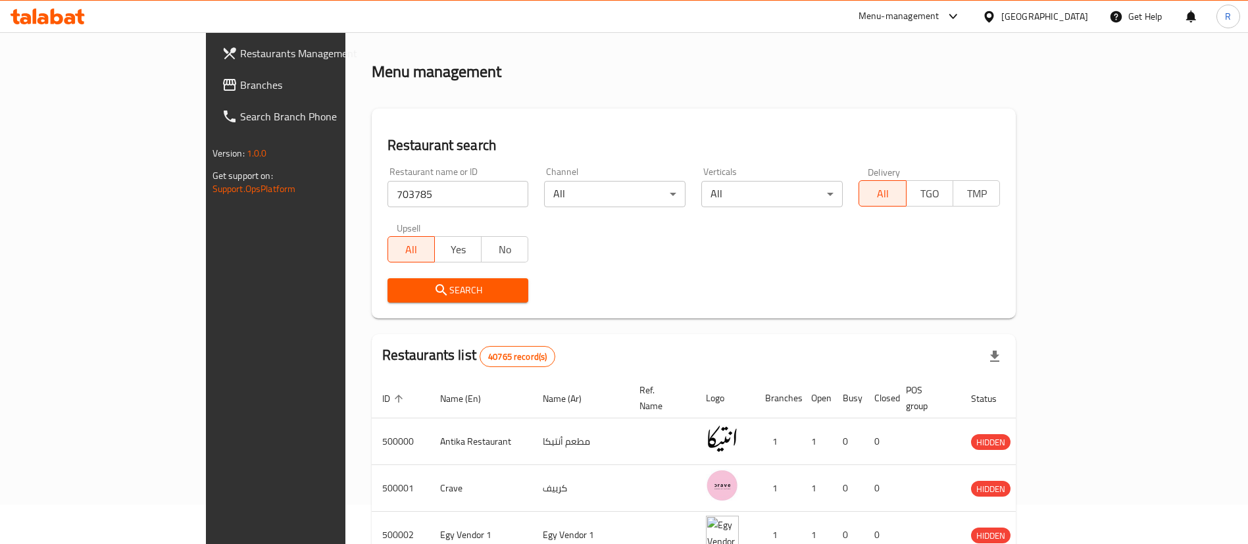
click at [398, 292] on span "Search" at bounding box center [458, 290] width 120 height 16
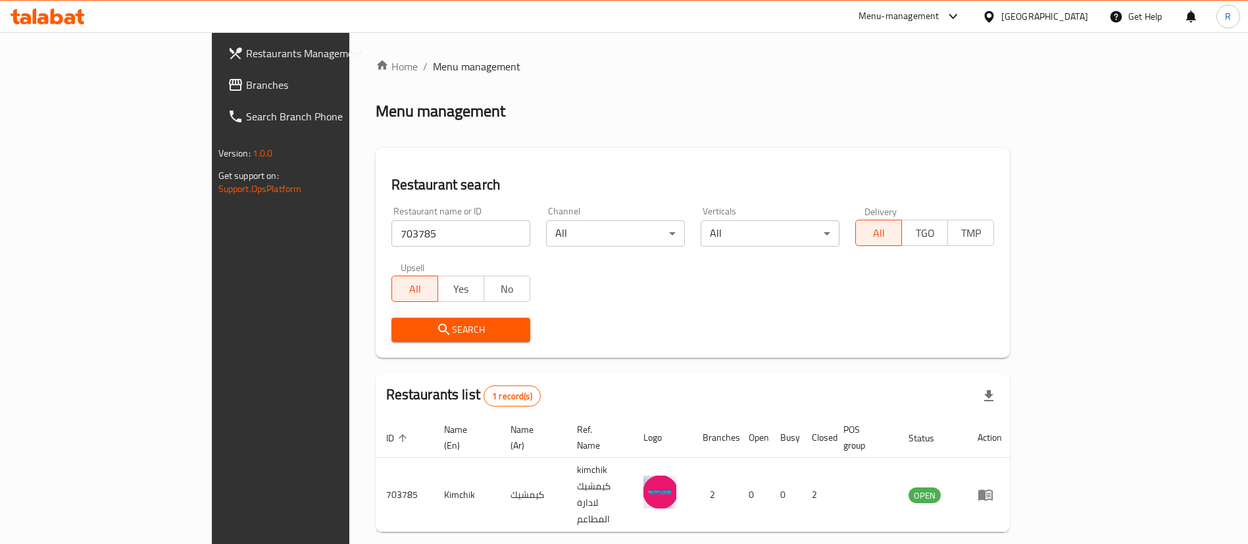
scroll to position [17, 0]
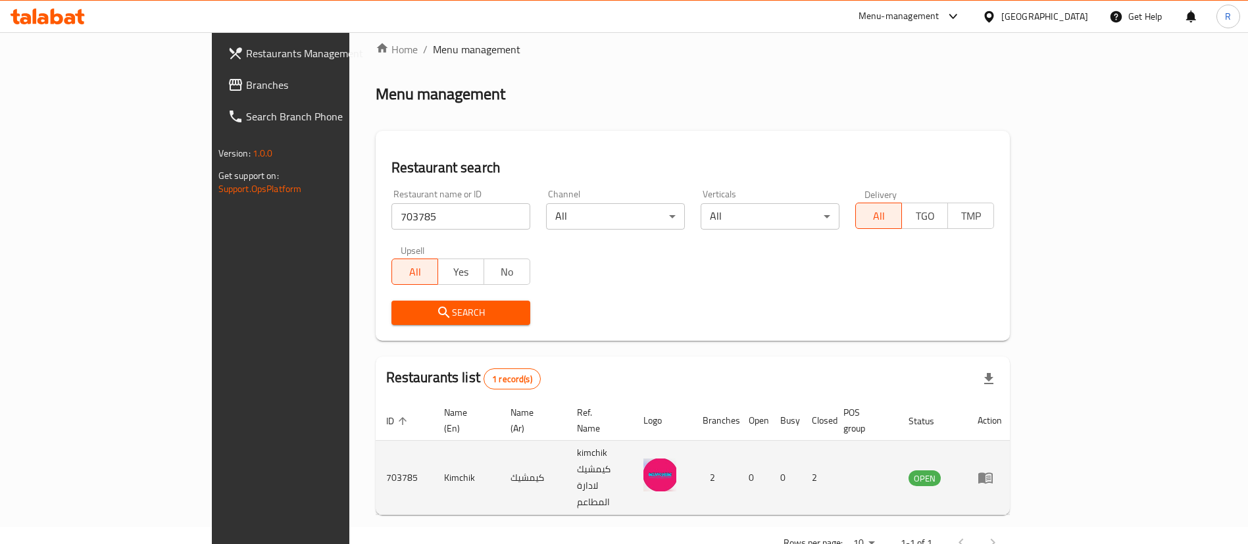
click at [994, 470] on icon "enhanced table" at bounding box center [986, 478] width 16 height 16
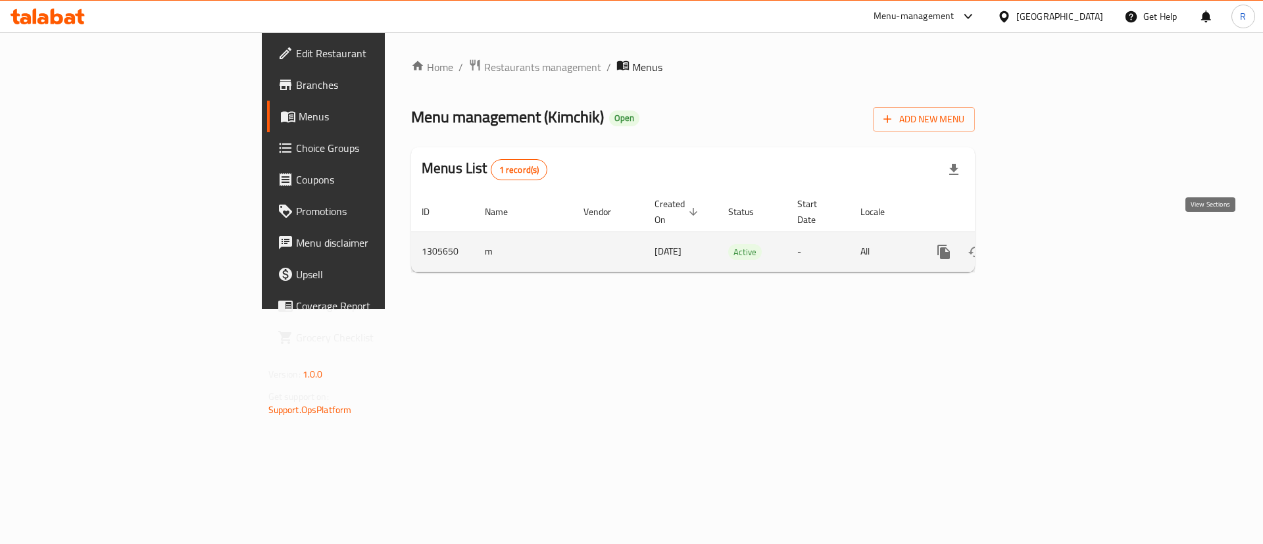
click at [1047, 244] on icon "enhanced table" at bounding box center [1039, 252] width 16 height 16
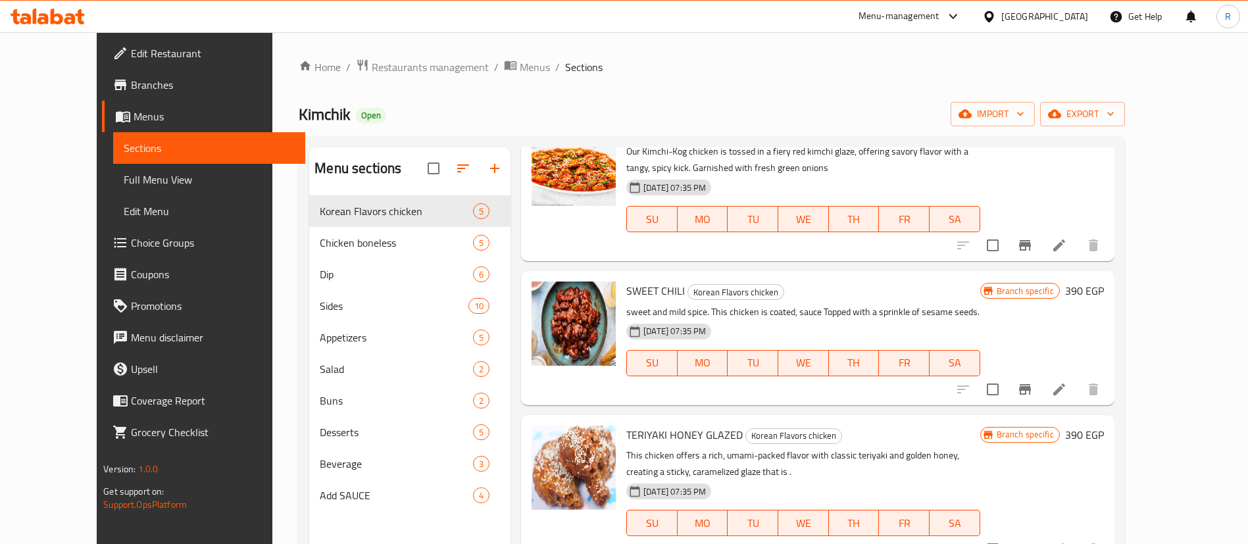
scroll to position [93, 0]
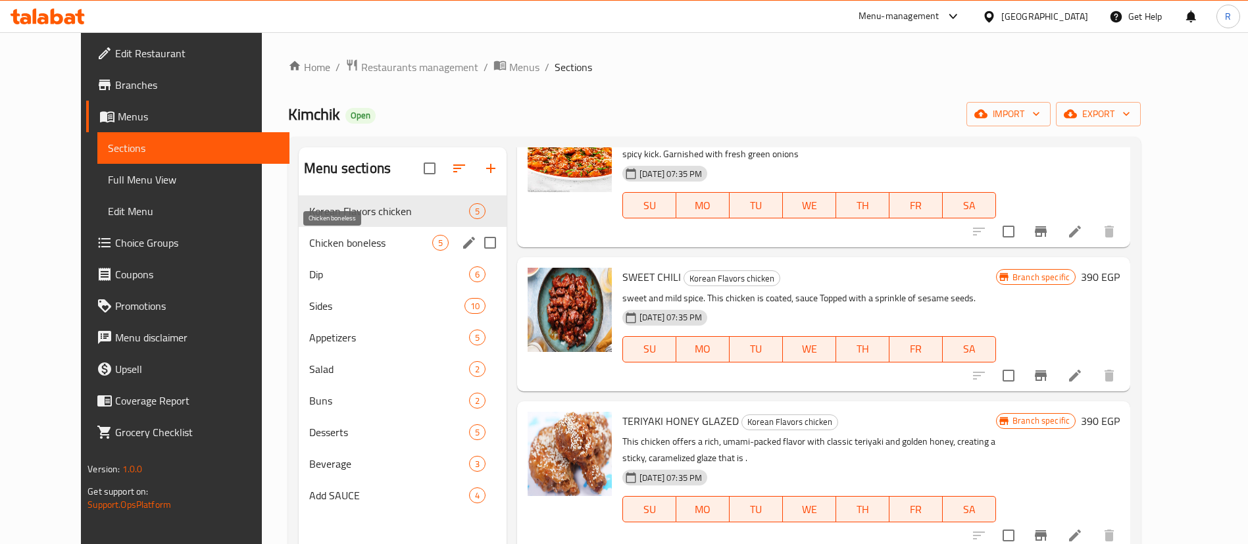
click at [354, 241] on span "Chicken boneless" at bounding box center [370, 243] width 123 height 16
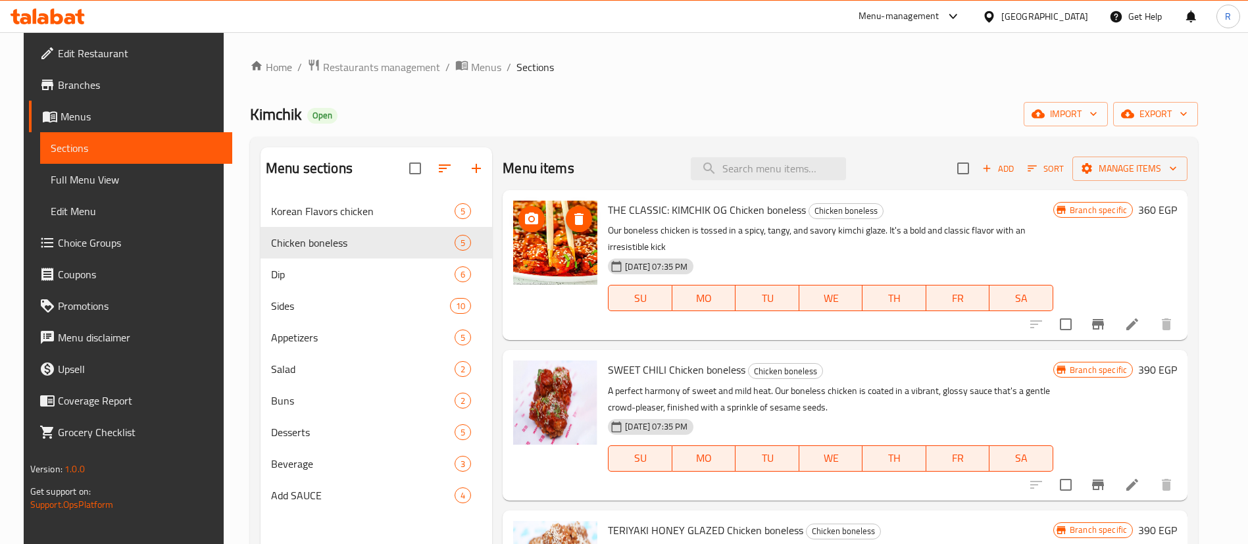
click at [576, 216] on icon "delete image" at bounding box center [578, 219] width 9 height 12
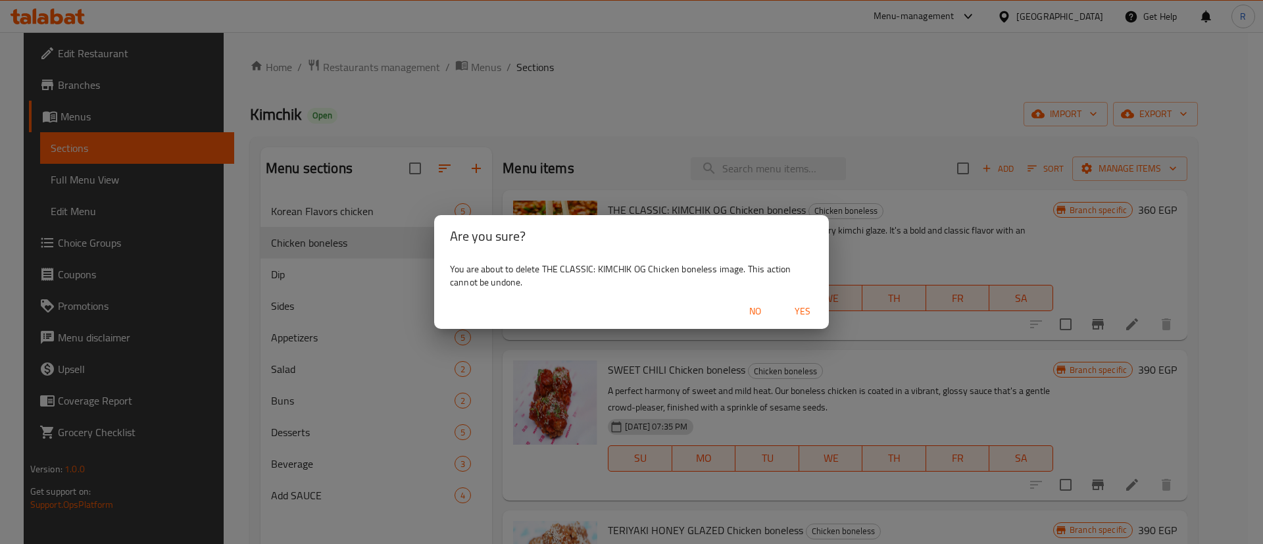
click at [809, 310] on span "Yes" at bounding box center [803, 311] width 32 height 16
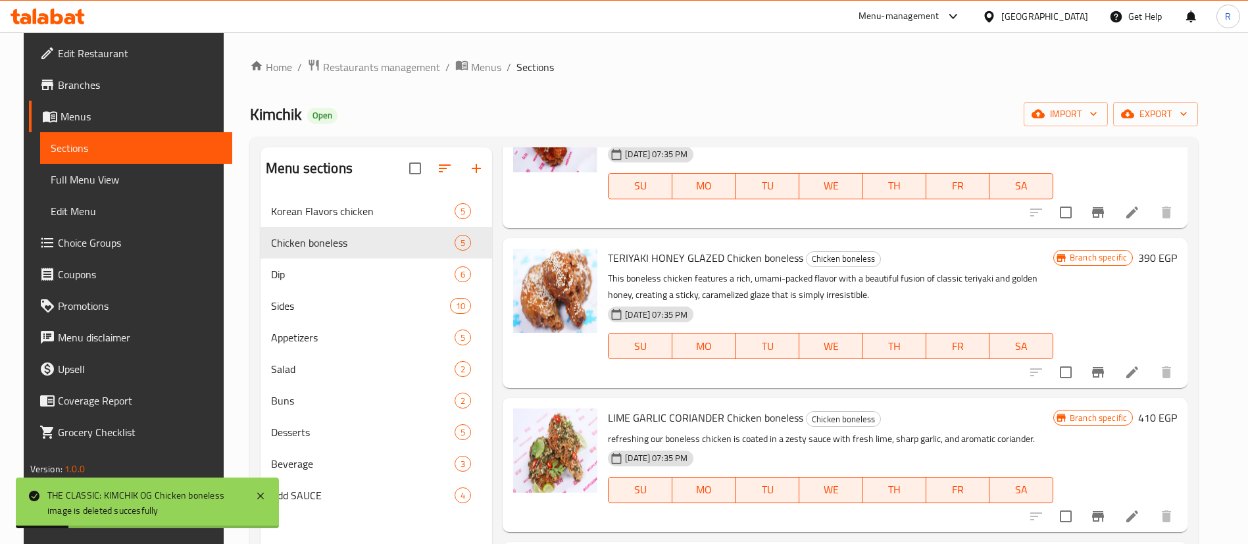
scroll to position [273, 0]
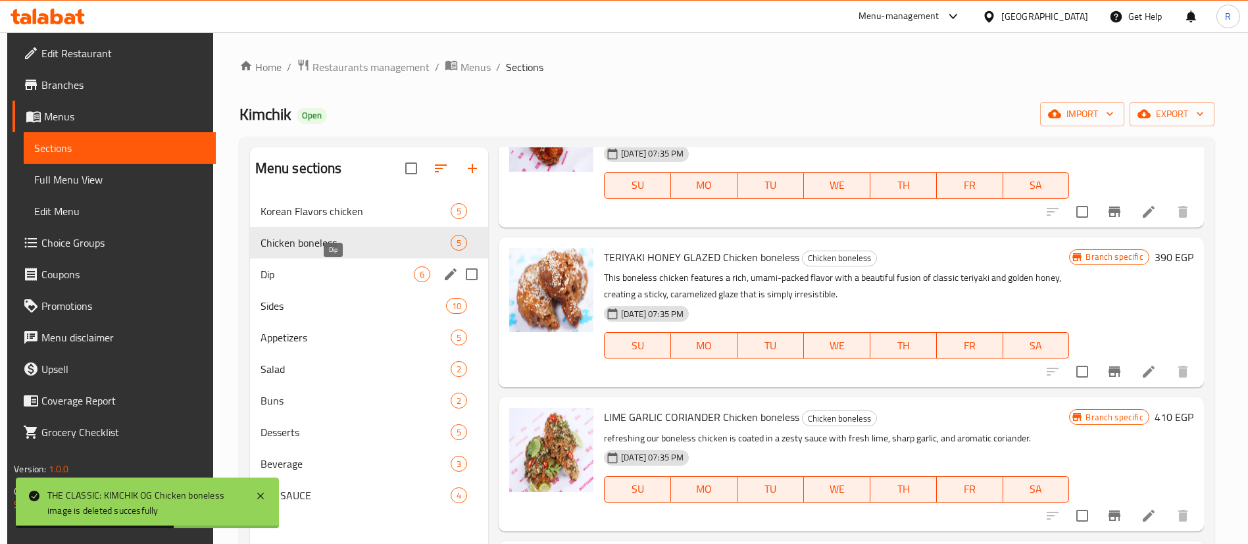
click at [341, 272] on span "Dip" at bounding box center [337, 274] width 153 height 16
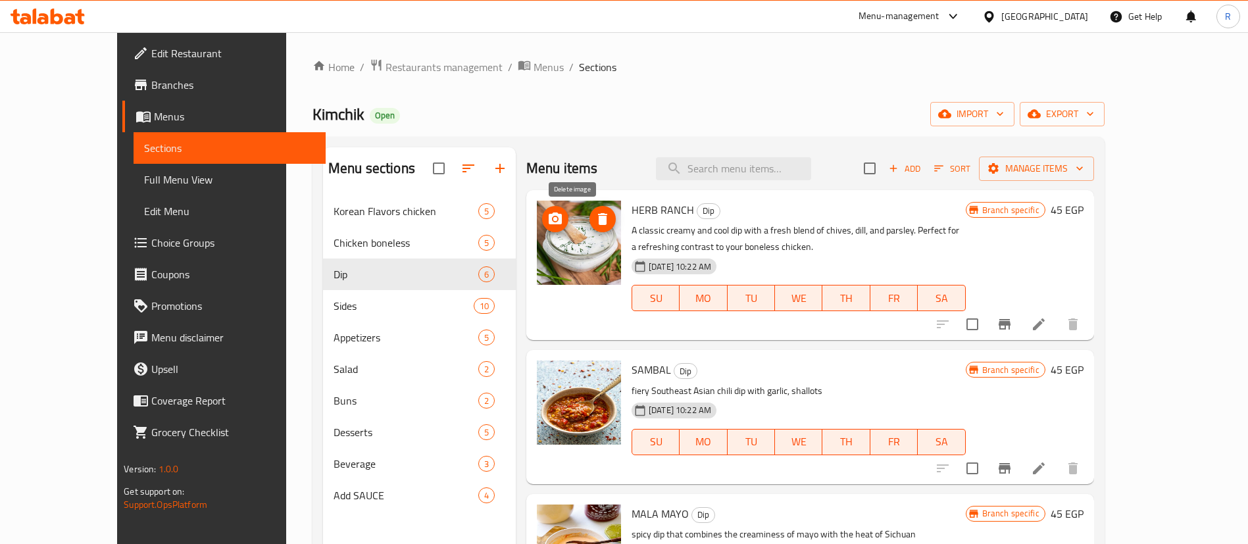
click at [598, 220] on icon "delete image" at bounding box center [602, 219] width 9 height 12
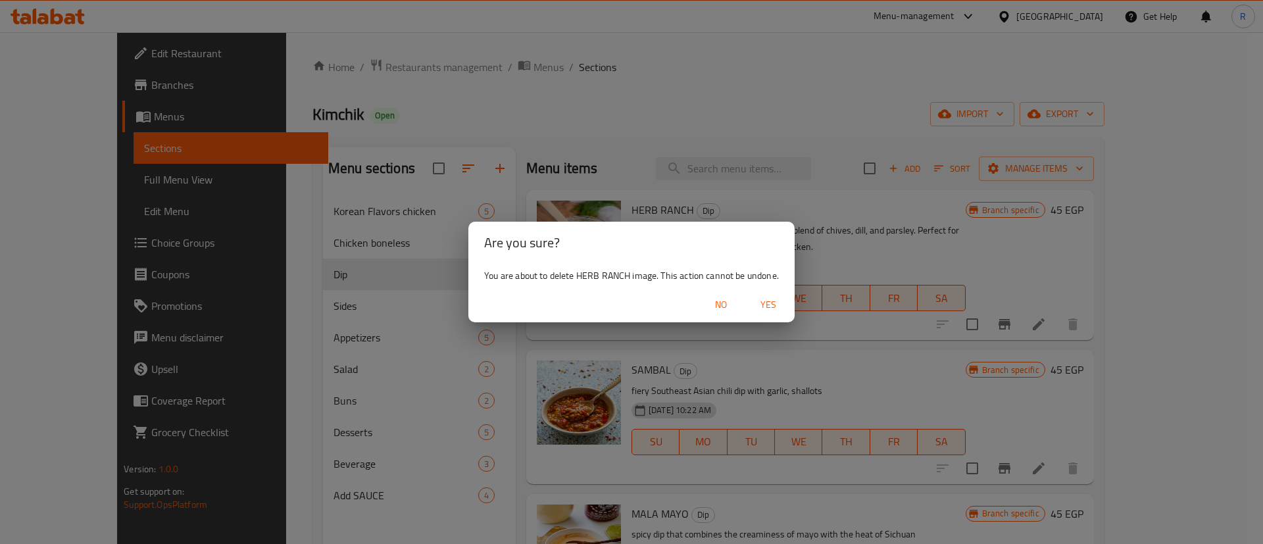
click at [772, 301] on span "Yes" at bounding box center [769, 305] width 32 height 16
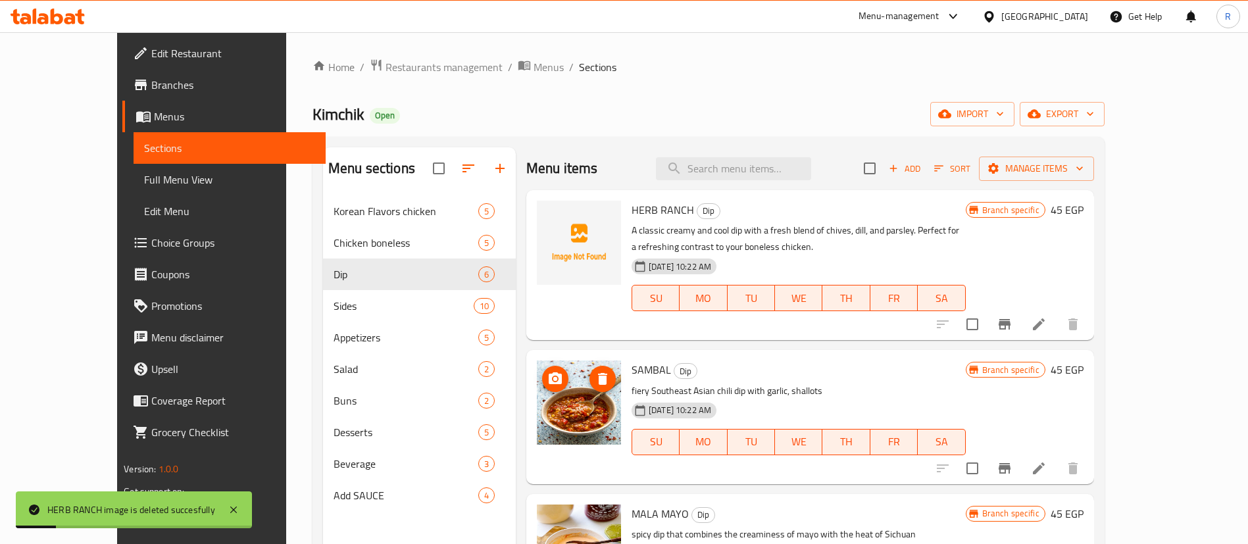
click at [598, 374] on icon "delete image" at bounding box center [602, 379] width 9 height 12
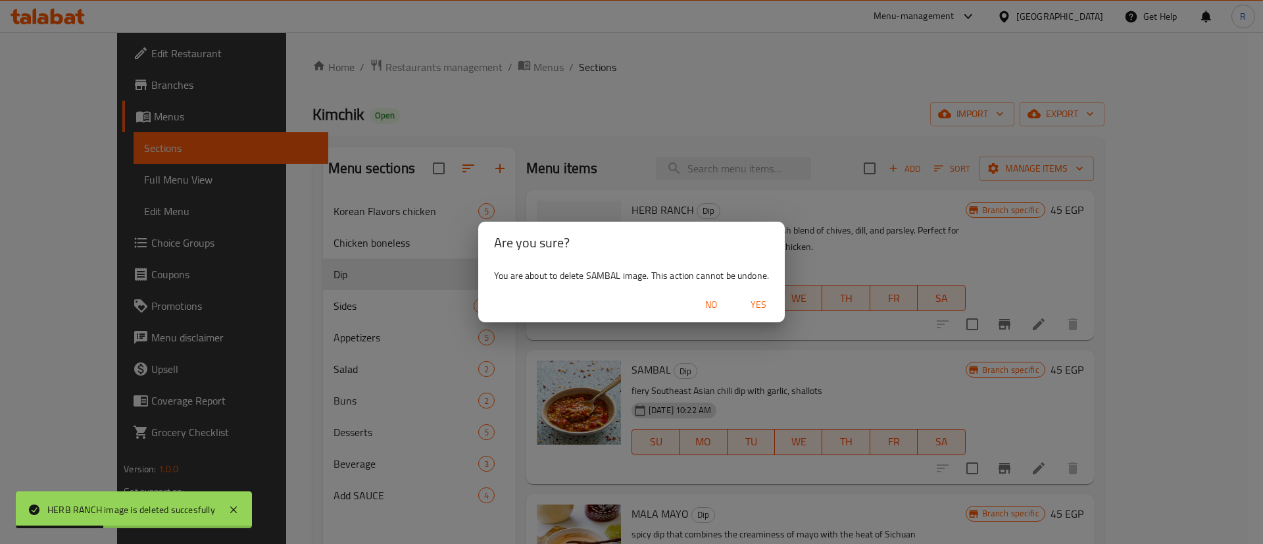
click at [759, 303] on span "Yes" at bounding box center [759, 305] width 32 height 16
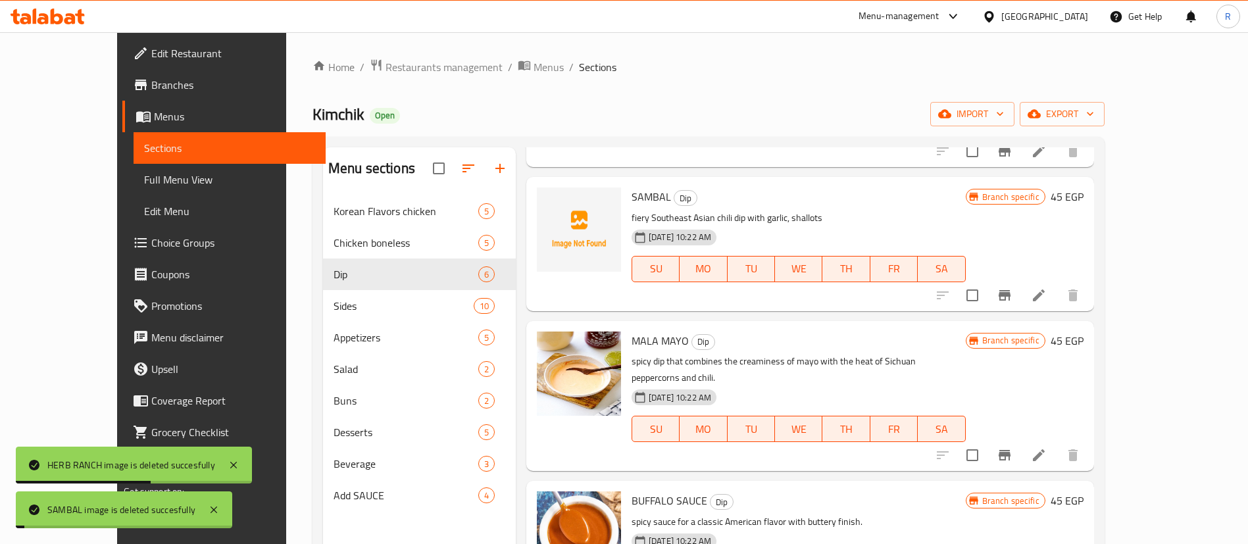
scroll to position [175, 0]
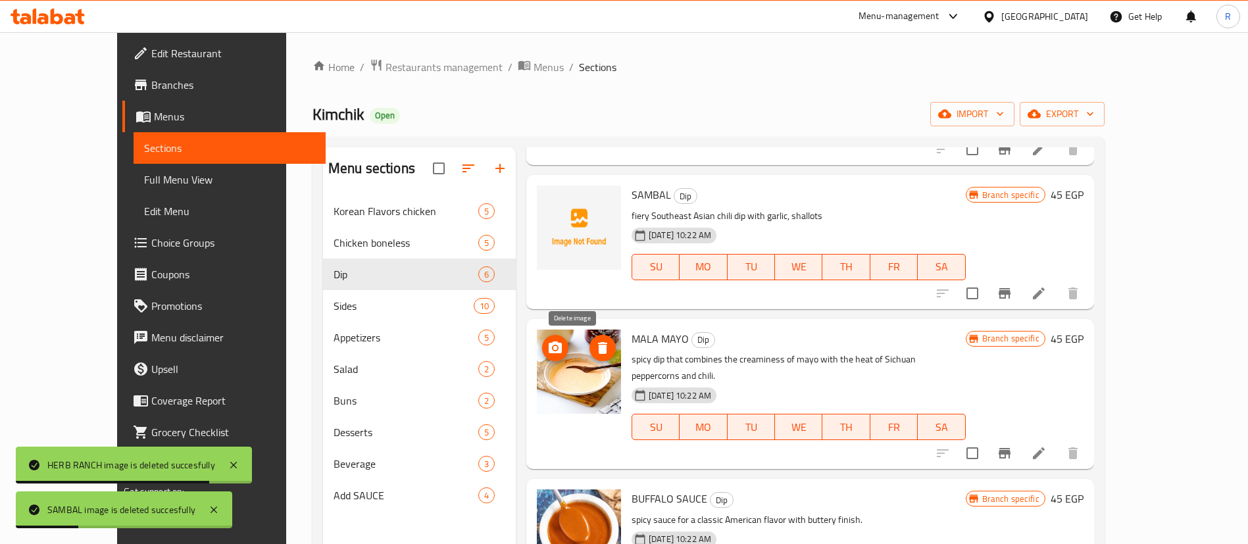
click at [595, 346] on icon "delete image" at bounding box center [603, 348] width 16 height 16
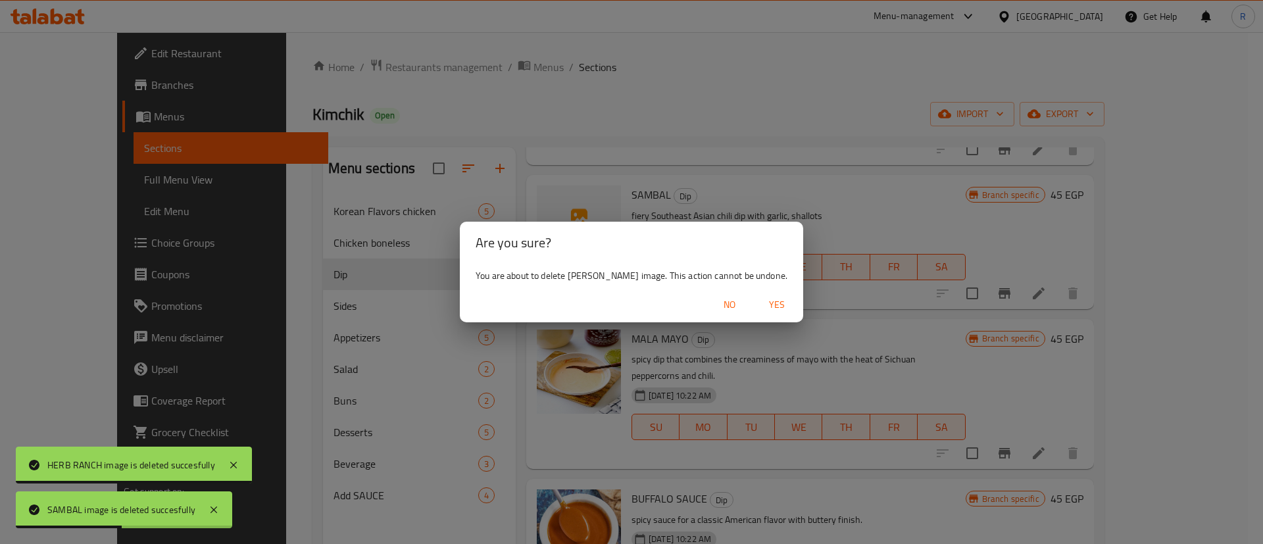
click at [767, 303] on span "Yes" at bounding box center [777, 305] width 32 height 16
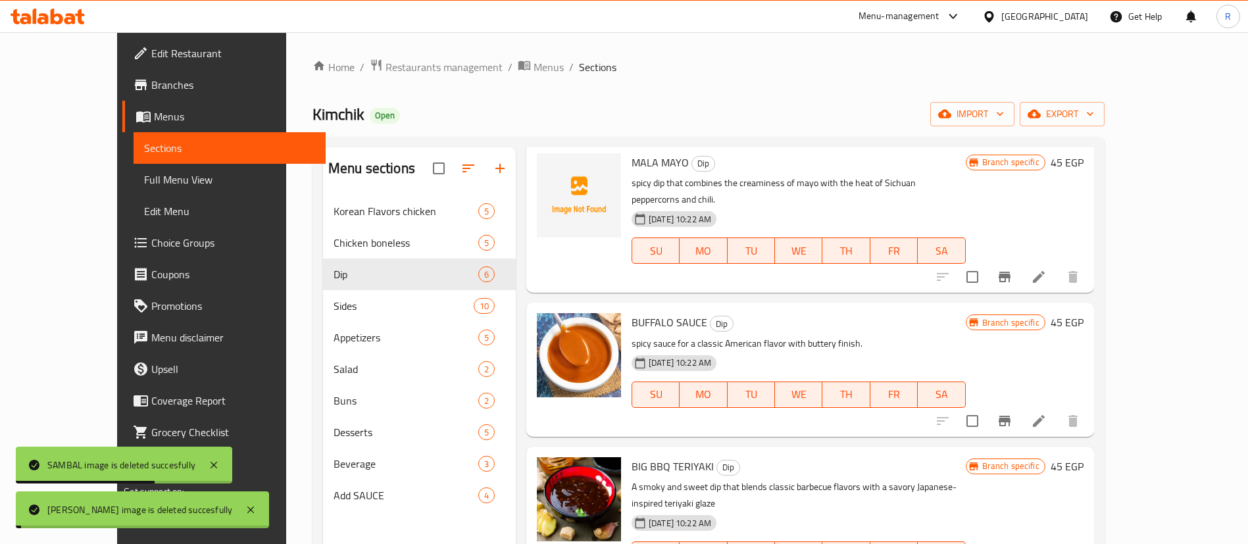
scroll to position [357, 0]
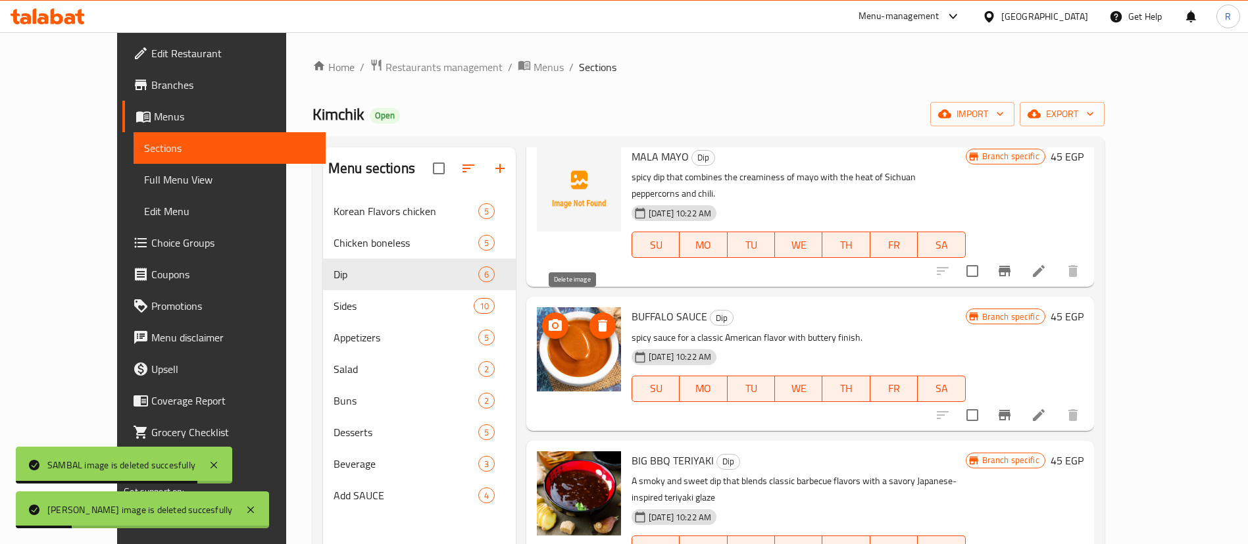
click at [595, 318] on icon "delete image" at bounding box center [603, 326] width 16 height 16
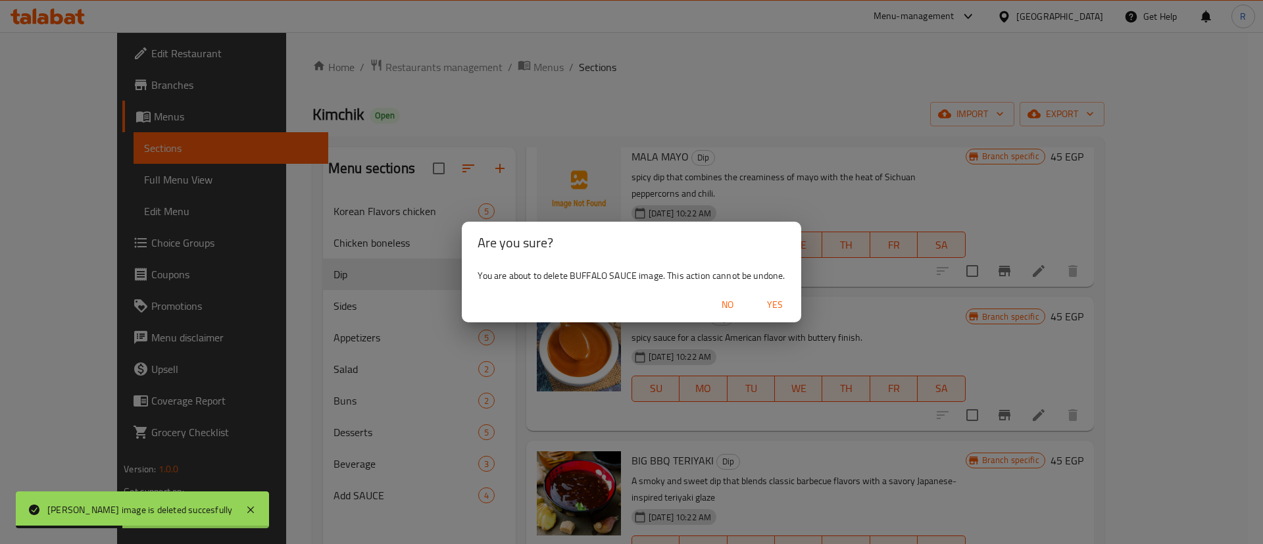
click at [763, 303] on span "Yes" at bounding box center [775, 305] width 32 height 16
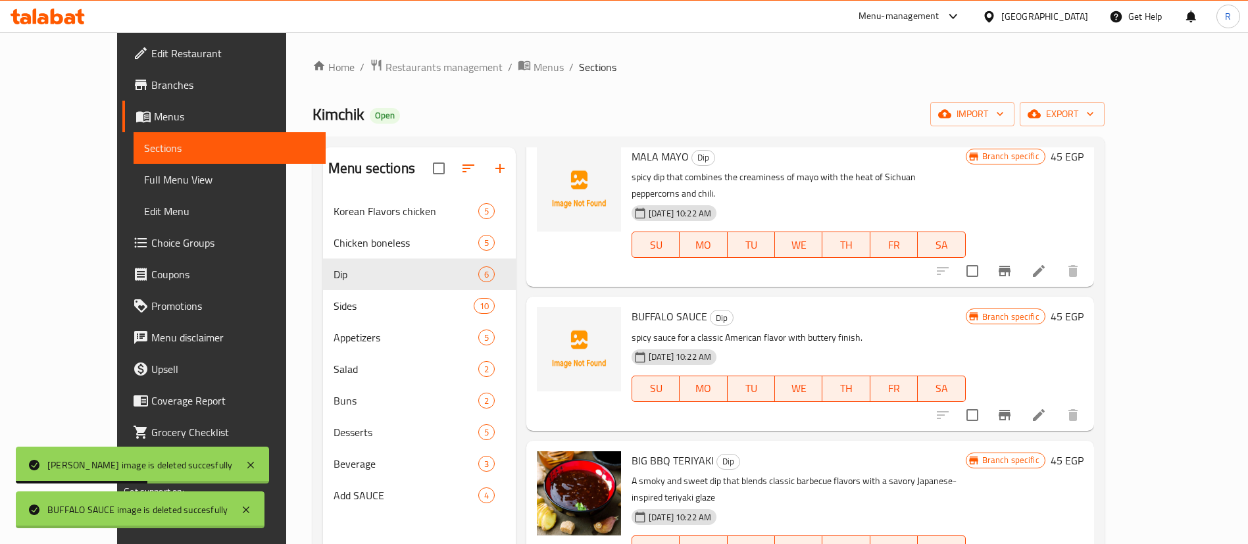
scroll to position [368, 0]
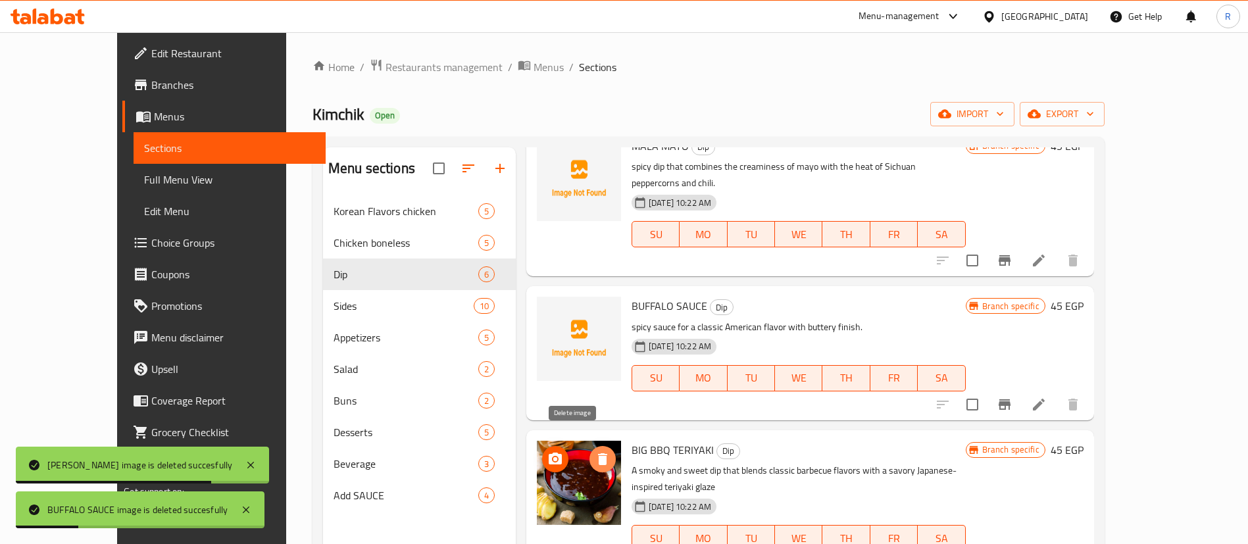
click at [590, 451] on span "delete image" at bounding box center [603, 459] width 26 height 16
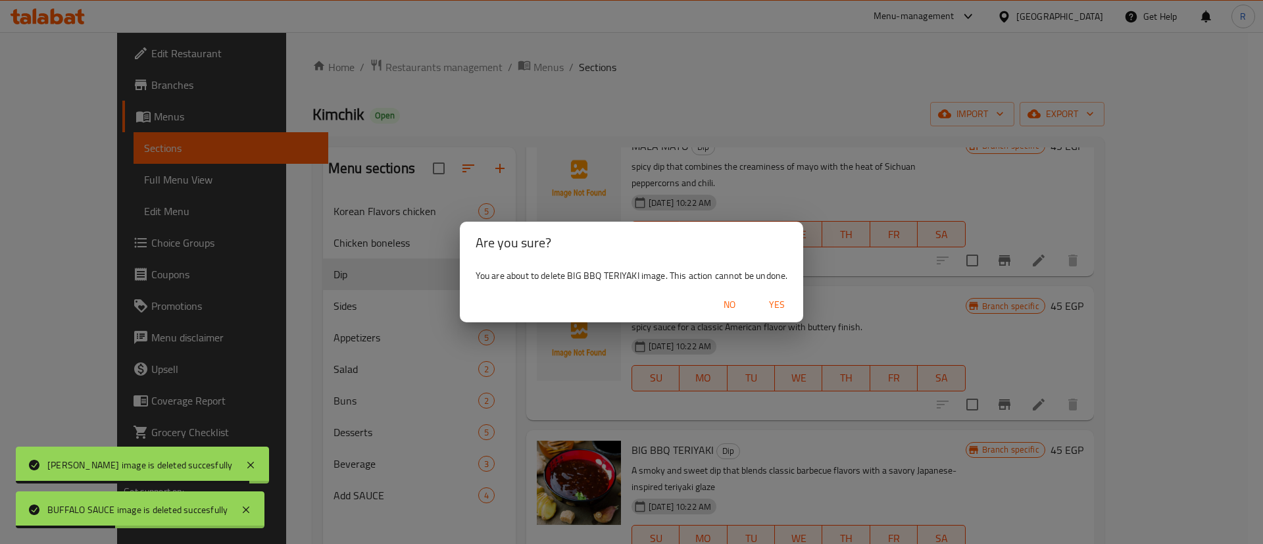
click at [780, 308] on span "Yes" at bounding box center [777, 305] width 32 height 16
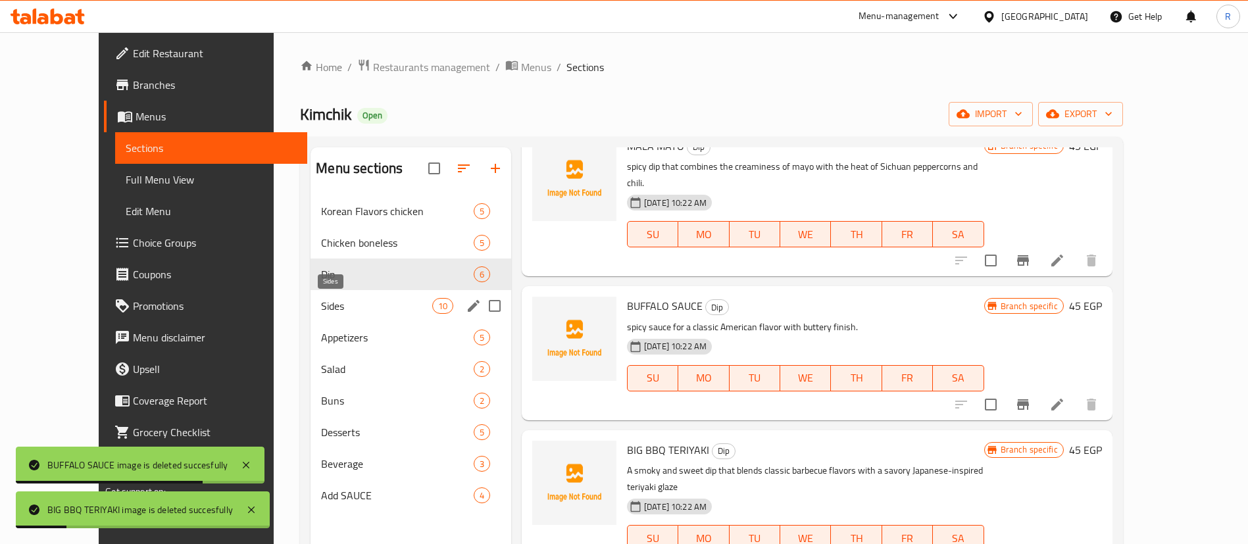
click at [342, 311] on span "Sides" at bounding box center [376, 306] width 111 height 16
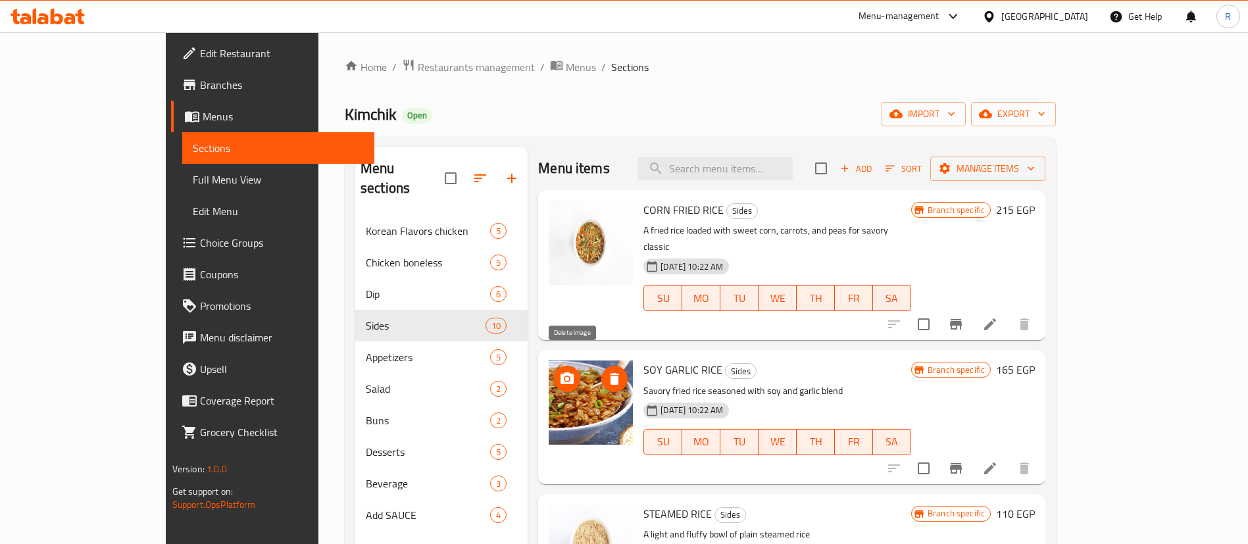
click at [610, 373] on icon "delete image" at bounding box center [614, 379] width 9 height 12
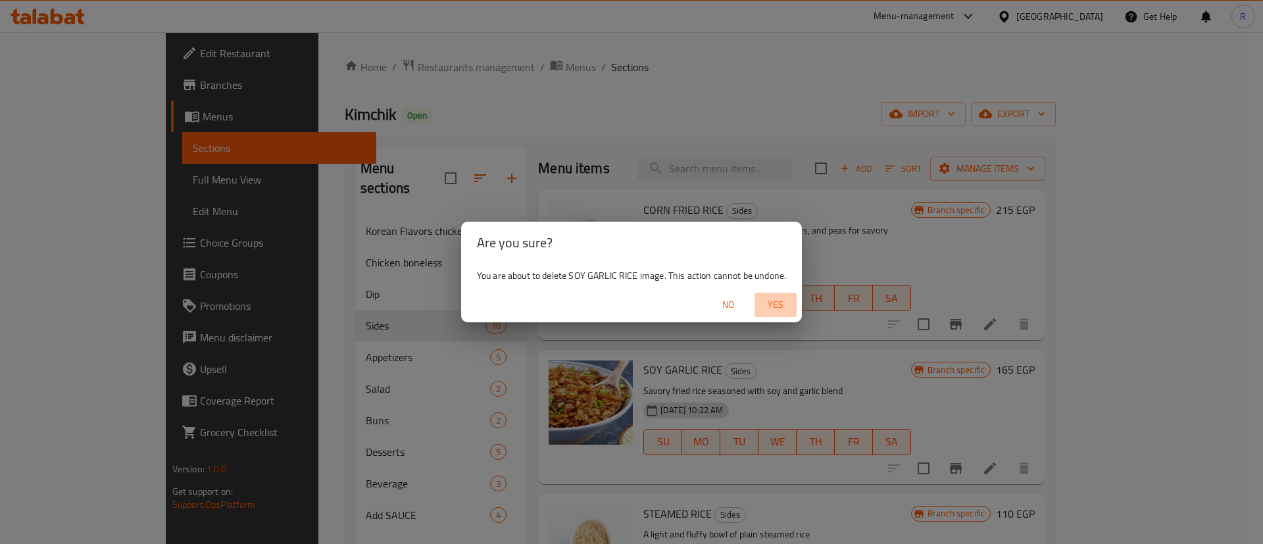
click at [778, 300] on span "Yes" at bounding box center [776, 305] width 32 height 16
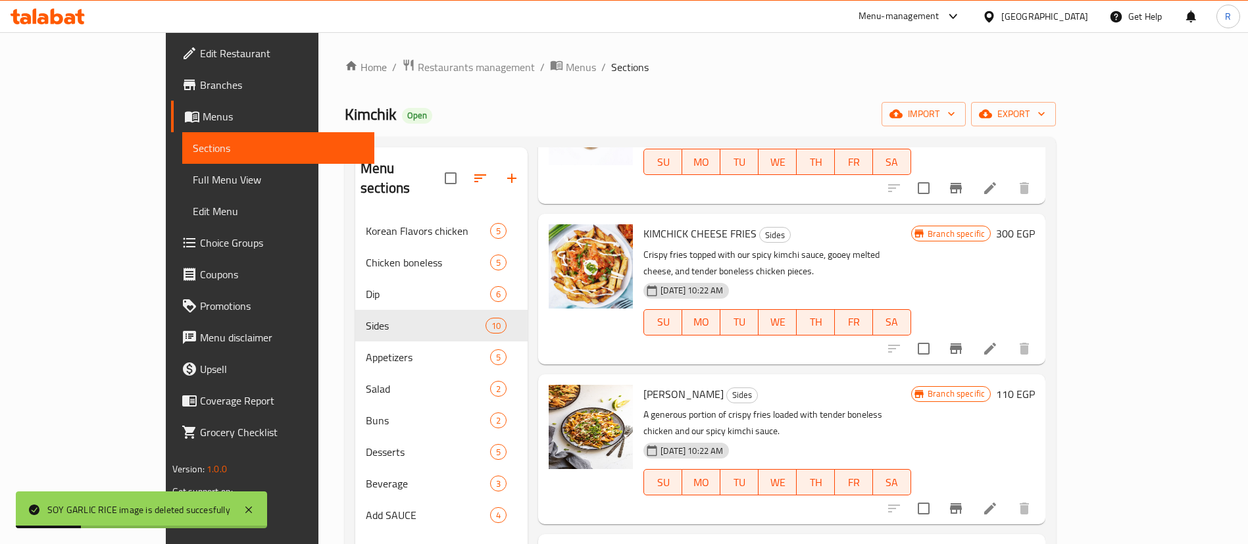
scroll to position [730, 0]
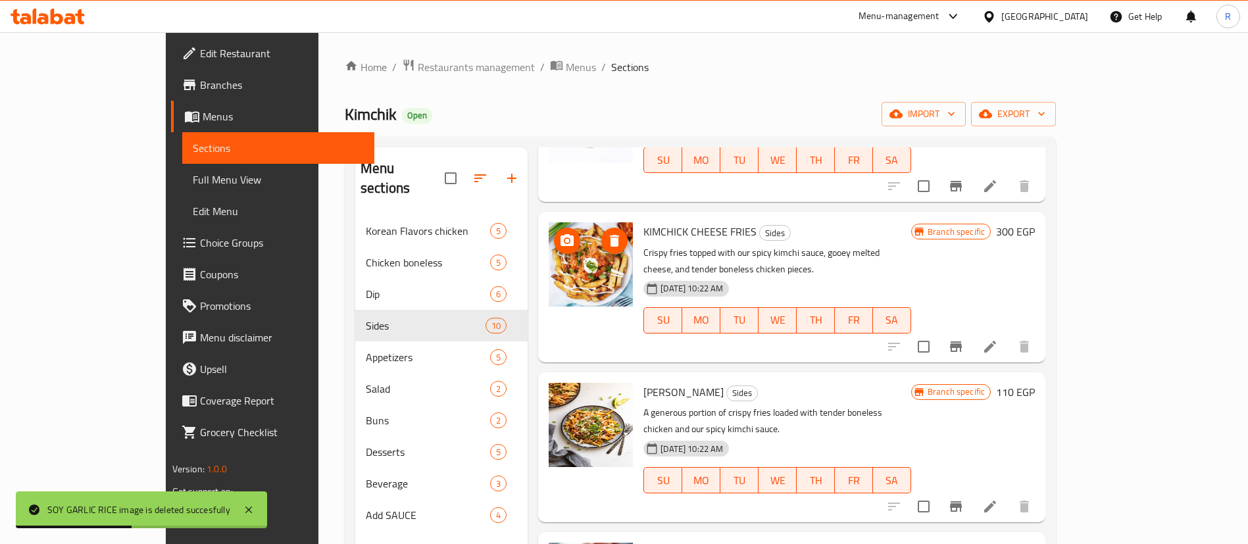
click at [610, 235] on icon "delete image" at bounding box center [614, 241] width 9 height 12
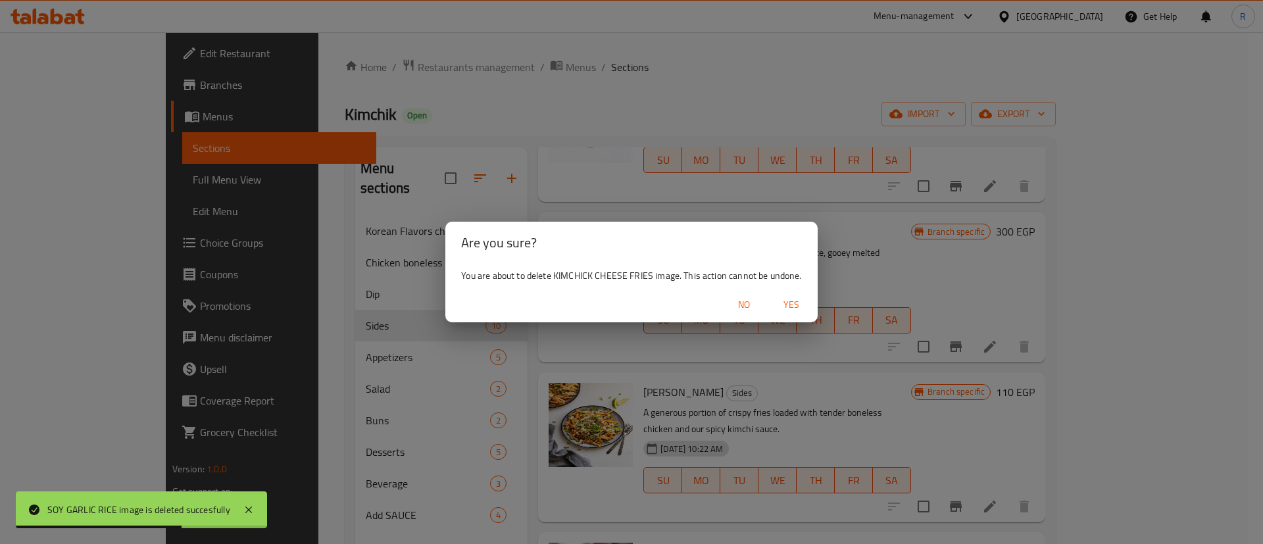
click at [792, 300] on span "Yes" at bounding box center [792, 305] width 32 height 16
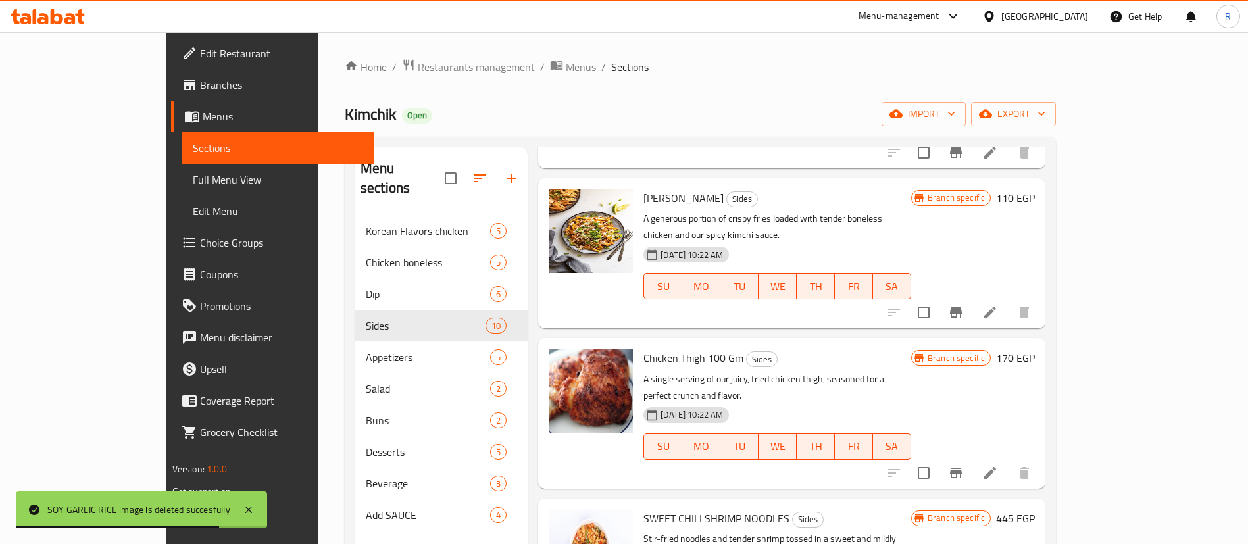
scroll to position [925, 0]
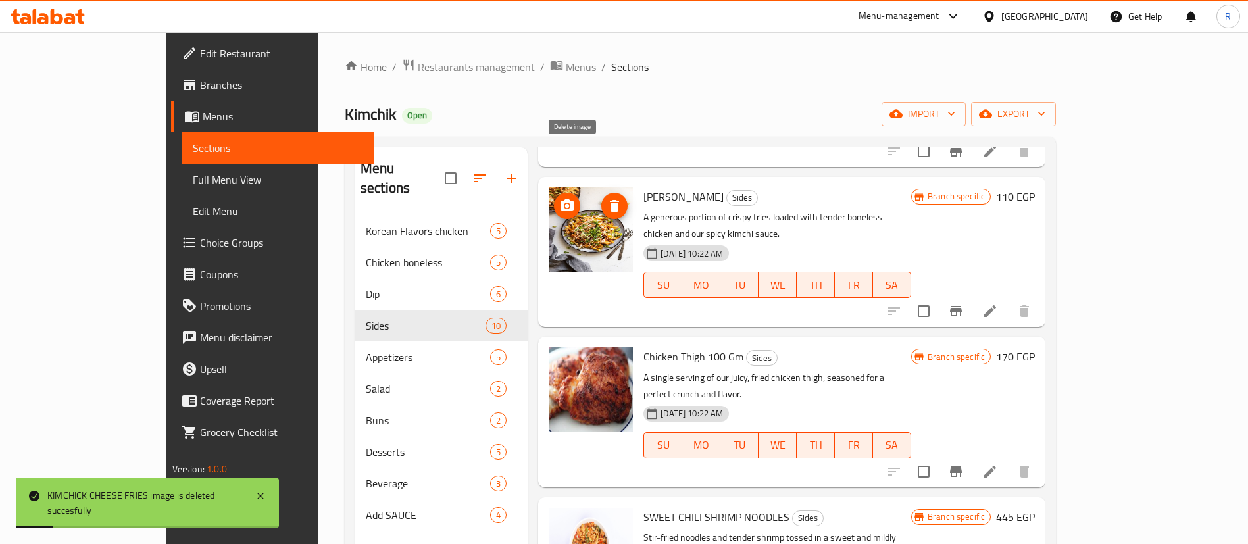
click at [601, 193] on button "delete image" at bounding box center [614, 206] width 26 height 26
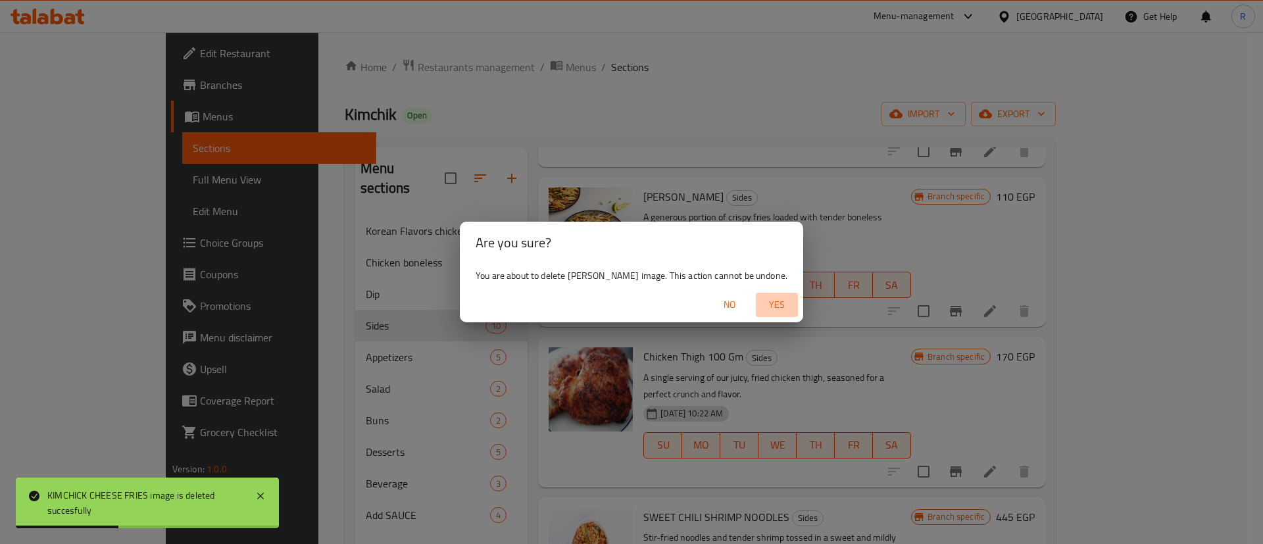
click at [782, 304] on span "Yes" at bounding box center [777, 305] width 32 height 16
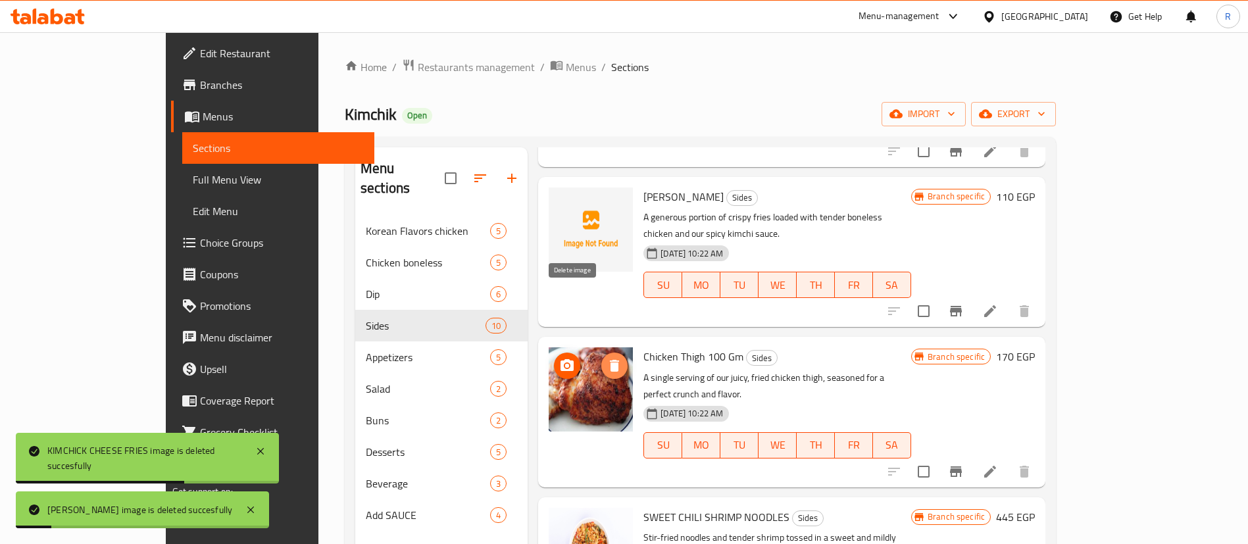
click at [607, 358] on icon "delete image" at bounding box center [615, 366] width 16 height 16
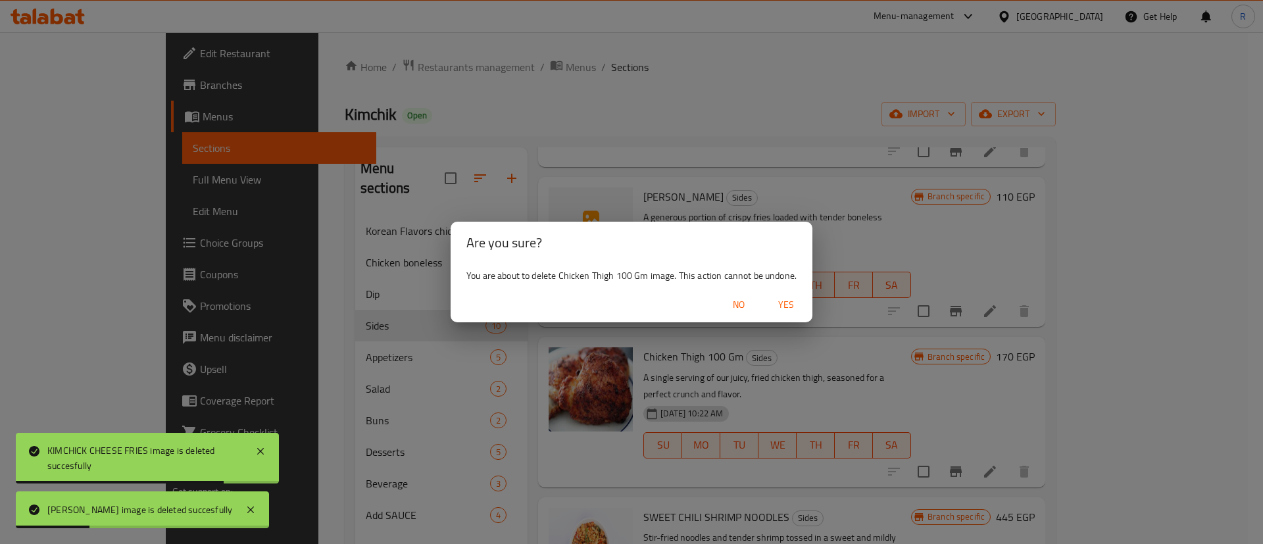
click at [782, 307] on span "Yes" at bounding box center [787, 305] width 32 height 16
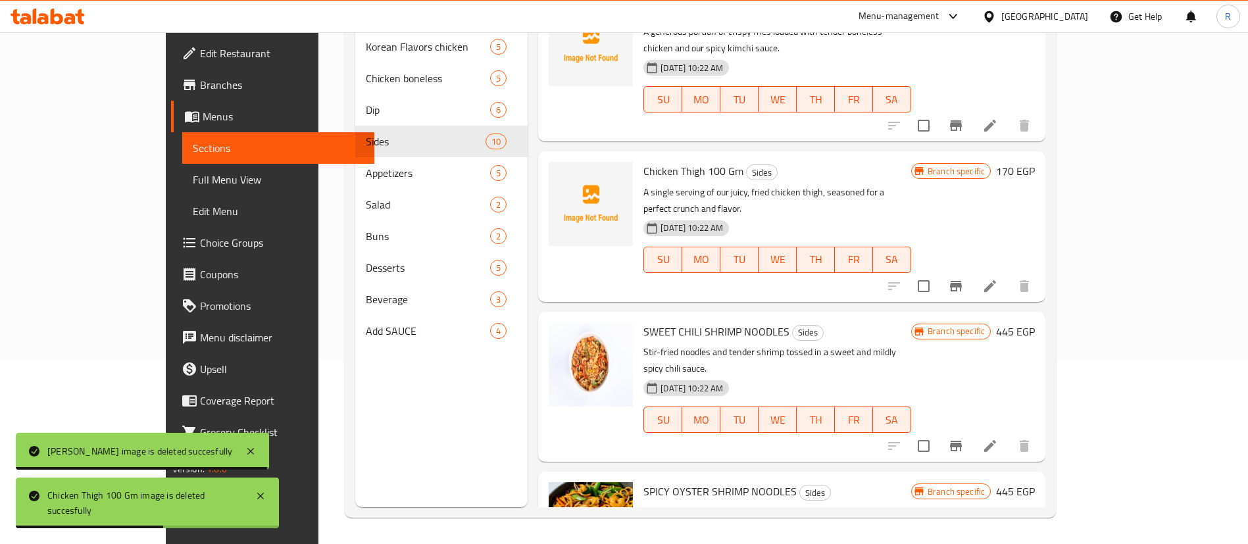
scroll to position [184, 0]
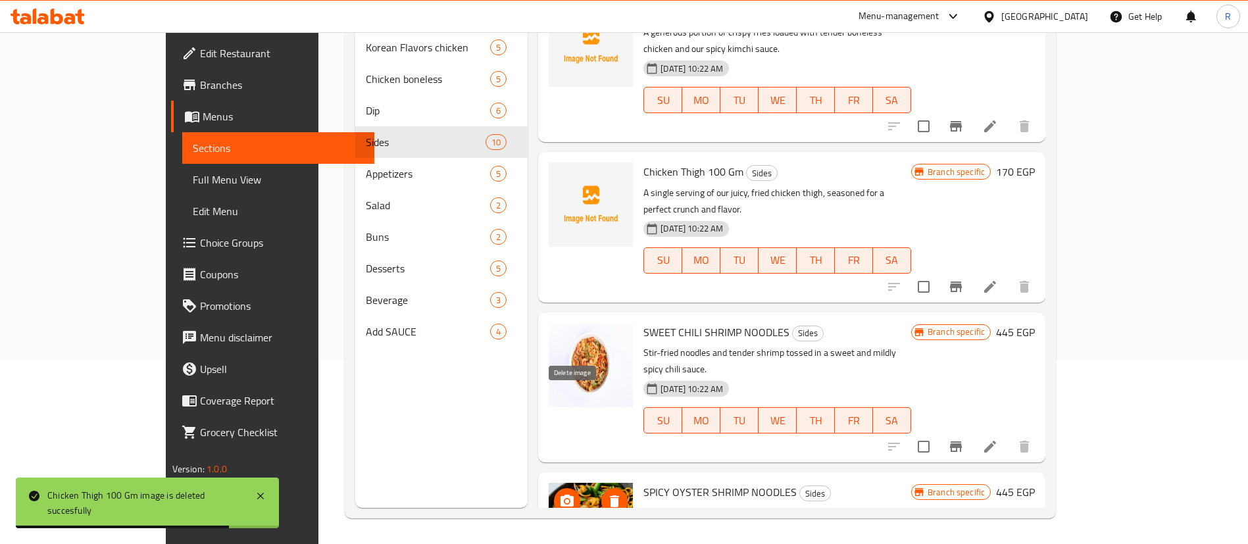
click at [607, 494] on icon "delete image" at bounding box center [615, 502] width 16 height 16
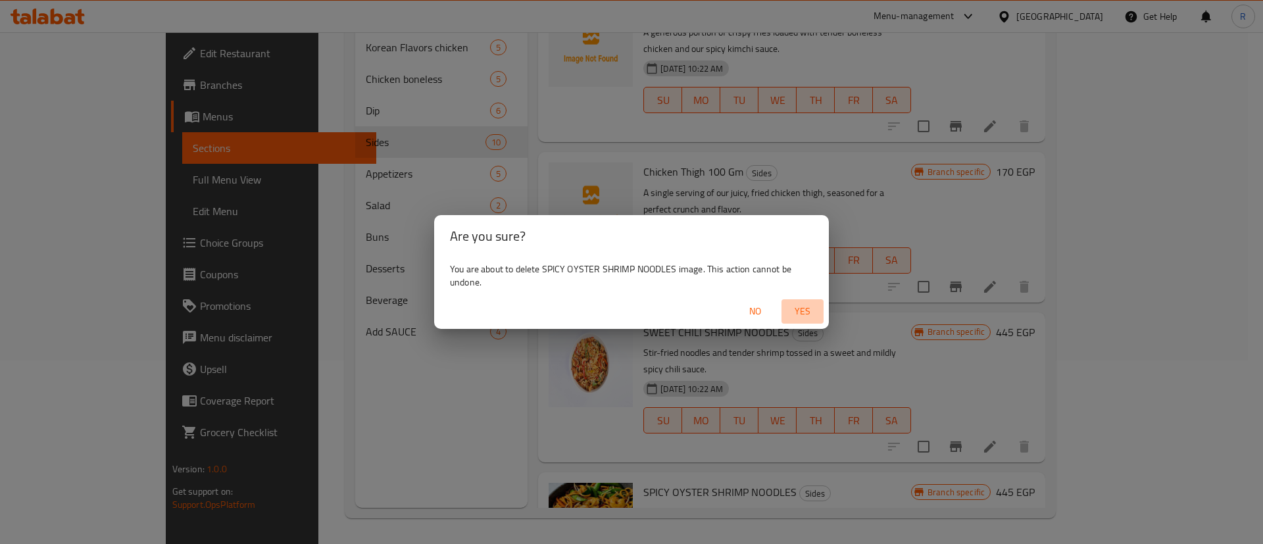
click at [807, 311] on span "Yes" at bounding box center [803, 311] width 32 height 16
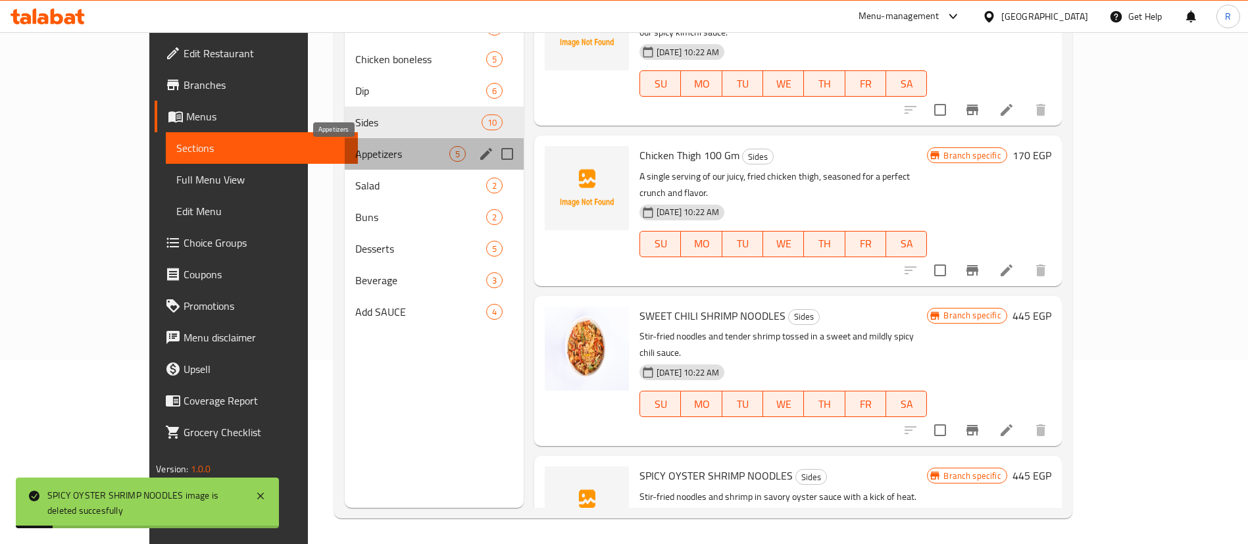
click at [355, 153] on span "Appetizers" at bounding box center [402, 154] width 94 height 16
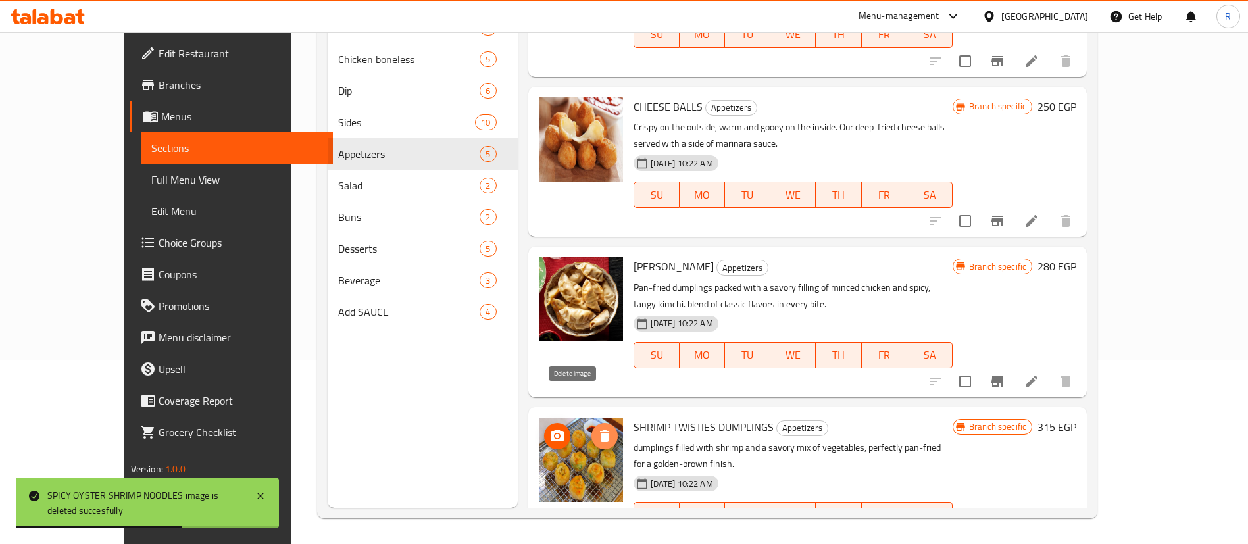
click at [597, 428] on icon "delete image" at bounding box center [605, 436] width 16 height 16
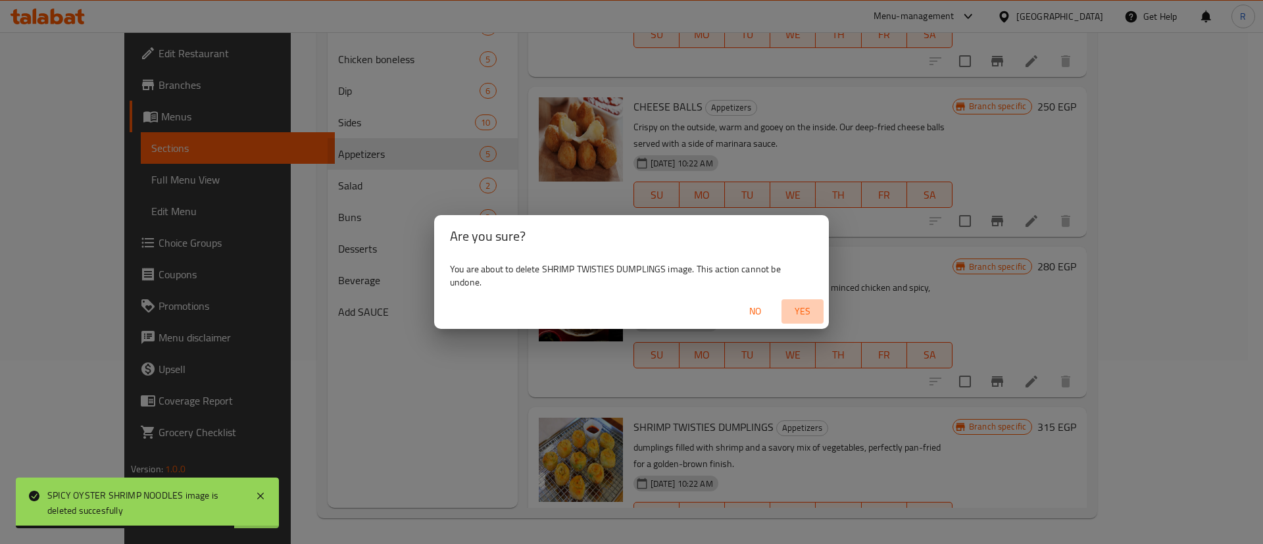
click at [807, 311] on span "Yes" at bounding box center [803, 311] width 32 height 16
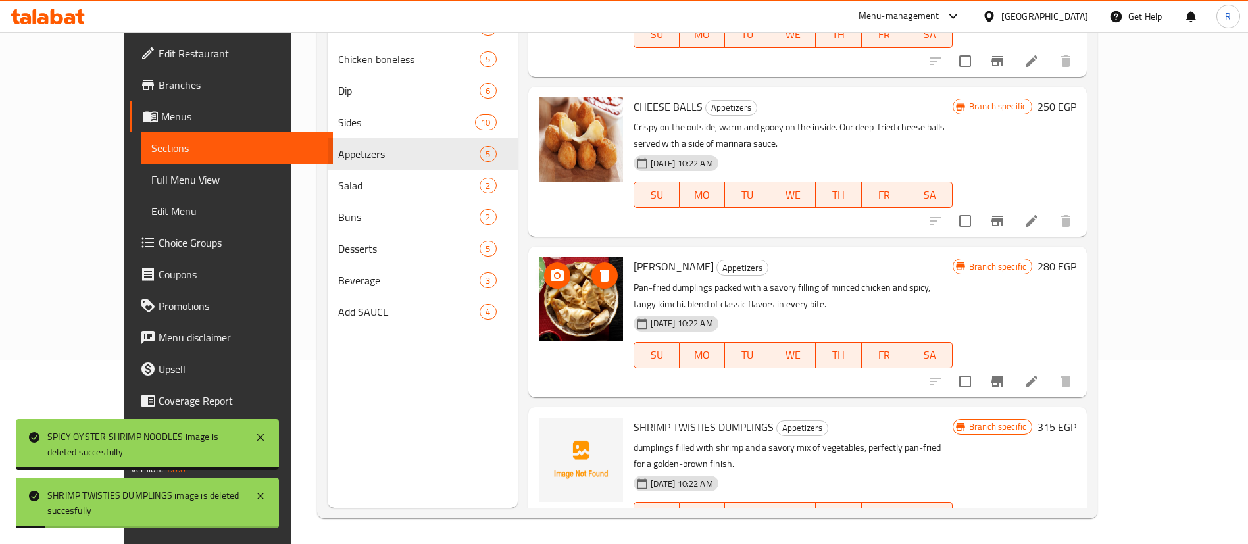
click at [600, 270] on icon "delete image" at bounding box center [604, 276] width 9 height 12
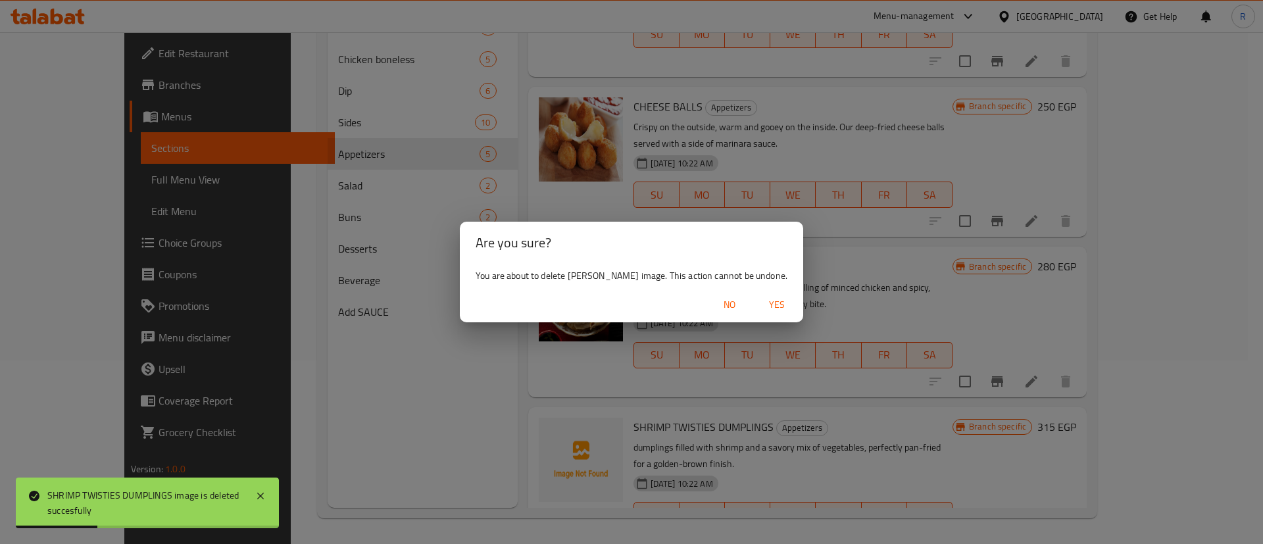
click at [792, 303] on span "Yes" at bounding box center [777, 305] width 32 height 16
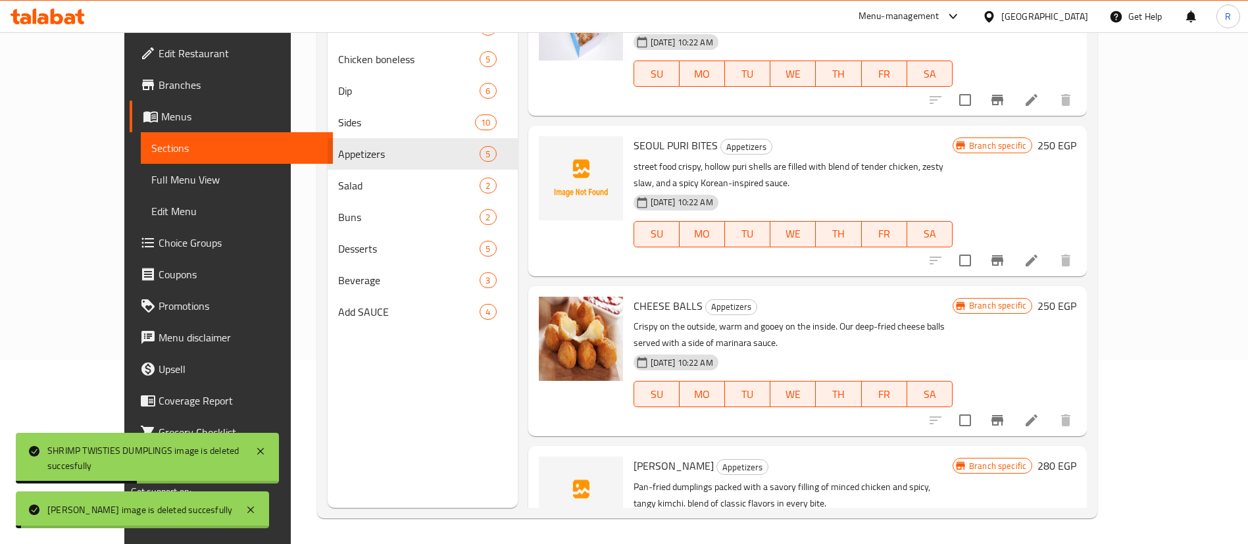
scroll to position [0, 0]
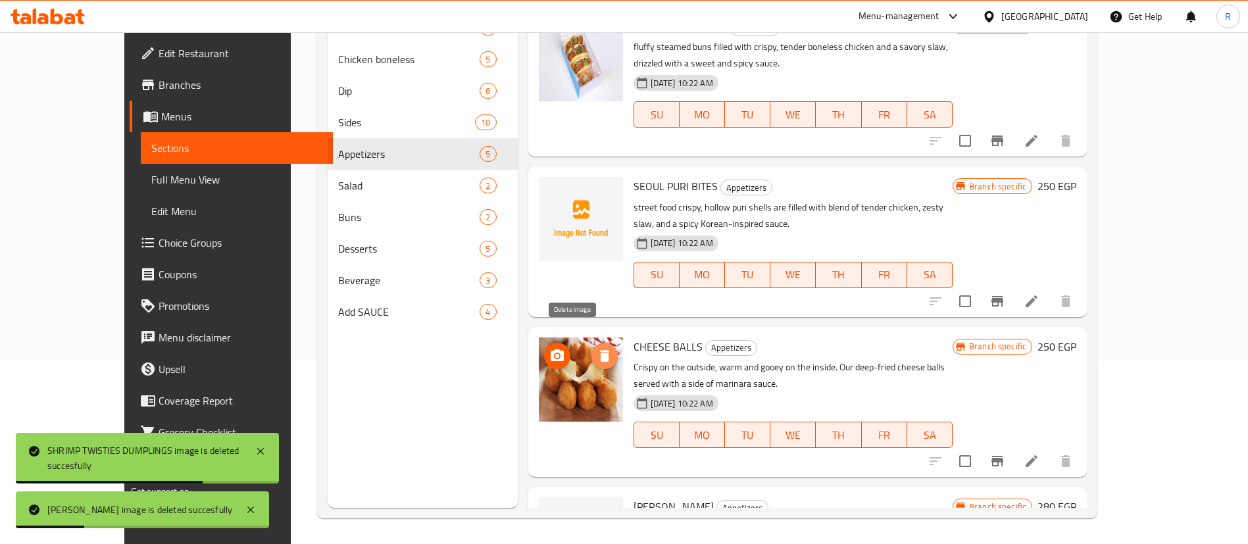
click at [597, 348] on icon "delete image" at bounding box center [605, 356] width 16 height 16
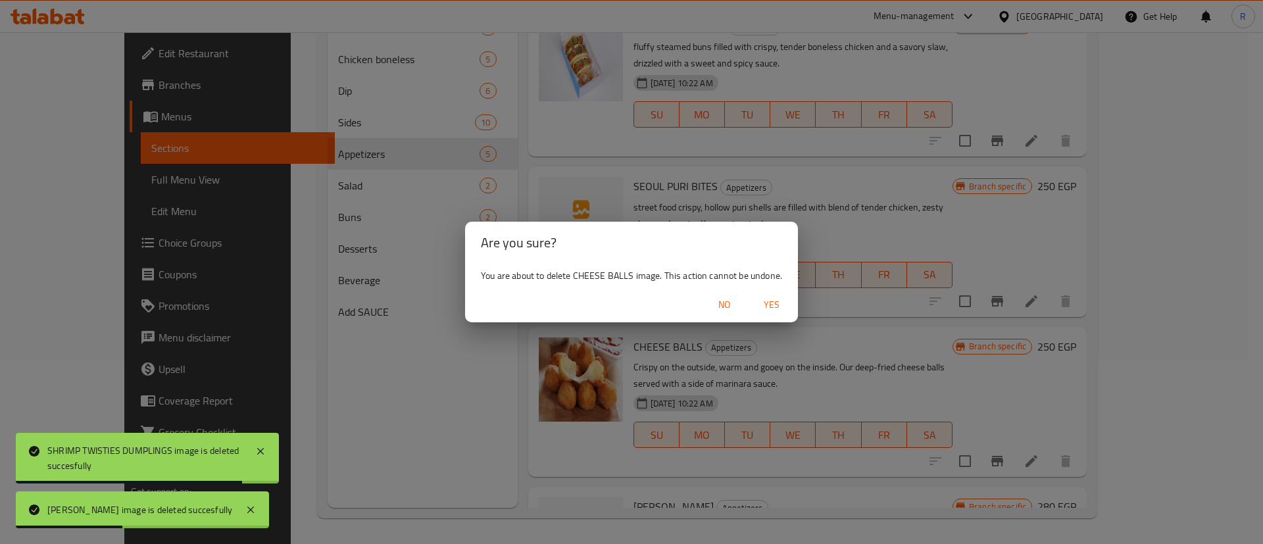
click at [786, 311] on span "Yes" at bounding box center [772, 305] width 32 height 16
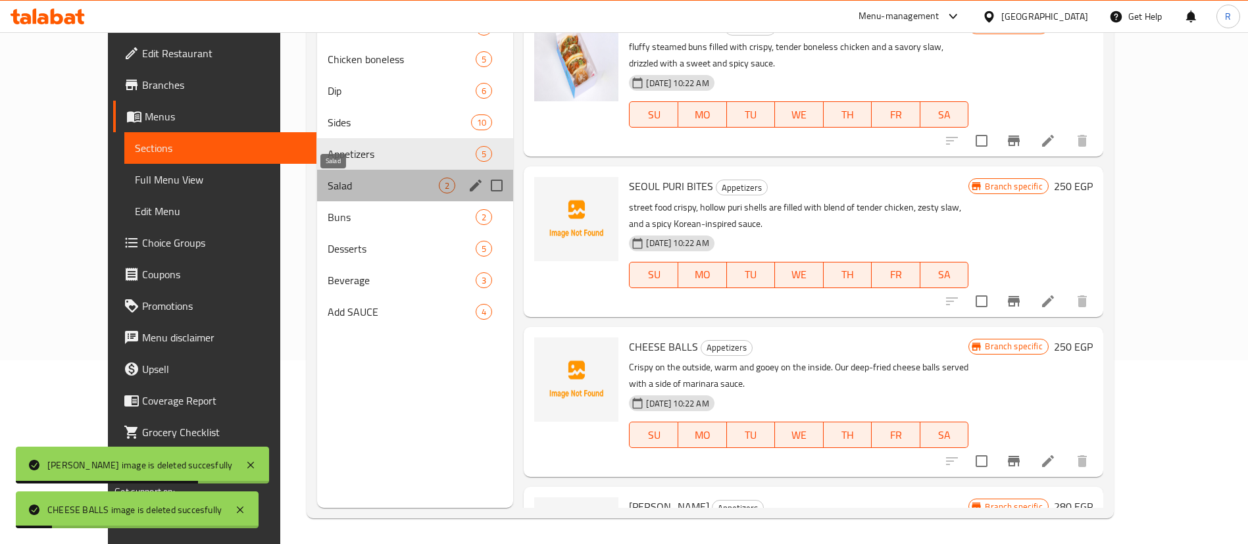
click at [328, 185] on span "Salad" at bounding box center [384, 186] width 112 height 16
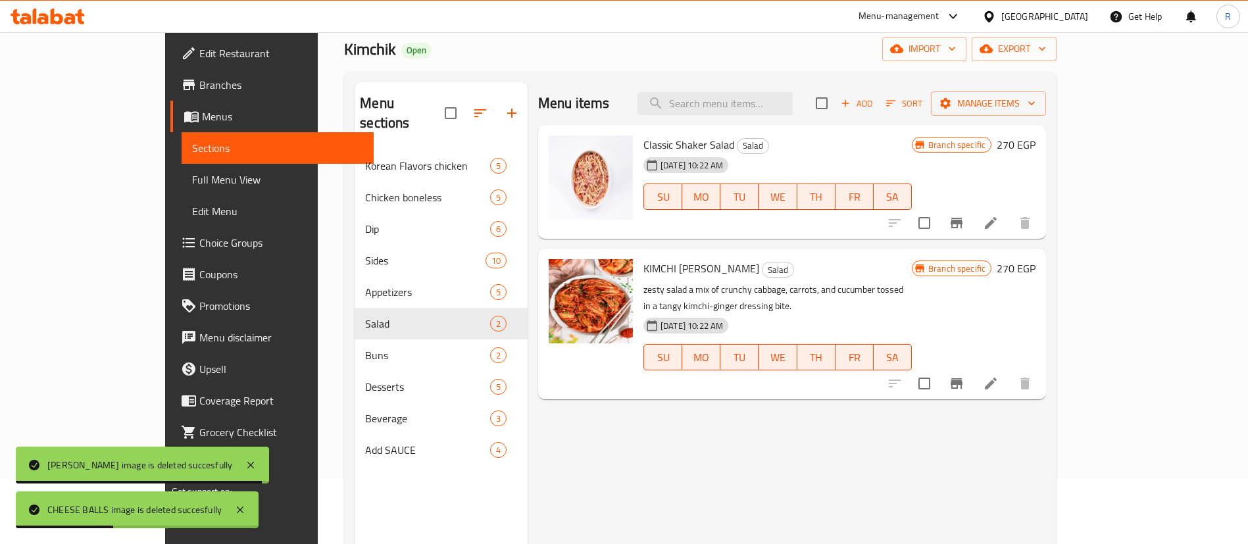
scroll to position [44, 0]
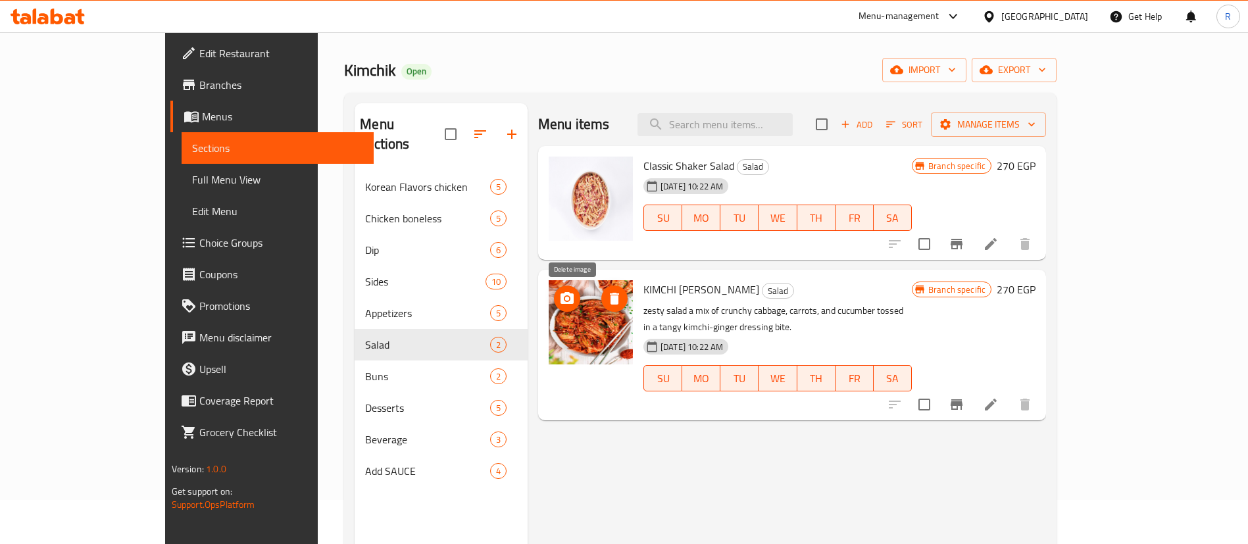
click at [607, 295] on icon "delete image" at bounding box center [615, 299] width 16 height 16
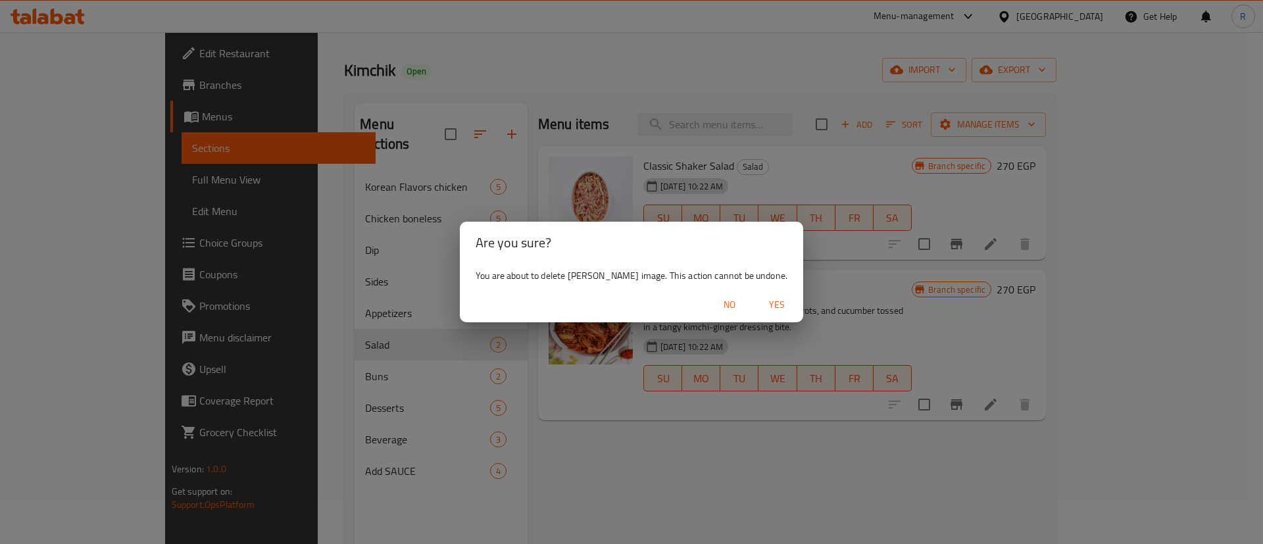
click at [793, 301] on span "Yes" at bounding box center [777, 305] width 32 height 16
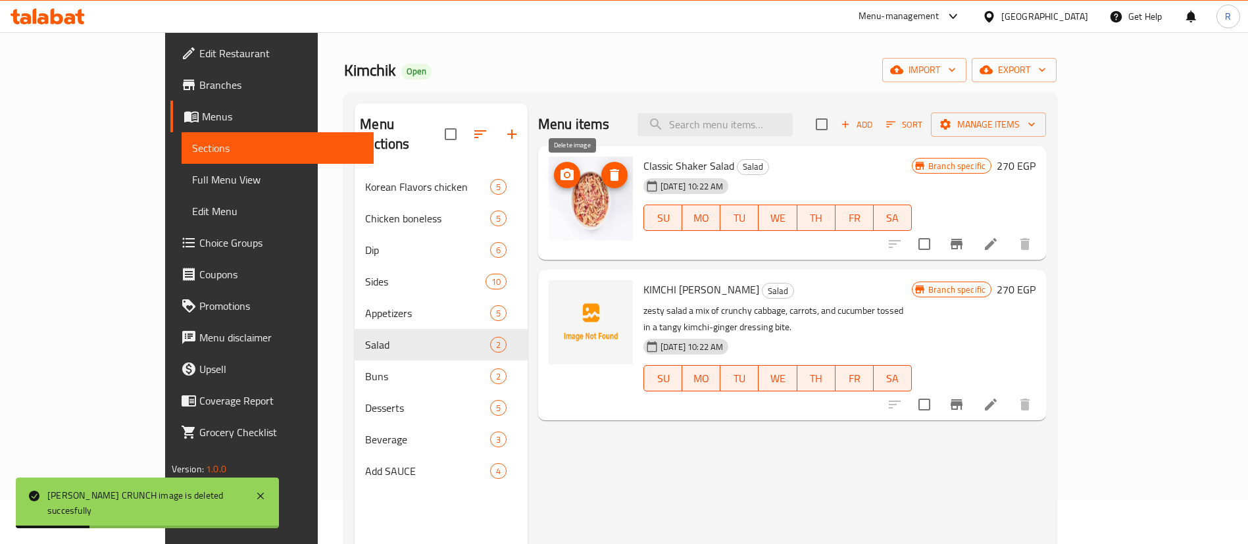
click at [601, 184] on button "delete image" at bounding box center [614, 175] width 26 height 26
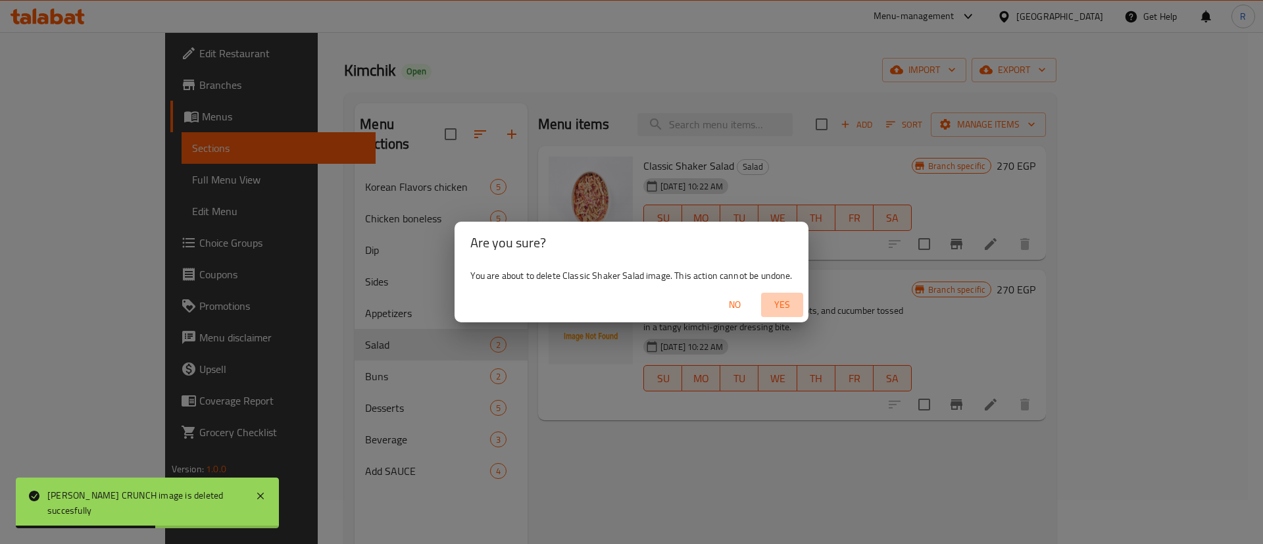
click at [777, 301] on span "Yes" at bounding box center [783, 305] width 32 height 16
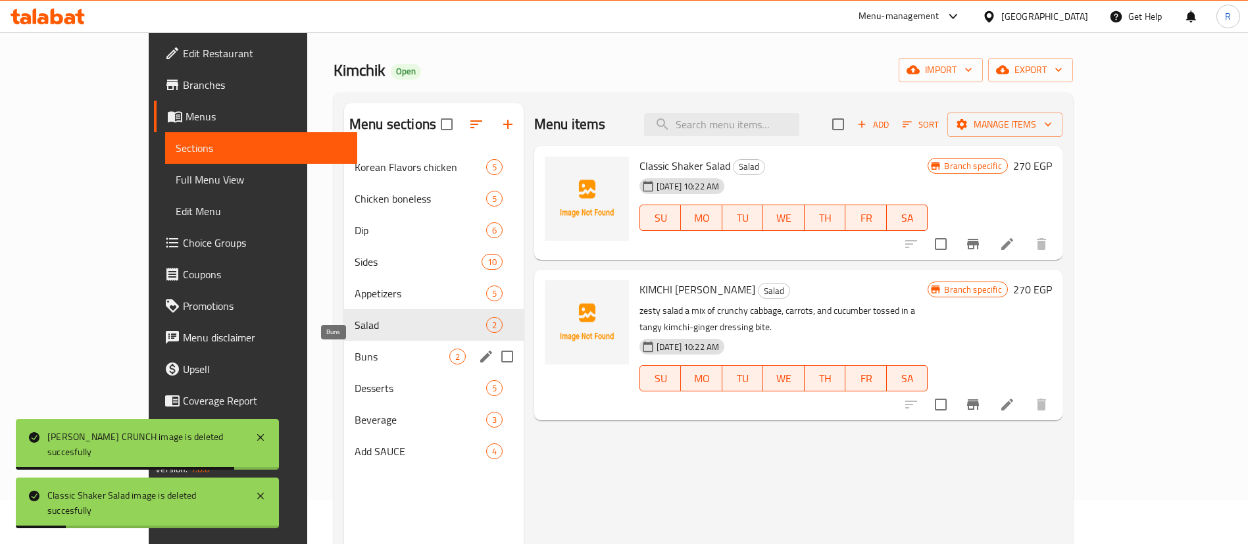
click at [355, 358] on span "Buns" at bounding box center [402, 357] width 95 height 16
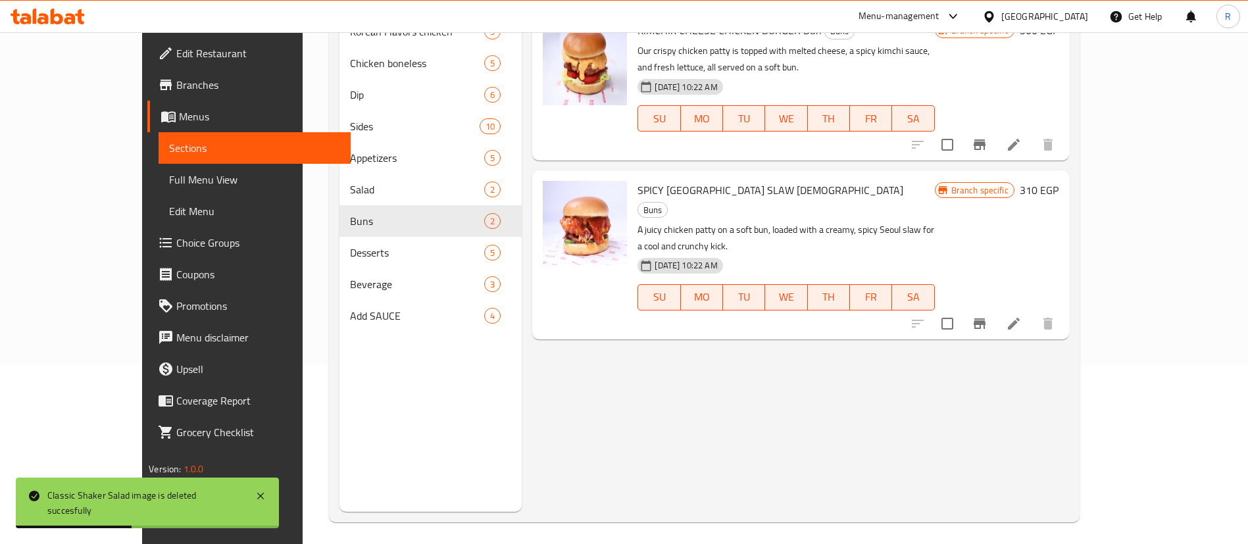
scroll to position [180, 0]
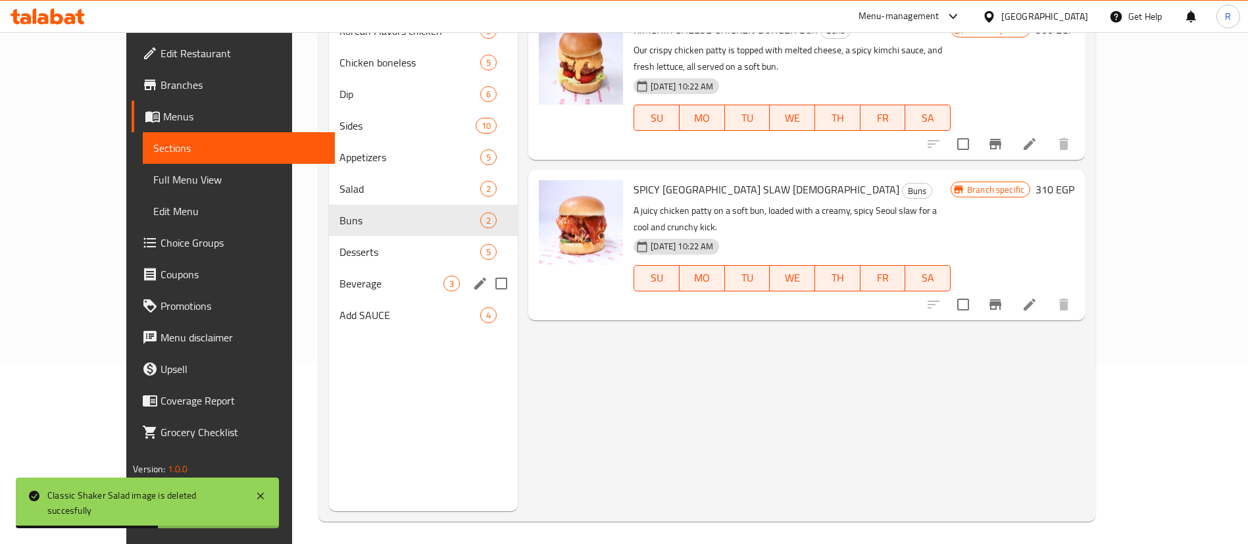
click at [340, 257] on span "Desserts" at bounding box center [410, 252] width 141 height 16
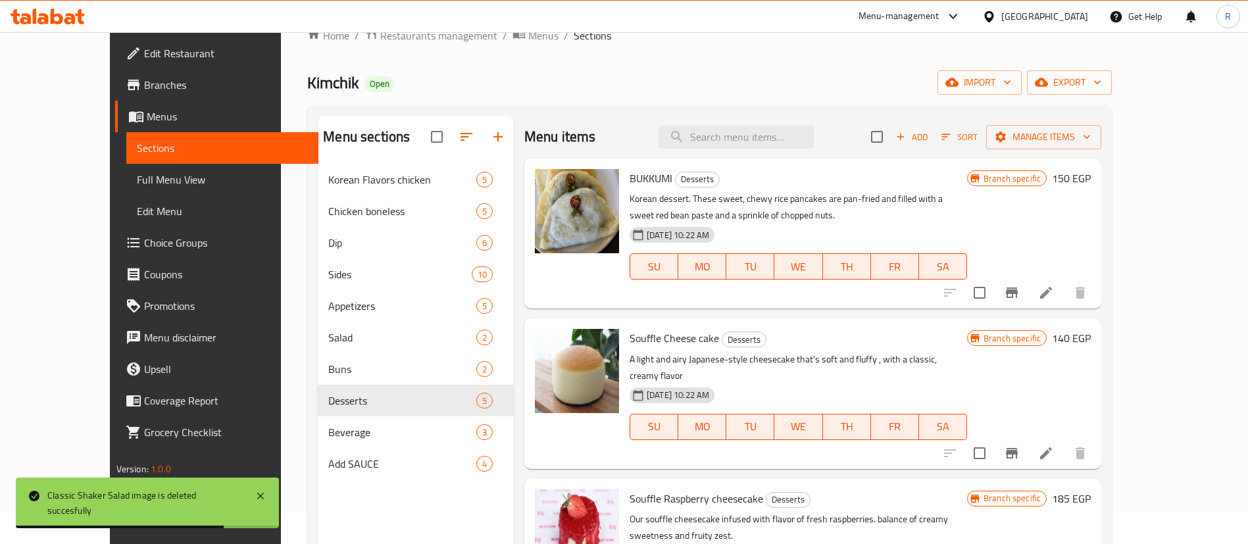
scroll to position [28, 0]
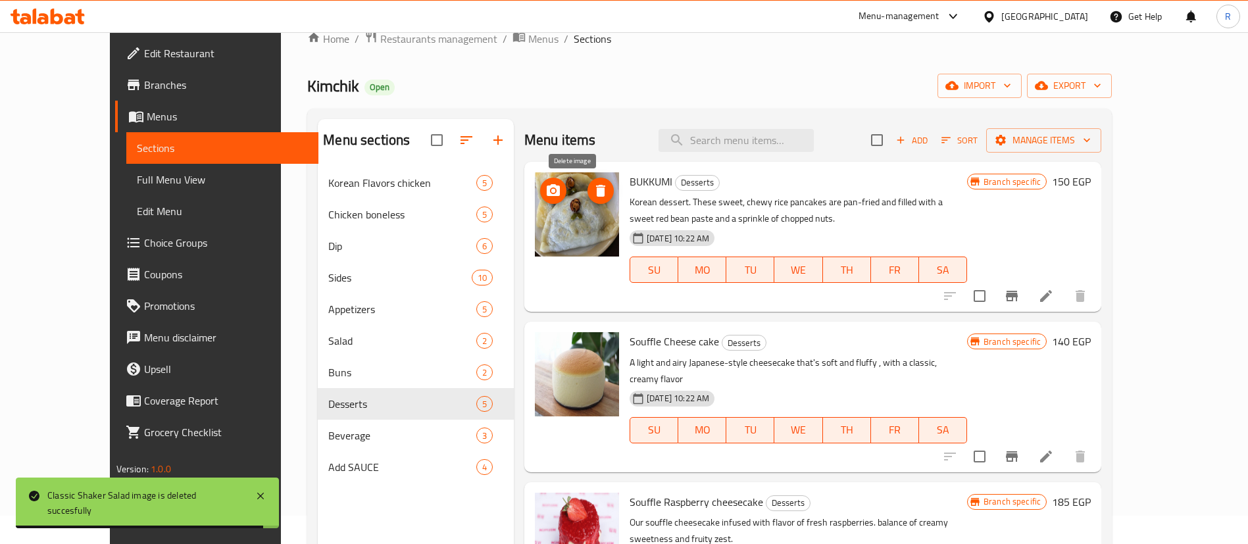
click at [593, 188] on icon "delete image" at bounding box center [601, 191] width 16 height 16
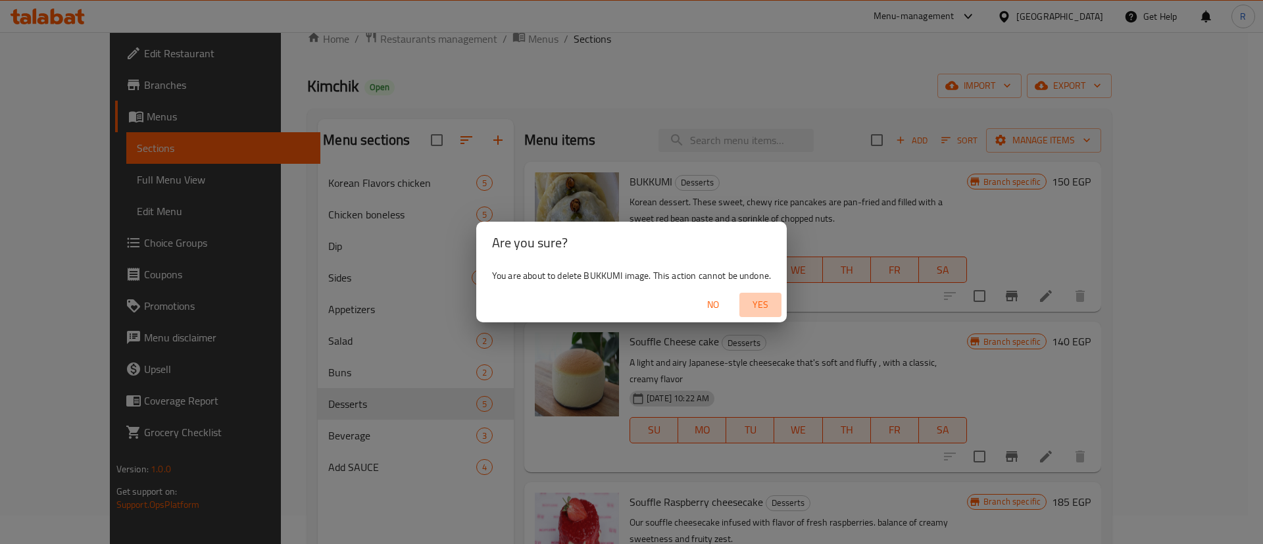
click at [771, 303] on span "Yes" at bounding box center [761, 305] width 32 height 16
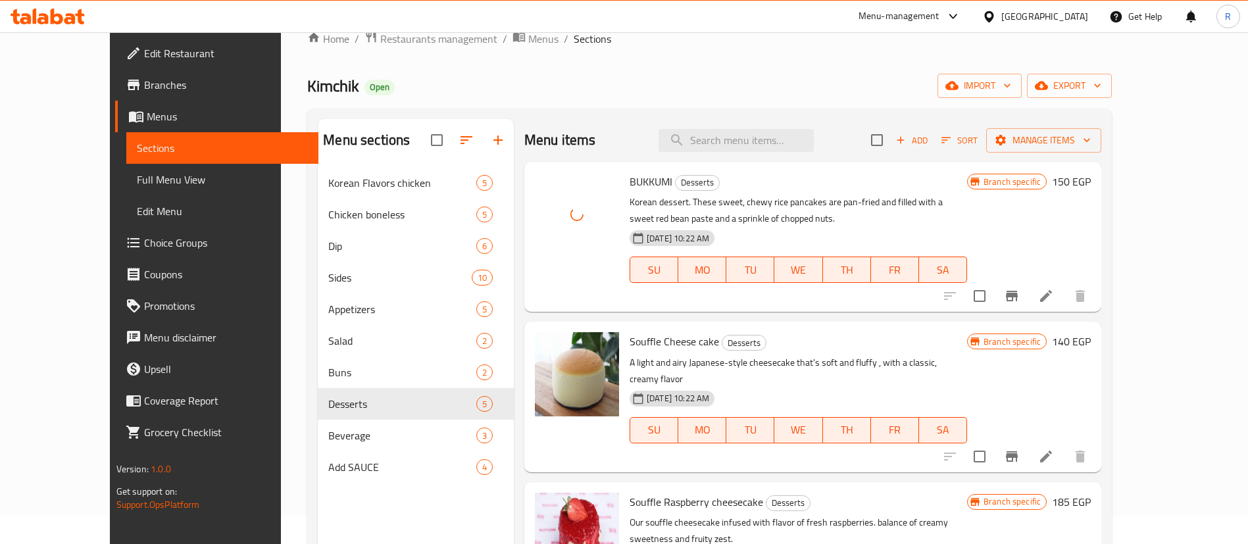
scroll to position [224, 0]
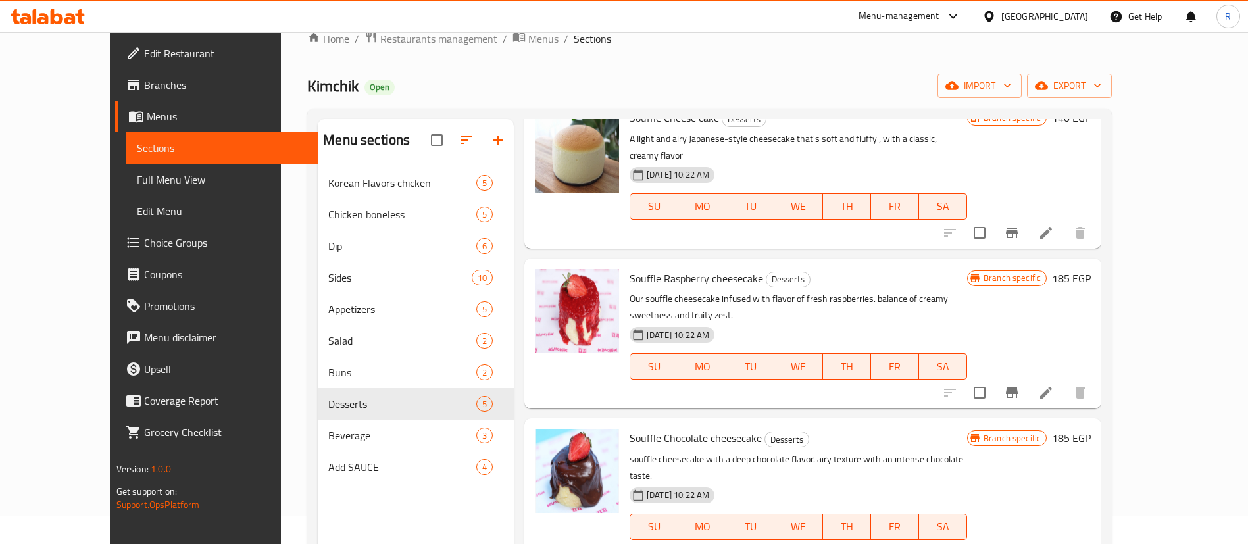
click at [771, 322] on div "[DATE] 10:22 AM SU MO TU WE TH FR SA" at bounding box center [798, 357] width 348 height 71
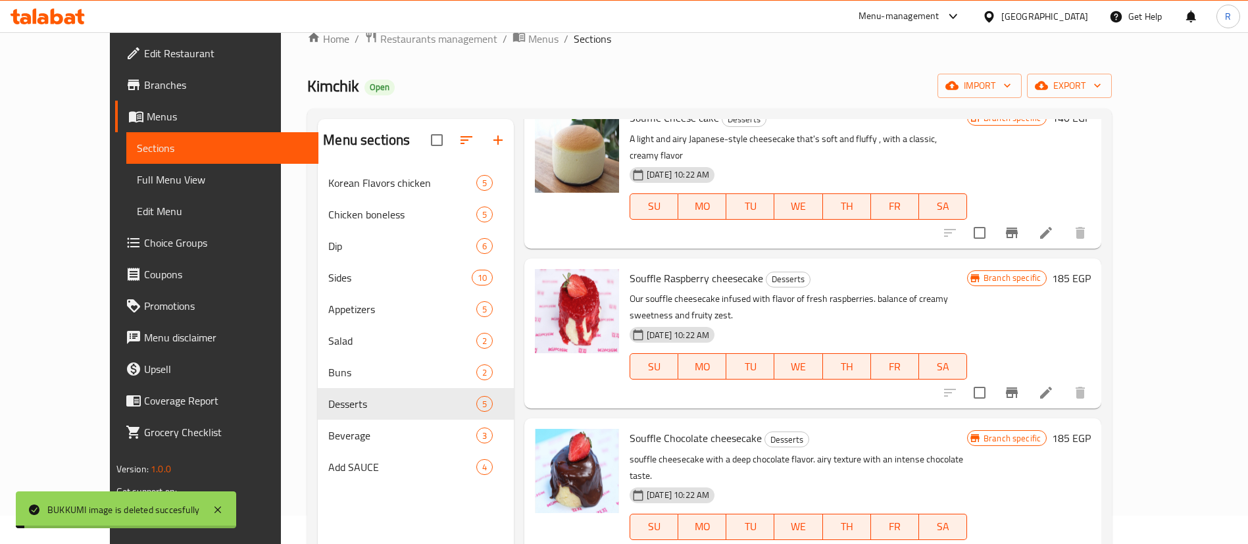
scroll to position [184, 0]
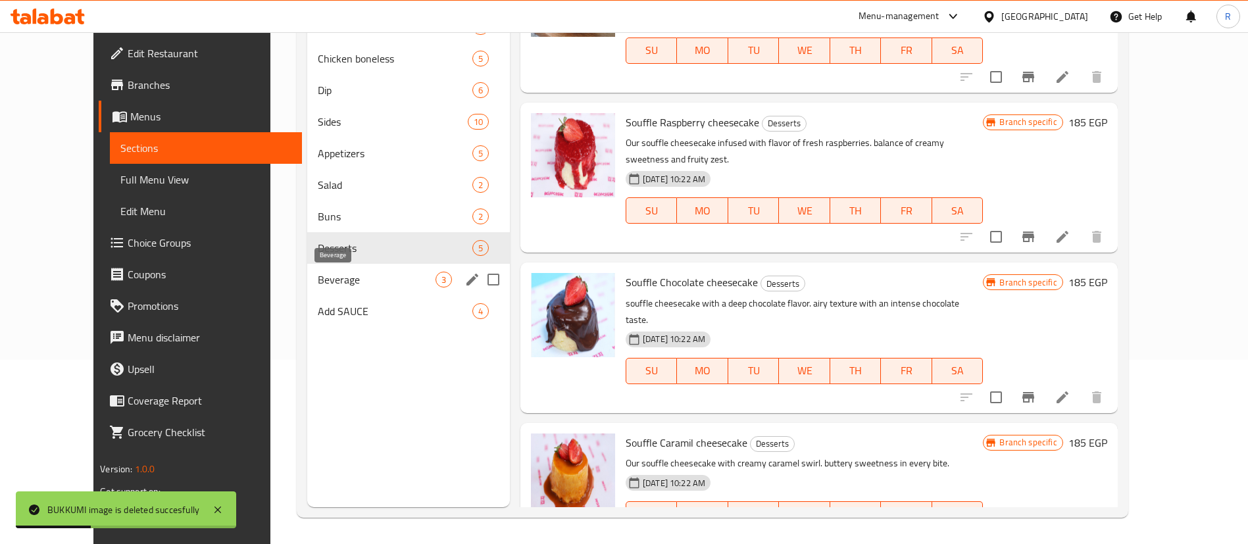
click at [318, 284] on span "Beverage" at bounding box center [377, 280] width 118 height 16
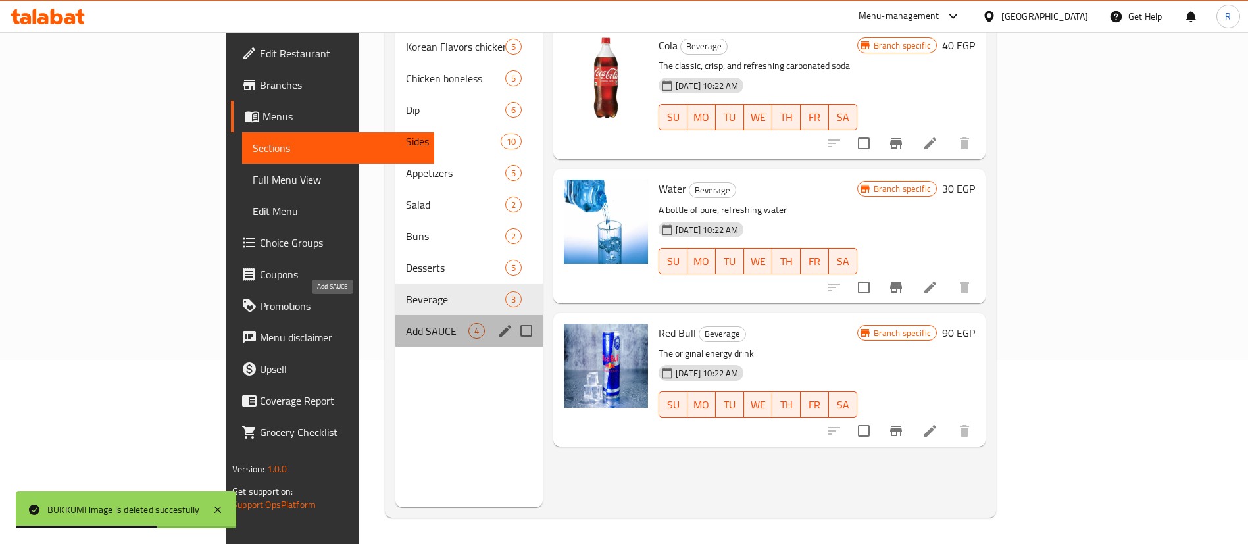
click at [406, 323] on span "Add SAUCE" at bounding box center [437, 331] width 63 height 16
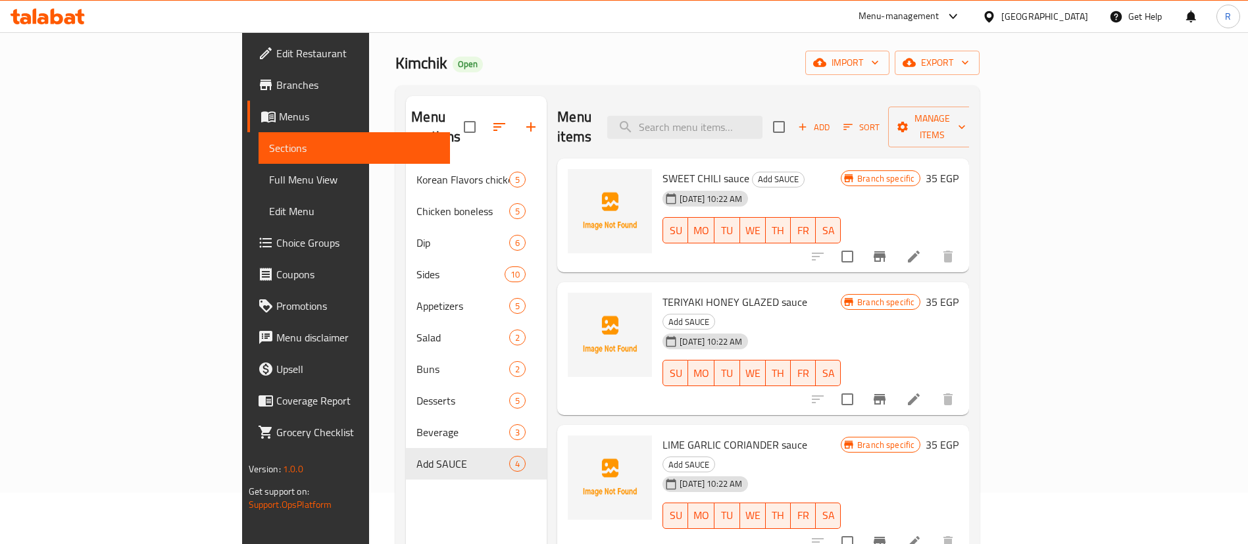
scroll to position [52, 0]
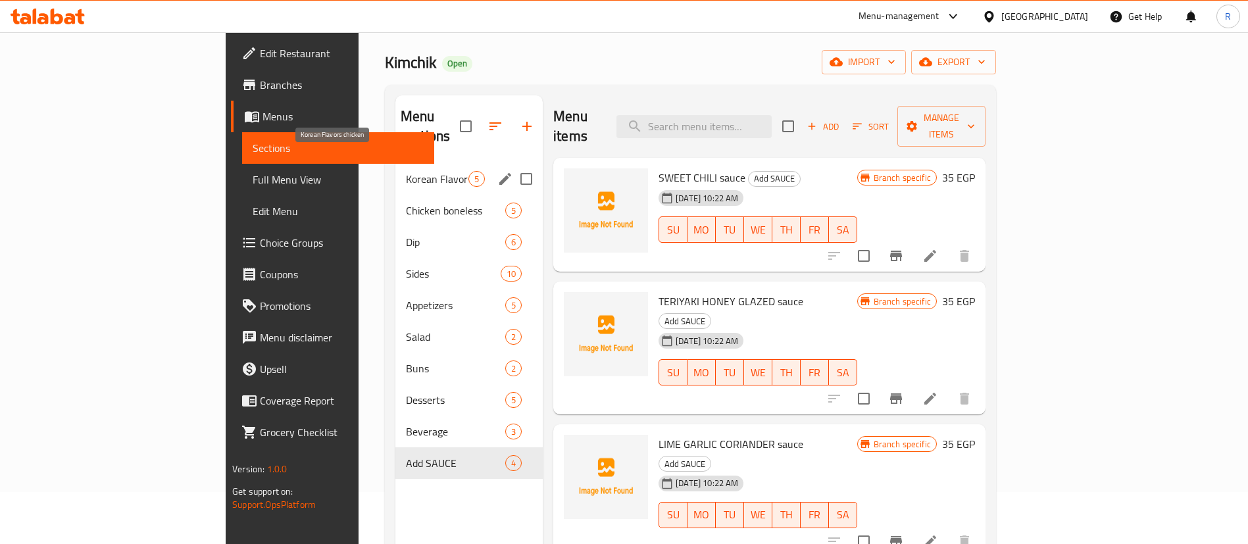
click at [406, 171] on span "Korean Flavors chicken" at bounding box center [437, 179] width 63 height 16
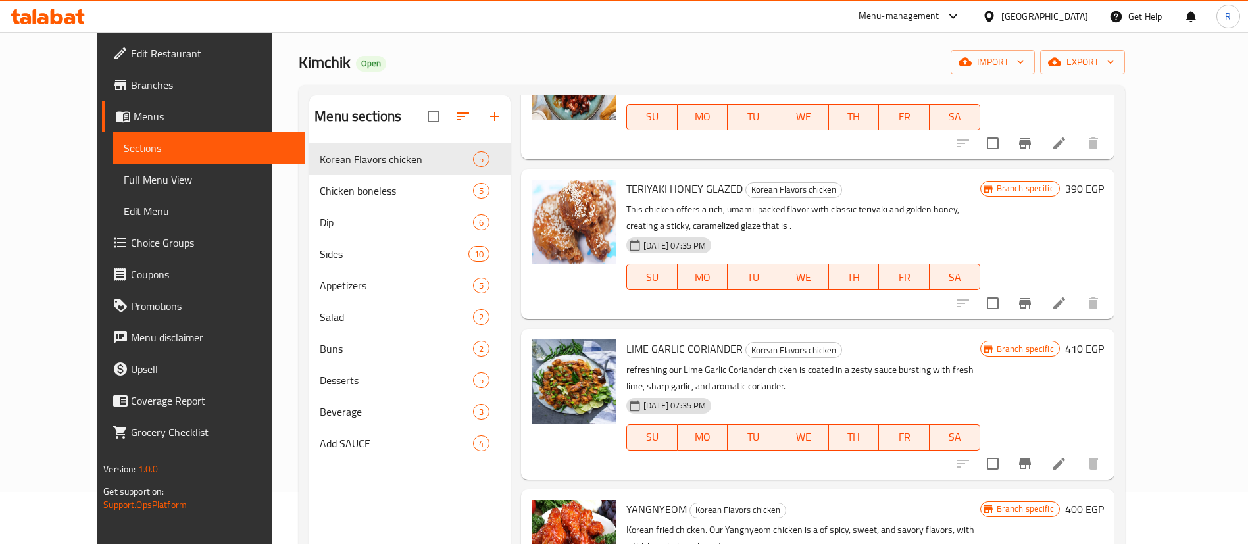
scroll to position [130, 0]
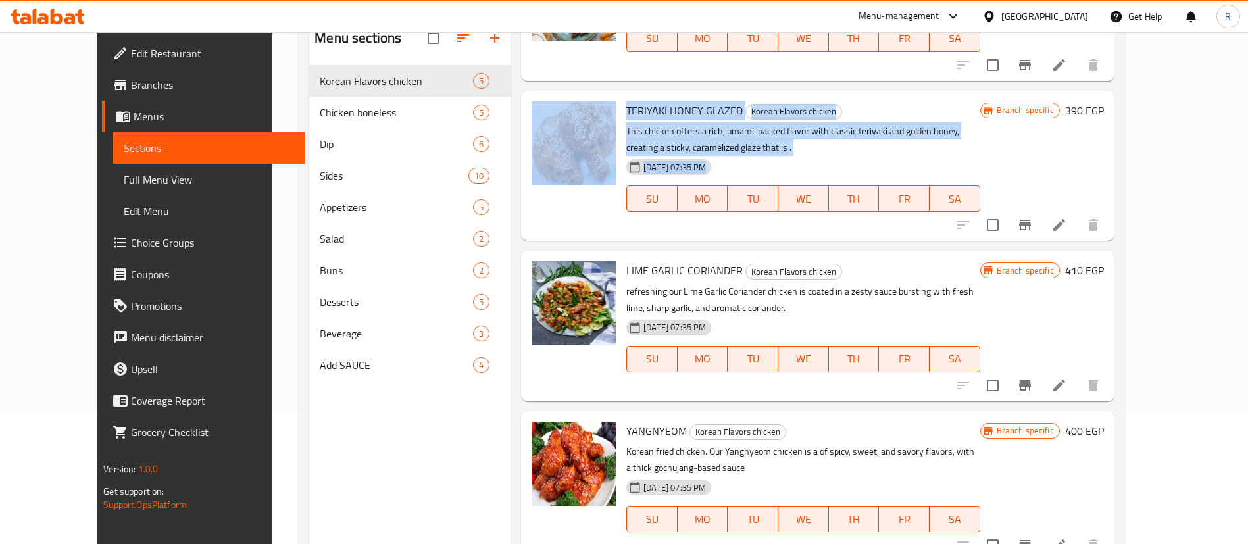
drag, startPoint x: 675, startPoint y: 80, endPoint x: 701, endPoint y: 187, distance: 110.4
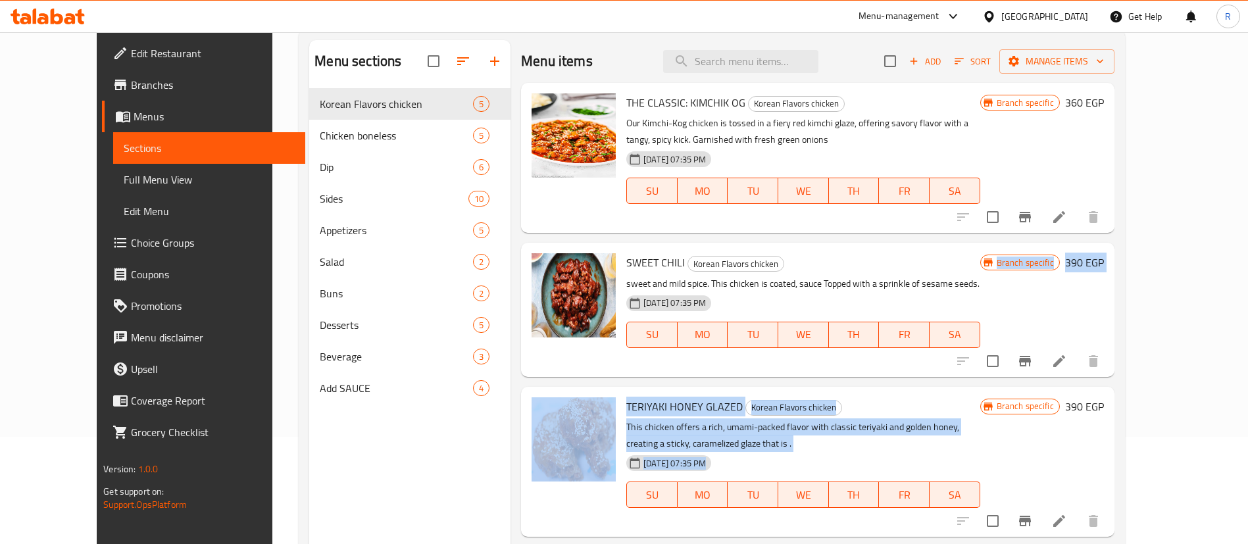
scroll to position [107, 0]
click at [593, 110] on icon "delete image" at bounding box center [597, 113] width 9 height 12
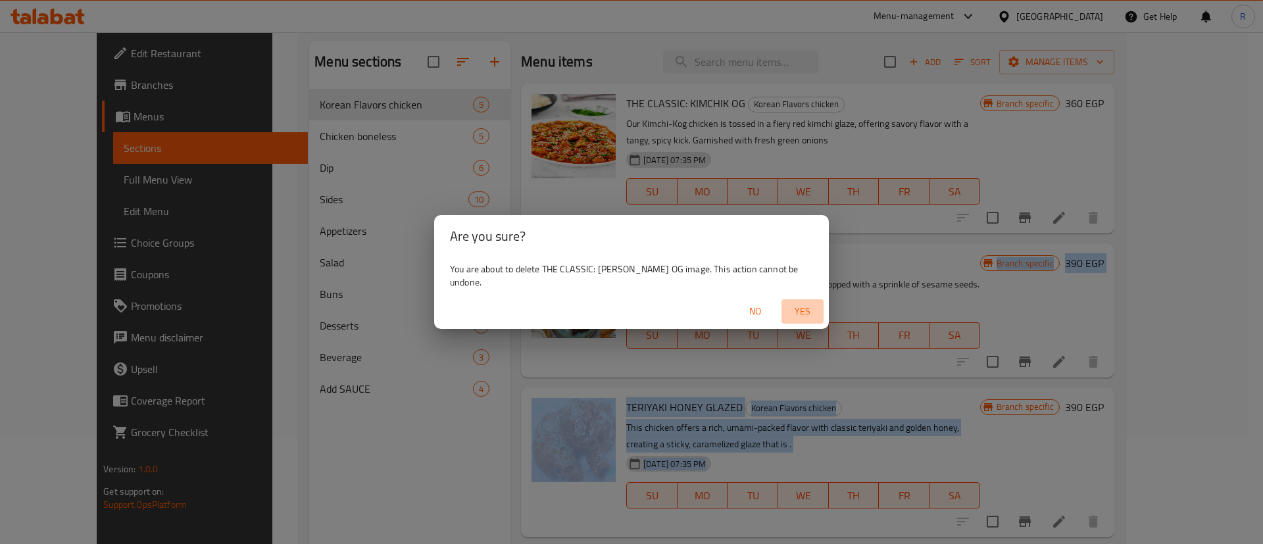
click at [802, 303] on span "Yes" at bounding box center [803, 311] width 32 height 16
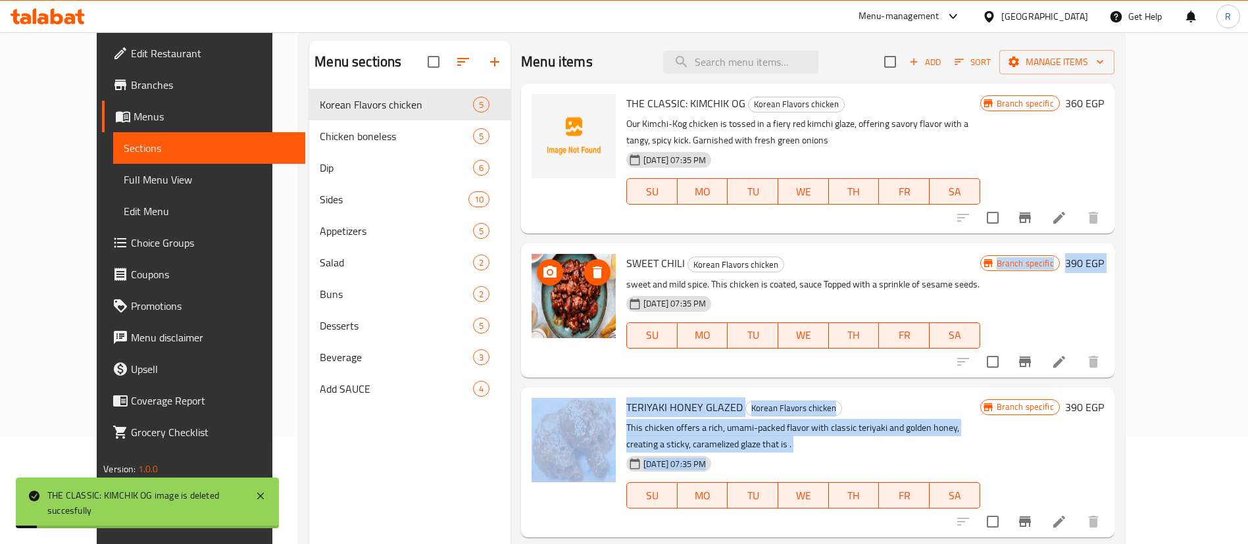
click at [590, 266] on icon "delete image" at bounding box center [598, 273] width 16 height 16
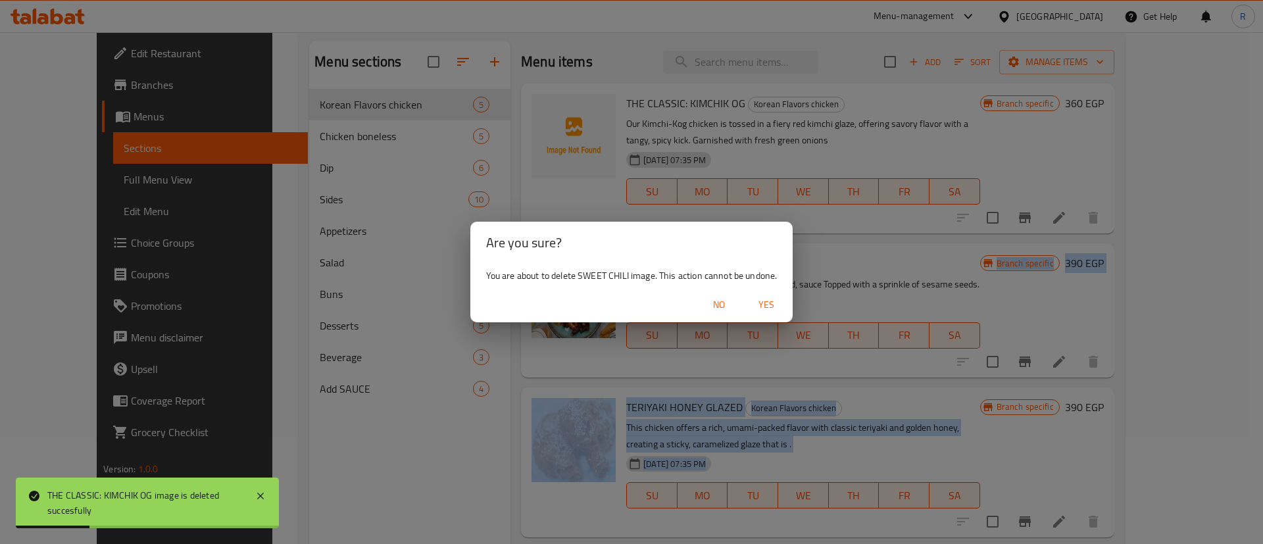
click at [767, 308] on span "Yes" at bounding box center [767, 305] width 32 height 16
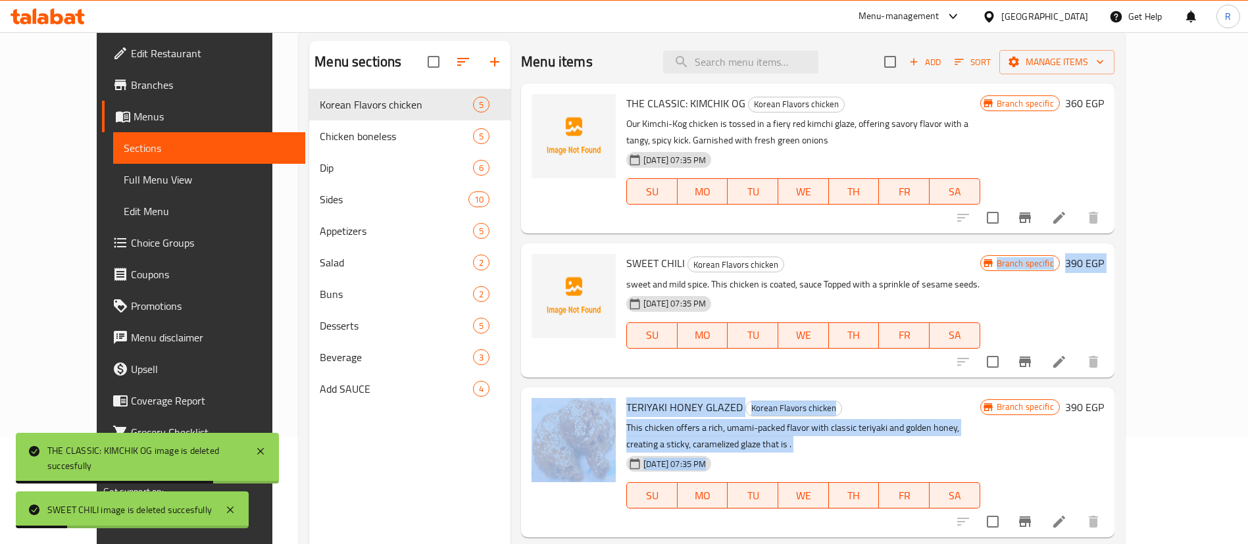
scroll to position [273, 0]
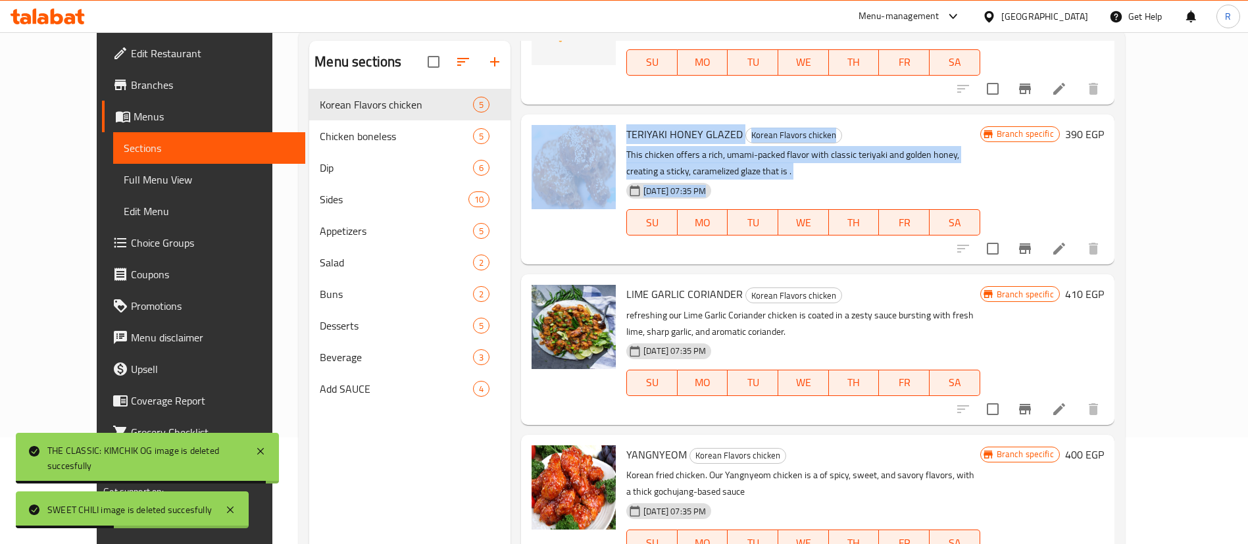
click at [890, 260] on div "TERIYAKI HONEY GLAZED Korean Flavors chicken This chicken offers a rich, umami-…" at bounding box center [818, 189] width 594 height 150
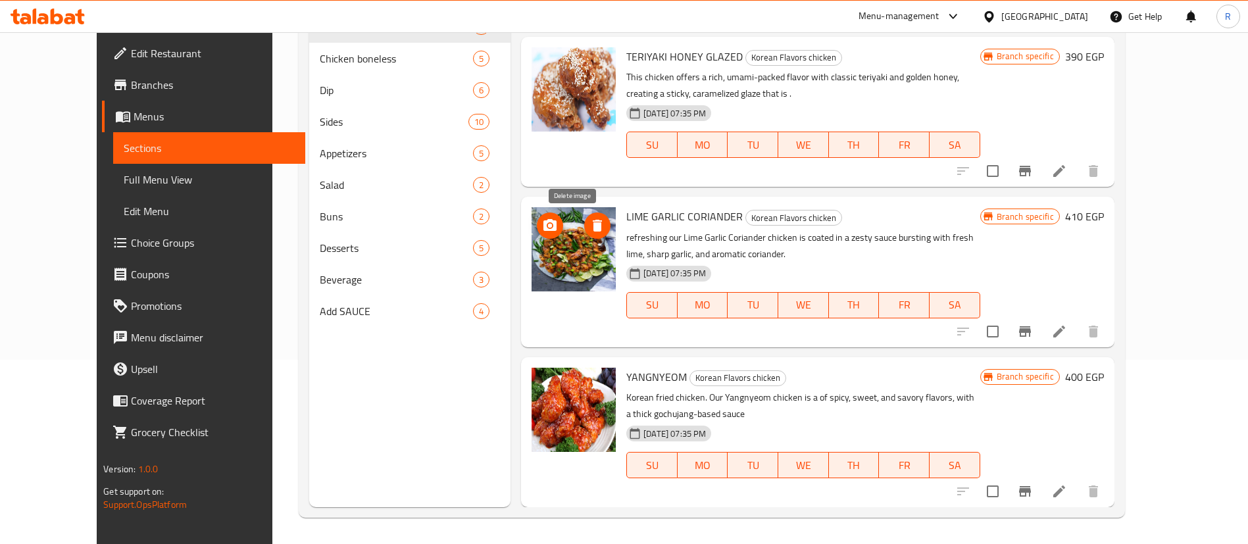
click at [593, 222] on icon "delete image" at bounding box center [597, 226] width 9 height 12
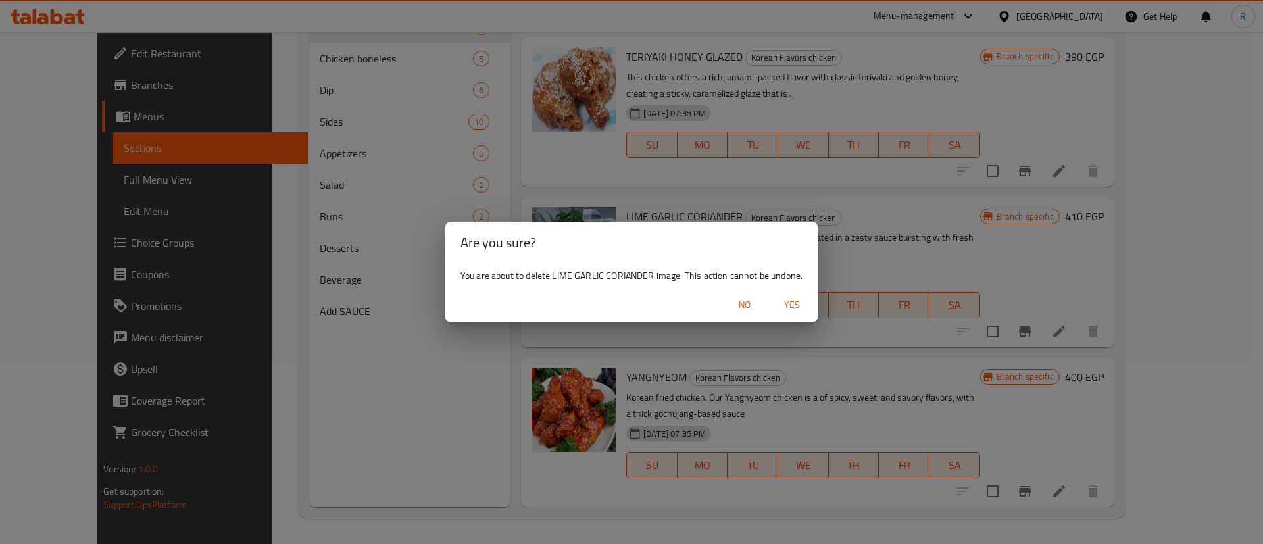
click at [786, 301] on span "Yes" at bounding box center [792, 305] width 32 height 16
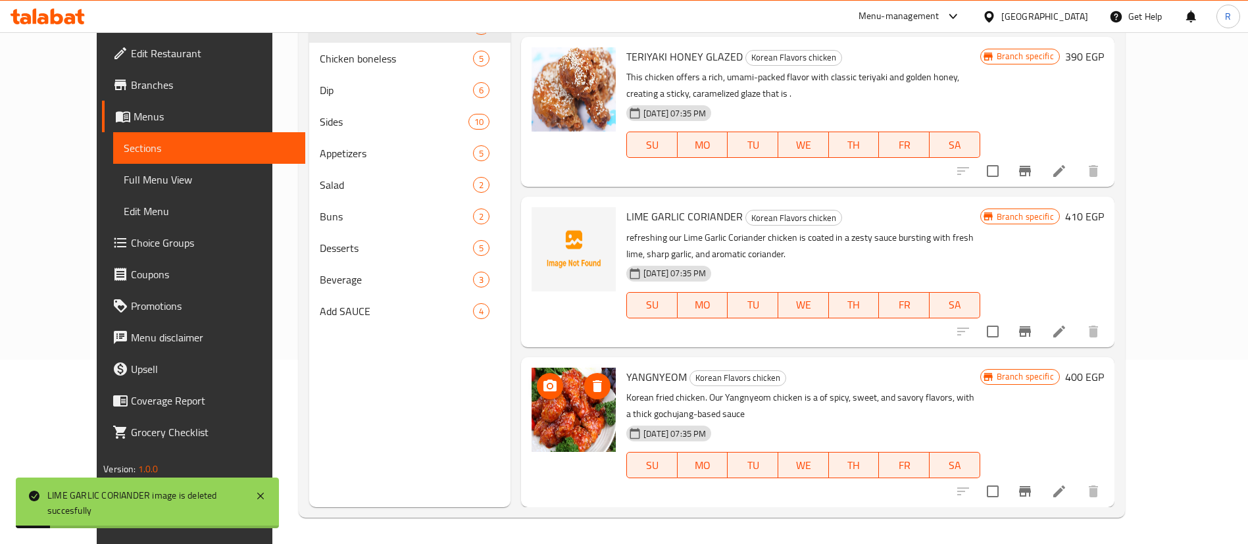
click at [590, 388] on icon "delete image" at bounding box center [598, 386] width 16 height 16
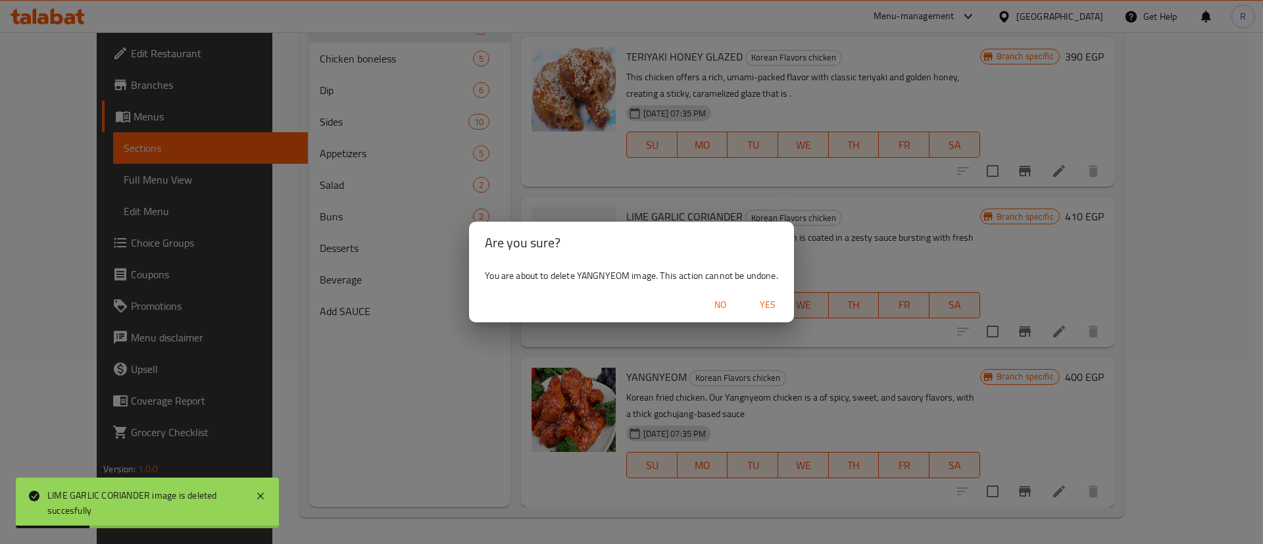
click at [785, 300] on button "Yes" at bounding box center [768, 305] width 42 height 24
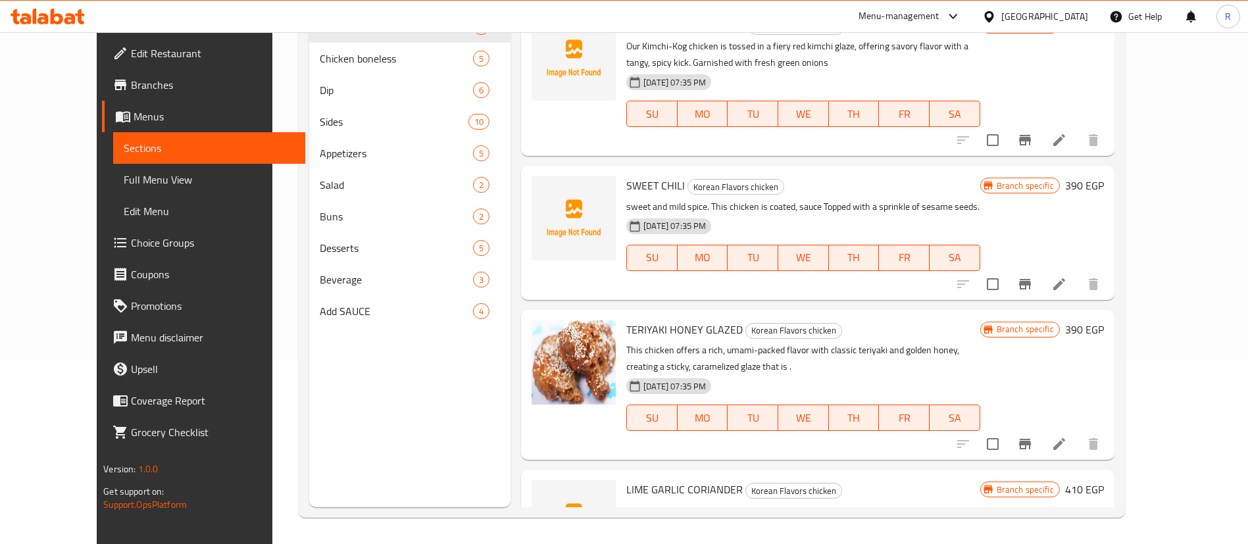
scroll to position [0, 0]
